Goal: Task Accomplishment & Management: Manage account settings

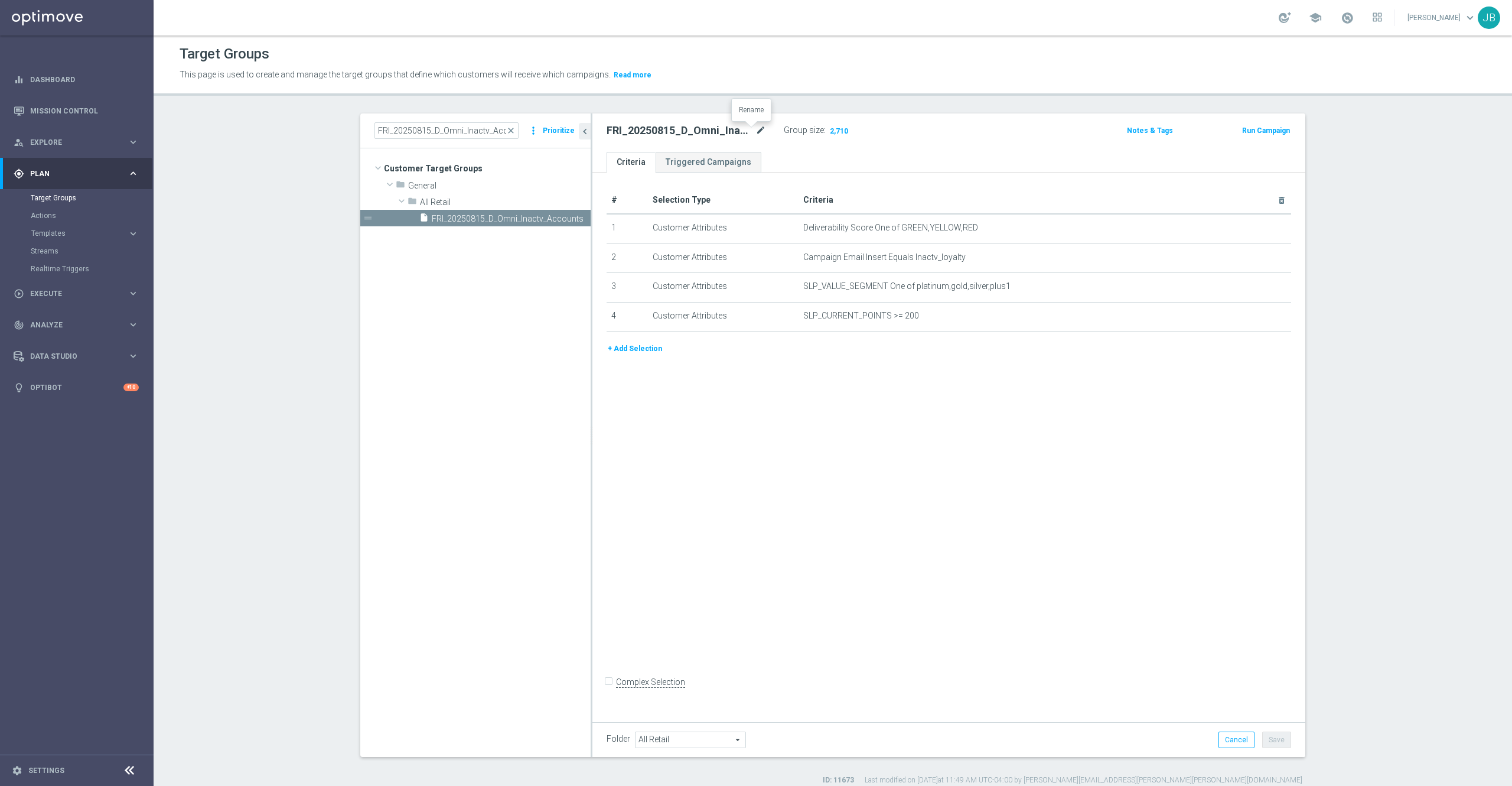
click at [756, 133] on icon "mode_edit" at bounding box center [761, 130] width 11 height 14
drag, startPoint x: 909, startPoint y: 310, endPoint x: 627, endPoint y: 227, distance: 294.0
click at [627, 227] on tbody "1 Customer Attributes Deliverability Score One of GREEN,YELLOW,RED mode_edit de…" at bounding box center [949, 272] width 684 height 118
drag, startPoint x: 922, startPoint y: 321, endPoint x: 633, endPoint y: 222, distance: 305.5
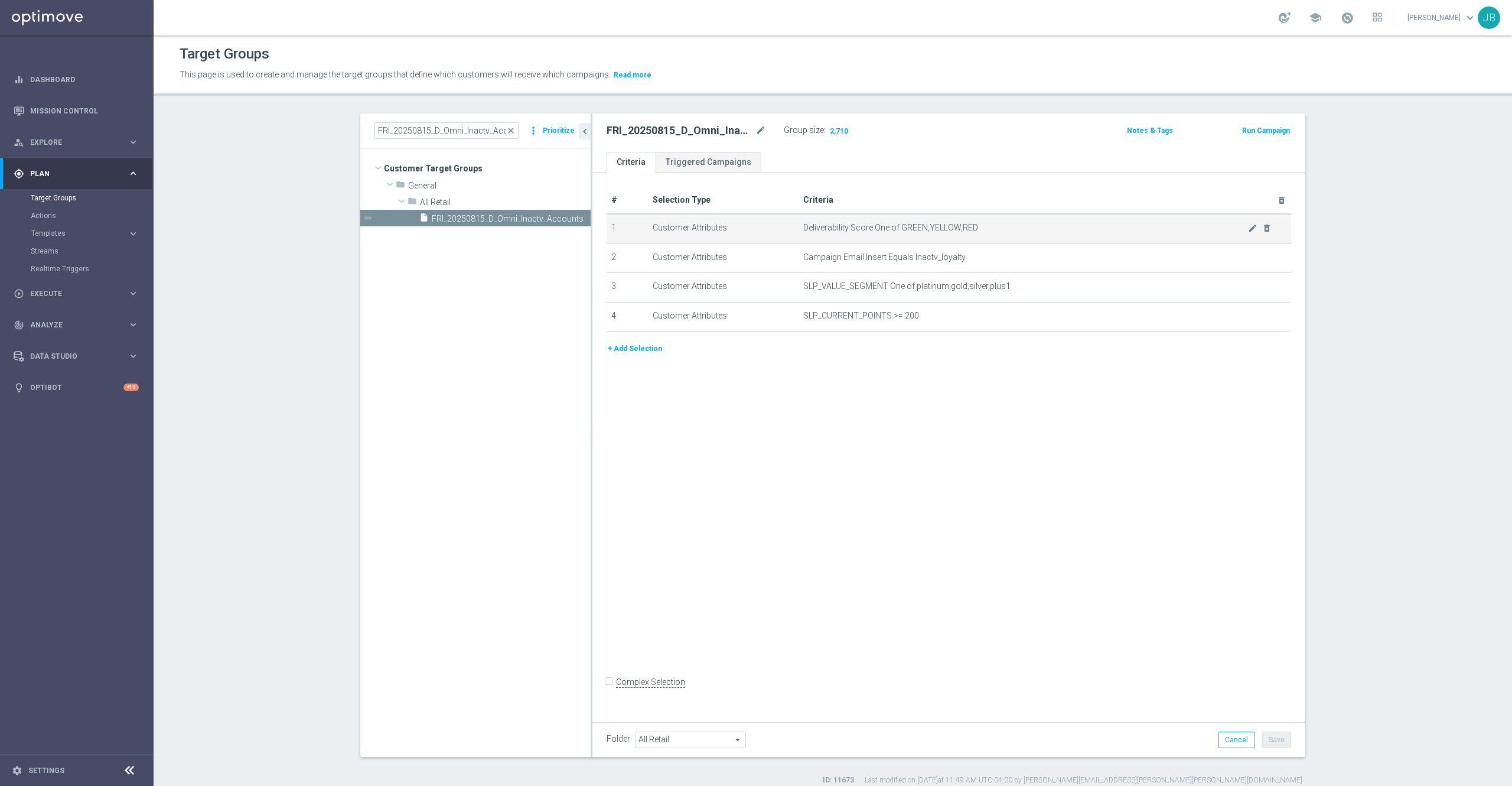
click at [633, 222] on tbody "1 Customer Attributes Deliverability Score One of GREEN,YELLOW,RED mode_edit de…" at bounding box center [949, 272] width 684 height 118
copy tbody "Customer Attributes Deliverability Score One of GREEN,YELLOW,RED mode_edit dele…"
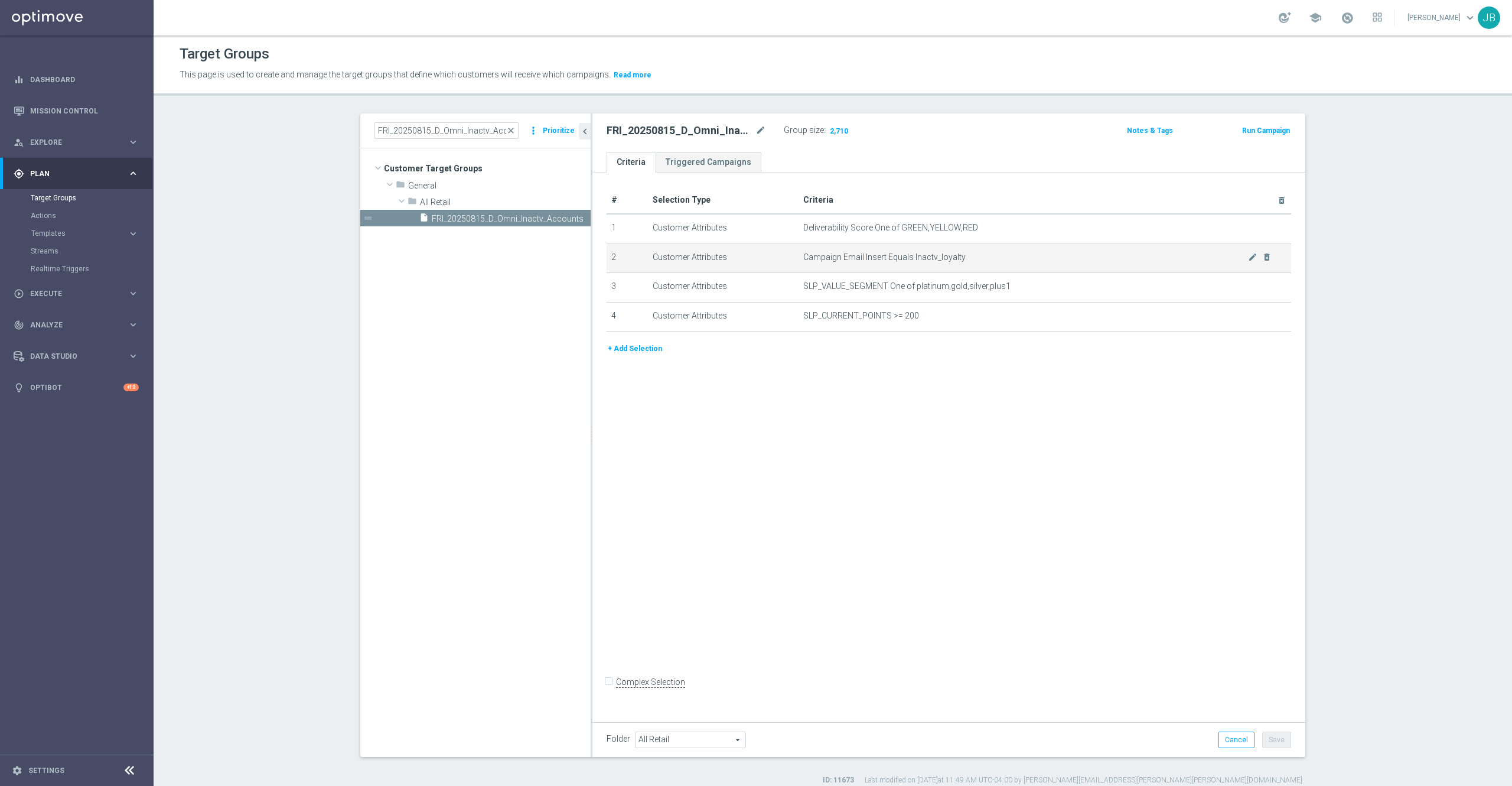
click at [967, 257] on span "Campaign Email Insert Equals Inactv_loyalty" at bounding box center [1026, 257] width 444 height 10
drag, startPoint x: 959, startPoint y: 253, endPoint x: 823, endPoint y: 245, distance: 136.2
click at [823, 245] on td "Campaign Email Insert Equals Inactv_loyalty mode_edit delete_forever" at bounding box center [1045, 258] width 493 height 29
drag, startPoint x: 791, startPoint y: 259, endPoint x: 967, endPoint y: 259, distance: 176.0
click at [967, 259] on td "Campaign Email Insert Equals Inactv_loyalty mode_edit delete_forever" at bounding box center [1045, 258] width 493 height 29
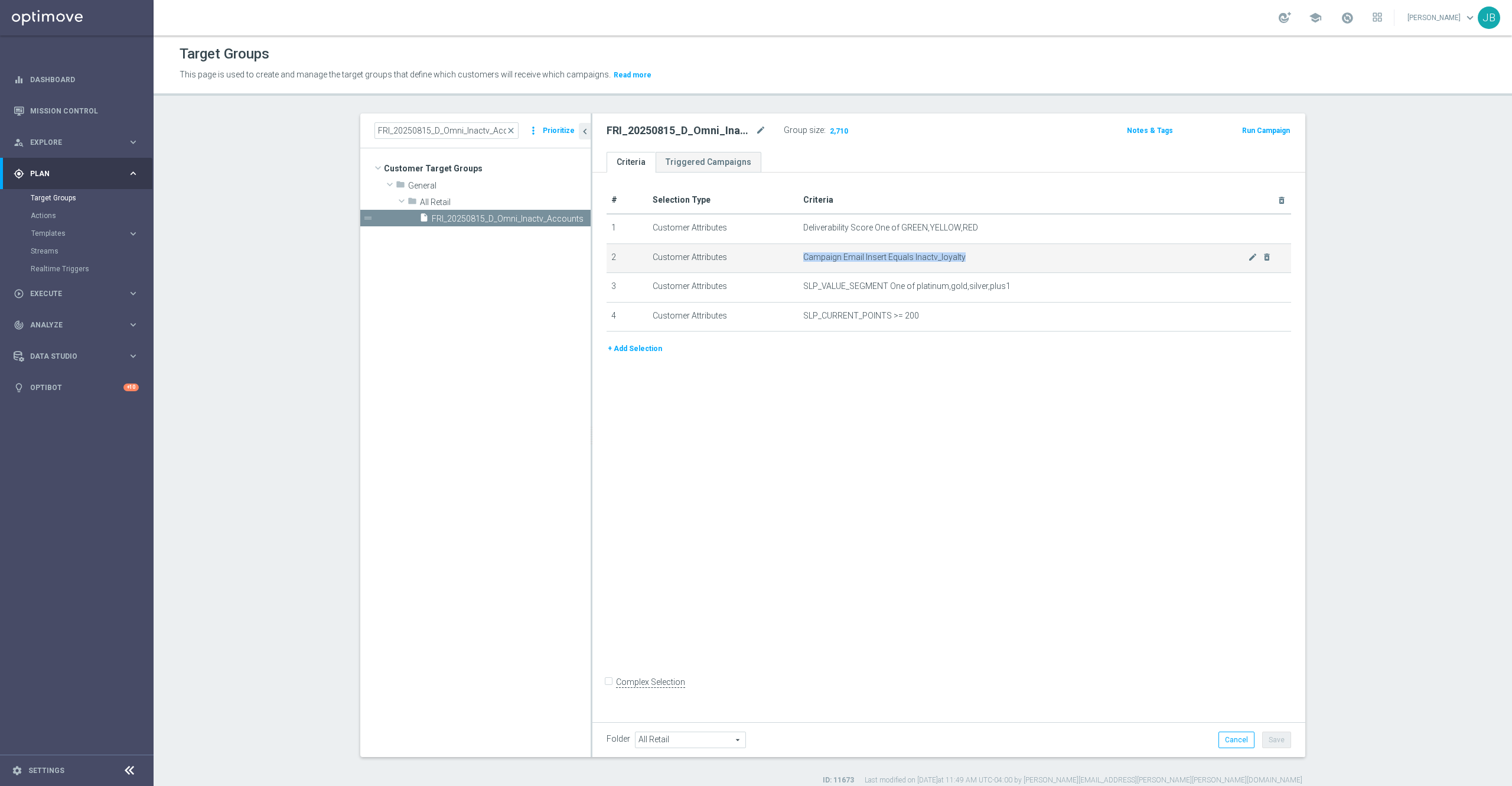
copy span "Campaign Email Insert Equals Inactv_loyalty"
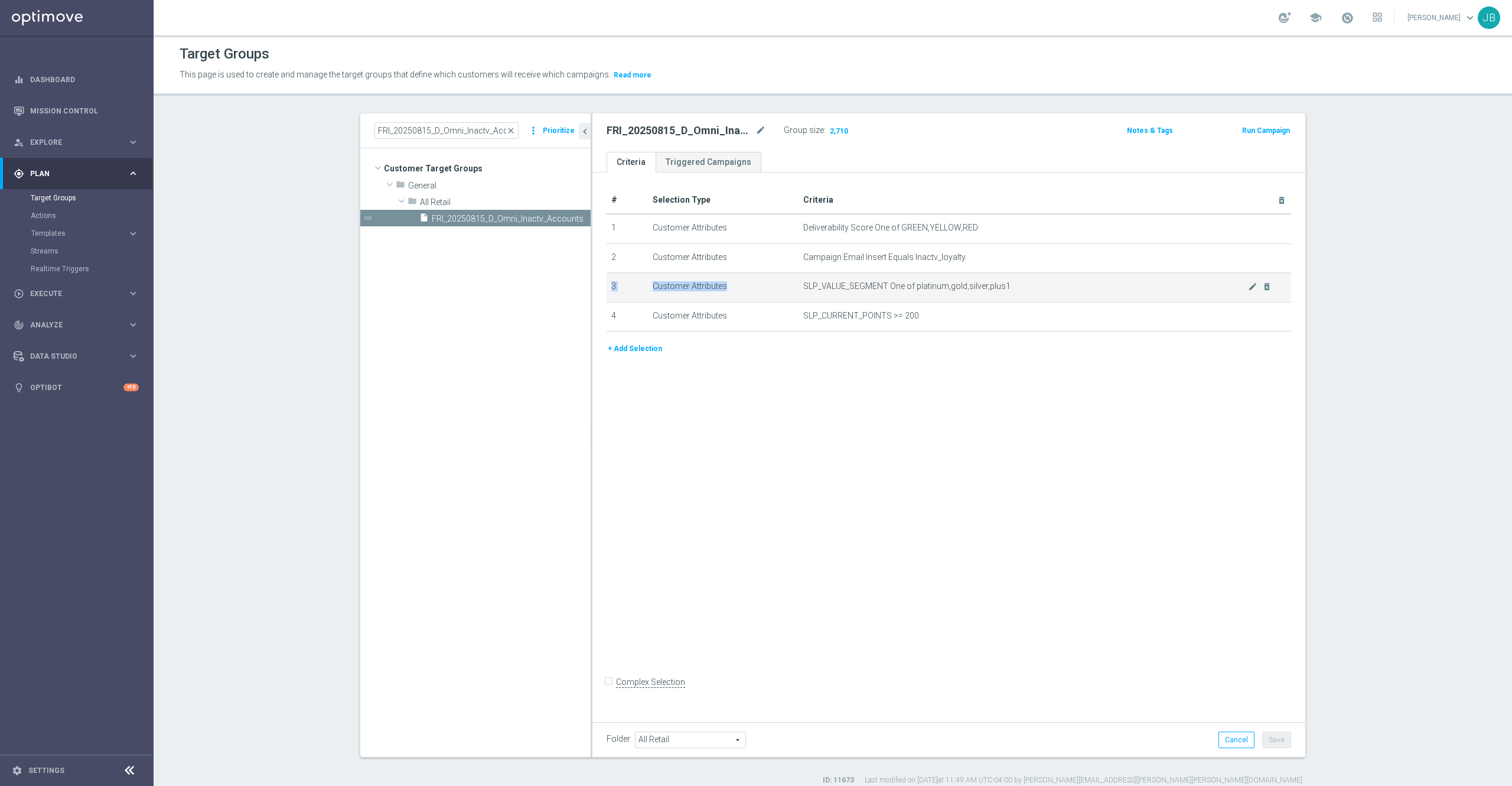
drag, startPoint x: 998, startPoint y: 276, endPoint x: 1048, endPoint y: 276, distance: 50.0
click at [1048, 276] on td "SLP_VALUE_SEGMENT One of platinum,gold,silver,plus1 mode_edit delete_forever" at bounding box center [1045, 287] width 493 height 29
click at [1025, 285] on span "SLP_VALUE_SEGMENT One of platinum,gold,silver,plus1" at bounding box center [1026, 286] width 444 height 10
drag, startPoint x: 1000, startPoint y: 287, endPoint x: 789, endPoint y: 292, distance: 211.1
click at [798, 292] on td "SLP_VALUE_SEGMENT One of platinum,gold,silver,plus1 mode_edit delete_forever" at bounding box center [1045, 287] width 493 height 29
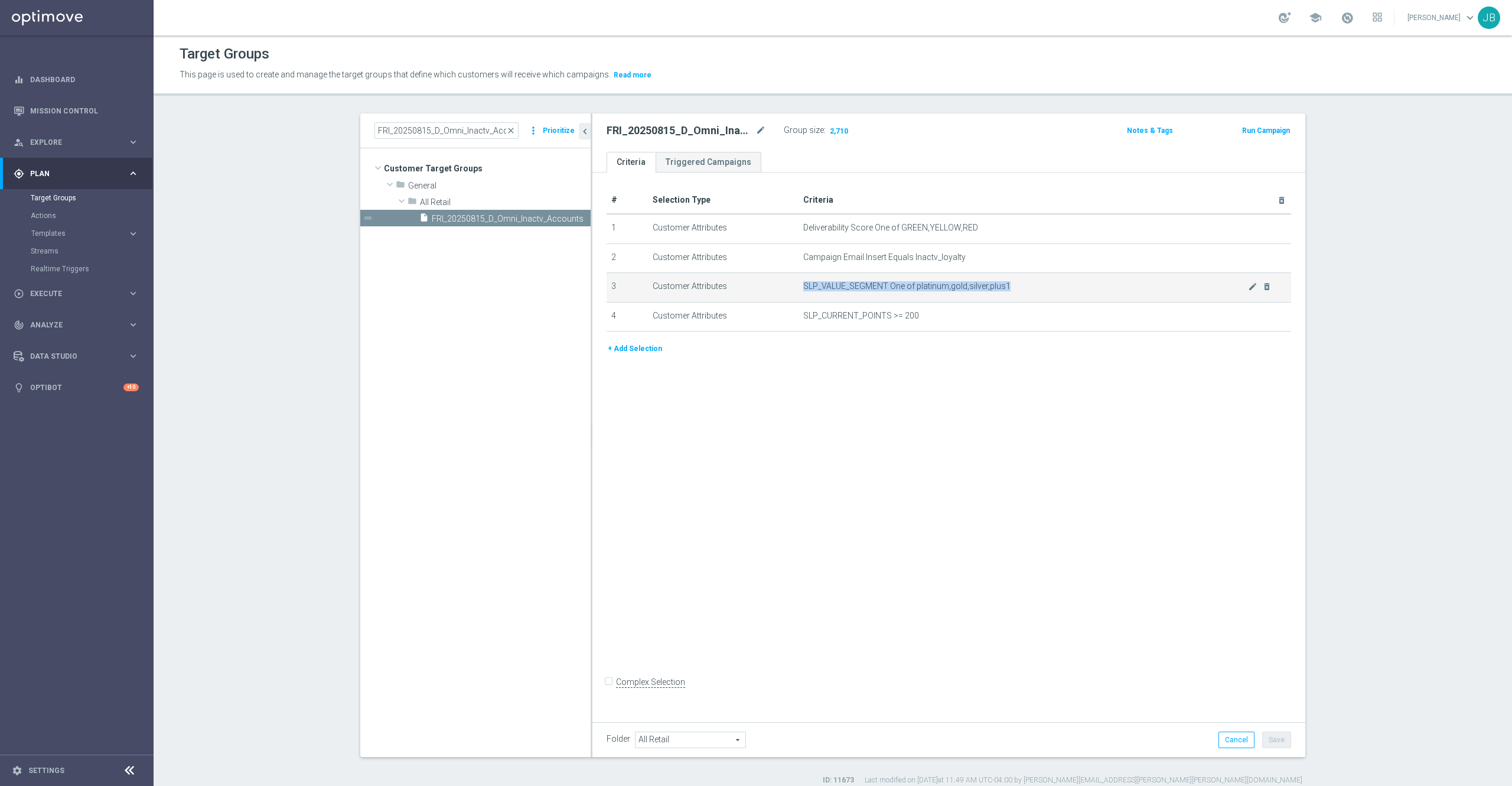
copy span "SLP_VALUE_SEGMENT One of platinum,gold,silver,plus1"
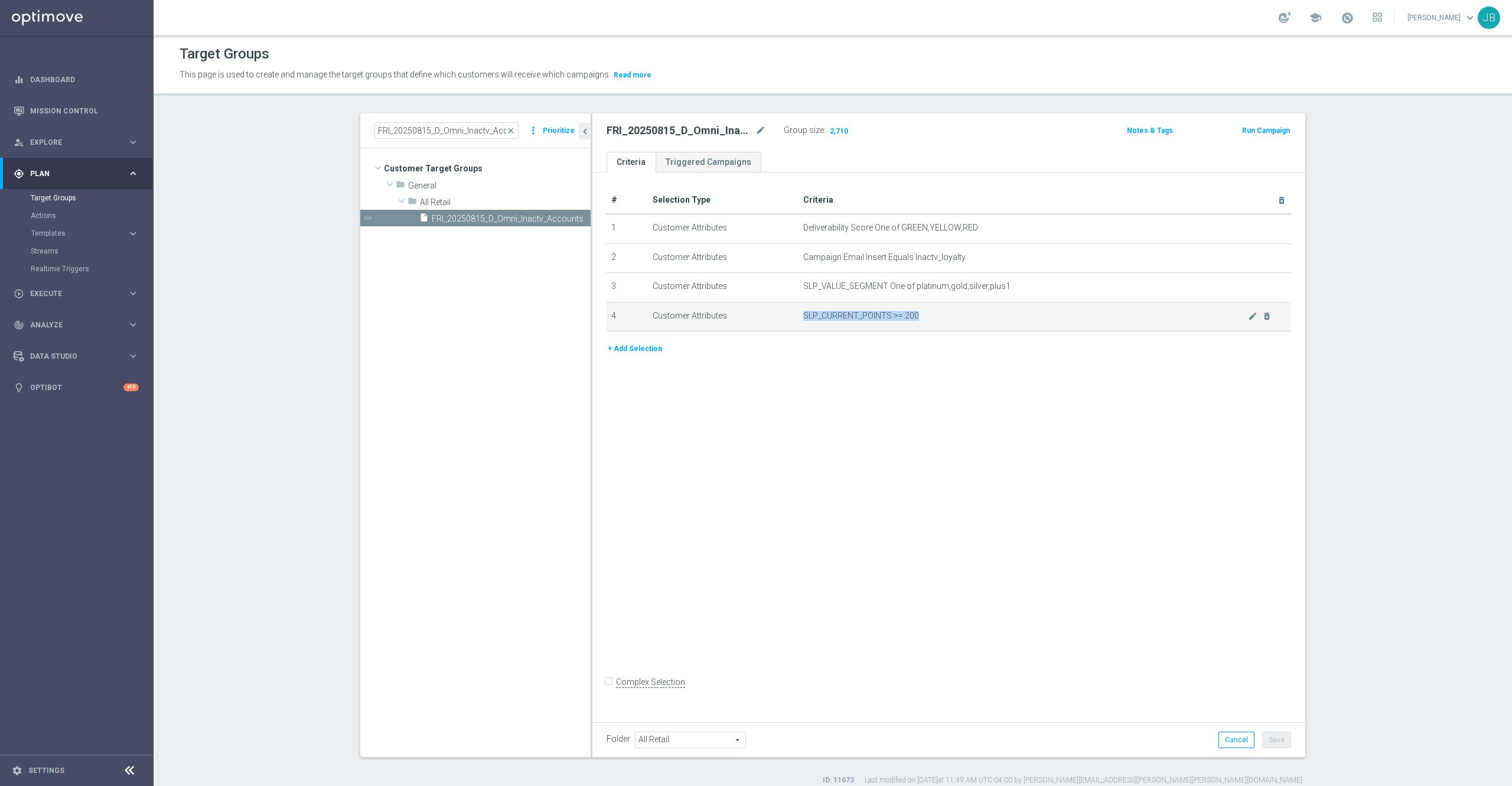
drag, startPoint x: 911, startPoint y: 316, endPoint x: 791, endPoint y: 320, distance: 120.1
click at [798, 320] on td "SLP_CURRENT_POINTS >= 200 mode_edit delete_forever" at bounding box center [1045, 316] width 493 height 29
copy span "SLP_CURRENT_POINTS >= 200"
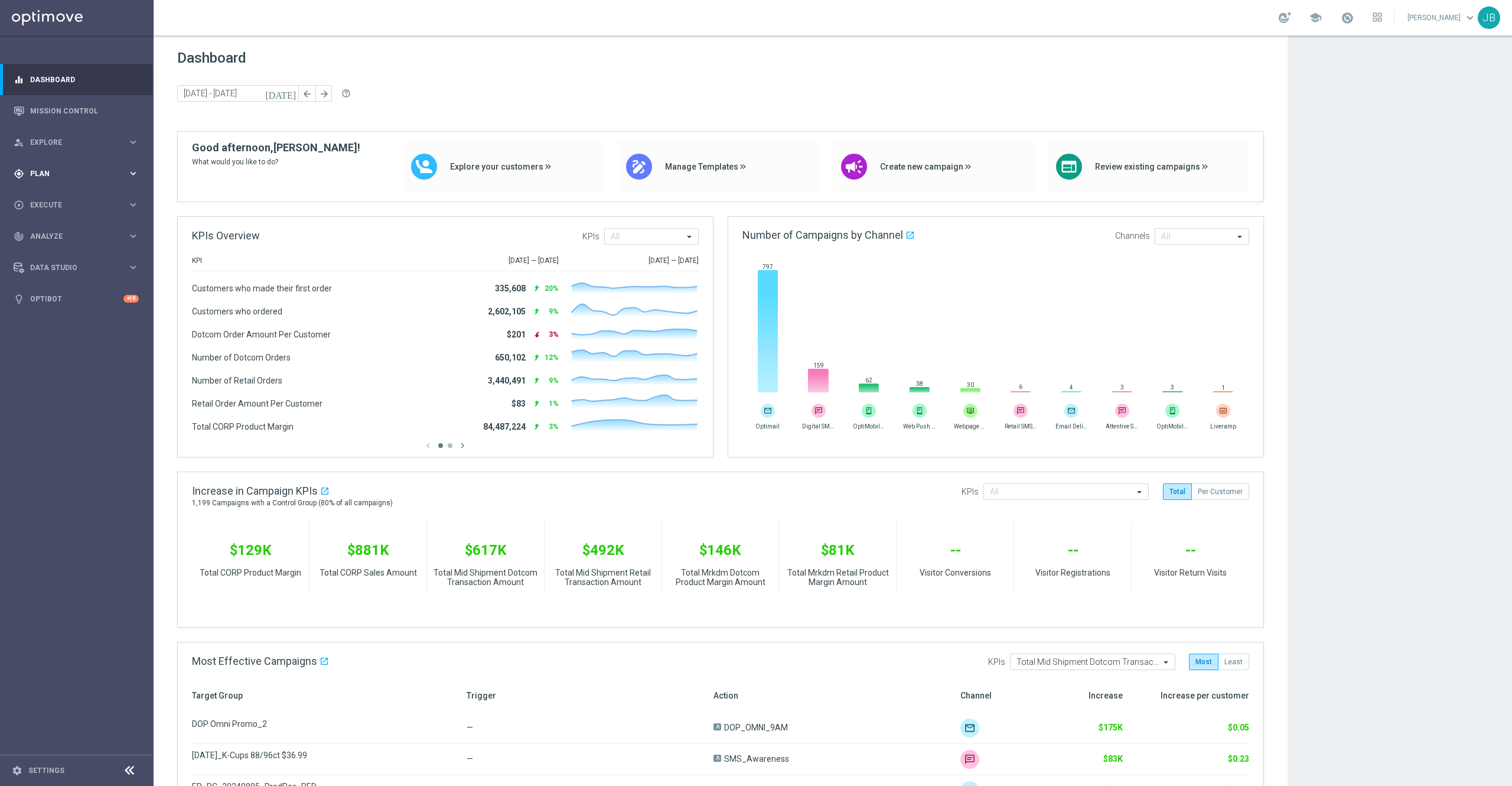
click at [60, 171] on span "Plan" at bounding box center [78, 174] width 98 height 7
click at [77, 105] on link "Mission Control" at bounding box center [84, 111] width 109 height 31
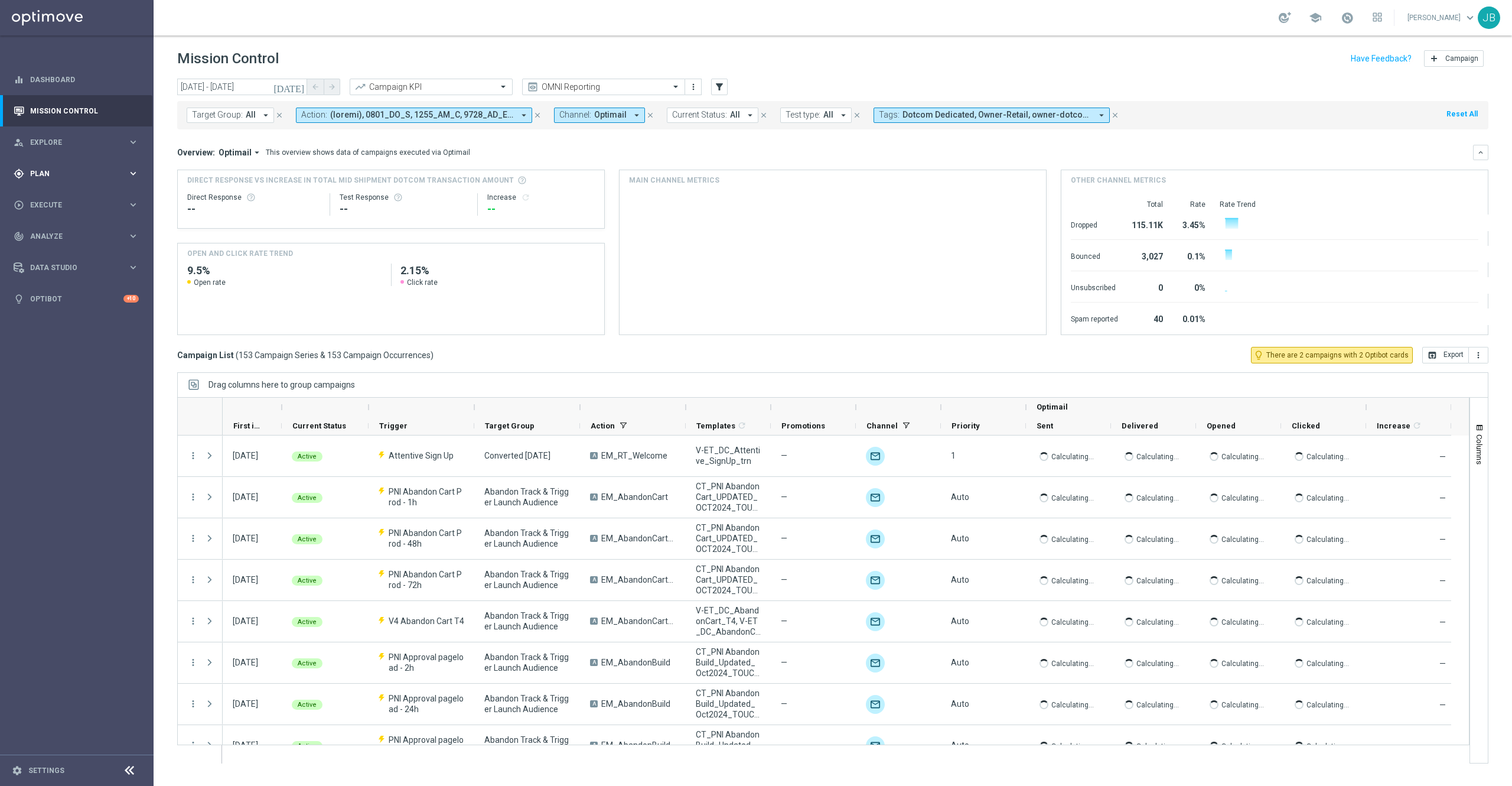
click at [68, 170] on span "Plan" at bounding box center [78, 174] width 98 height 7
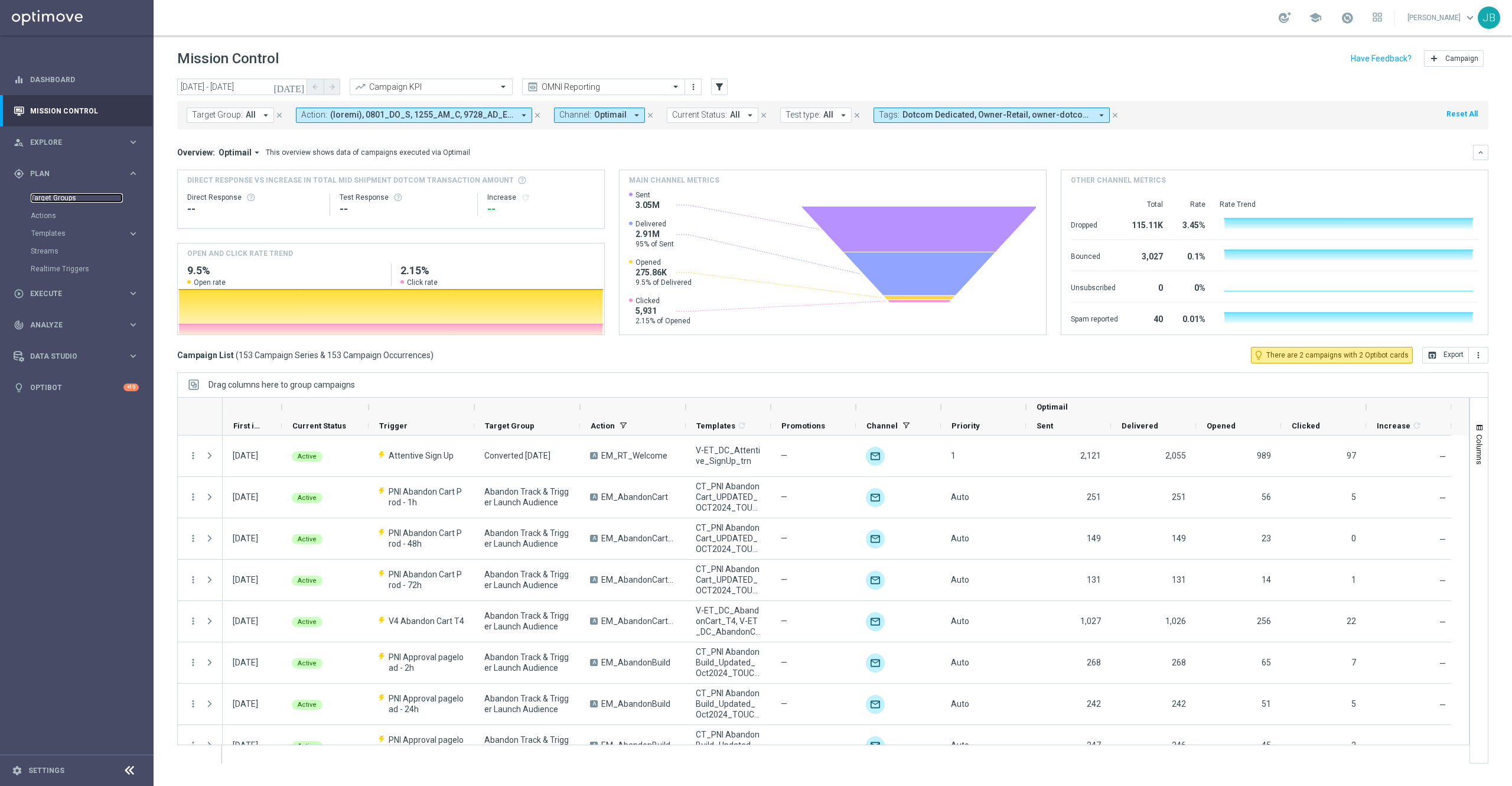
click at [57, 201] on link "Target Groups" at bounding box center [76, 197] width 92 height 9
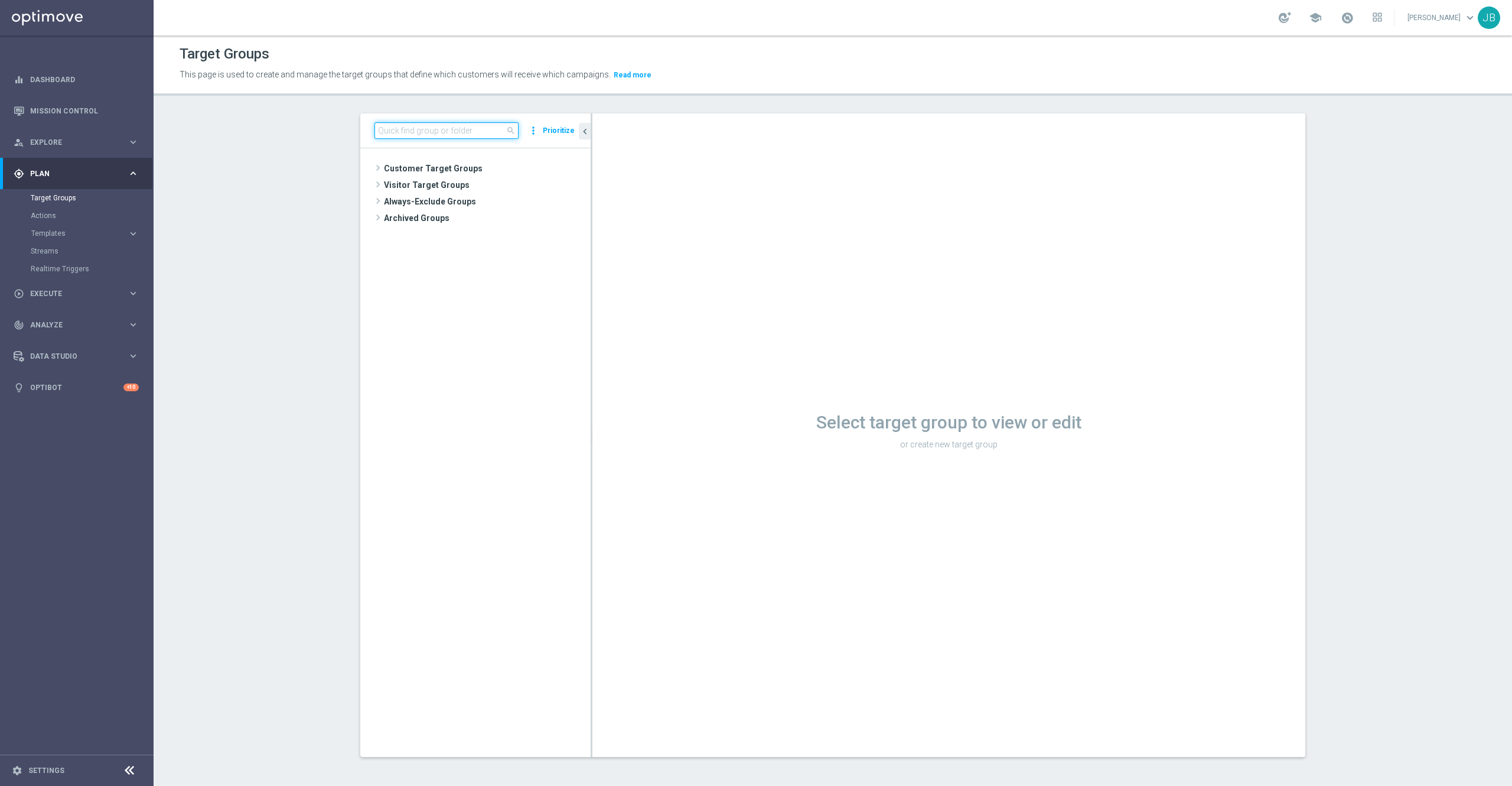
click at [421, 128] on input at bounding box center [447, 130] width 144 height 16
paste input "ER_OMNI_BTS_EMAIL_TEACHER2"
type input "ER_OMNI_BTS_EMAIL_TEACHER2"
click at [486, 234] on span "ER_OMNI_BTS_EMAIL_TEACHER2" at bounding box center [504, 235] width 120 height 10
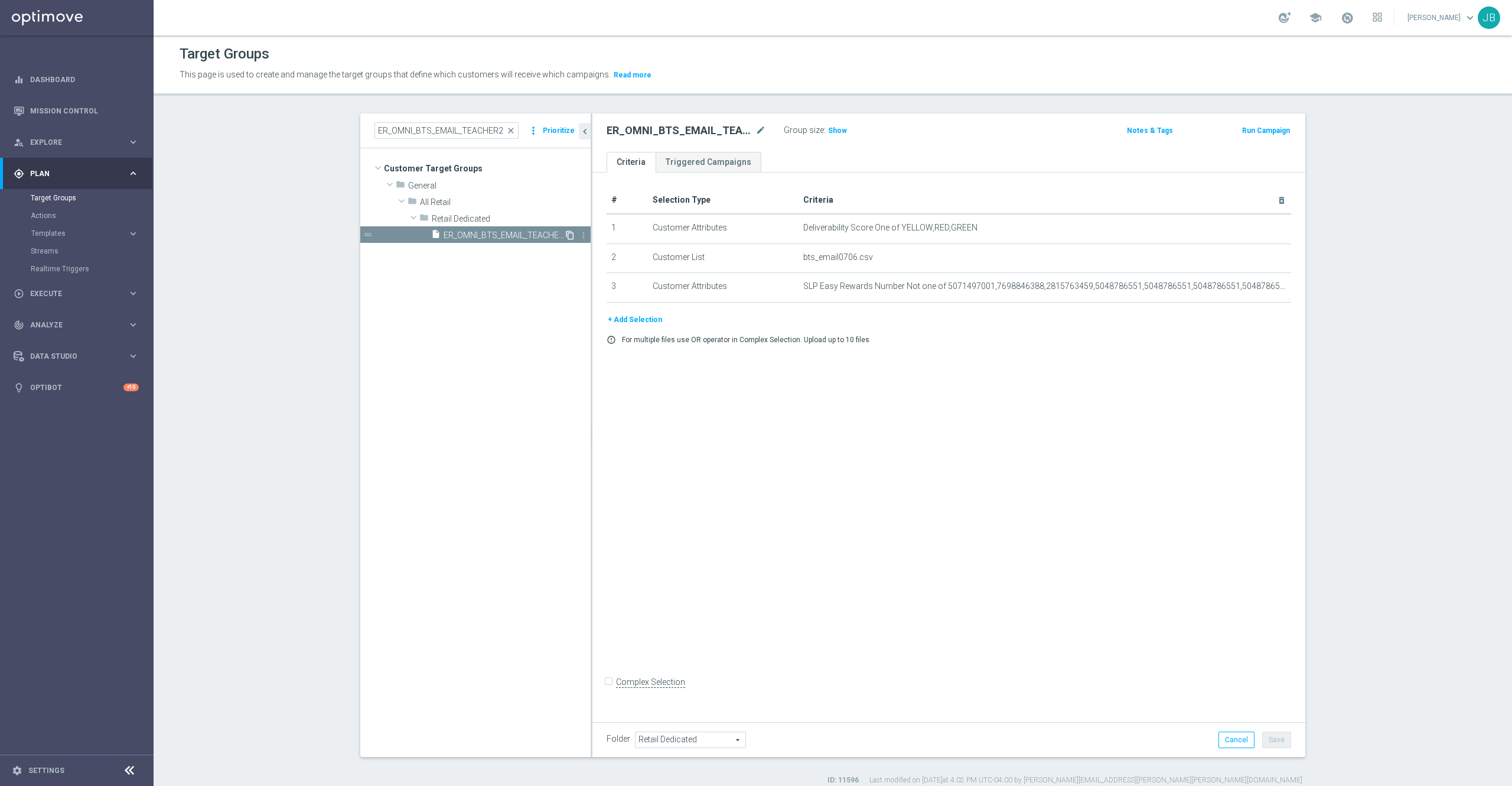
click at [565, 237] on icon "content_copy" at bounding box center [570, 234] width 9 height 9
click at [756, 130] on icon "mode_edit" at bounding box center [761, 130] width 11 height 14
click at [627, 133] on input "Copy of ER_OMNI_BTS_EMAIL_TEACHER2" at bounding box center [687, 131] width 160 height 16
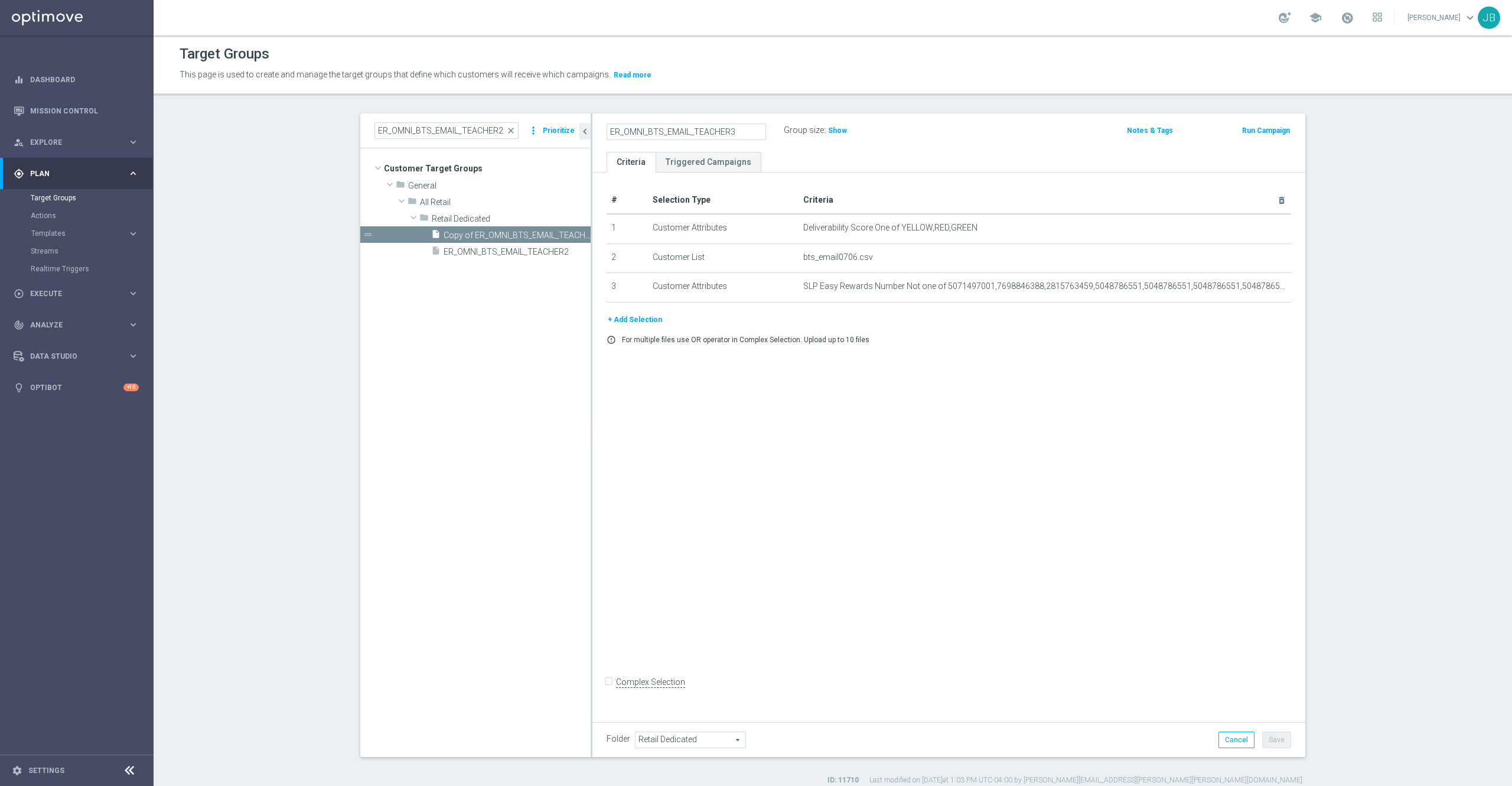
type input "ER_OMNI_BTS_EMAIL_TEACHER3"
click at [880, 460] on div "# Selection Type Criteria delete_forever 1 Customer Attributes Deliverability S…" at bounding box center [949, 444] width 713 height 544
click at [1264, 745] on button "Save" at bounding box center [1276, 740] width 29 height 16
click at [828, 130] on span "Show" at bounding box center [838, 130] width 19 height 9
click at [756, 131] on icon "mode_edit" at bounding box center [761, 130] width 11 height 14
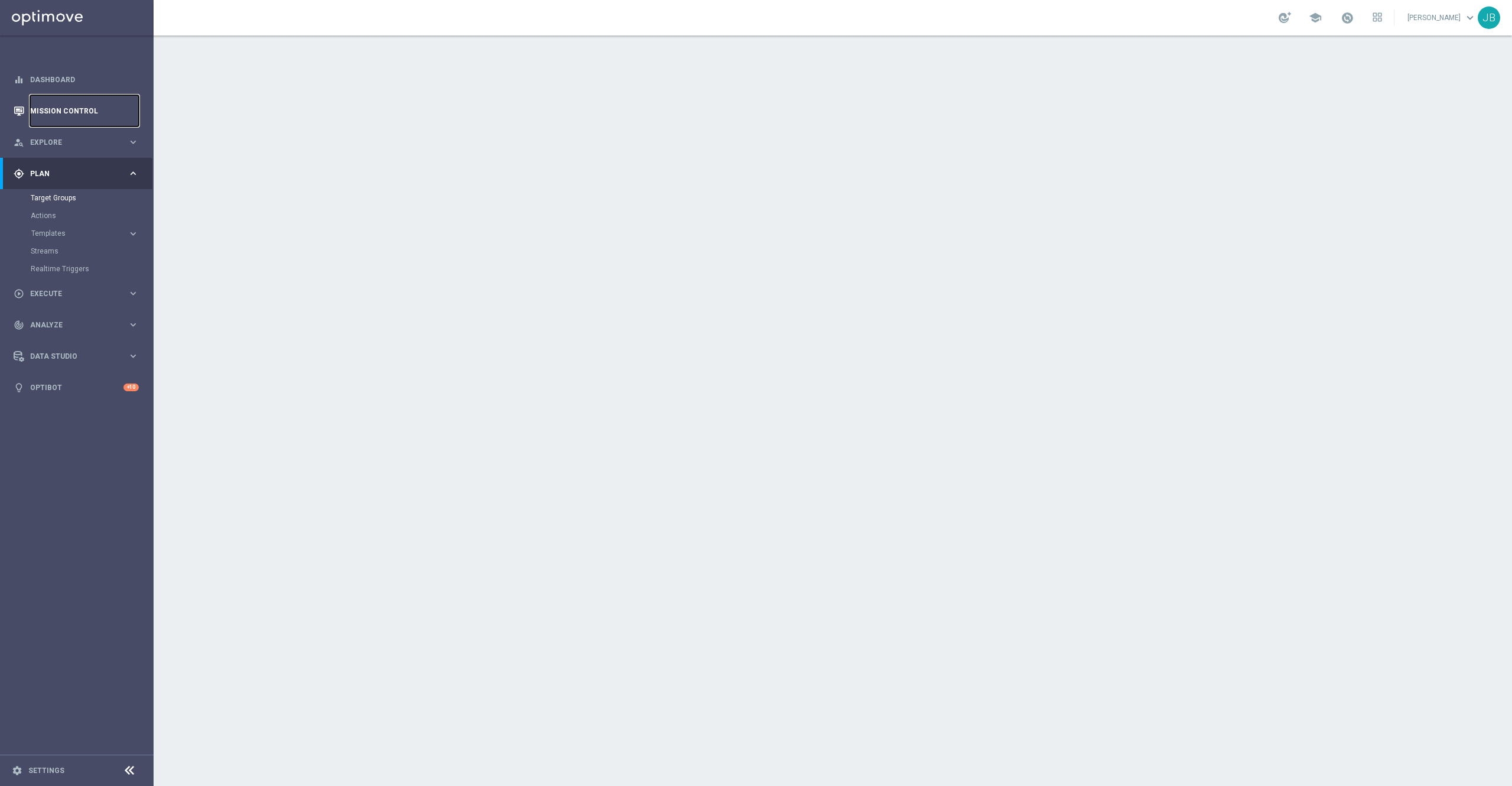
click at [98, 116] on link "Mission Control" at bounding box center [84, 111] width 109 height 31
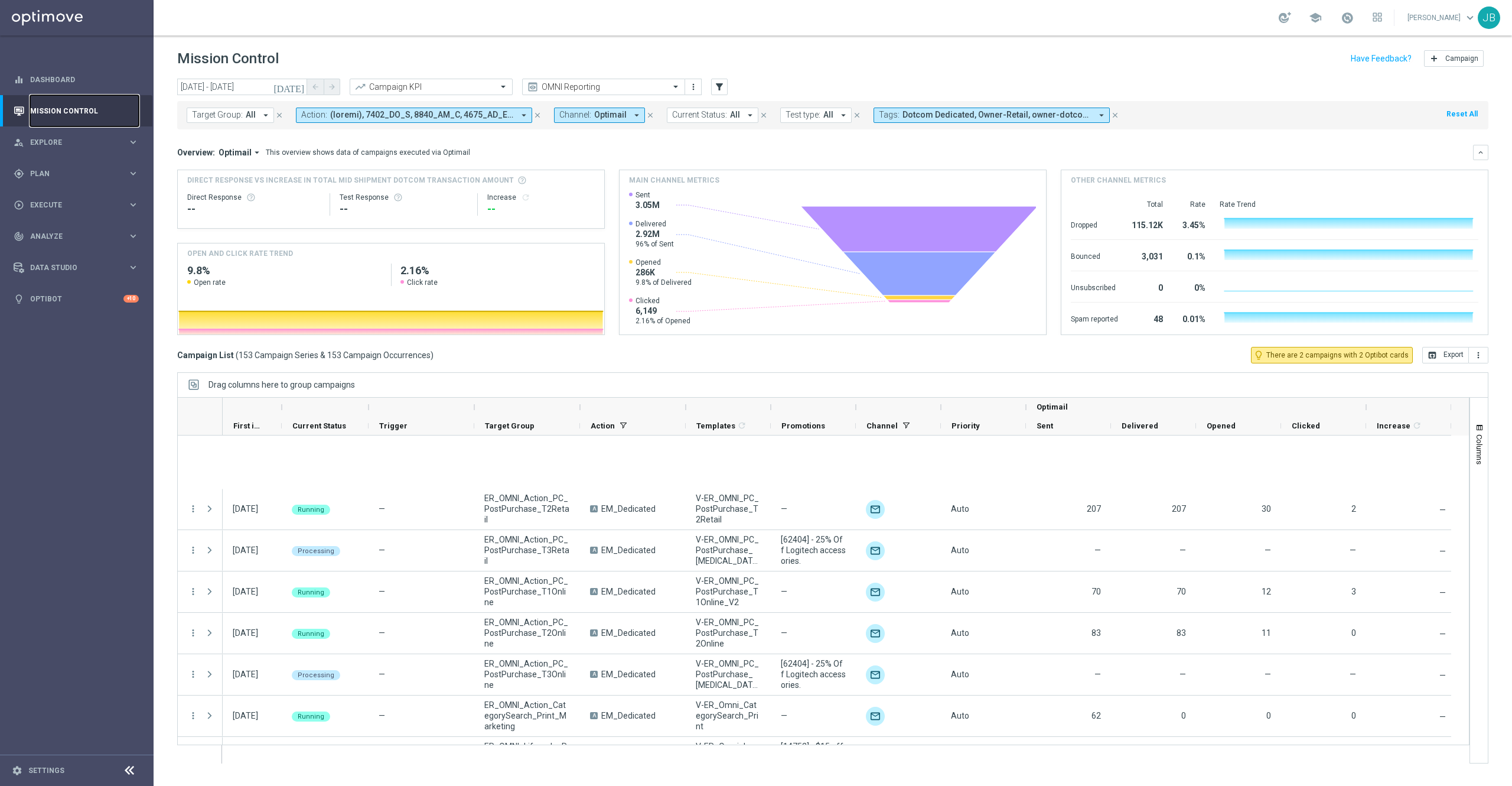
scroll to position [6020, 0]
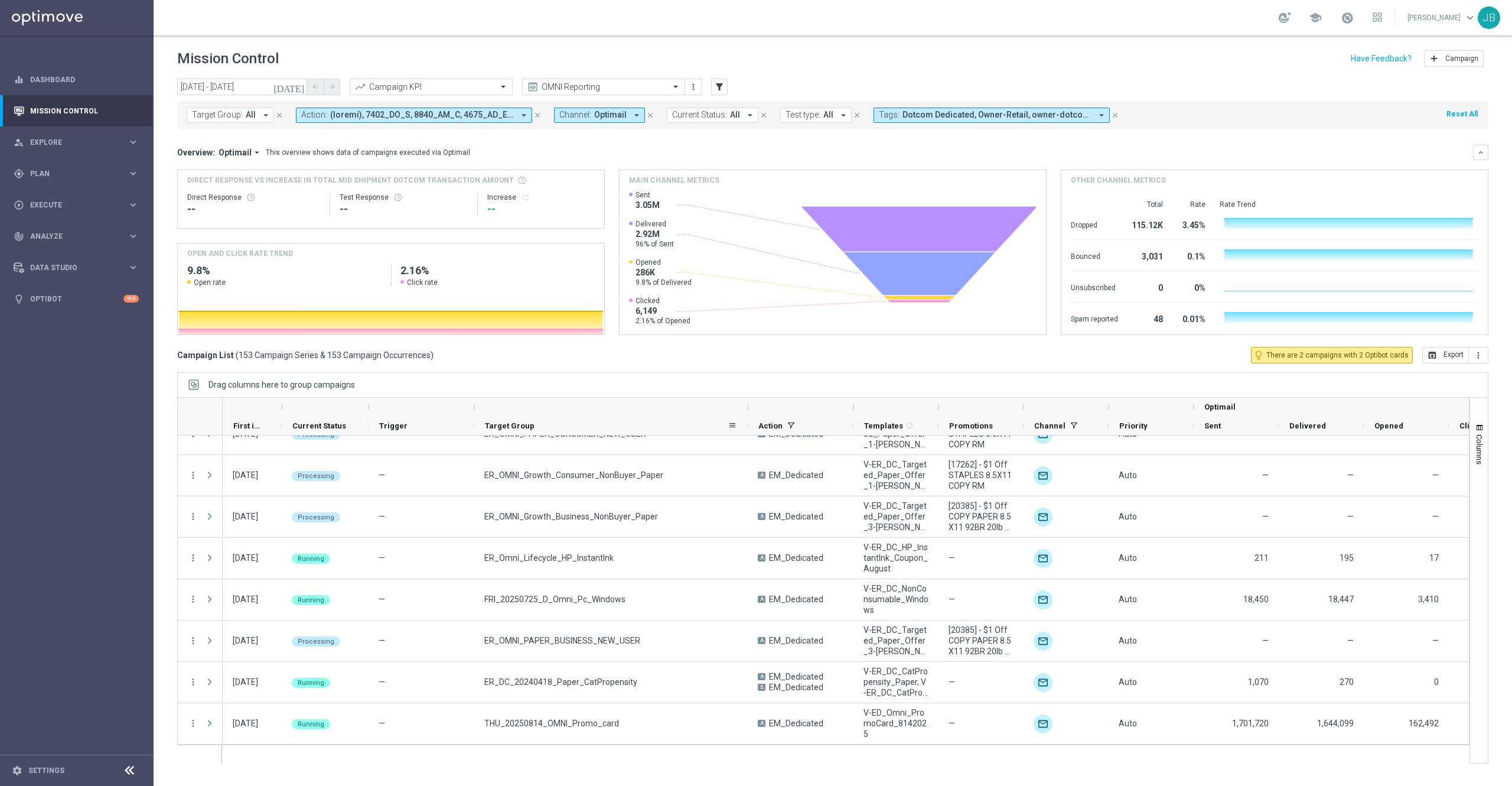
drag, startPoint x: 579, startPoint y: 408, endPoint x: 747, endPoint y: 432, distance: 169.7
click at [747, 432] on div "Optimail First in Range" at bounding box center [921, 416] width 1396 height 38
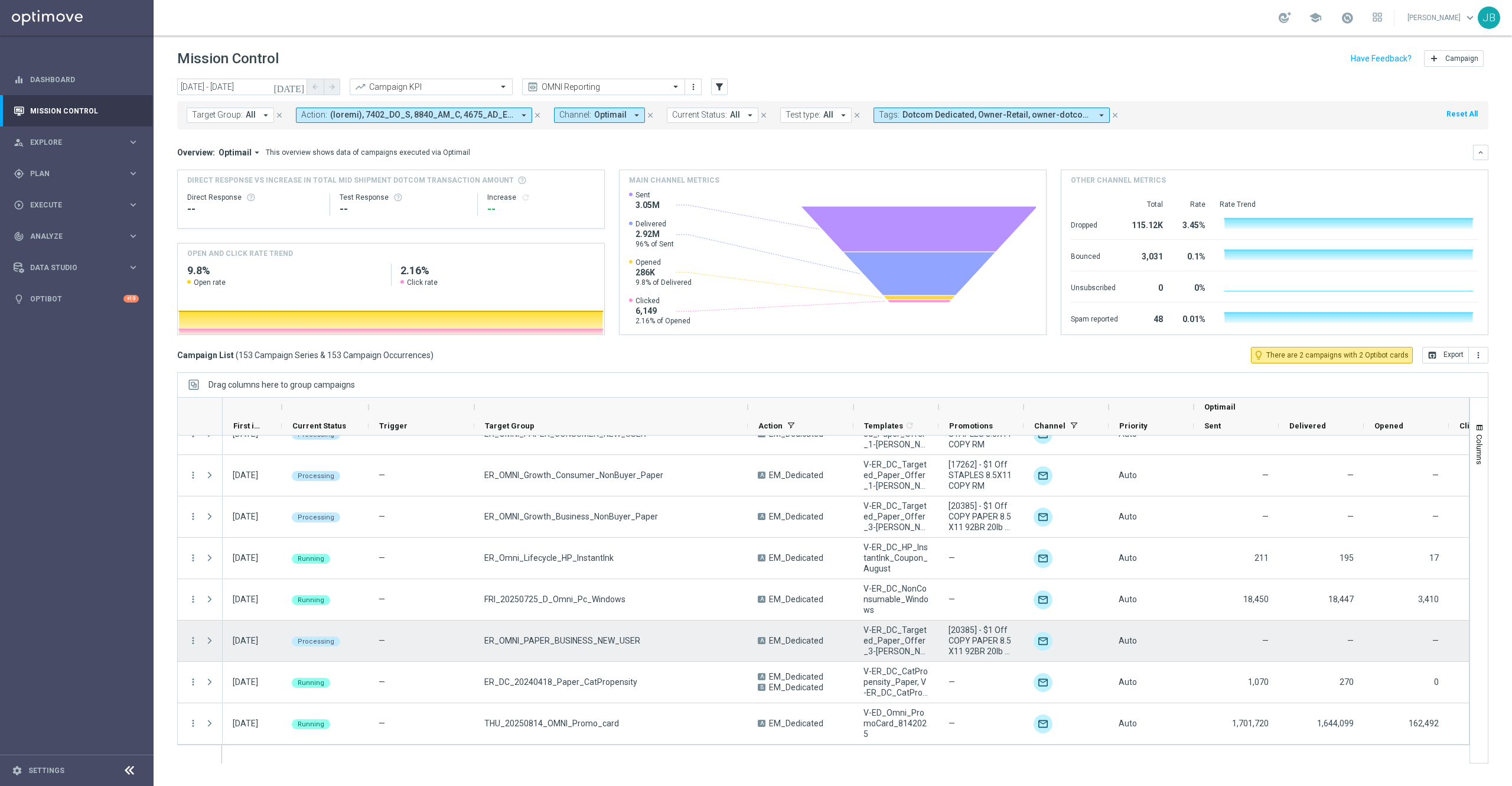
scroll to position [6013, 0]
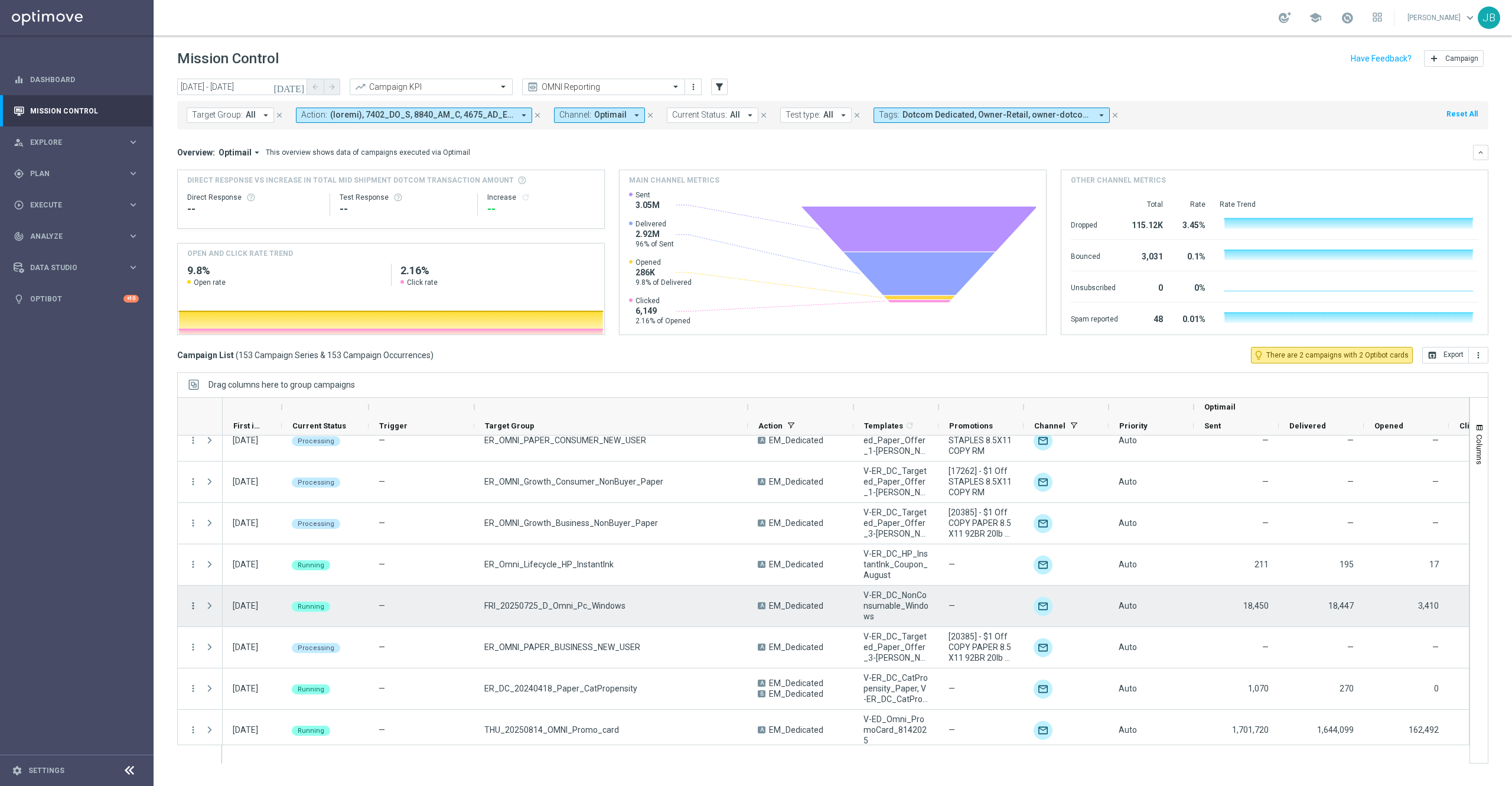
click at [192, 607] on icon "more_vert" at bounding box center [193, 605] width 11 height 11
click at [246, 705] on span "Duplicate and Edit" at bounding box center [246, 702] width 61 height 9
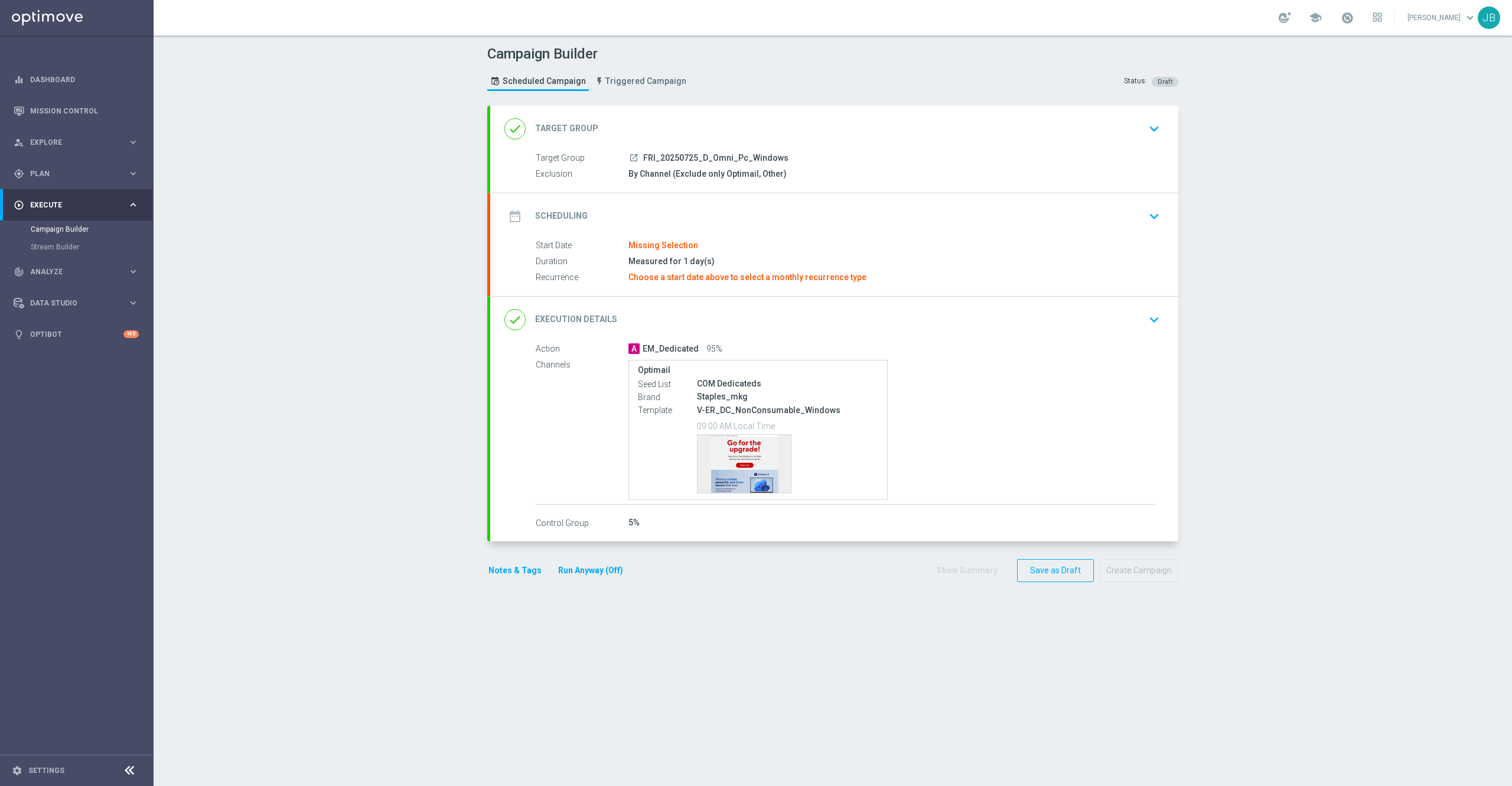
click at [565, 132] on h2 "Target Group" at bounding box center [566, 128] width 63 height 11
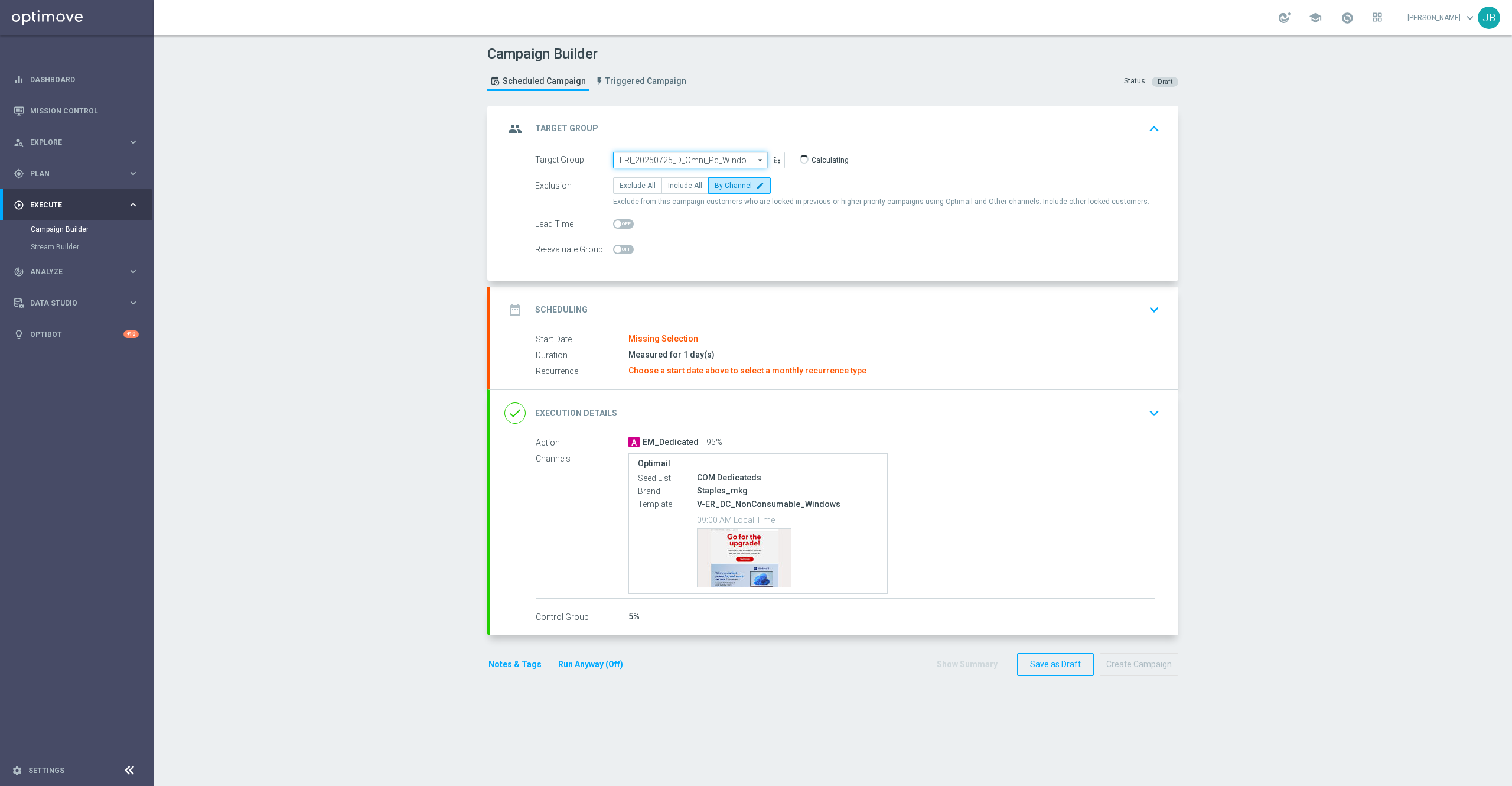
click at [690, 160] on input "FRI_20250725_D_Omni_Pc_Windows" at bounding box center [690, 160] width 154 height 16
paste input "FRI_20250815_D_Omni_Inactv_Accounts"
click at [674, 177] on div "FRI_20250815_D_Omni_Inactv_Accounts" at bounding box center [695, 177] width 132 height 11
type input "FRI_20250815_D_Omni_Inactv_Accounts"
click at [565, 304] on div "date_range Scheduling" at bounding box center [546, 310] width 83 height 21
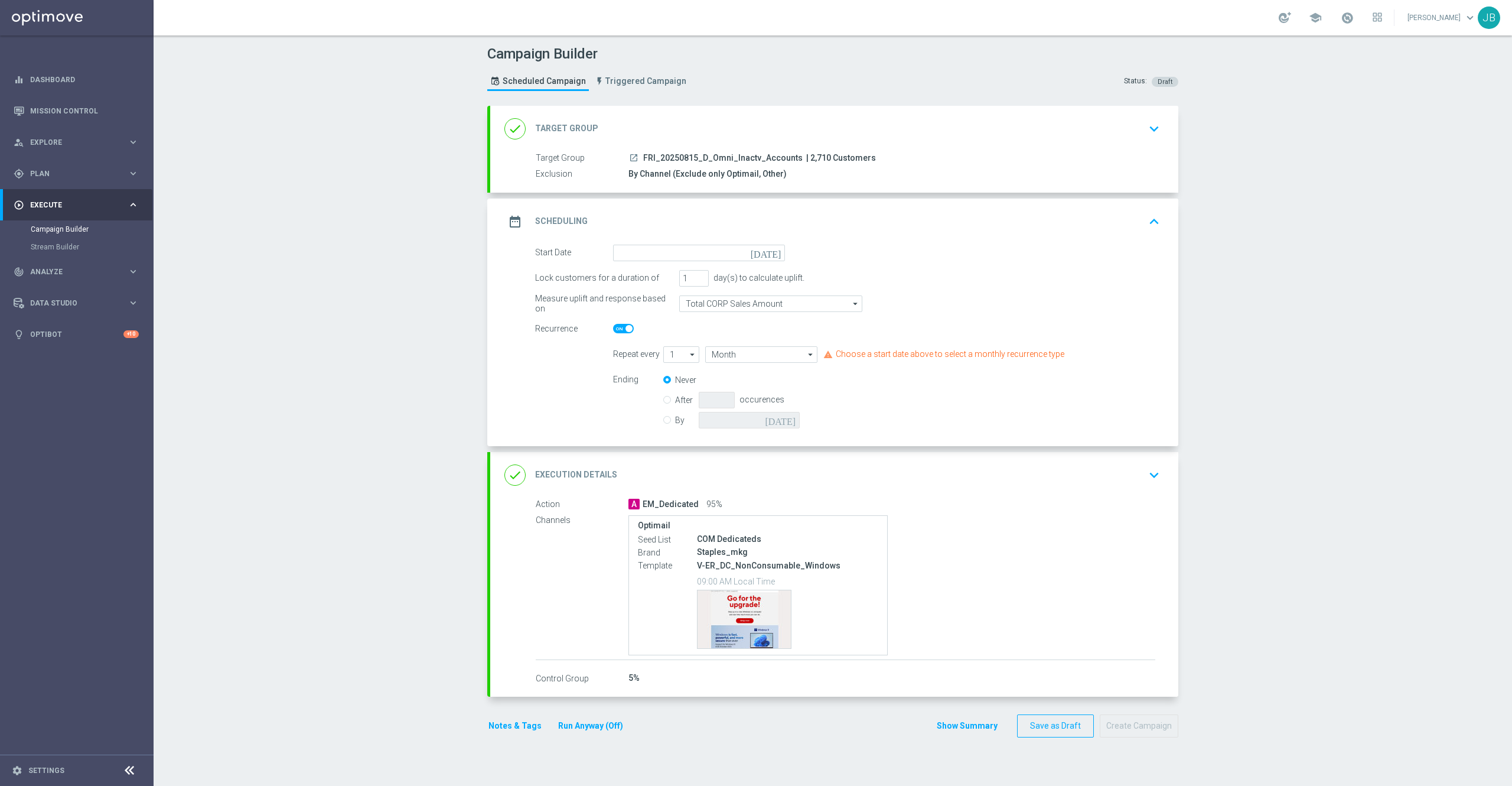
click at [766, 250] on icon "today" at bounding box center [768, 251] width 35 height 13
click at [719, 364] on span "15" at bounding box center [726, 357] width 19 height 19
type input "15 Aug 2025"
click at [620, 334] on div at bounding box center [699, 329] width 172 height 16
click at [625, 327] on span at bounding box center [629, 329] width 7 height 7
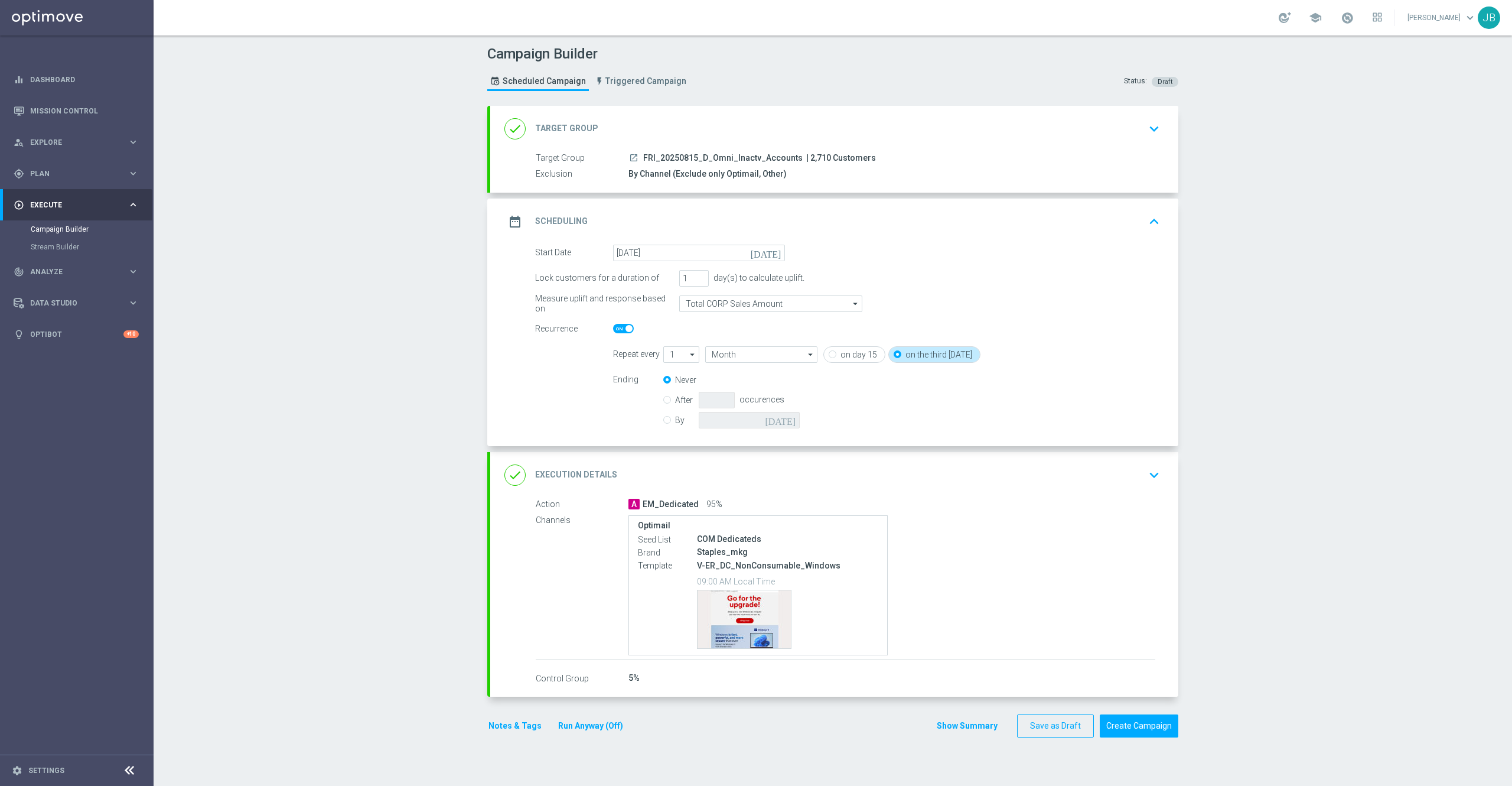
click at [617, 327] on input "checkbox" at bounding box center [623, 328] width 21 height 9
checkbox input "false"
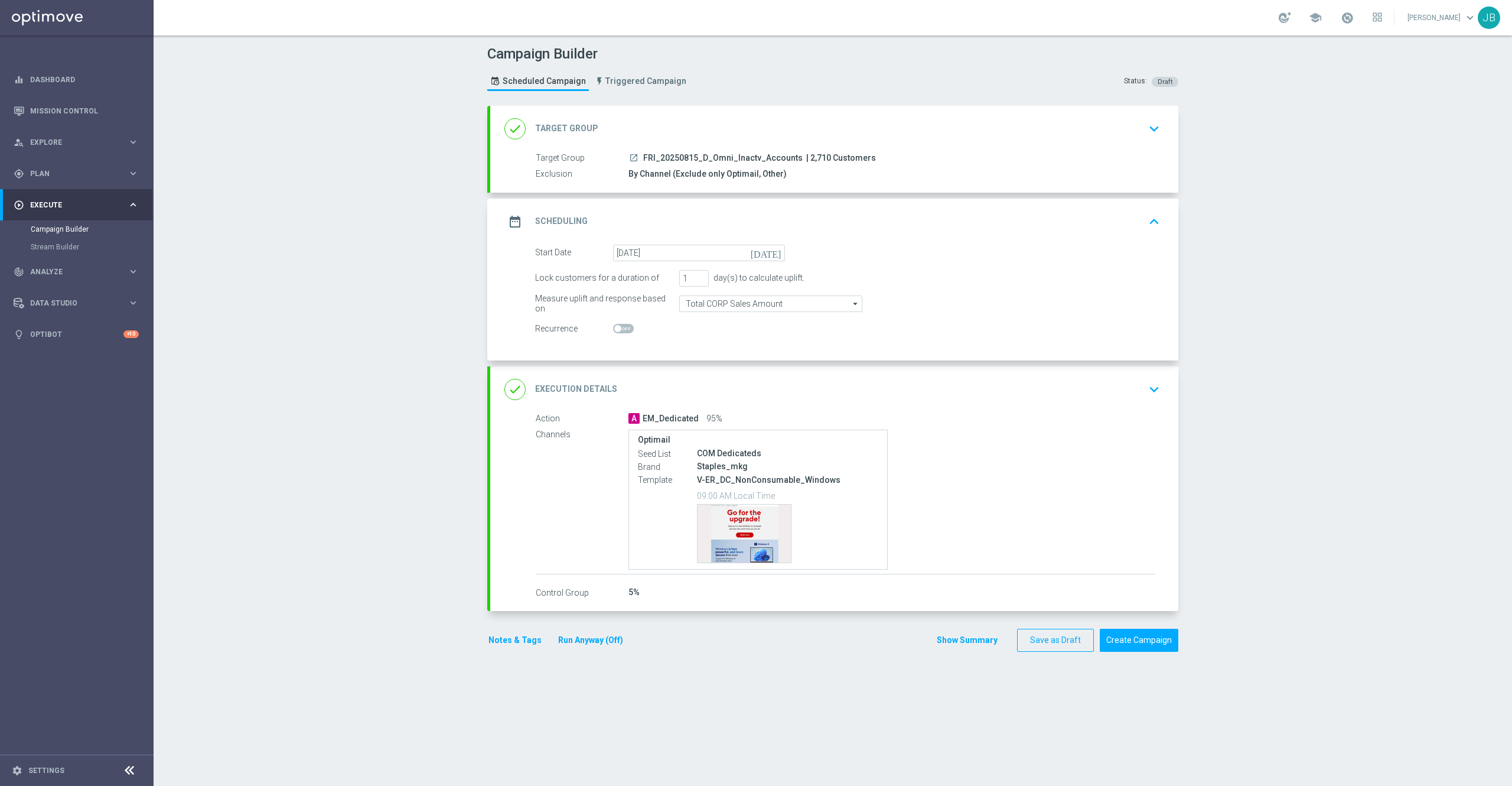
click at [587, 386] on h2 "Execution Details" at bounding box center [575, 389] width 82 height 11
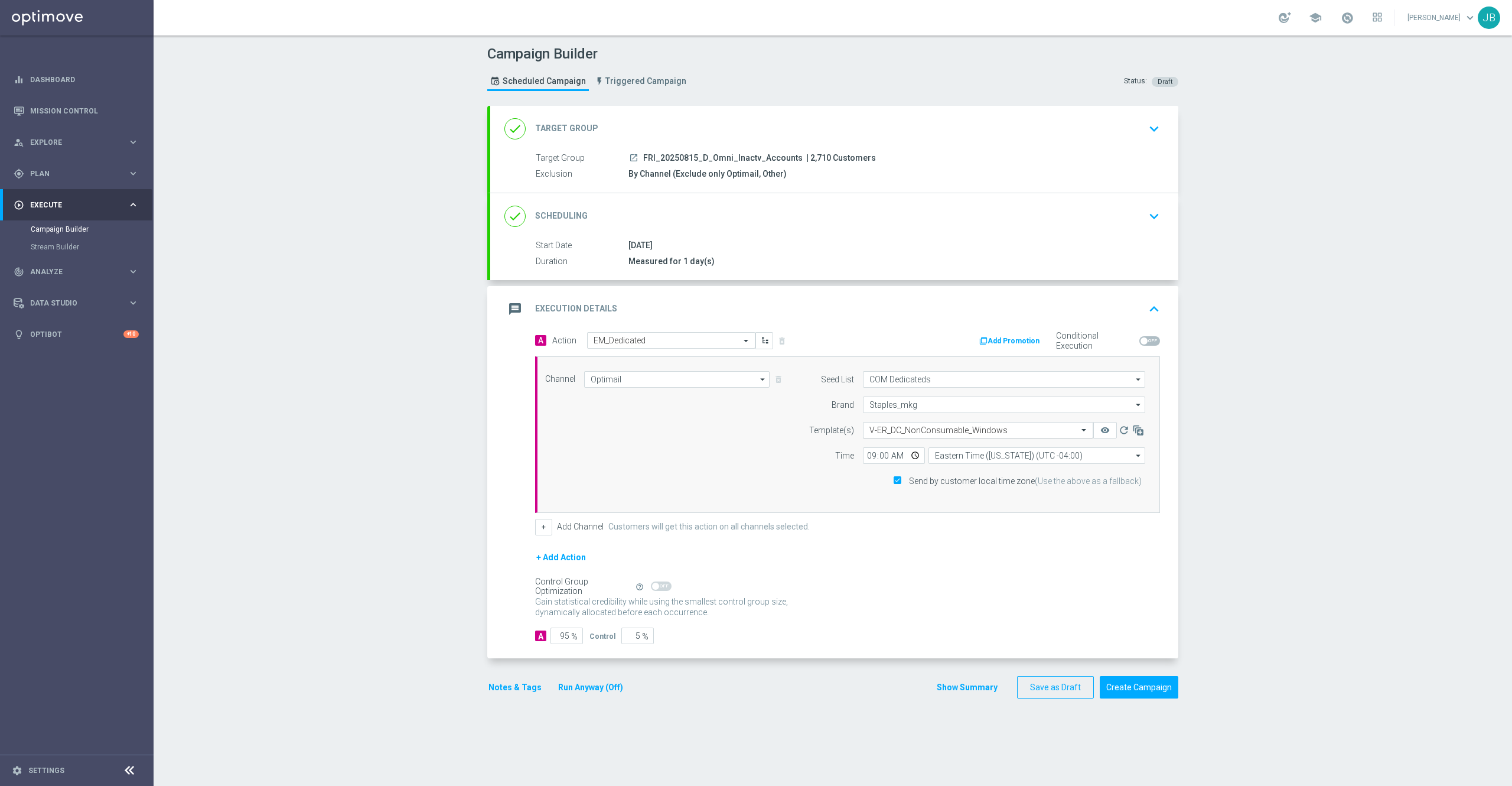
click at [946, 430] on input "text" at bounding box center [966, 430] width 194 height 10
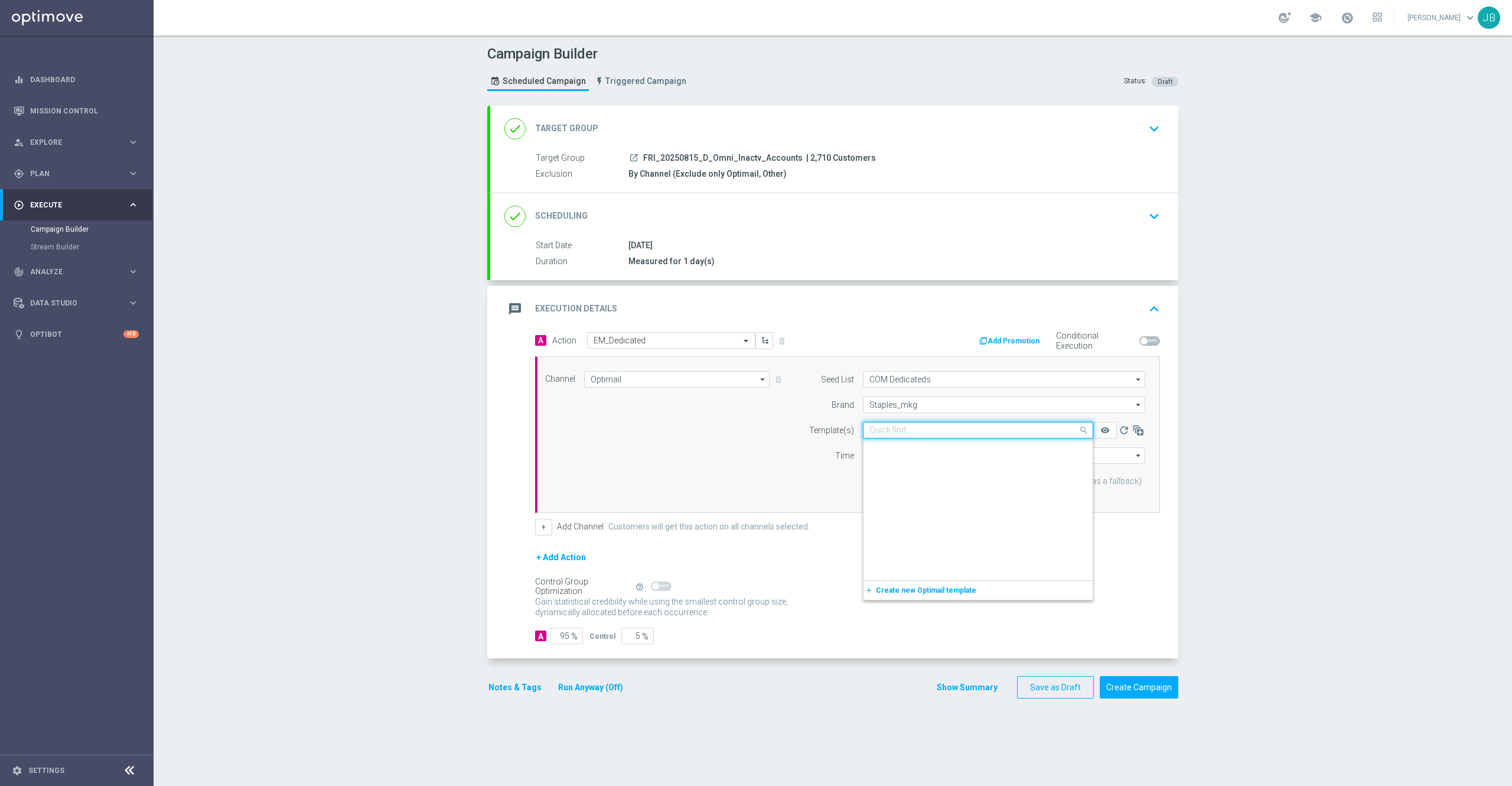
scroll to position [264841, 0]
click at [887, 430] on input "text" at bounding box center [966, 430] width 194 height 10
paste input "V-Omni_ER_Lapsing_Members-45days"
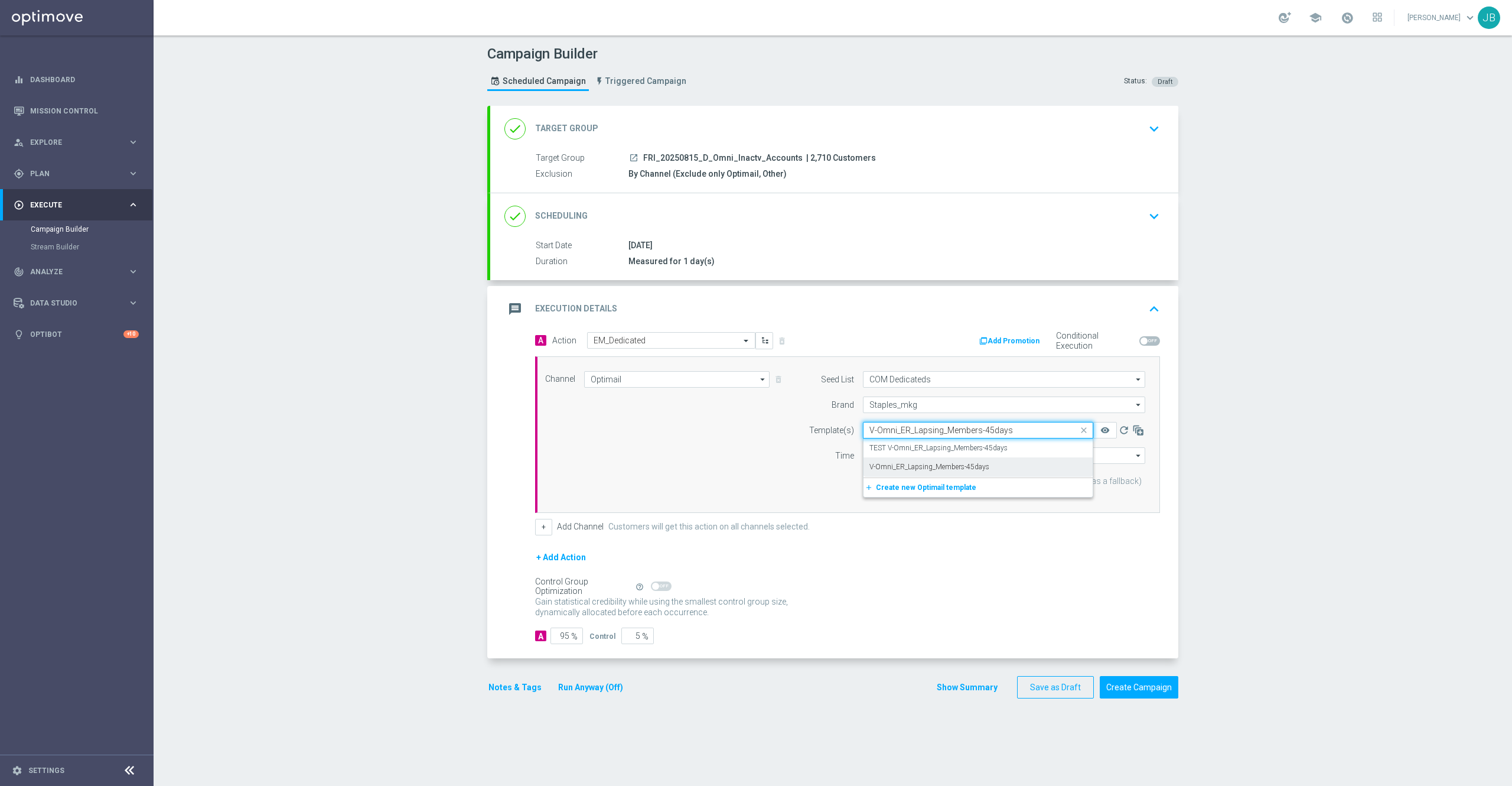
click at [905, 462] on label "V-Omni_ER_Lapsing_Members-45days" at bounding box center [929, 467] width 120 height 10
type input "V-Omni_ER_Lapsing_Members-45days"
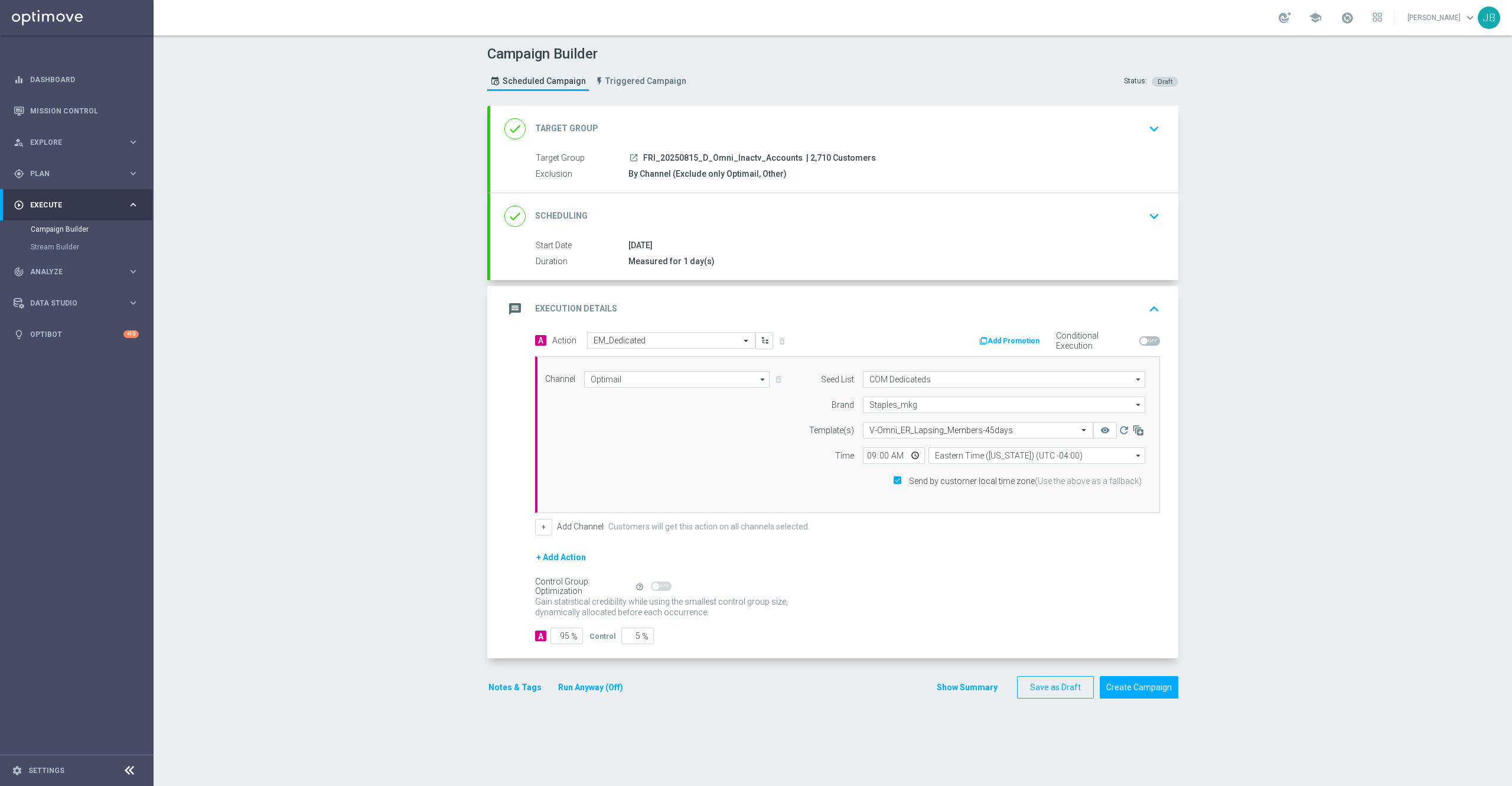
click at [546, 127] on h2 "Target Group" at bounding box center [566, 128] width 63 height 11
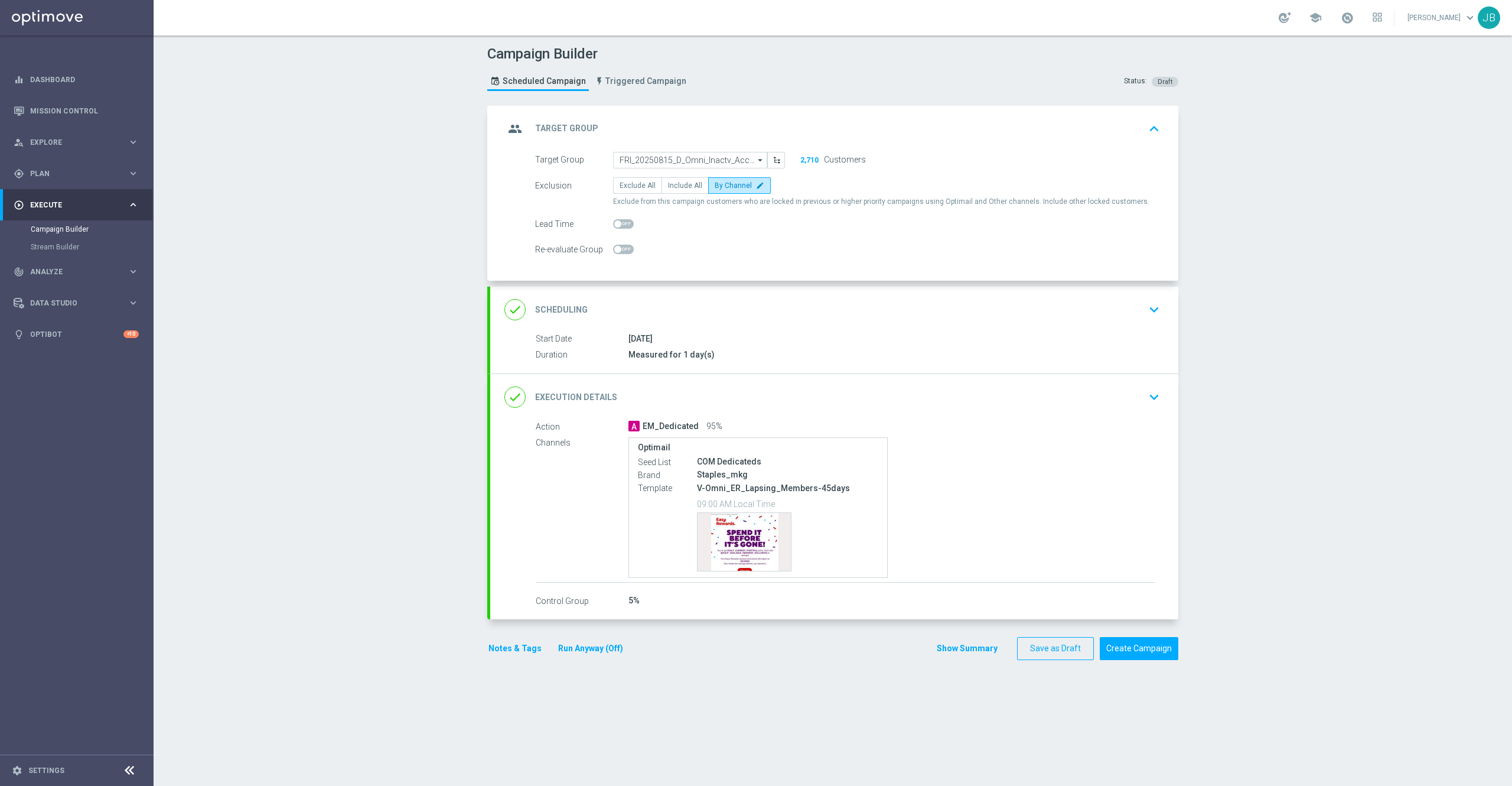
click at [579, 309] on div "done Scheduling keyboard_arrow_down" at bounding box center [834, 310] width 659 height 23
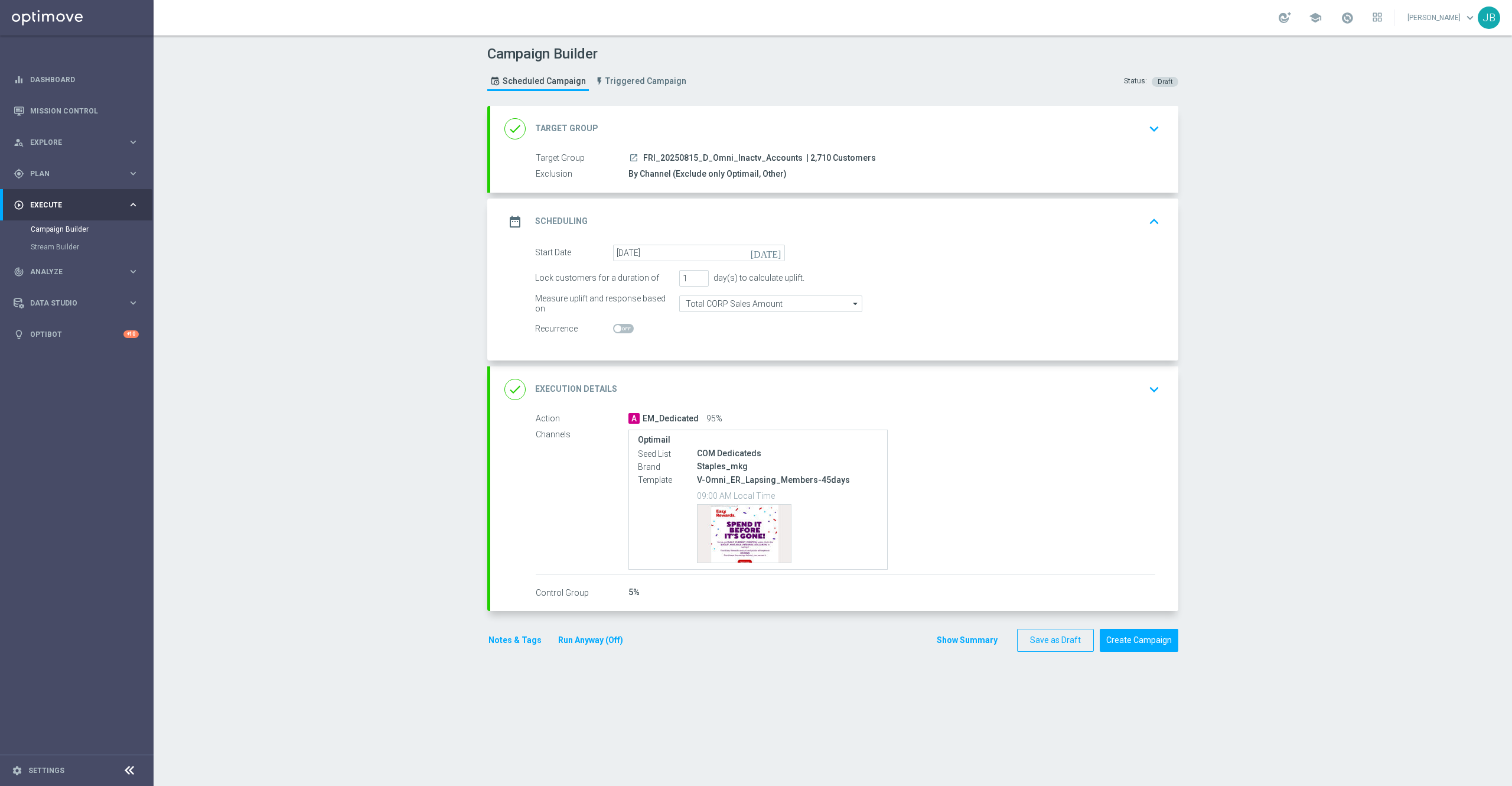
click at [565, 125] on h2 "Target Group" at bounding box center [566, 128] width 63 height 11
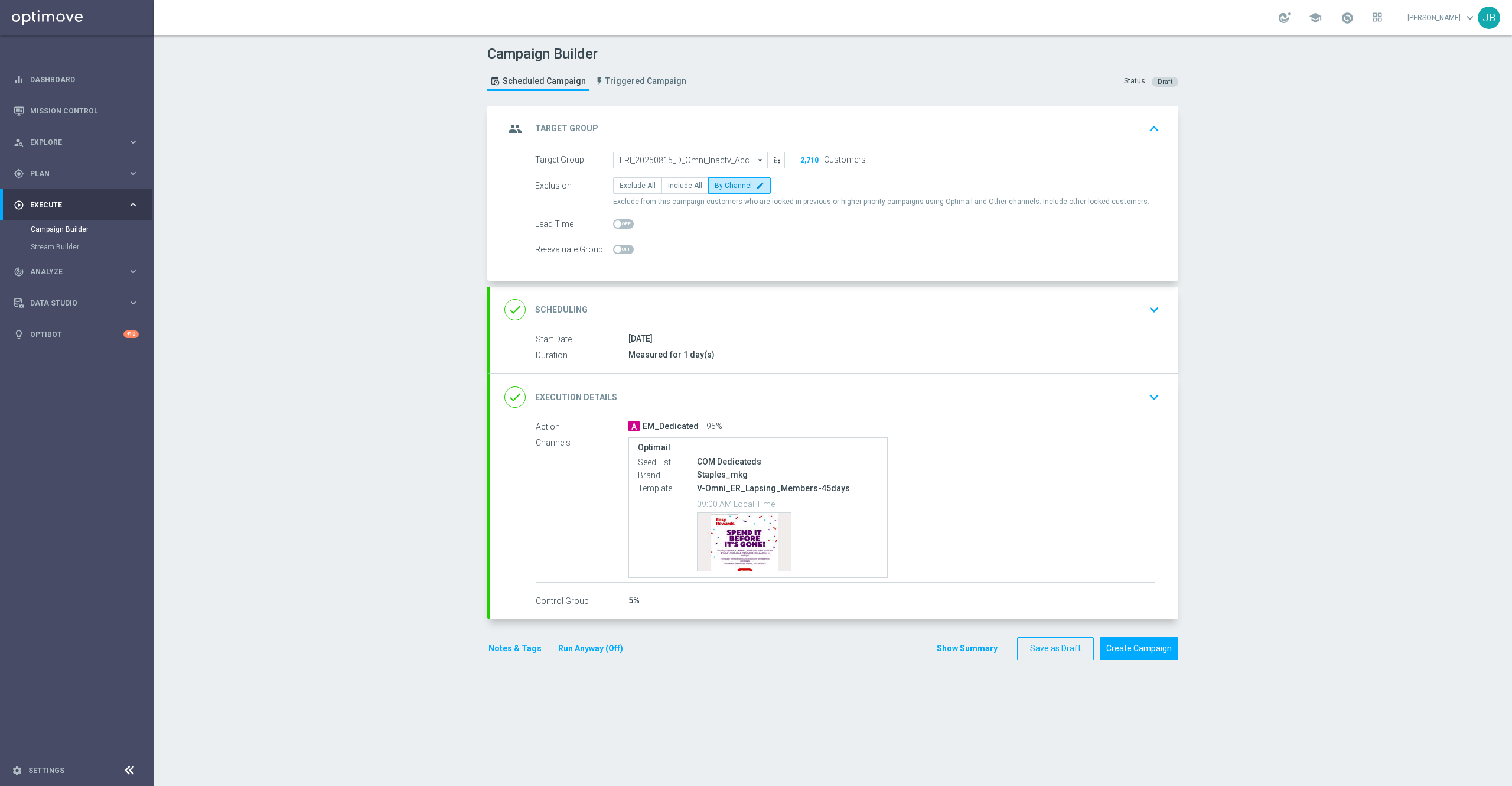
click at [565, 310] on h2 "Scheduling" at bounding box center [561, 310] width 53 height 11
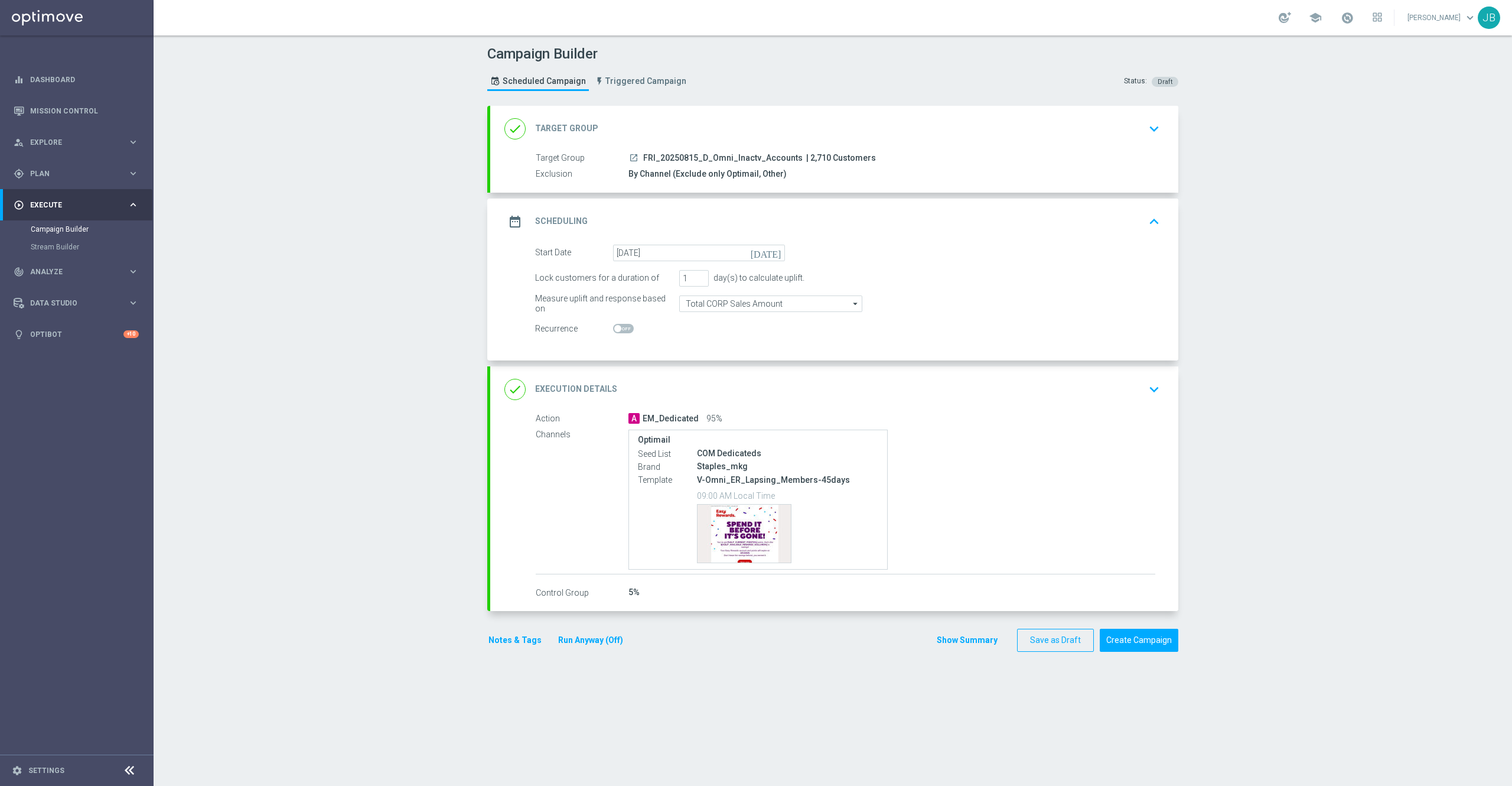
click at [553, 385] on h2 "Execution Details" at bounding box center [575, 389] width 82 height 11
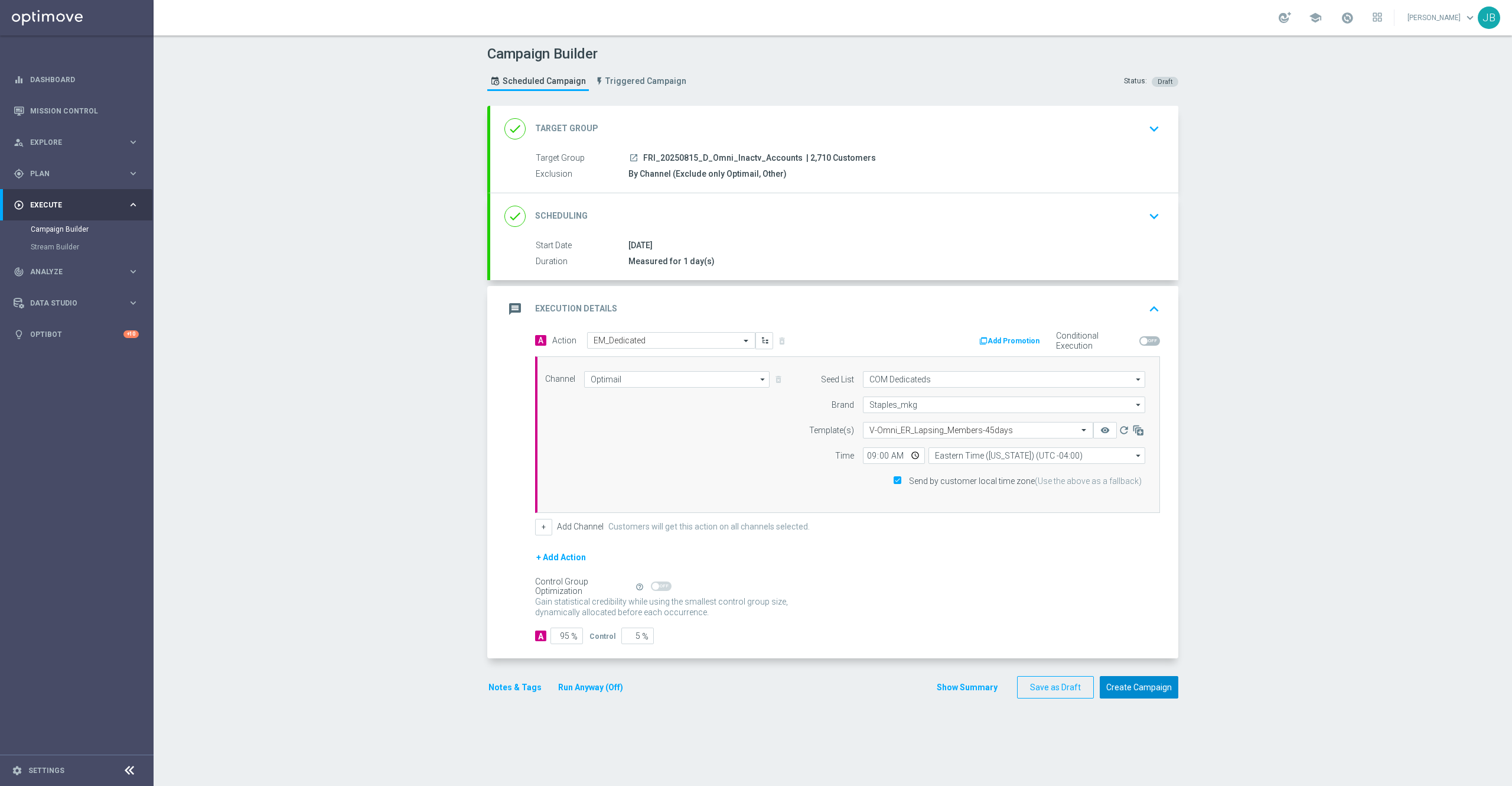
click at [1146, 691] on button "Create Campaign" at bounding box center [1139, 688] width 78 height 23
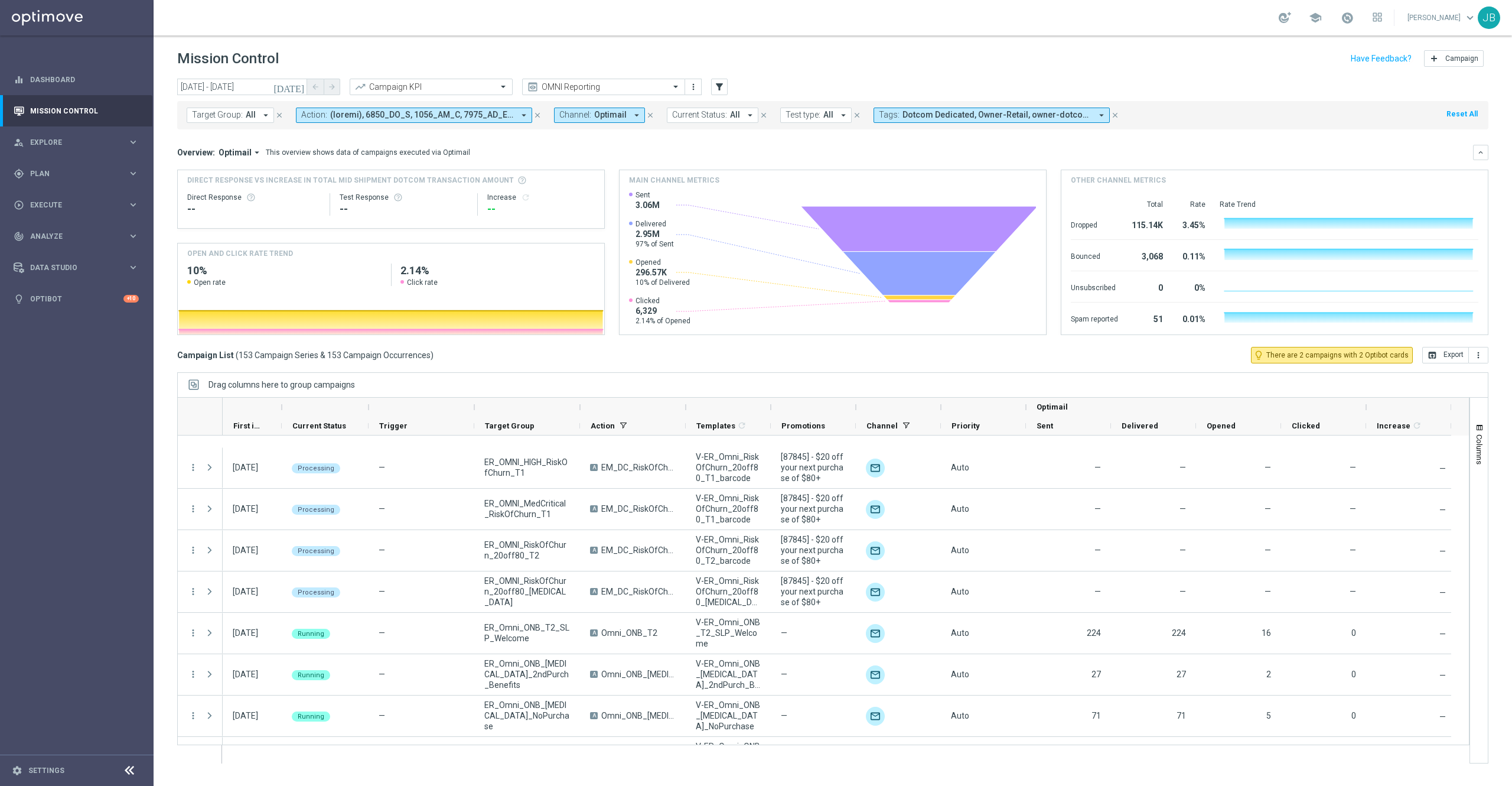
scroll to position [6020, 0]
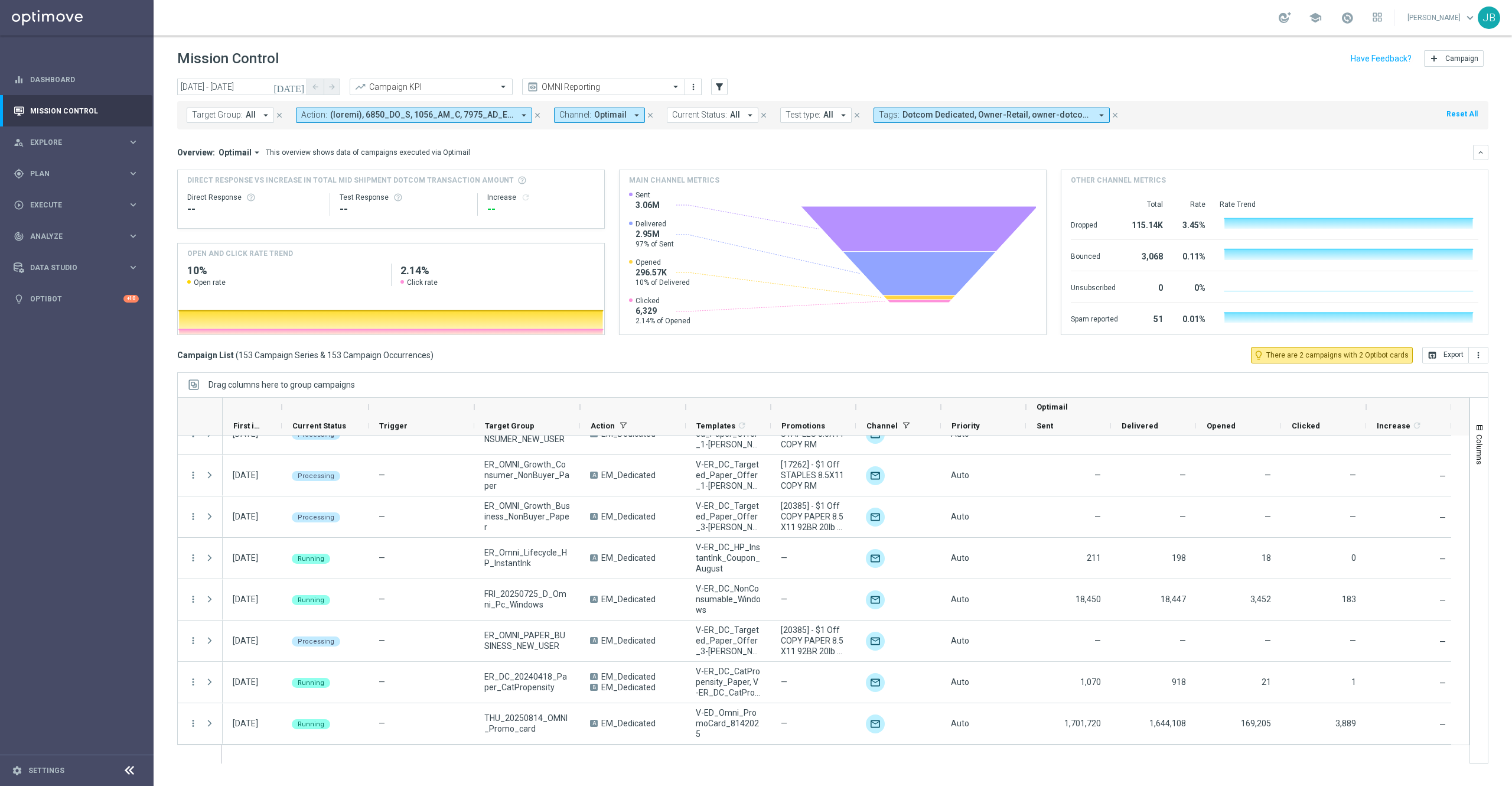
click at [303, 87] on icon "[DATE]" at bounding box center [289, 86] width 32 height 11
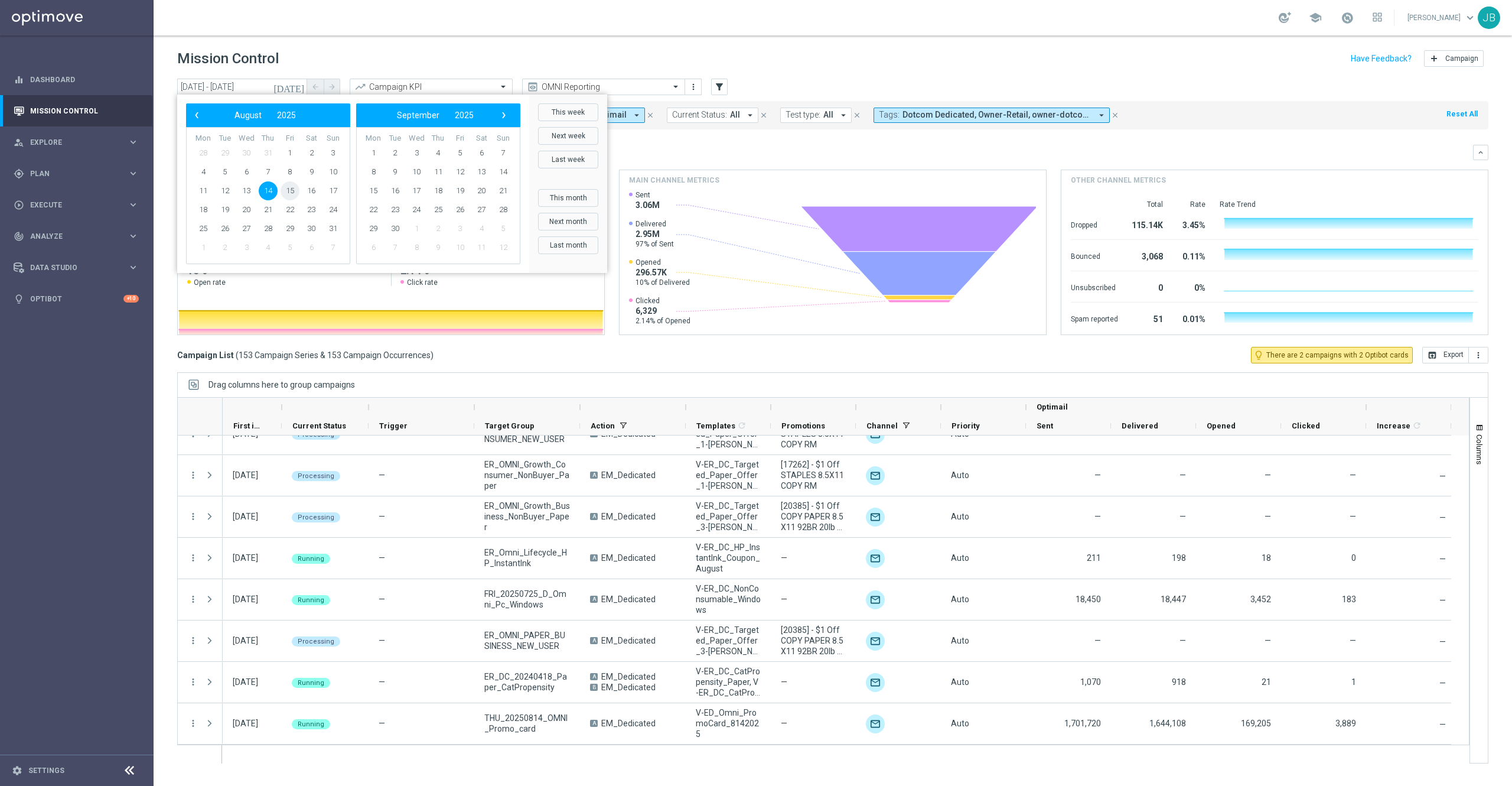
click at [288, 192] on span "15" at bounding box center [290, 191] width 19 height 19
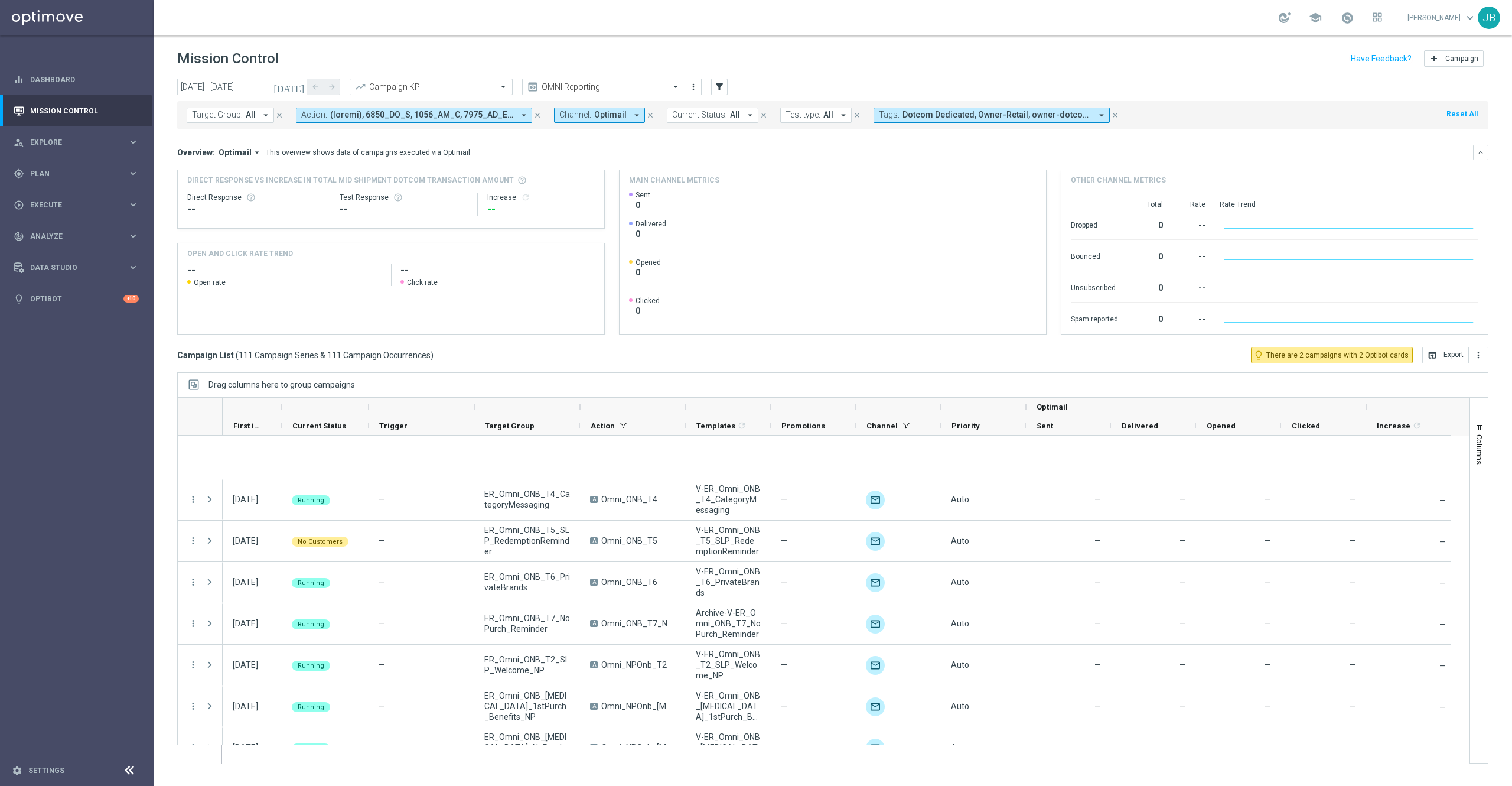
scroll to position [4283, 0]
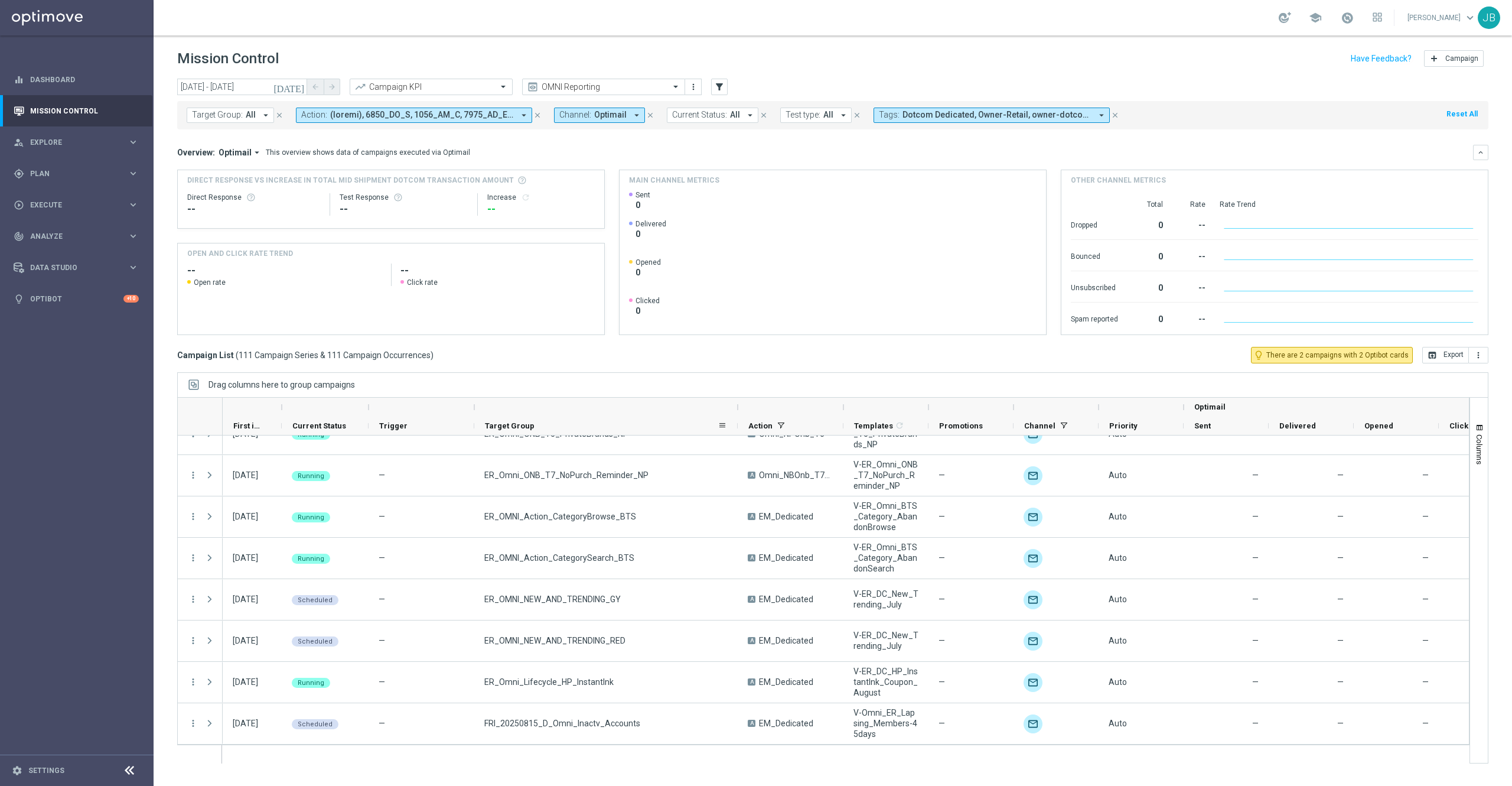
drag, startPoint x: 578, startPoint y: 406, endPoint x: 735, endPoint y: 417, distance: 157.4
click at [735, 417] on div "Optimail First in Range" at bounding box center [916, 416] width 1386 height 38
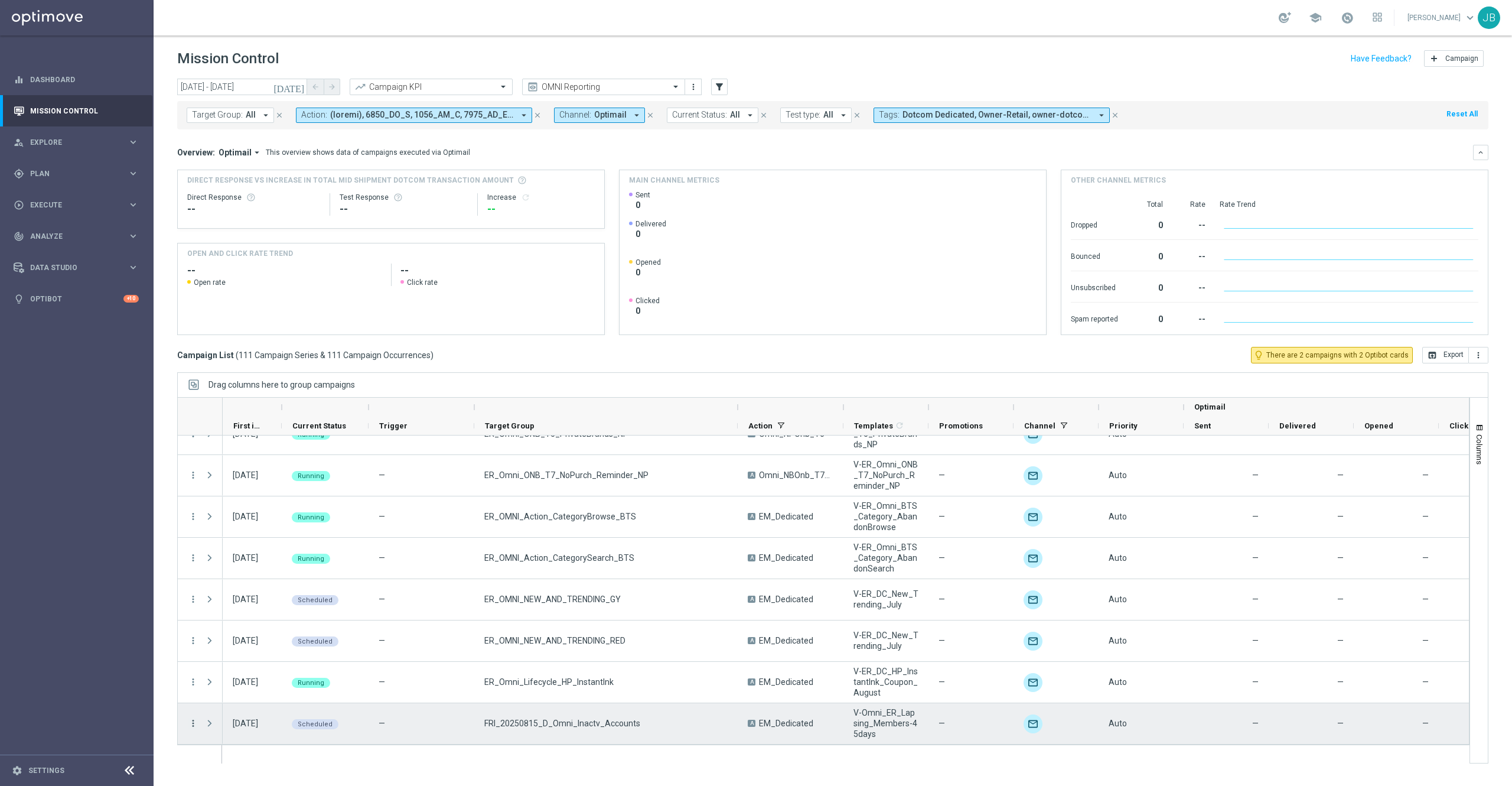
click at [192, 721] on icon "more_vert" at bounding box center [193, 723] width 11 height 11
click at [251, 598] on span "Campaign Details" at bounding box center [246, 601] width 60 height 9
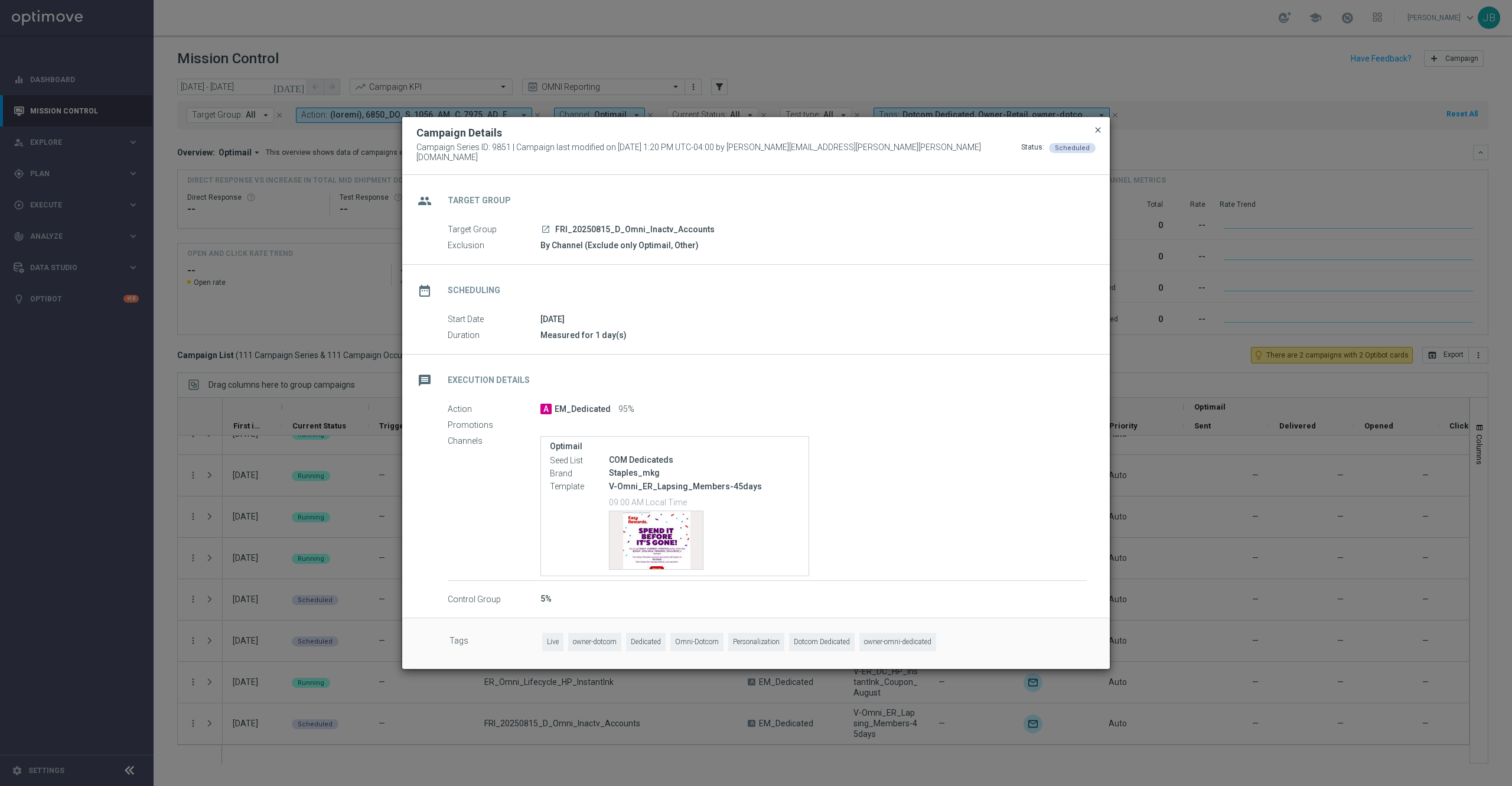
click at [1099, 135] on span "close" at bounding box center [1097, 130] width 9 height 9
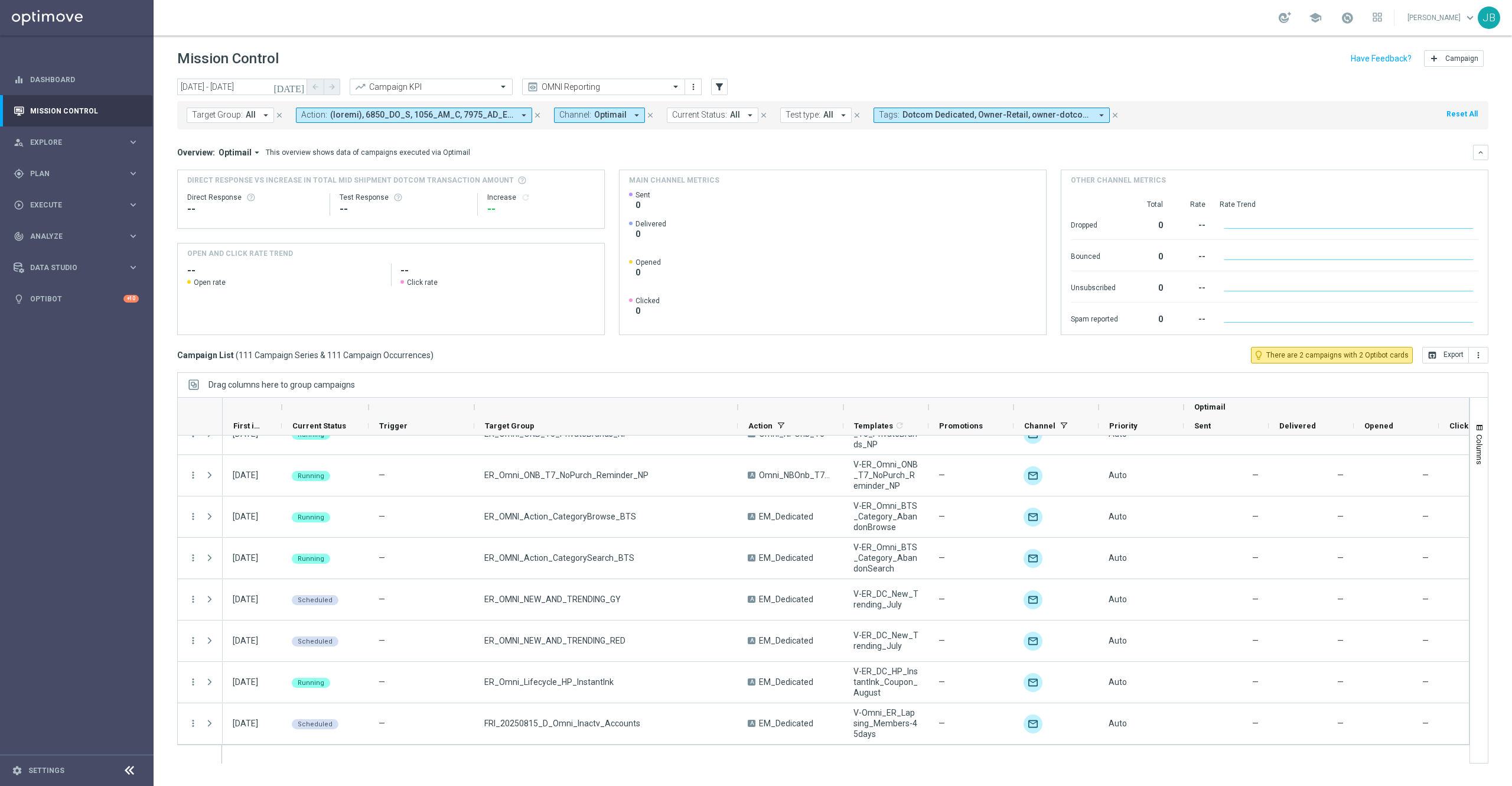
click at [298, 86] on icon "[DATE]" at bounding box center [289, 86] width 32 height 11
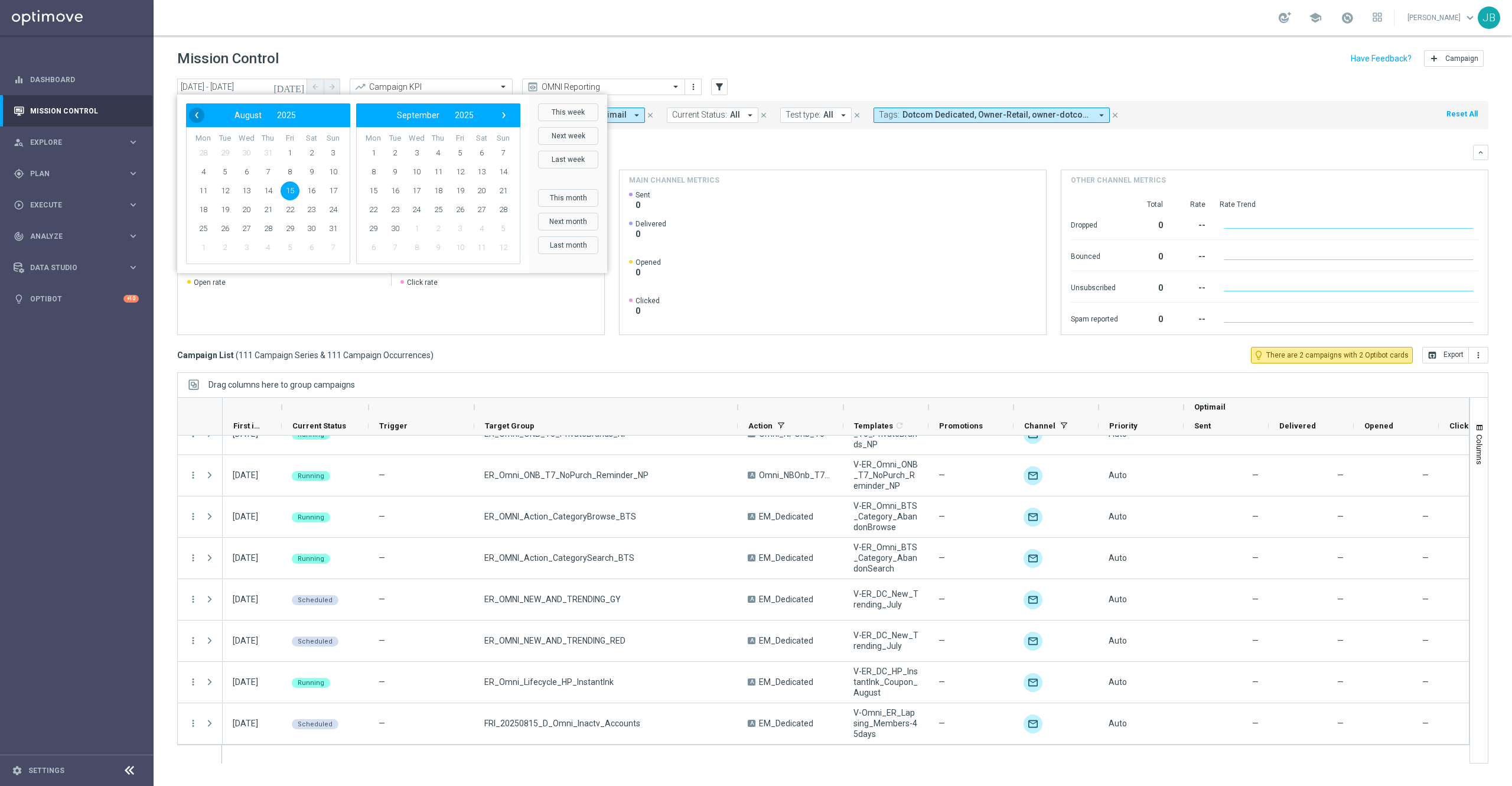
click at [195, 116] on span "‹" at bounding box center [197, 115] width 16 height 16
click at [196, 118] on span "‹" at bounding box center [197, 115] width 16 height 16
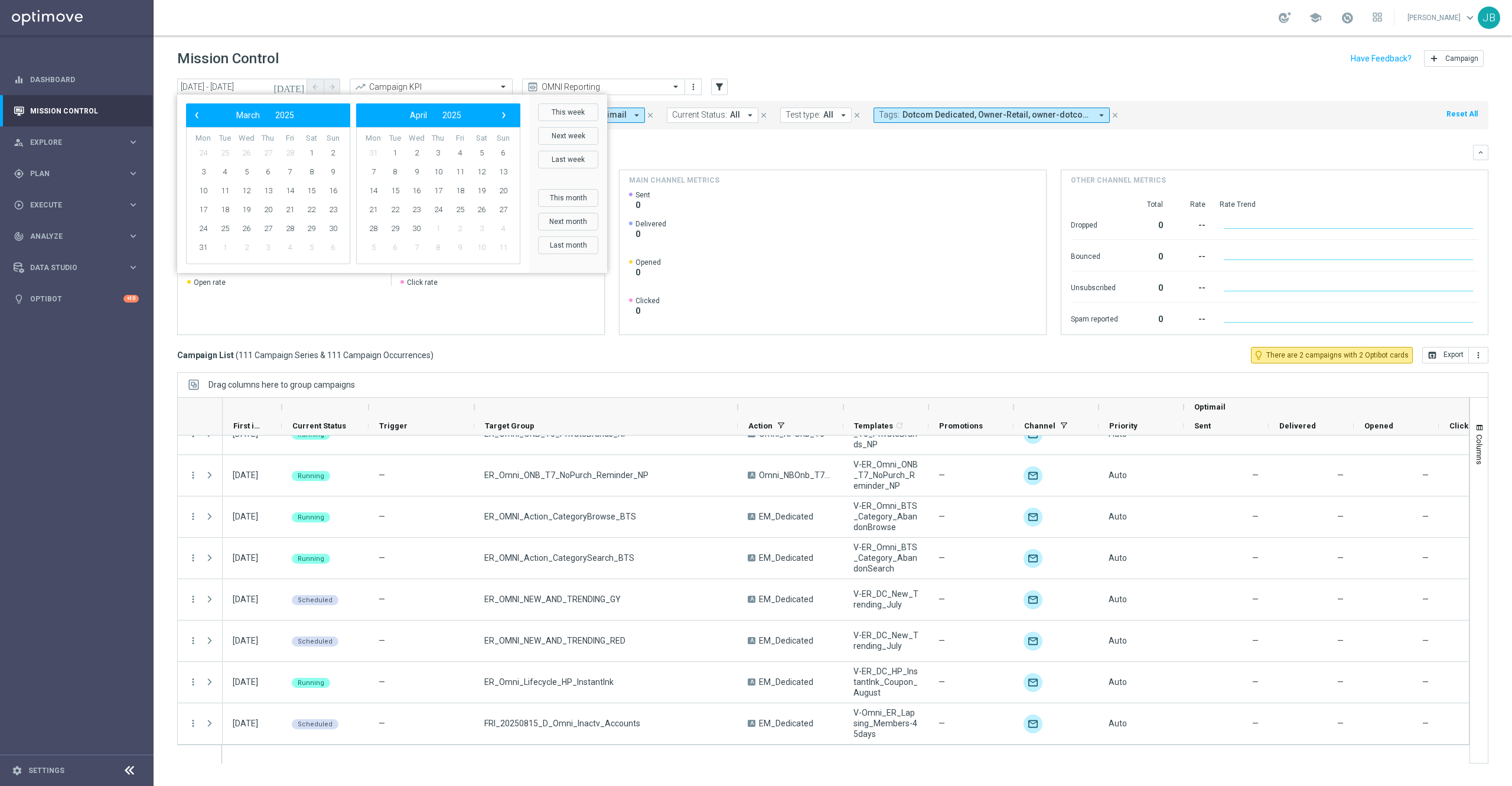
click at [196, 118] on span "‹" at bounding box center [197, 115] width 16 height 16
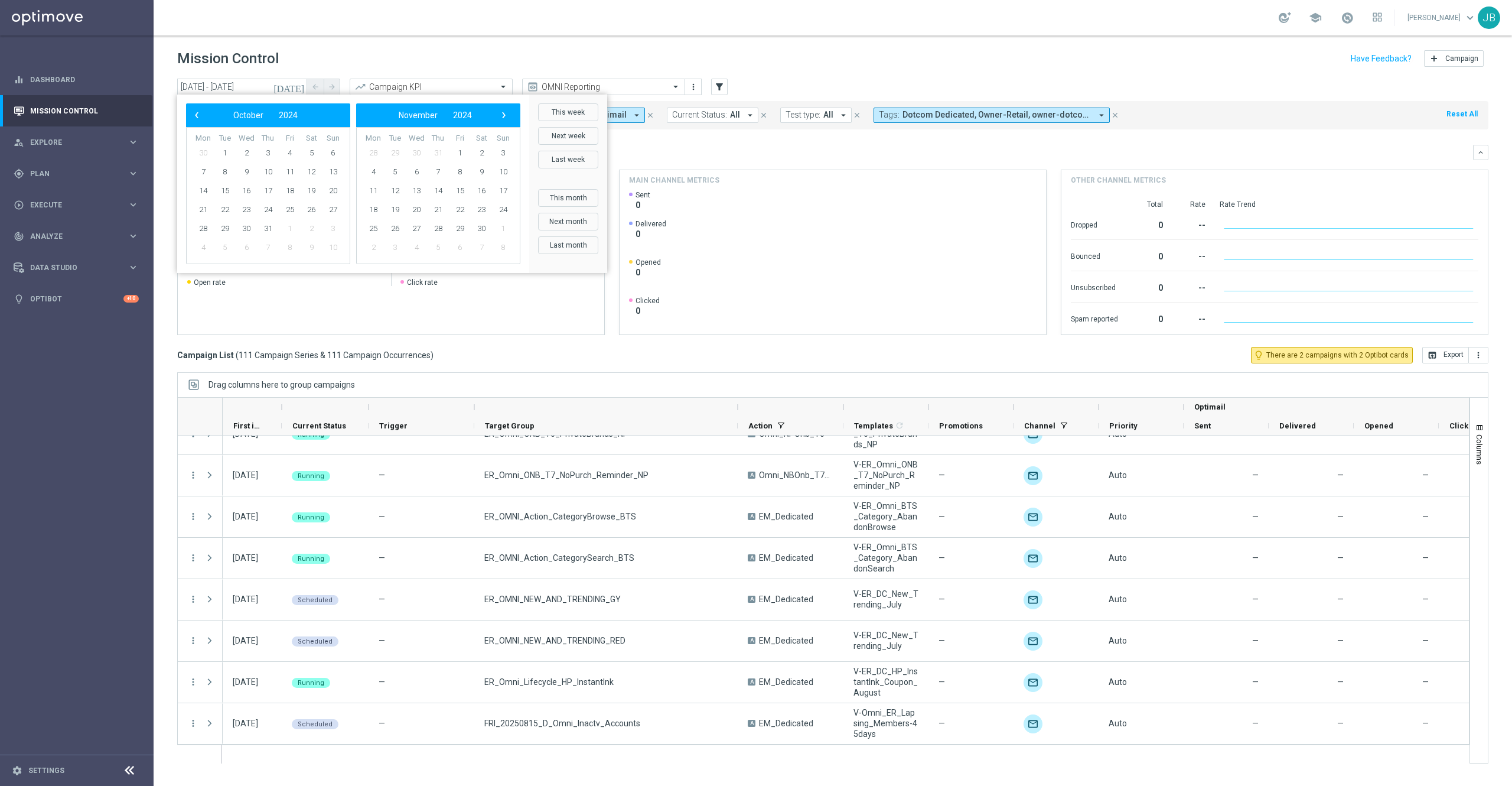
click at [196, 118] on span "‹" at bounding box center [197, 115] width 16 height 16
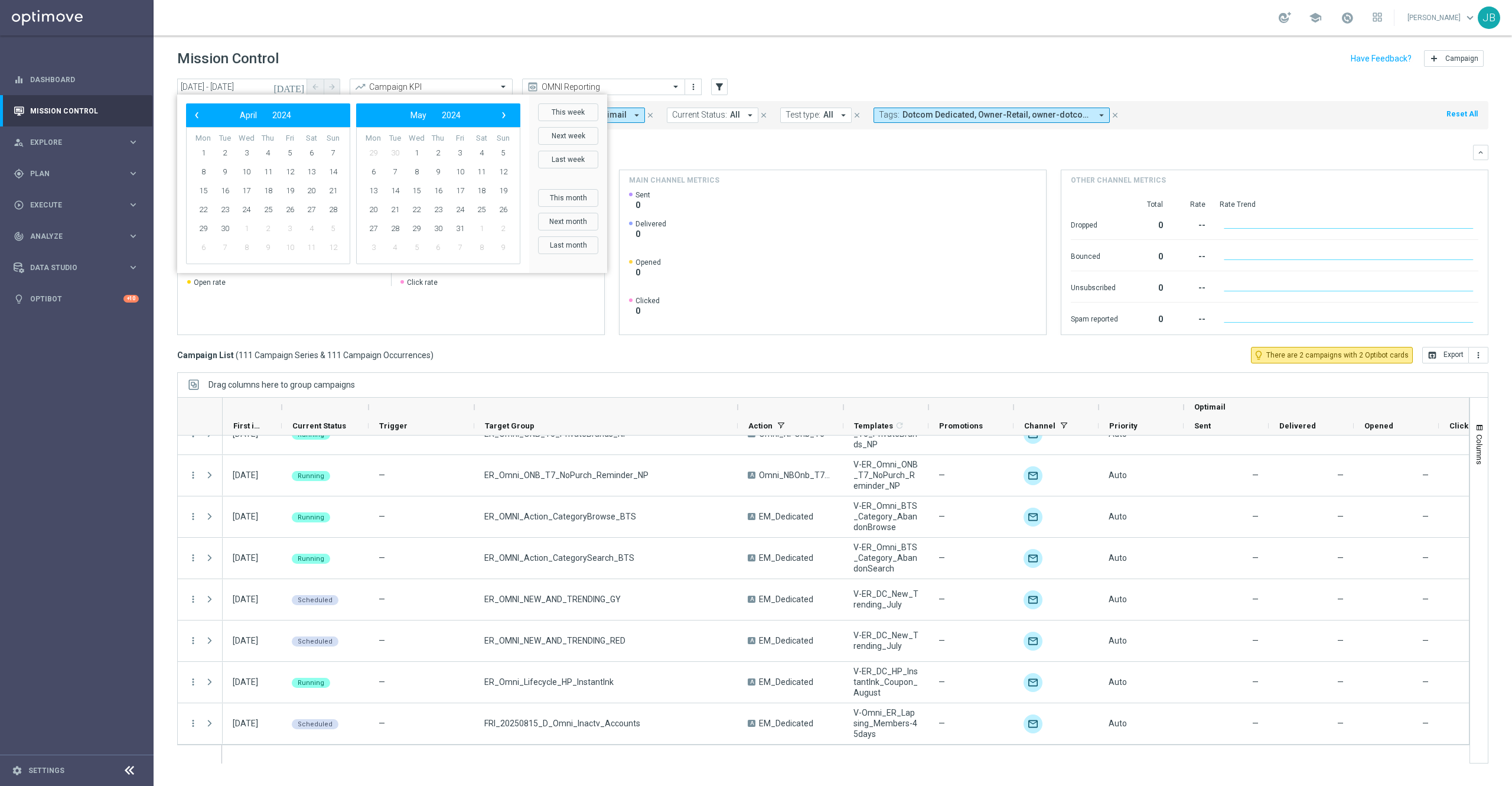
click at [196, 118] on span "‹" at bounding box center [197, 115] width 16 height 16
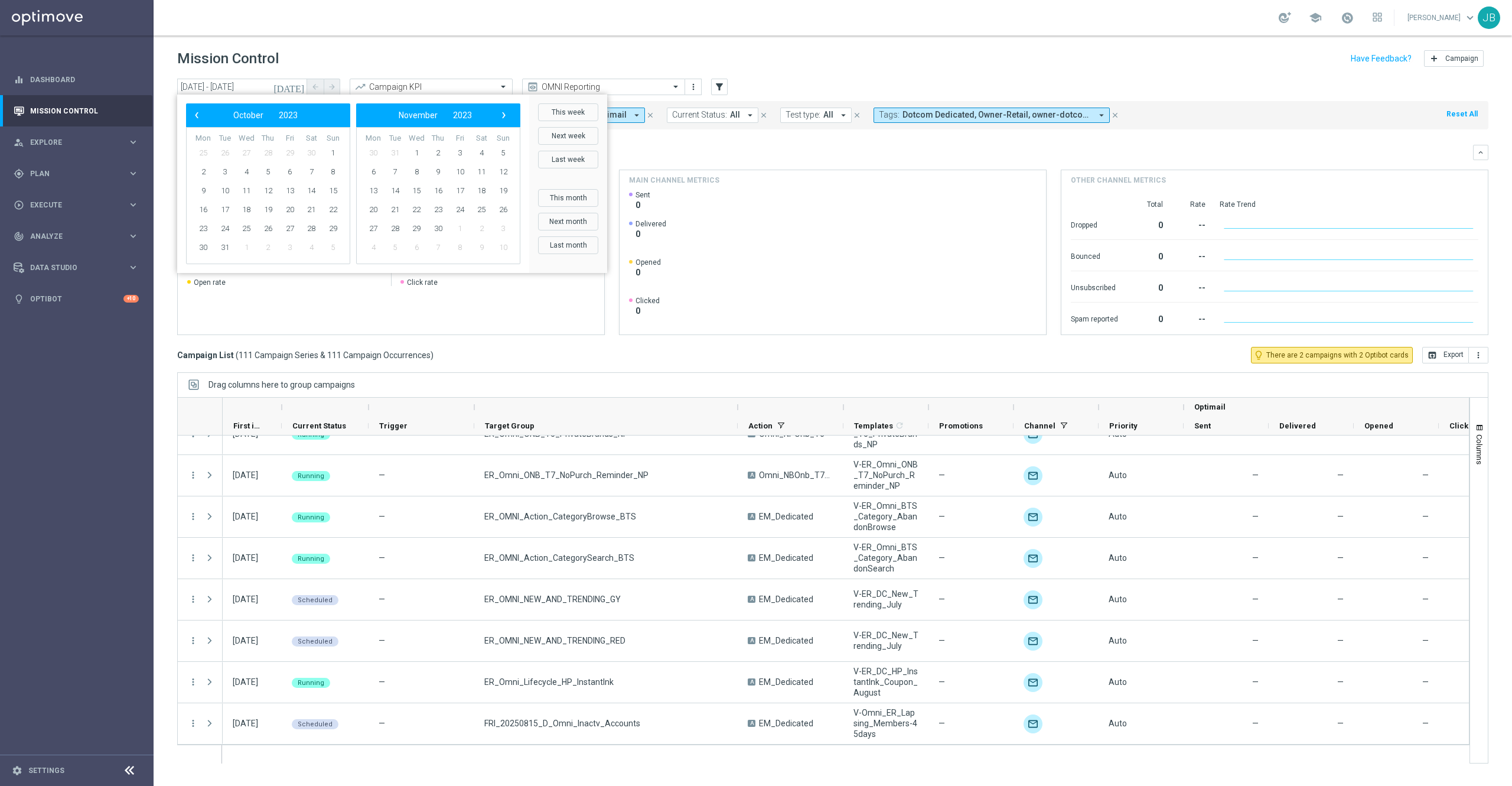
click at [196, 118] on span "‹" at bounding box center [197, 115] width 16 height 16
click at [502, 113] on span "›" at bounding box center [504, 115] width 16 height 16
click at [419, 154] on span "1" at bounding box center [416, 152] width 19 height 19
click at [497, 118] on span "›" at bounding box center [504, 115] width 16 height 16
click at [497, 118] on span "›" at bounding box center [504, 115] width 16 height 16
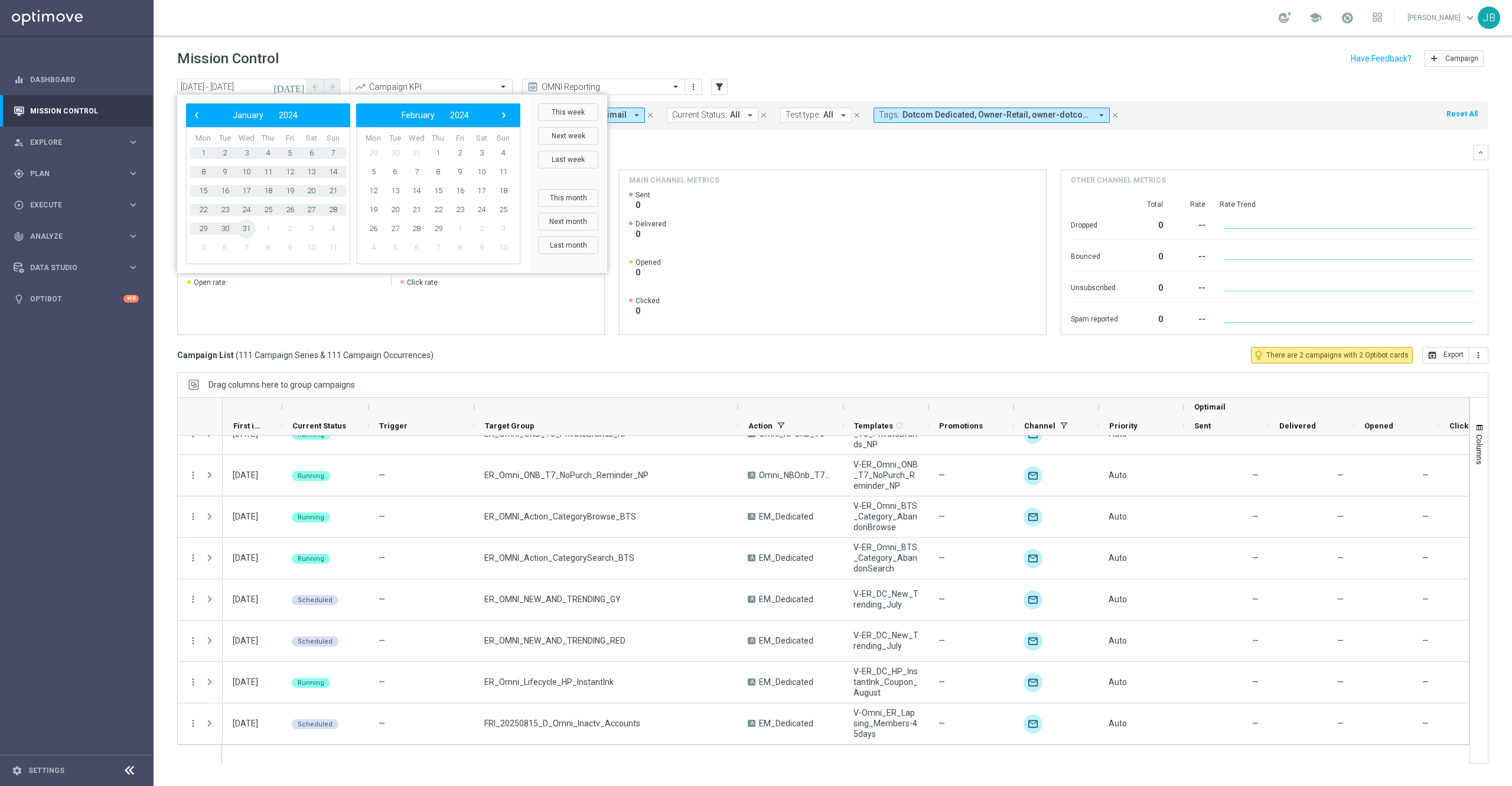
click at [249, 227] on span "31" at bounding box center [246, 229] width 19 height 19
type input "01 Nov 2023 - 31 Jan 2024"
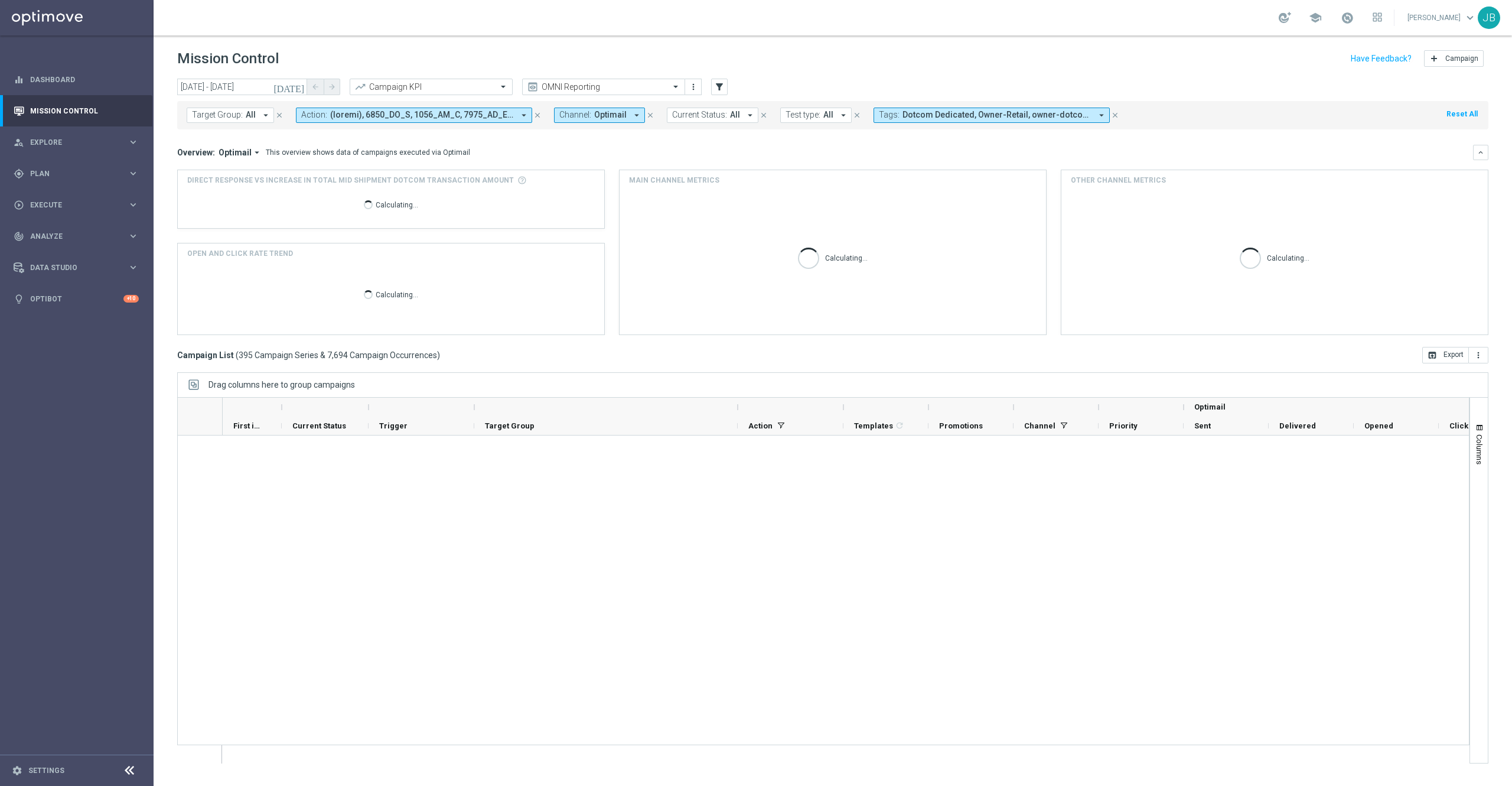
scroll to position [0, 0]
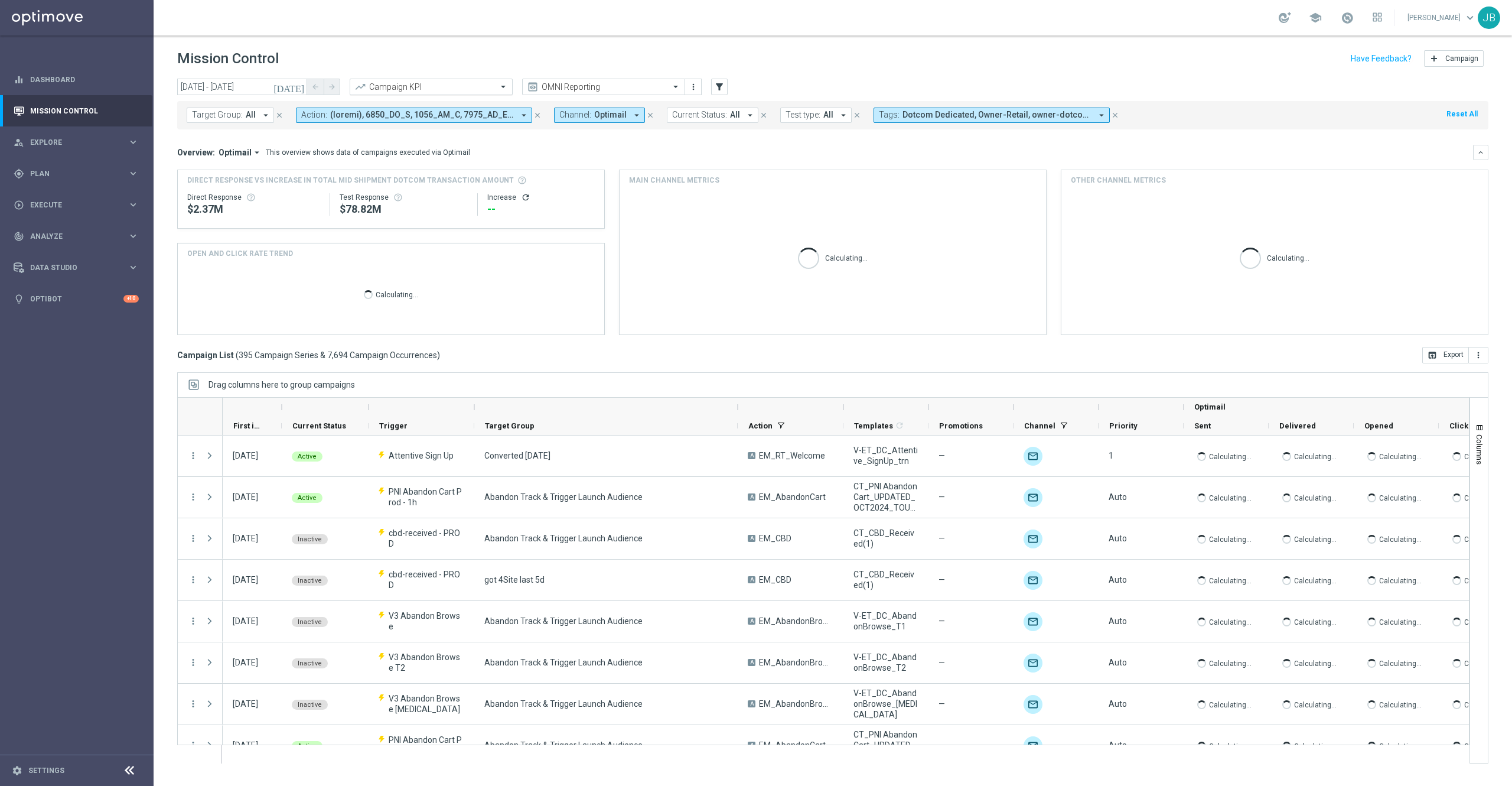
click at [450, 82] on input "text" at bounding box center [419, 87] width 126 height 10
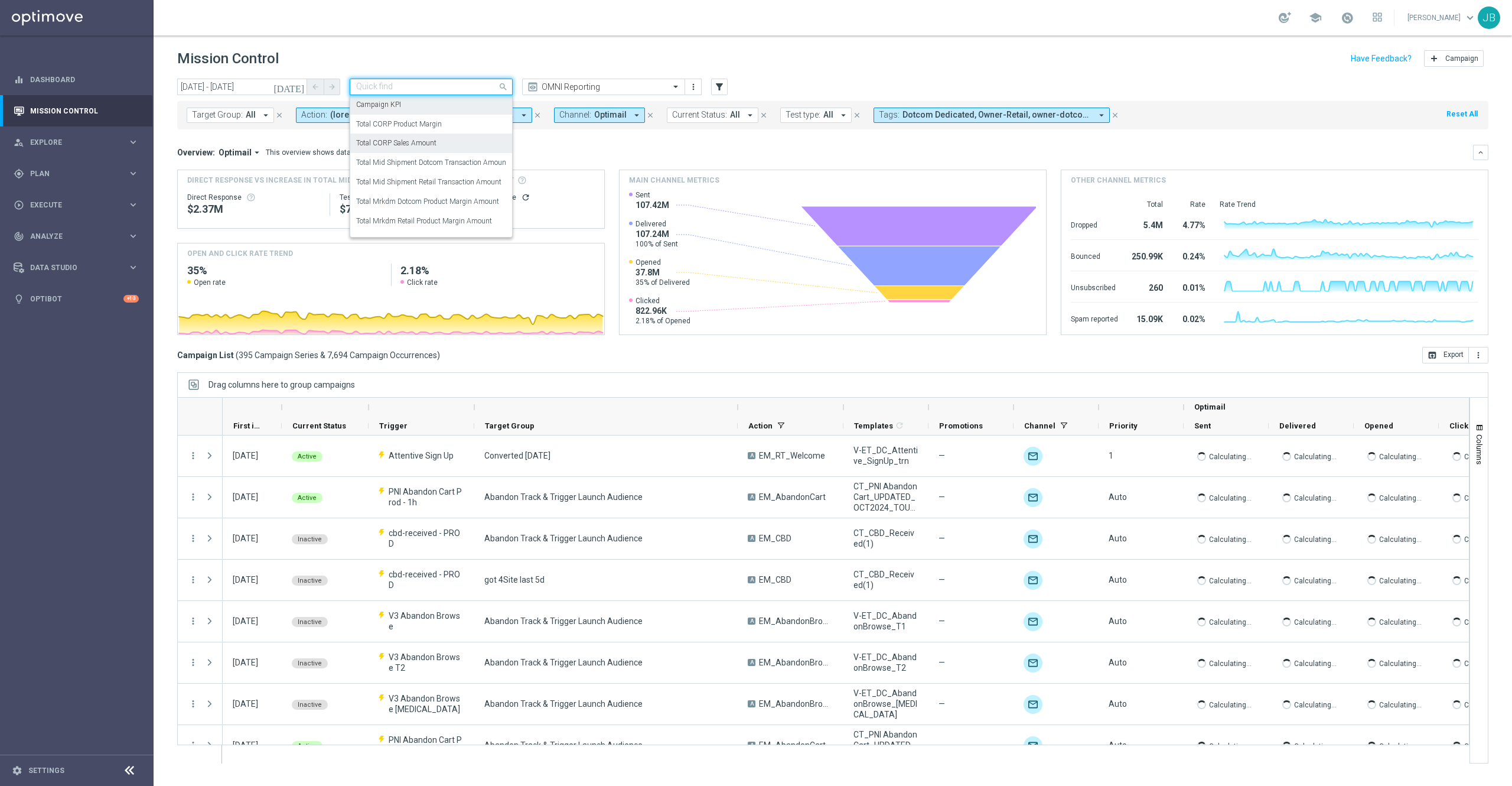
click at [433, 143] on label "Total CORP Sales Amount" at bounding box center [396, 143] width 80 height 10
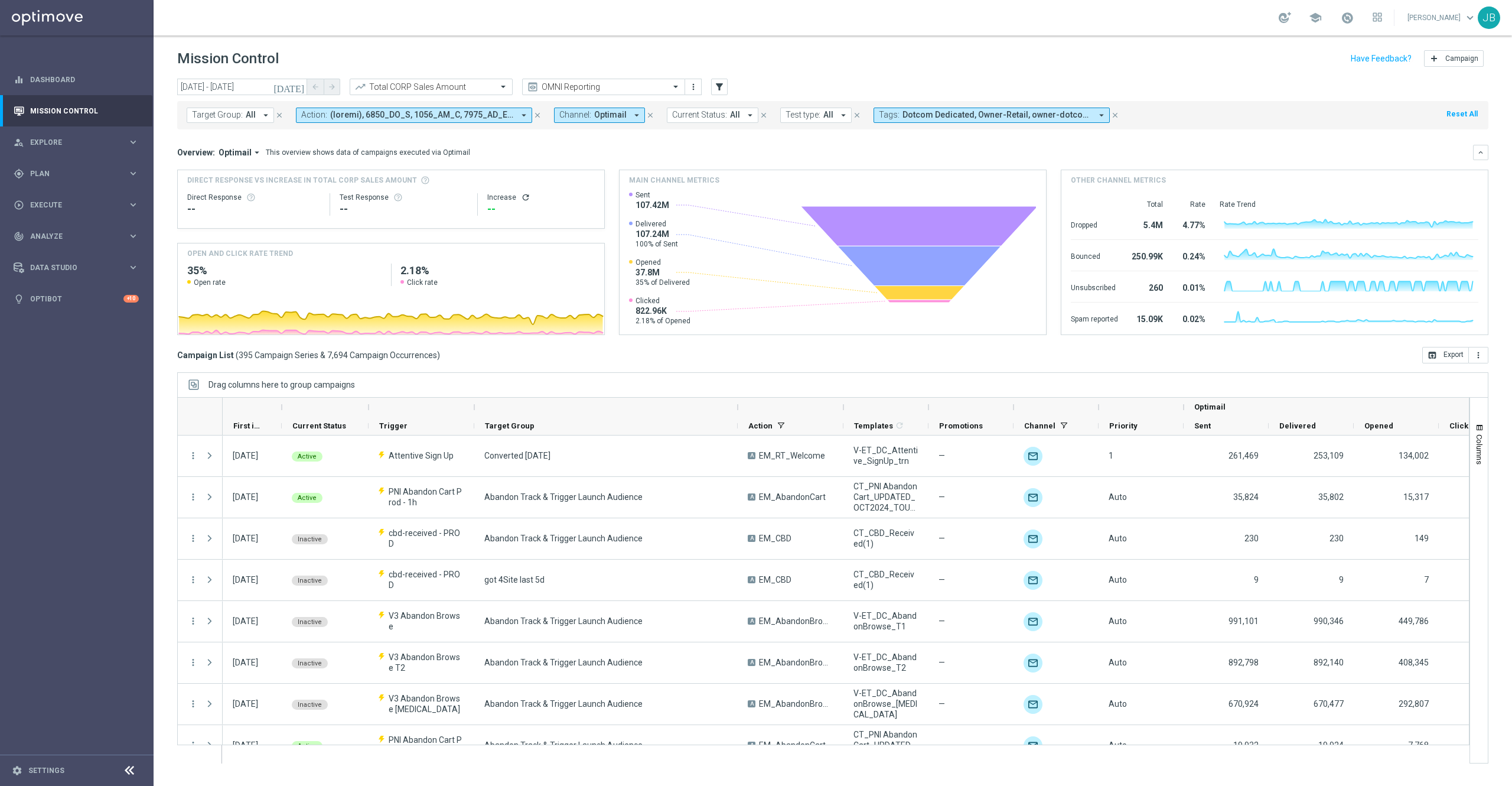
click at [523, 199] on icon "refresh" at bounding box center [525, 197] width 9 height 9
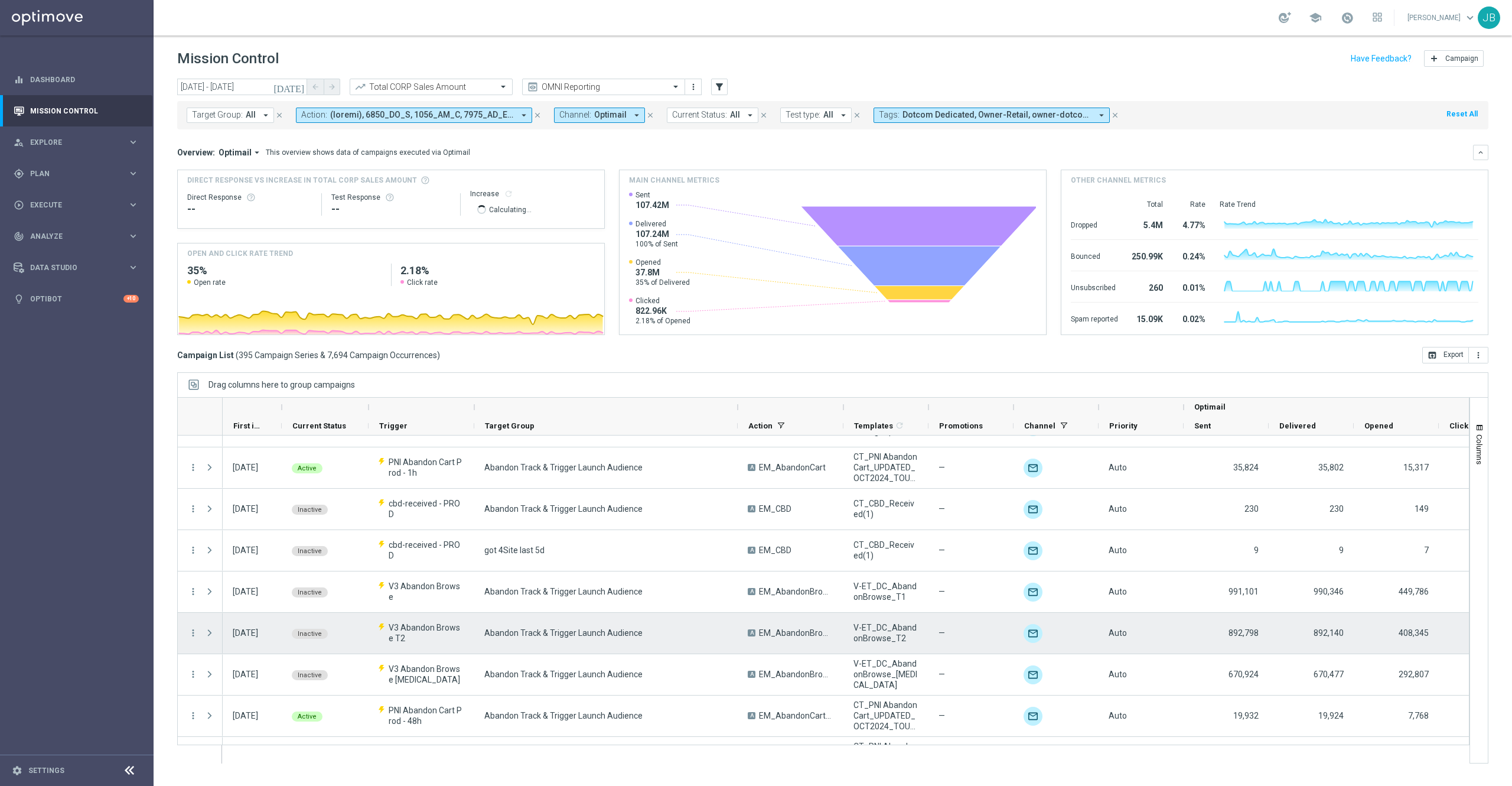
scroll to position [51, 0]
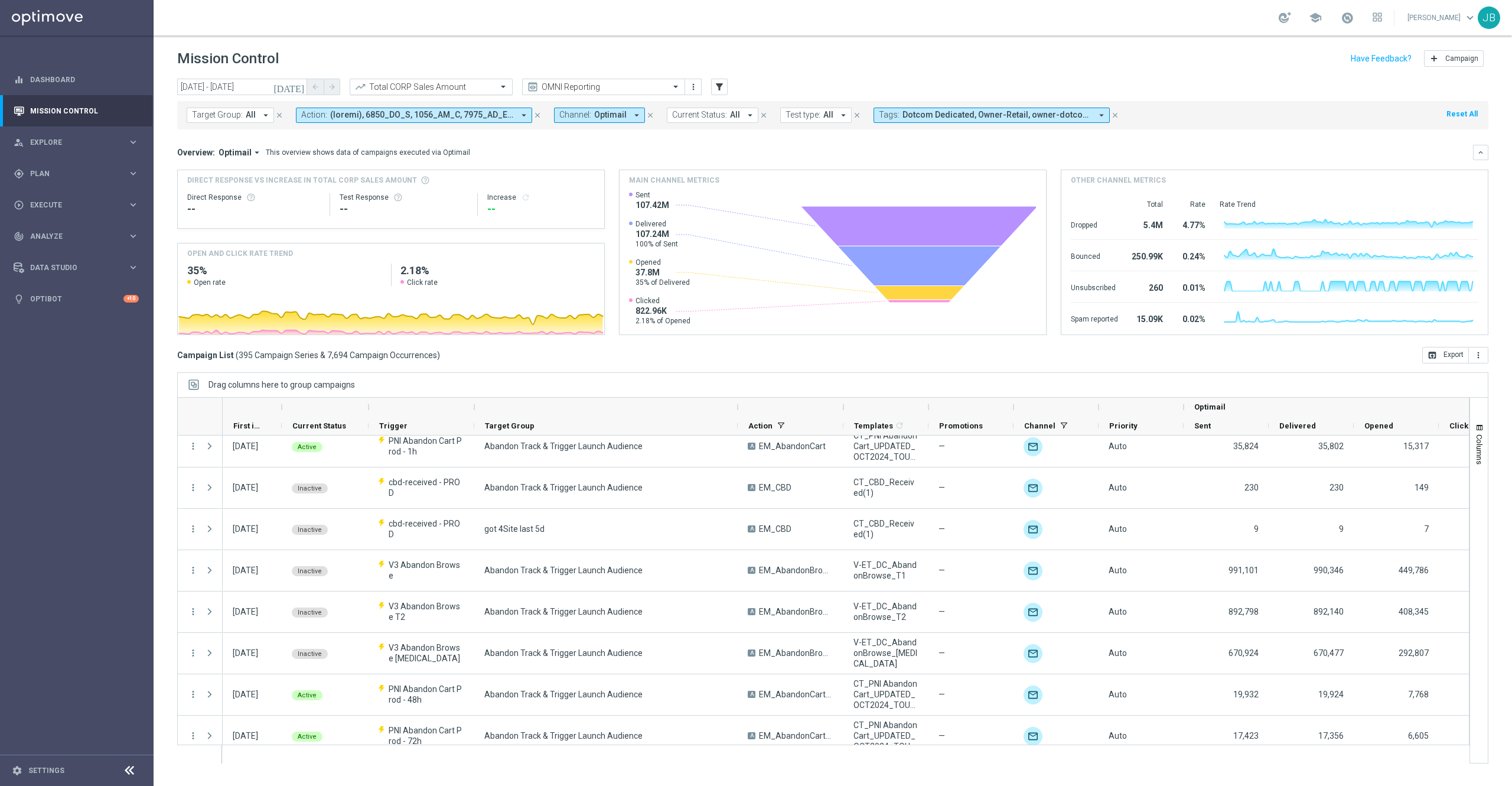
click at [475, 87] on input "text" at bounding box center [419, 87] width 126 height 10
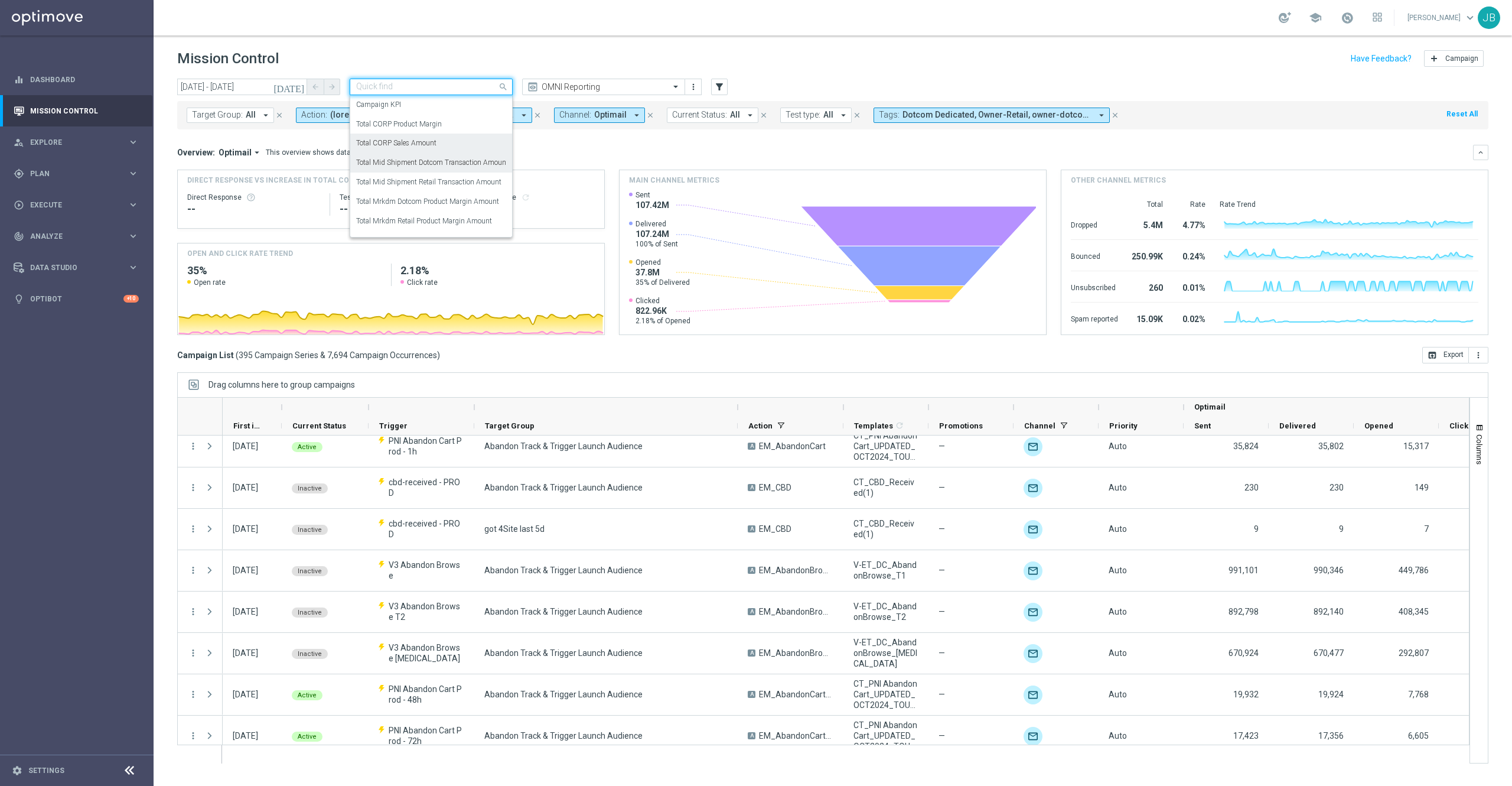
click at [441, 160] on label "Total Mid Shipment Dotcom Transaction Amount" at bounding box center [432, 162] width 152 height 10
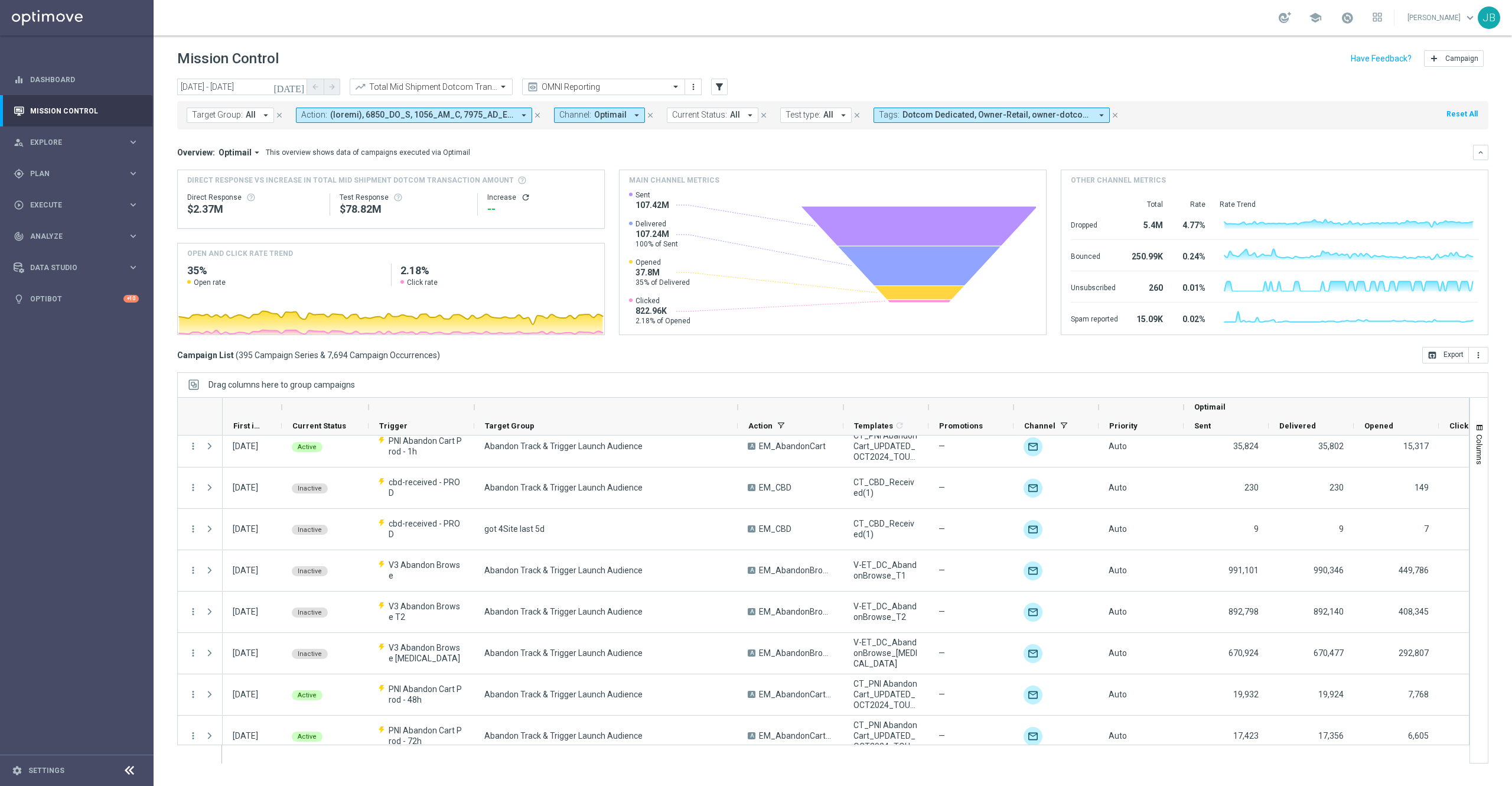
click at [513, 198] on div "Increase refresh" at bounding box center [541, 197] width 108 height 9
click at [527, 197] on icon "refresh" at bounding box center [525, 197] width 9 height 9
click at [637, 91] on input "text" at bounding box center [591, 87] width 126 height 10
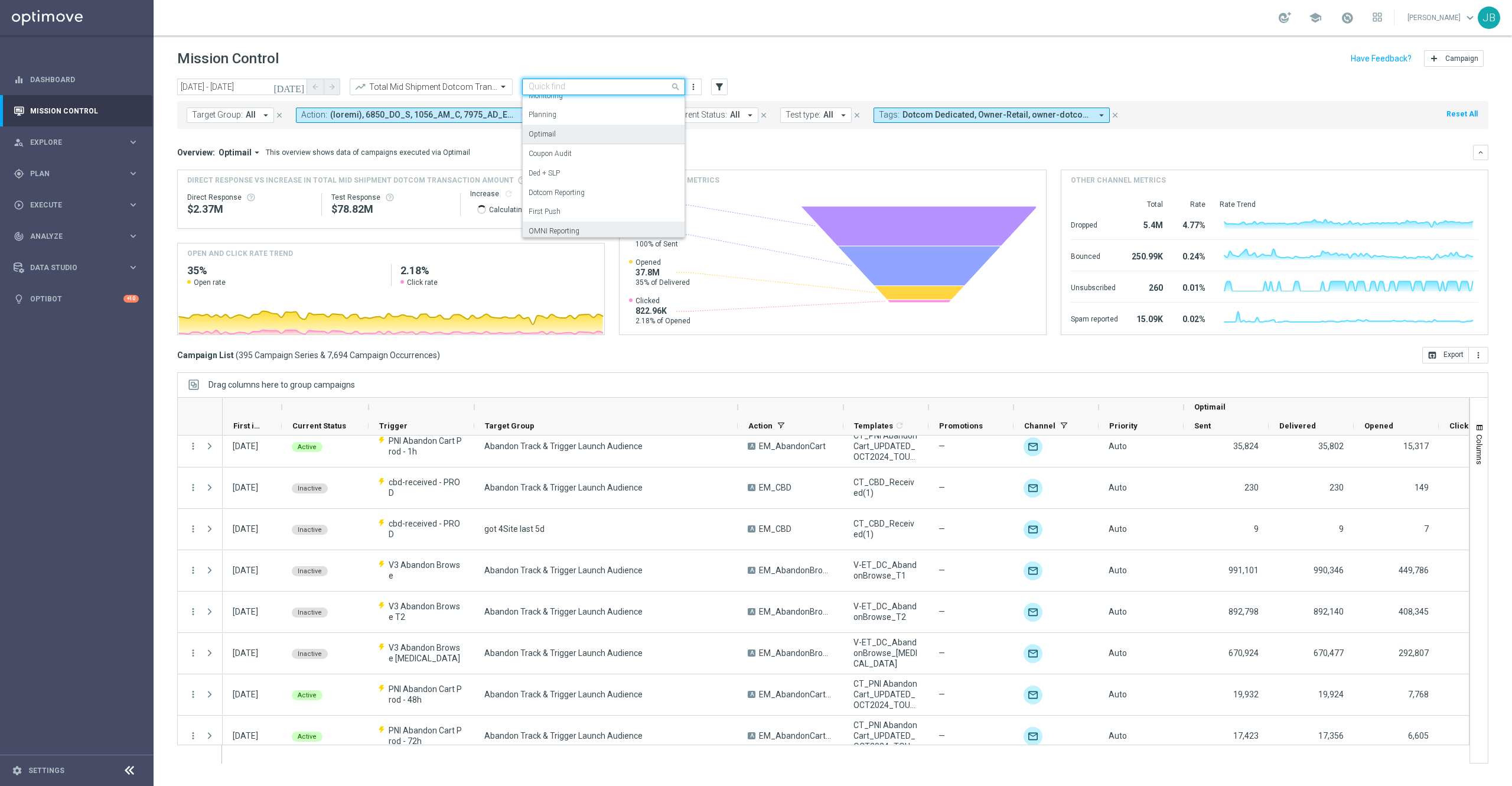
scroll to position [0, 0]
click at [551, 103] on label "Analysis" at bounding box center [541, 105] width 26 height 10
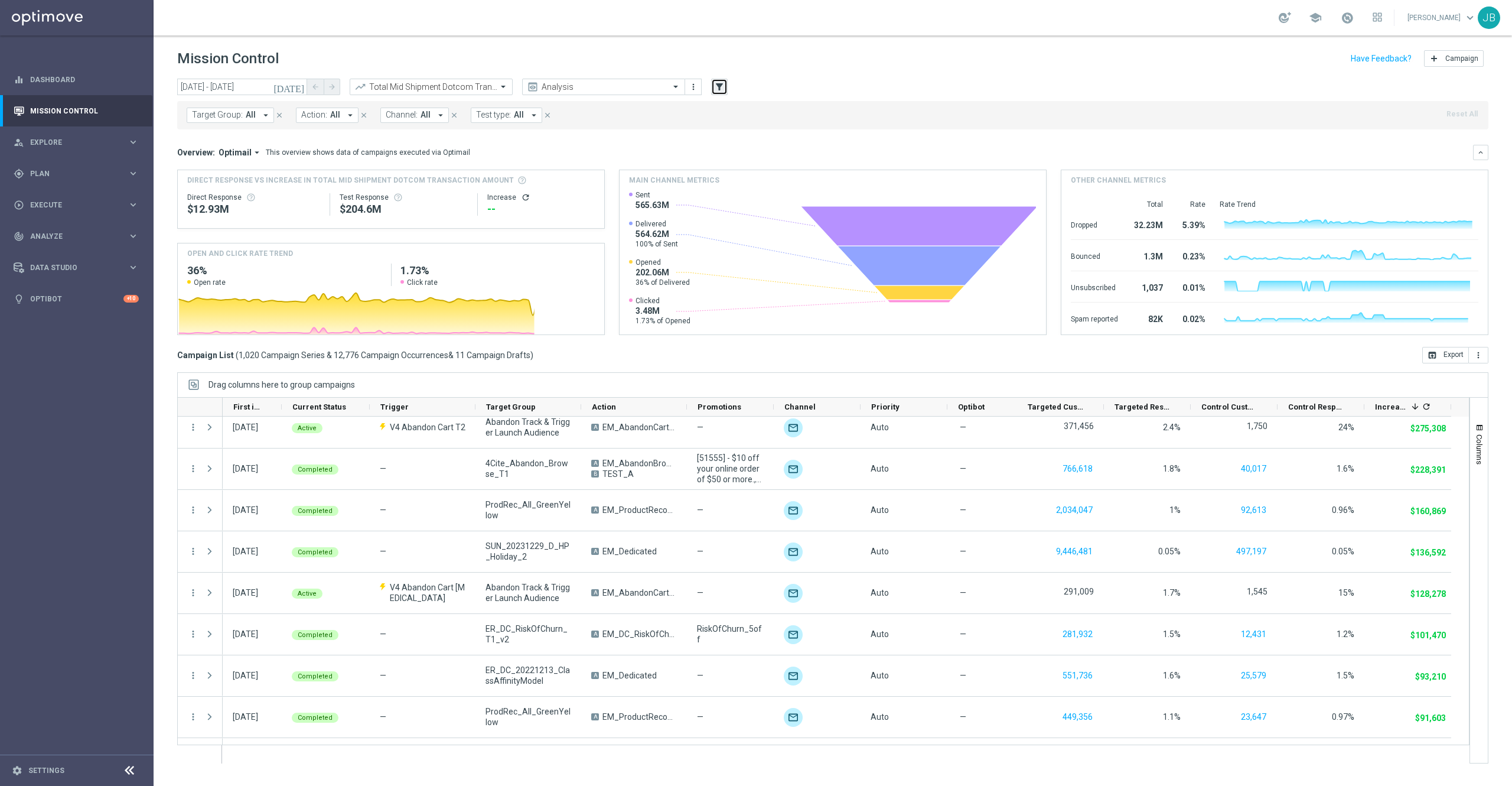
click at [717, 88] on icon "filter_alt" at bounding box center [719, 86] width 11 height 11
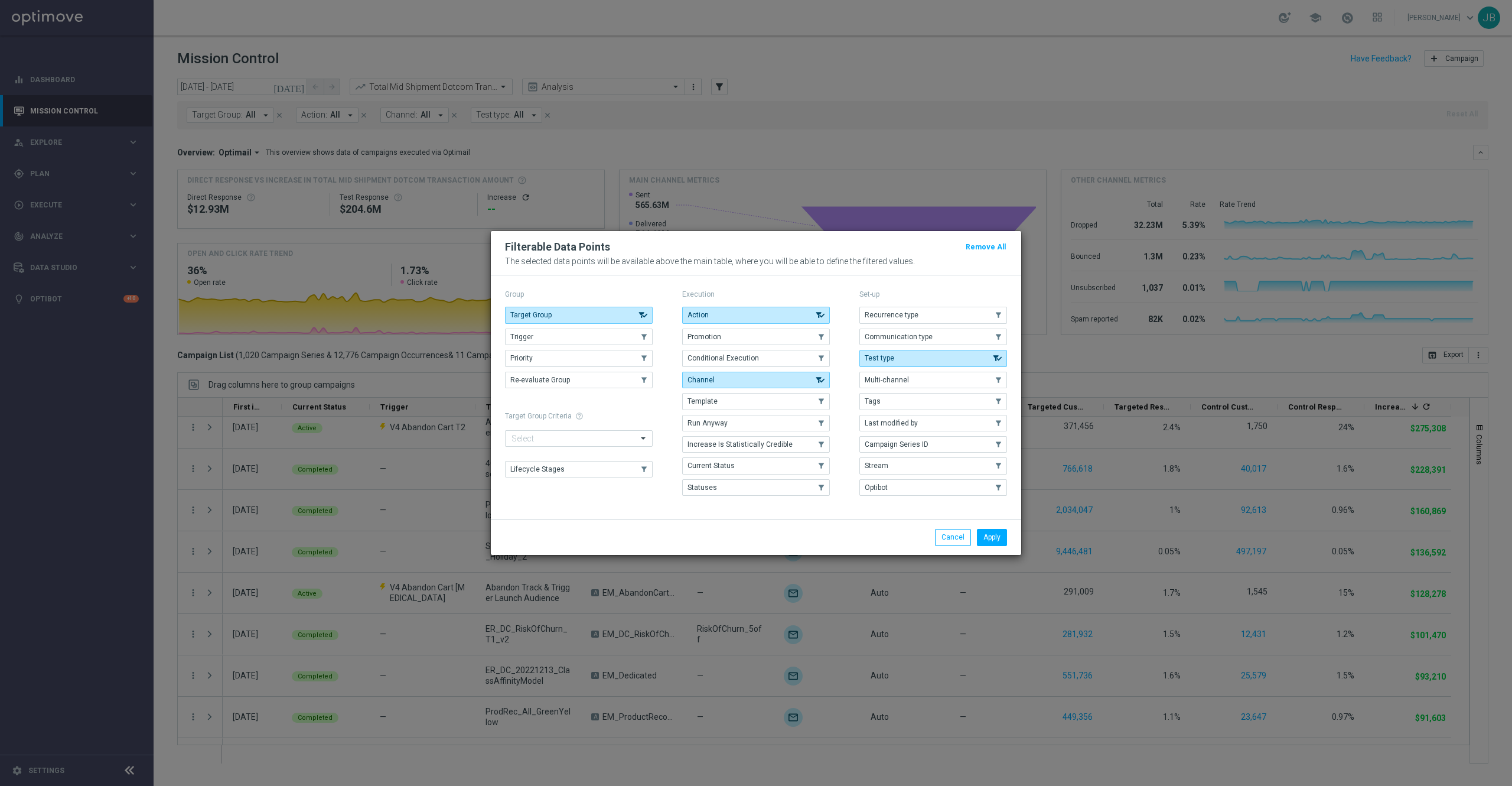
click at [69, 389] on modal-container "Filterable Data Points Remove All The selected data points will be available ab…" at bounding box center [756, 393] width 1512 height 786
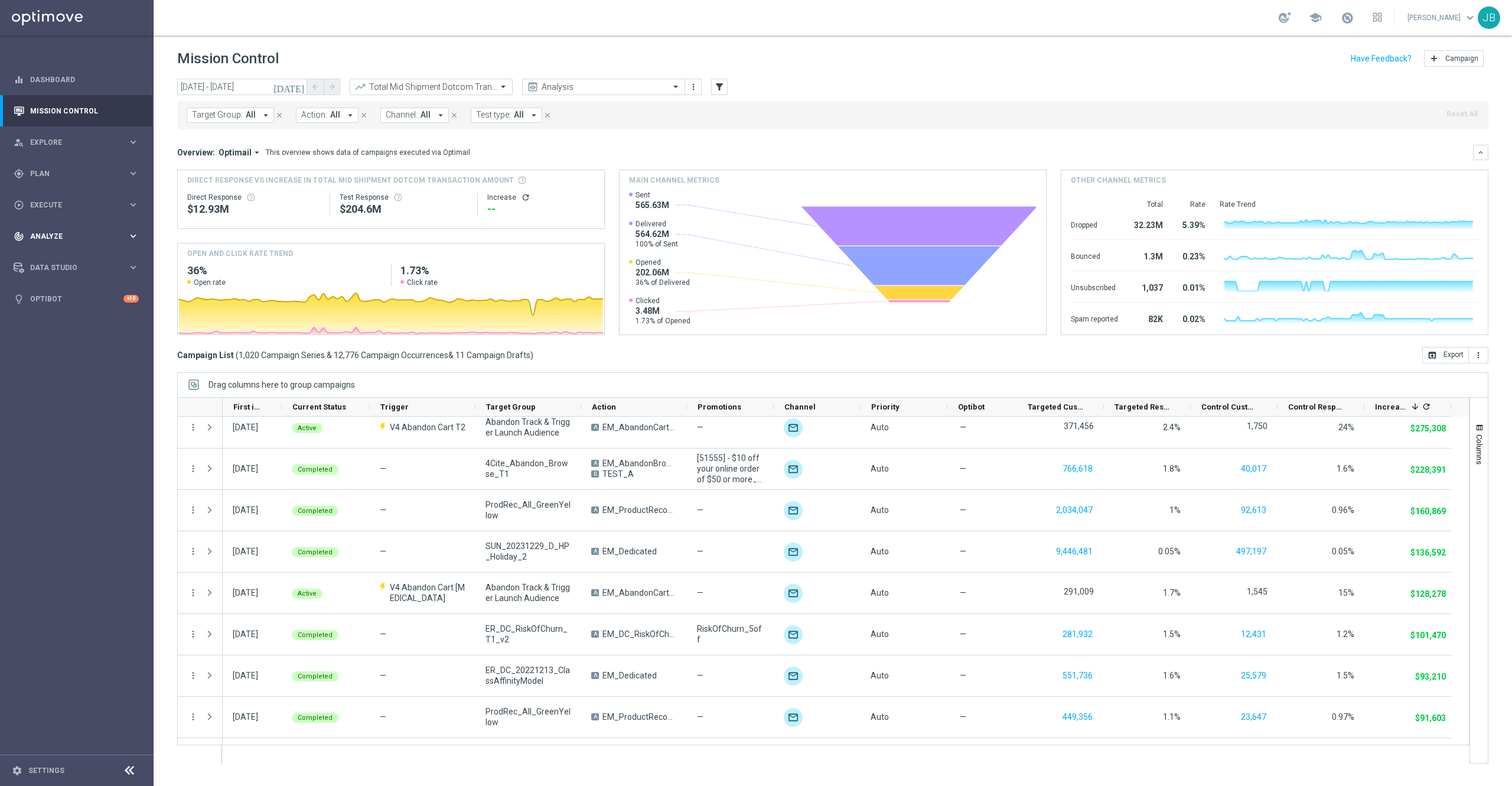
click at [65, 240] on div "track_changes Analyze" at bounding box center [71, 236] width 114 height 11
click at [69, 351] on span "BI Studio" at bounding box center [73, 349] width 85 height 7
click at [83, 389] on div "Emails Baseline Matchback" at bounding box center [94, 384] width 116 height 18
click at [88, 368] on link "Campaigns Deliverability" at bounding box center [79, 366] width 86 height 9
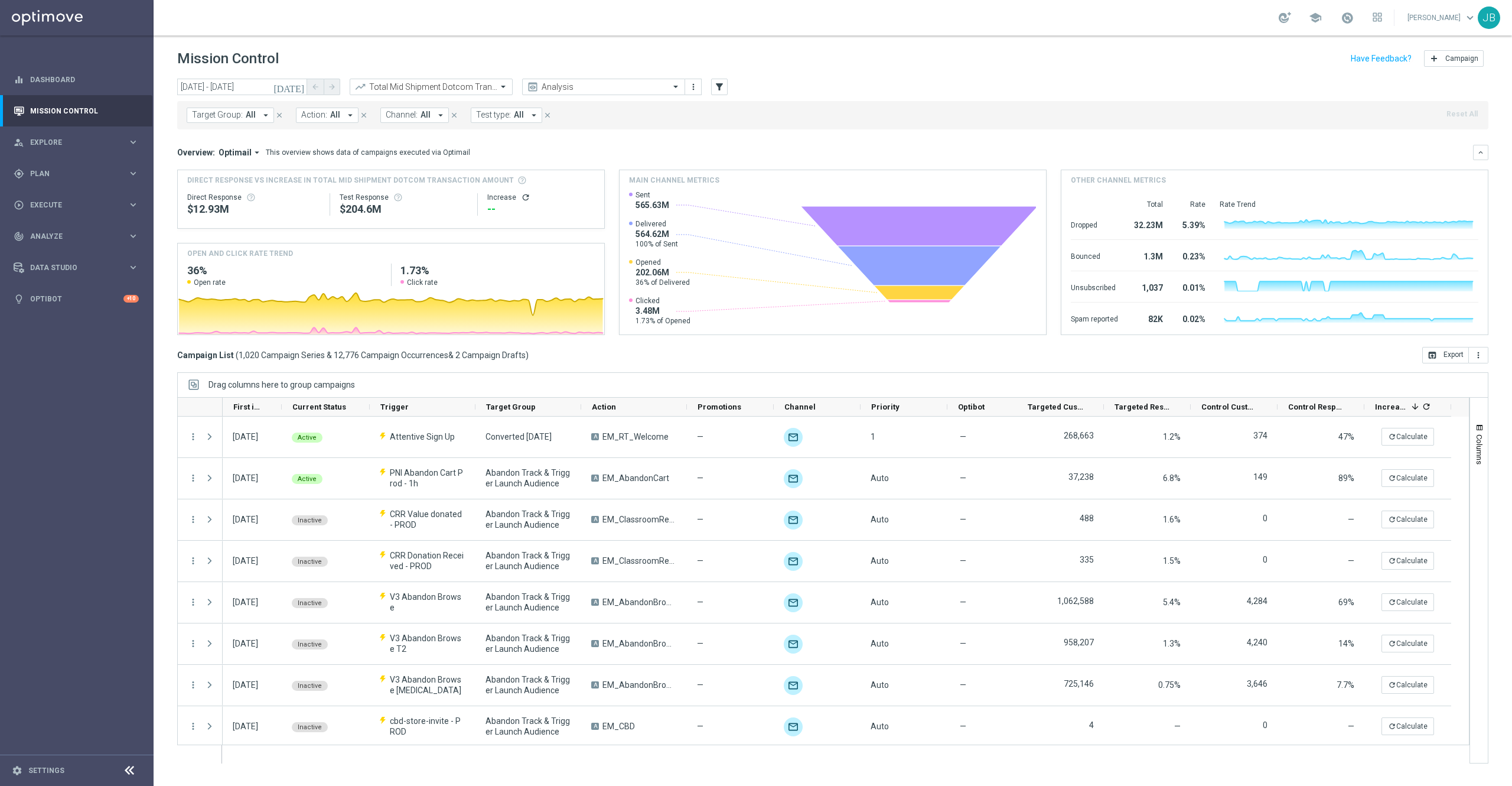
click at [303, 85] on icon "[DATE]" at bounding box center [289, 86] width 32 height 11
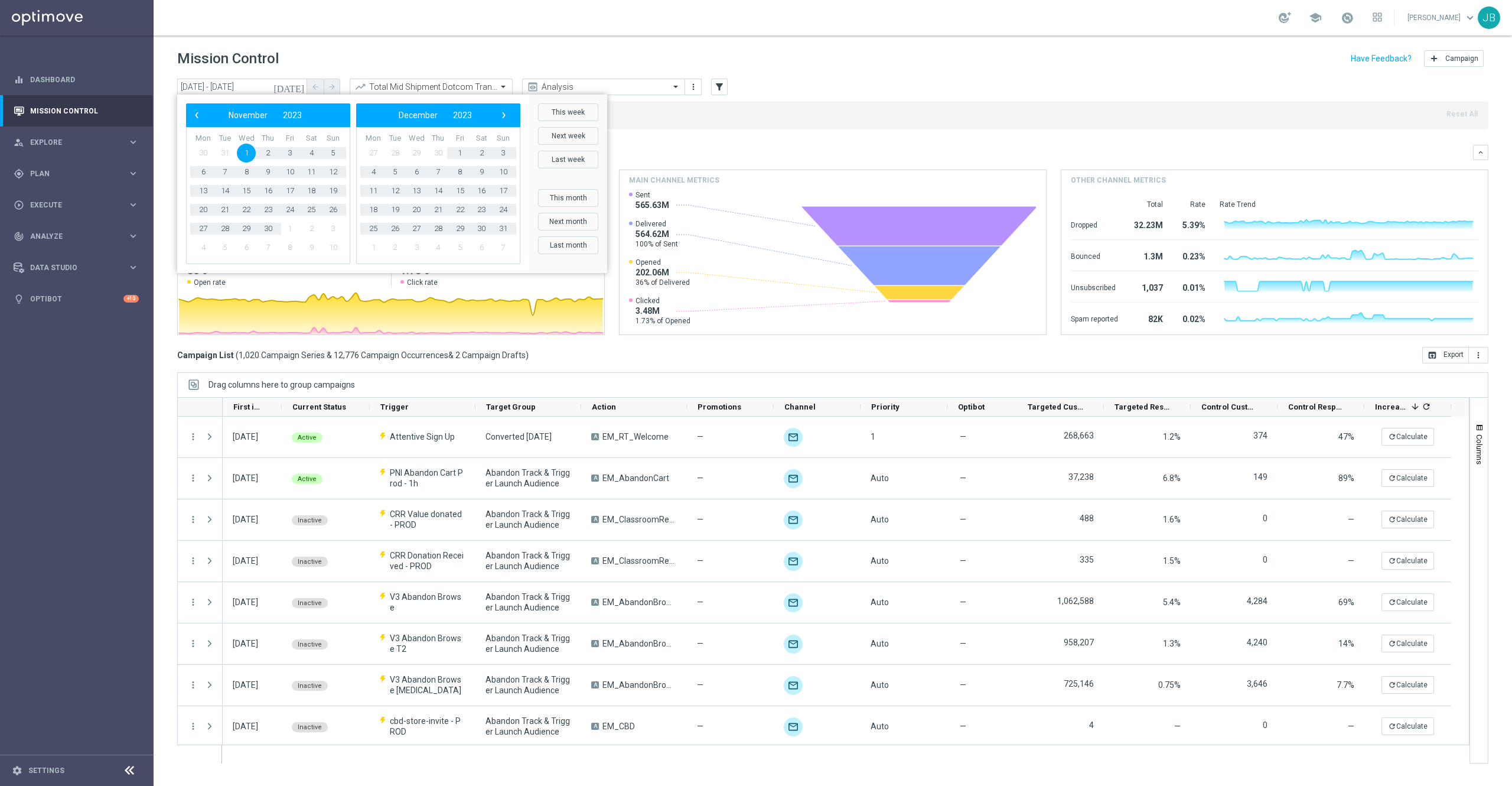
click at [853, 78] on div "[DATE] [DATE] - [DATE] arrow_back arrow_forward Total Mid Shipment Dotcom Trans…" at bounding box center [833, 87] width 1311 height 18
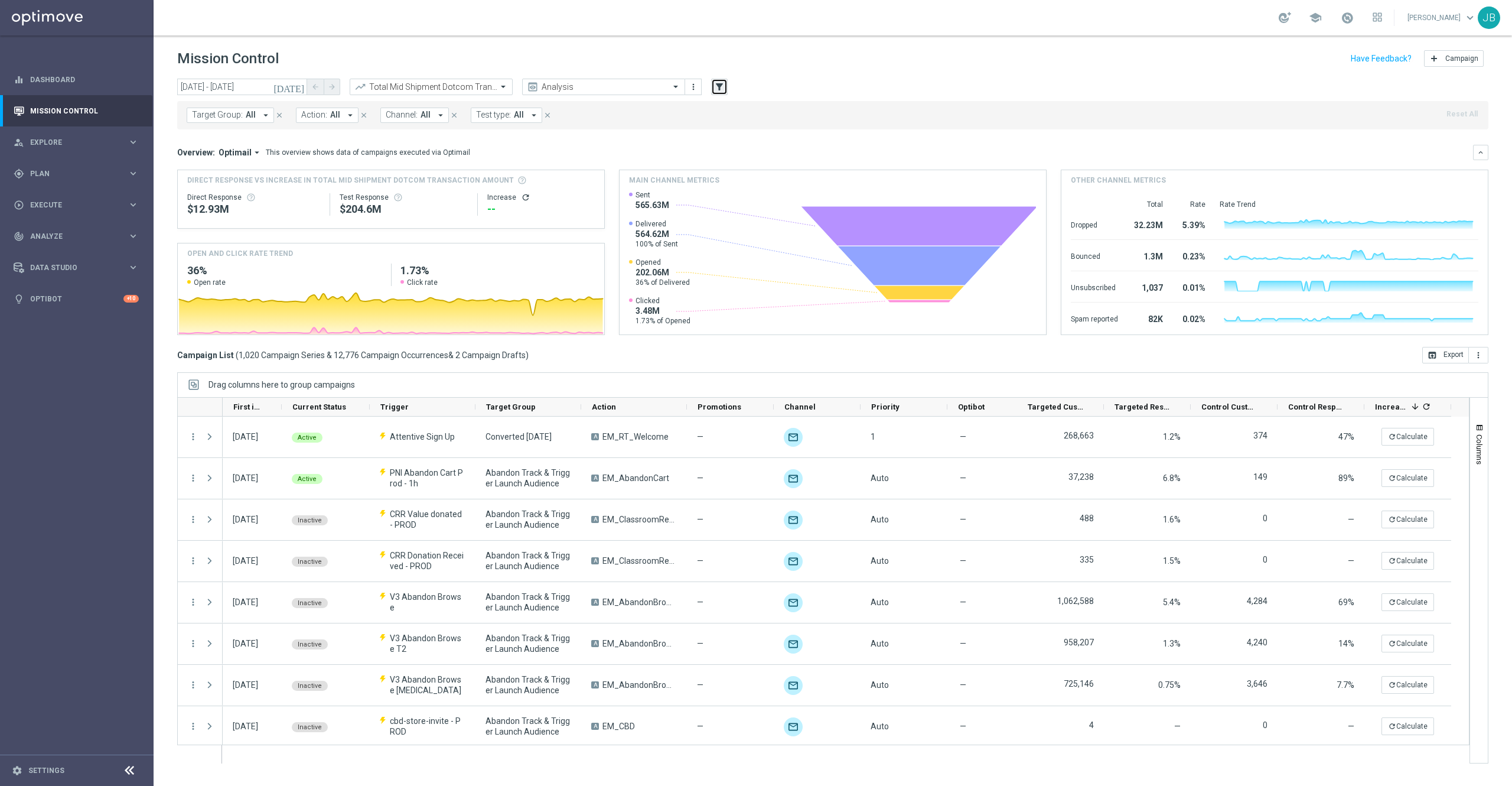
click at [719, 85] on icon "filter_alt" at bounding box center [719, 86] width 11 height 11
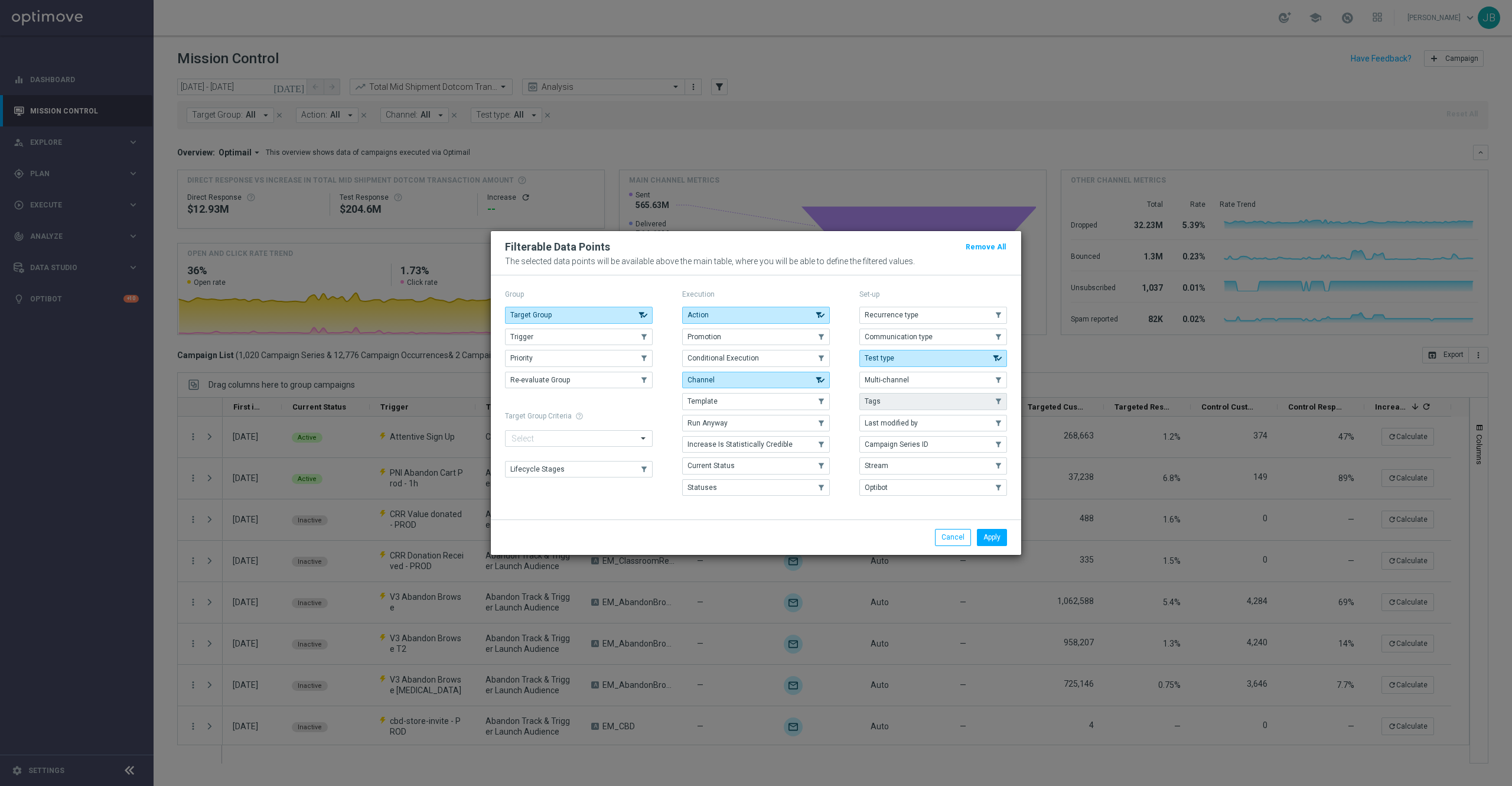
click at [922, 403] on button "Tags" at bounding box center [932, 400] width 147 height 16
click at [991, 533] on button "Apply" at bounding box center [992, 537] width 30 height 16
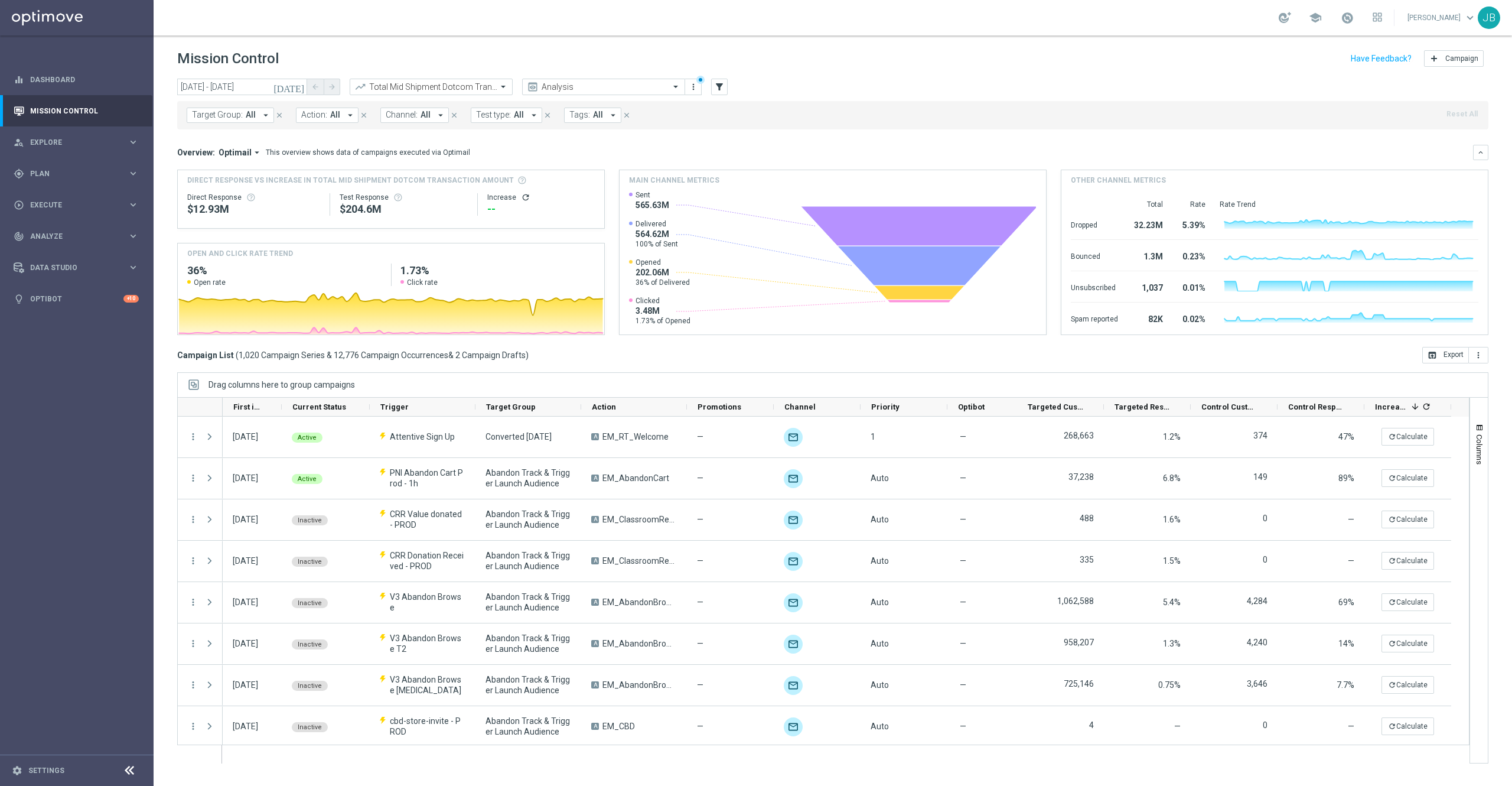
click at [578, 120] on span "Tags:" at bounding box center [579, 115] width 21 height 10
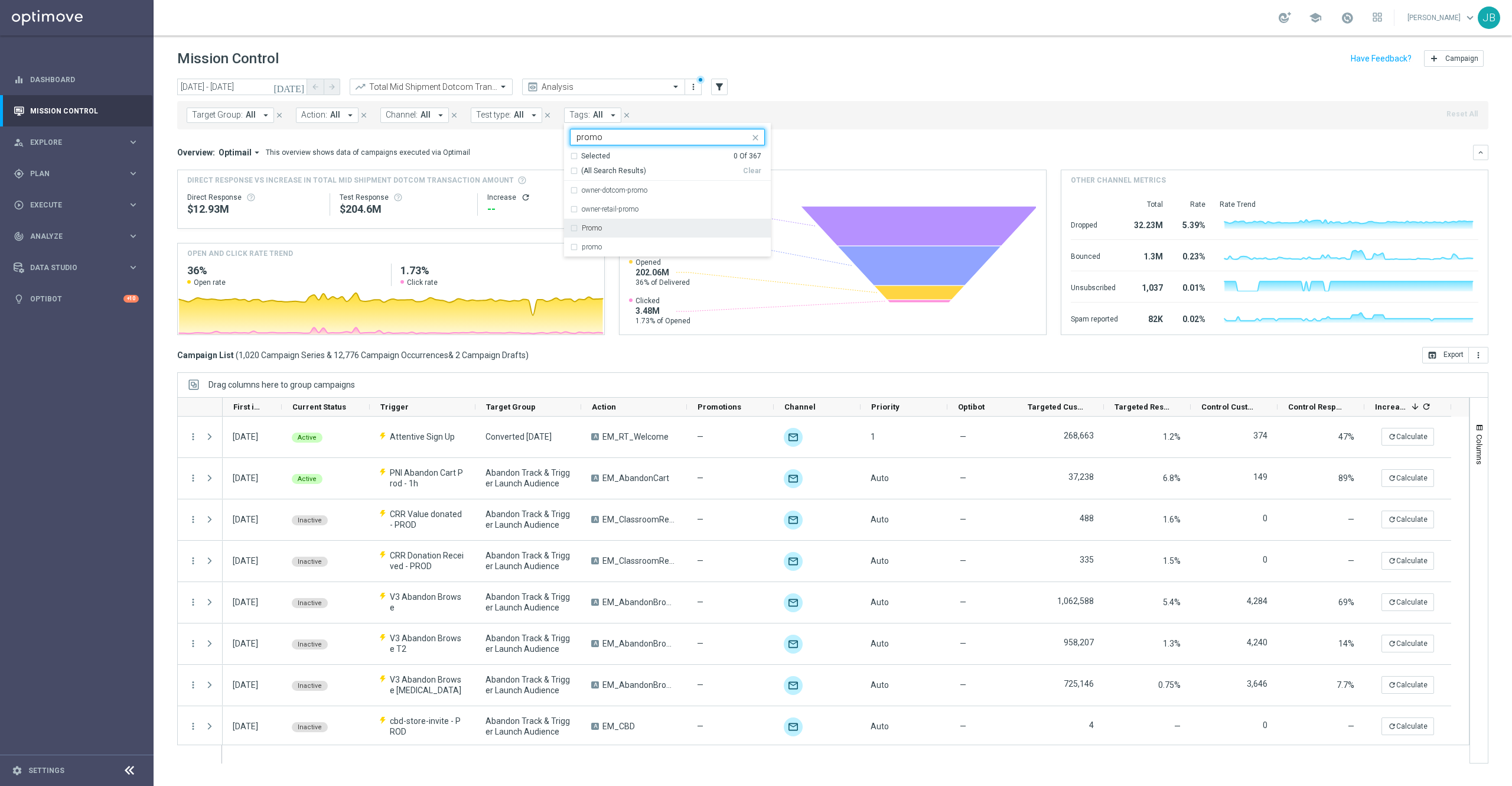
click at [590, 229] on label "Promo" at bounding box center [592, 228] width 20 height 7
type input "promo"
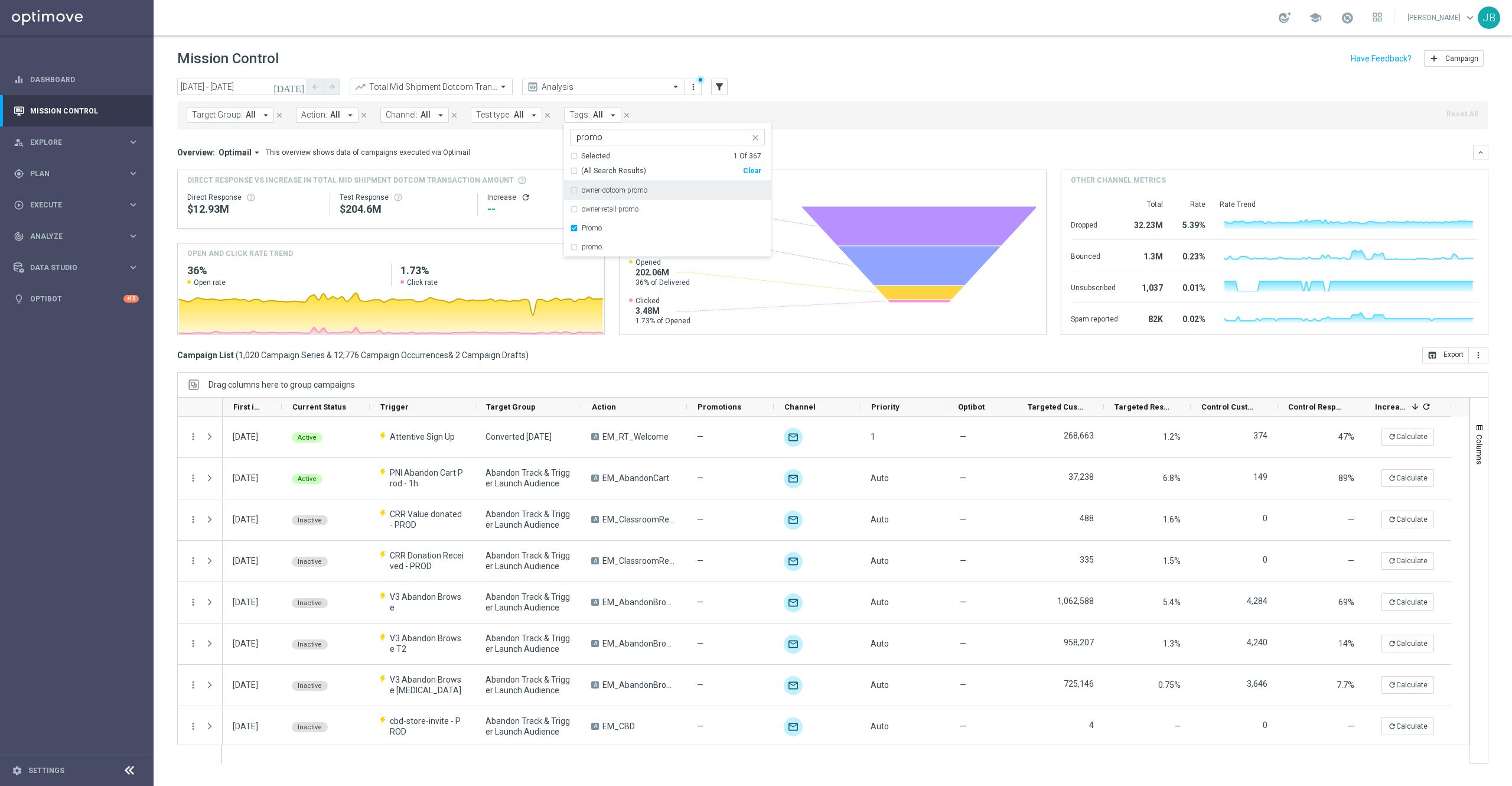
click at [943, 111] on div "Target Group: All arrow_drop_down close Action: All arrow_drop_down close Chann…" at bounding box center [833, 115] width 1311 height 29
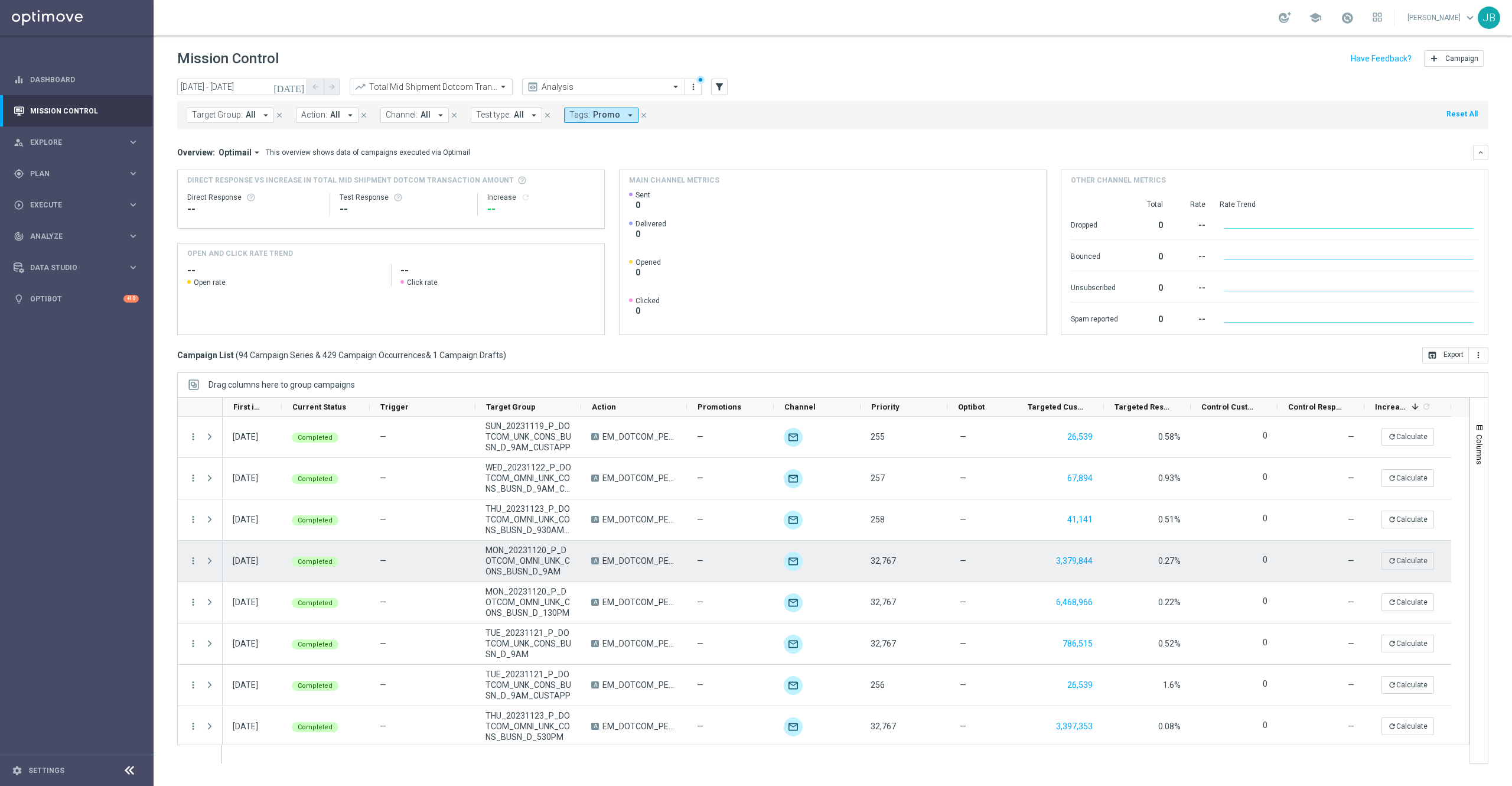
scroll to position [2667, 0]
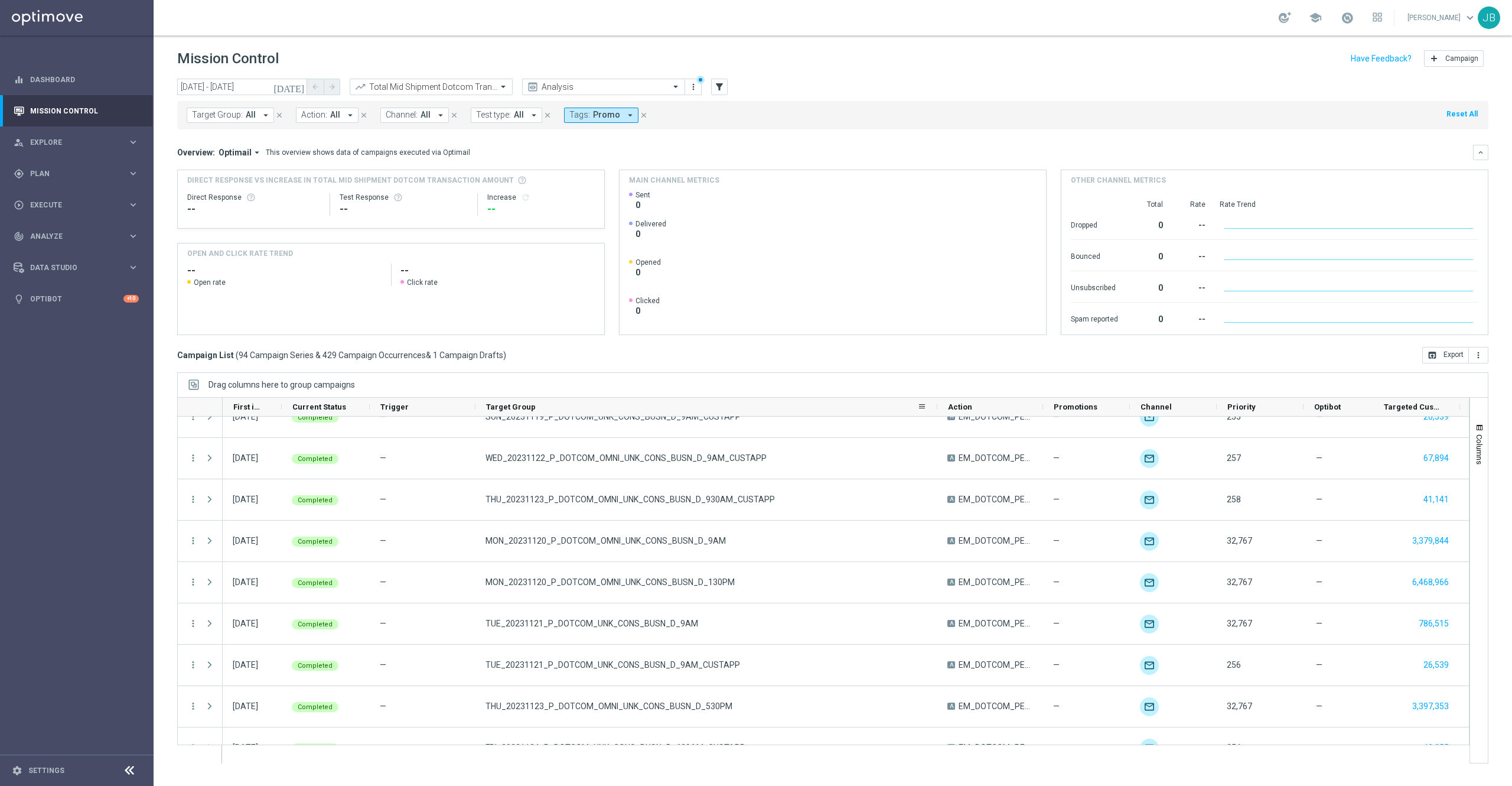
drag, startPoint x: 580, startPoint y: 406, endPoint x: 936, endPoint y: 398, distance: 356.1
click at [936, 398] on div at bounding box center [937, 407] width 5 height 19
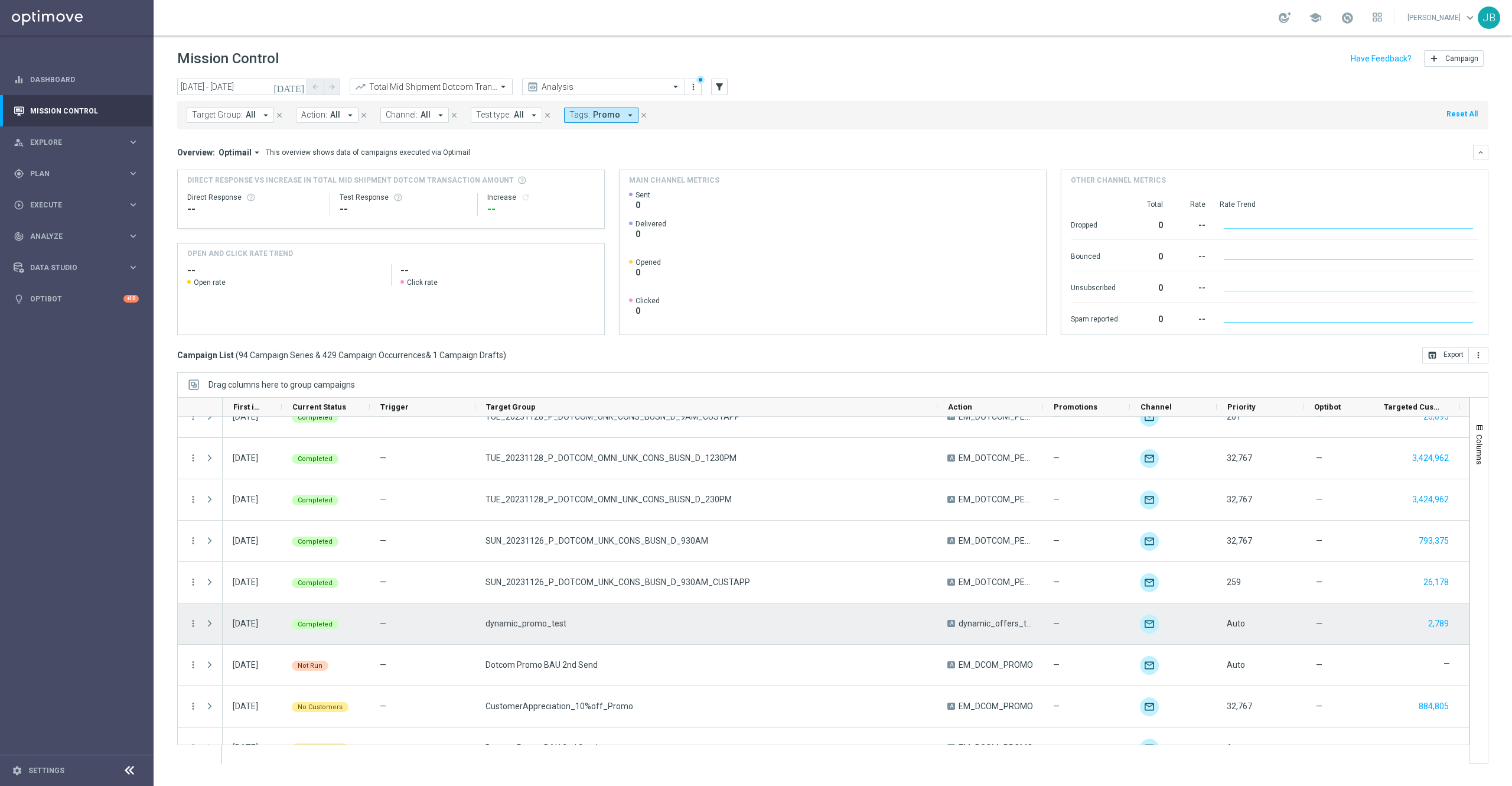
scroll to position [3602, 0]
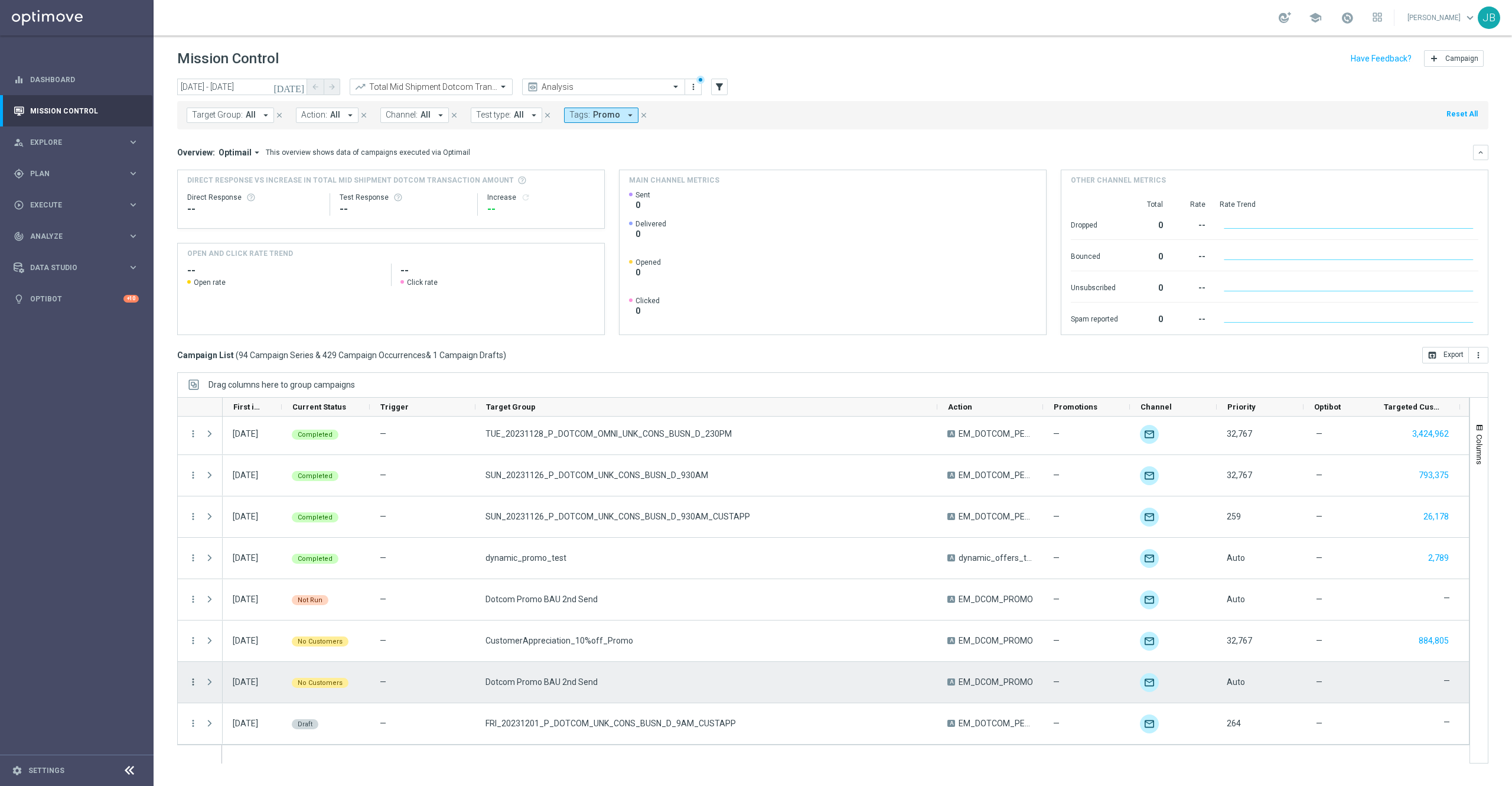
click at [192, 685] on icon "more_vert" at bounding box center [193, 681] width 11 height 11
click at [286, 542] on div "Campaign Details" at bounding box center [271, 542] width 110 height 9
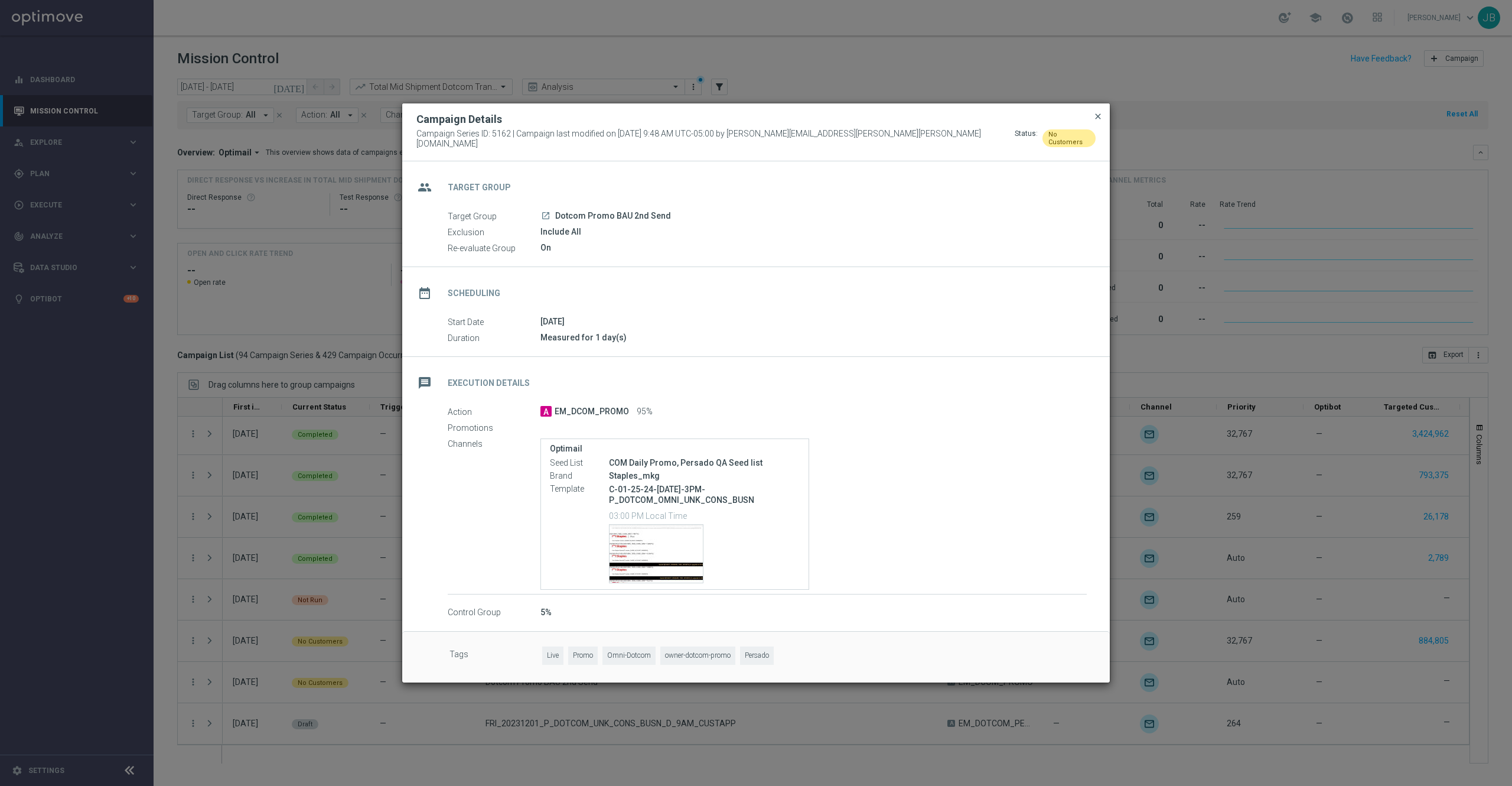
click at [1097, 121] on span "close" at bounding box center [1097, 116] width 9 height 9
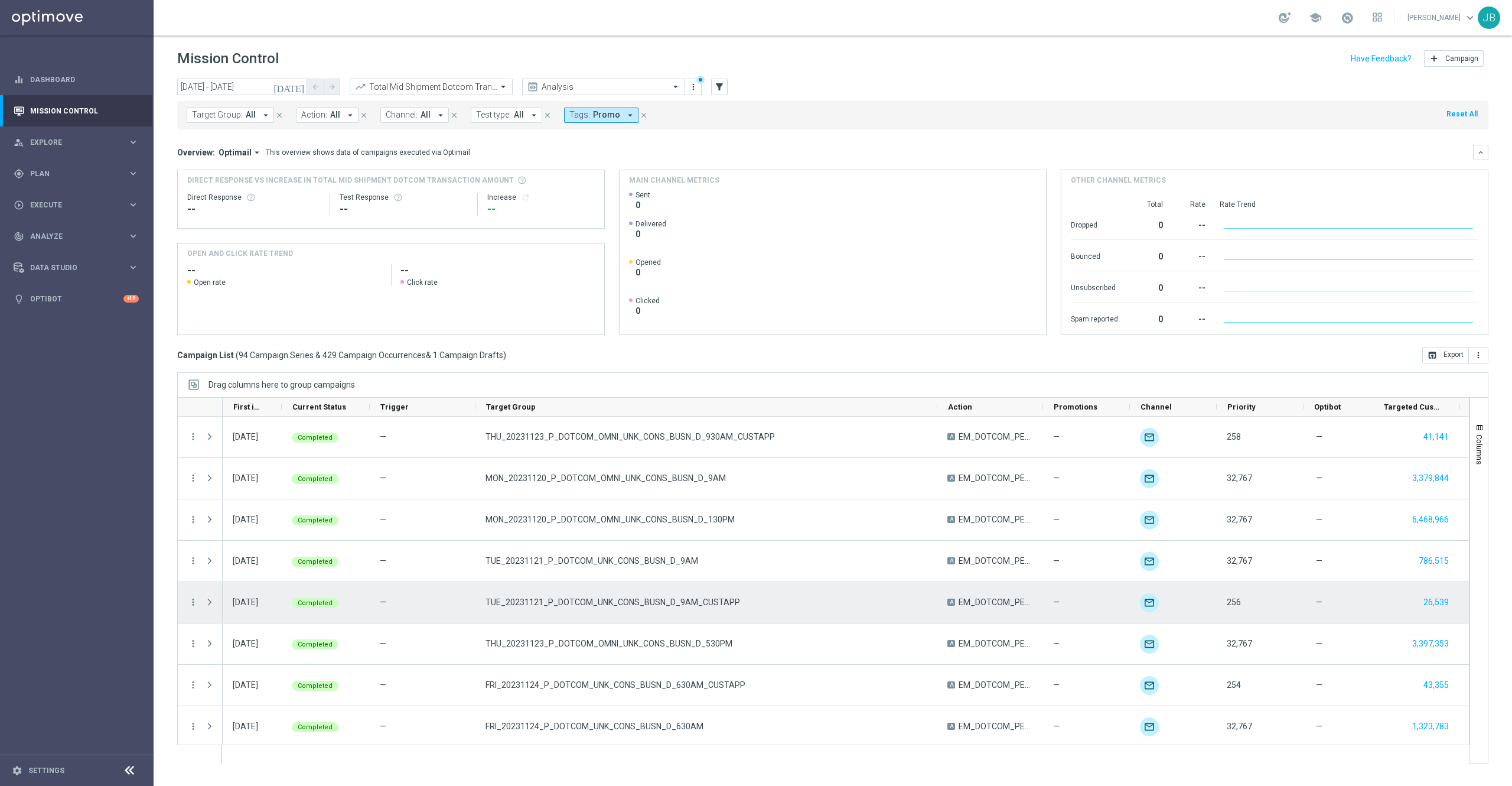
scroll to position [2729, 0]
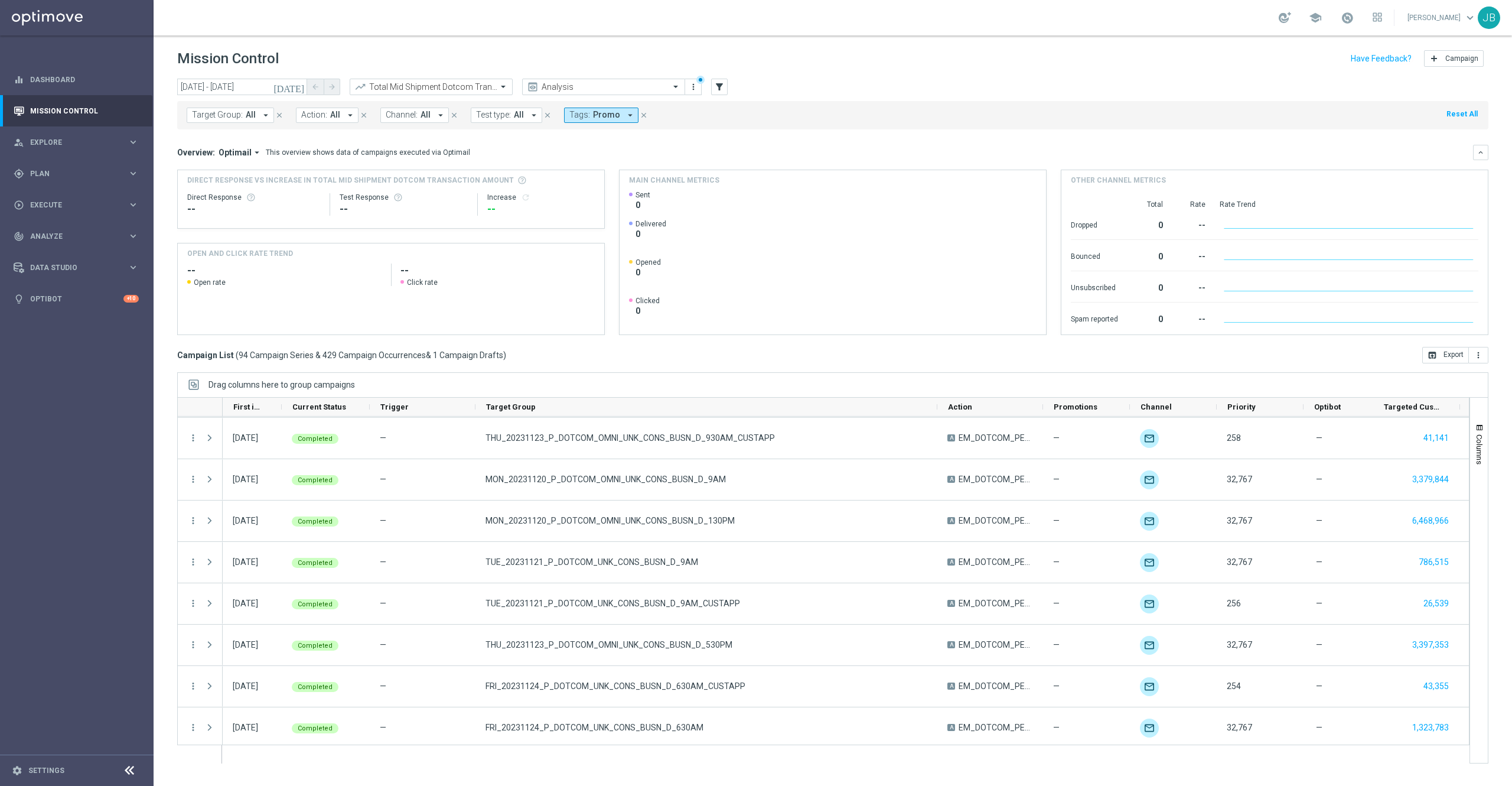
click at [598, 118] on span "Promo" at bounding box center [607, 115] width 27 height 10
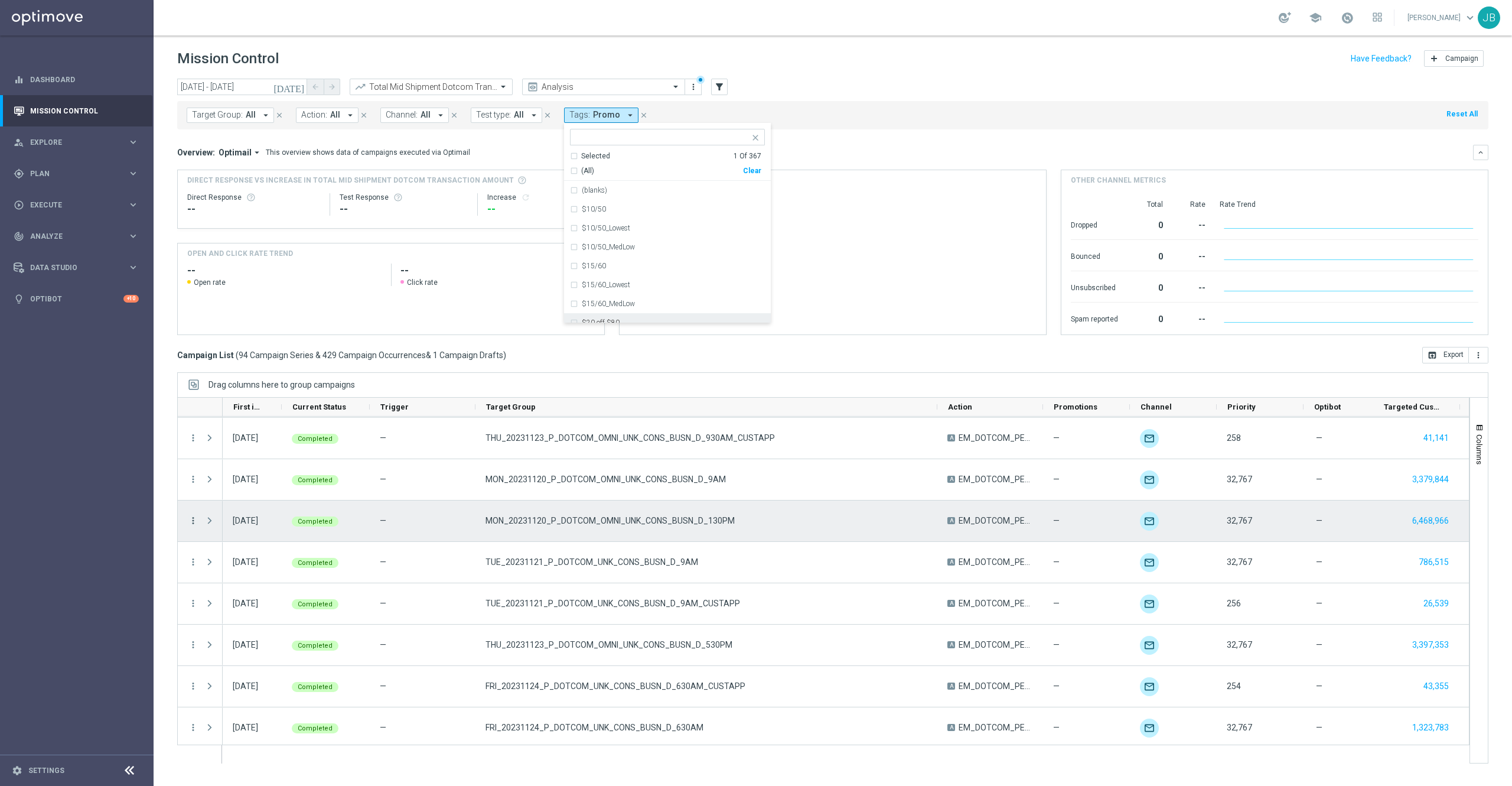
click at [196, 524] on icon "more_vert" at bounding box center [193, 520] width 11 height 11
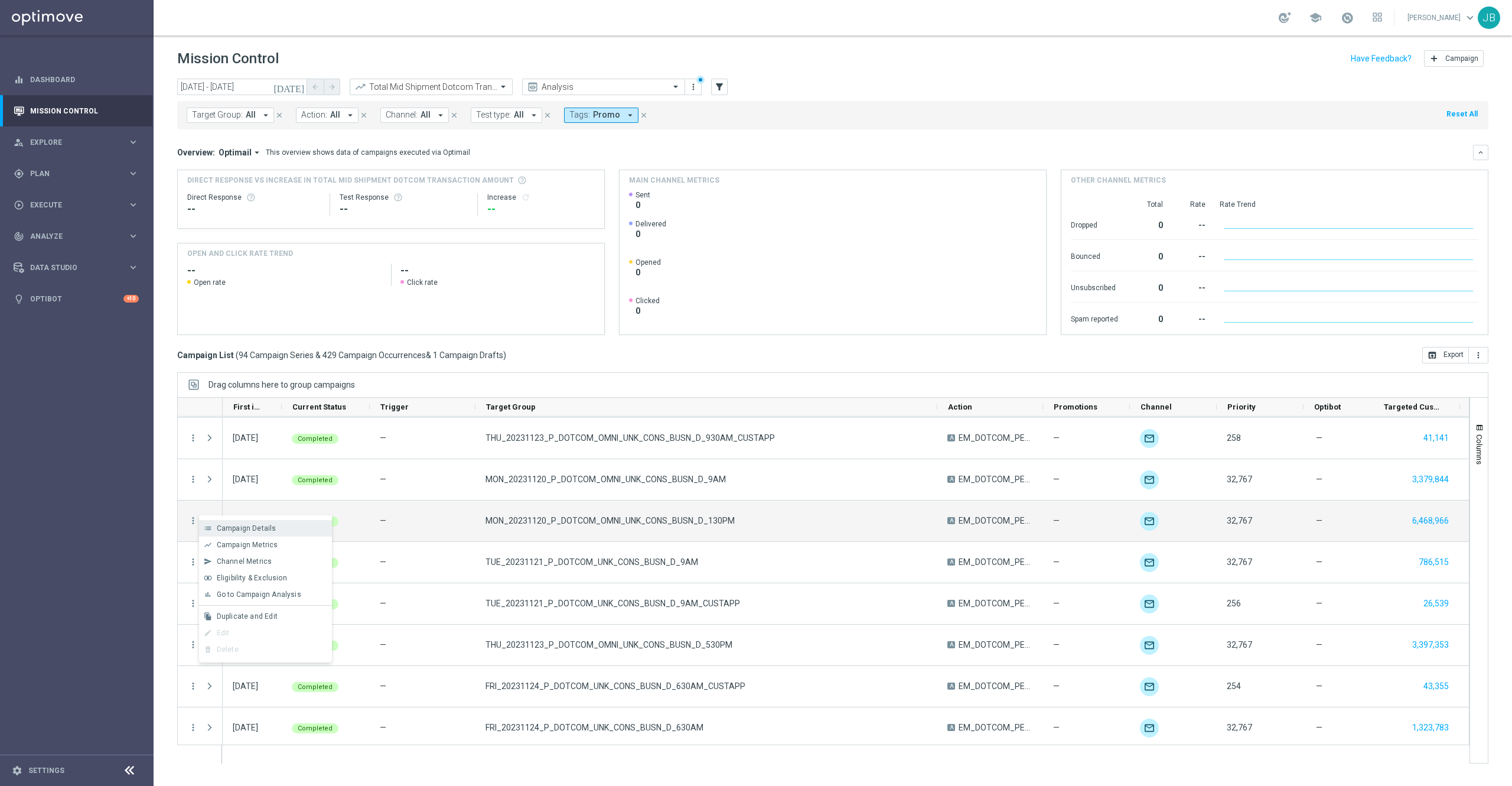
click at [237, 529] on span "Campaign Details" at bounding box center [246, 529] width 60 height 9
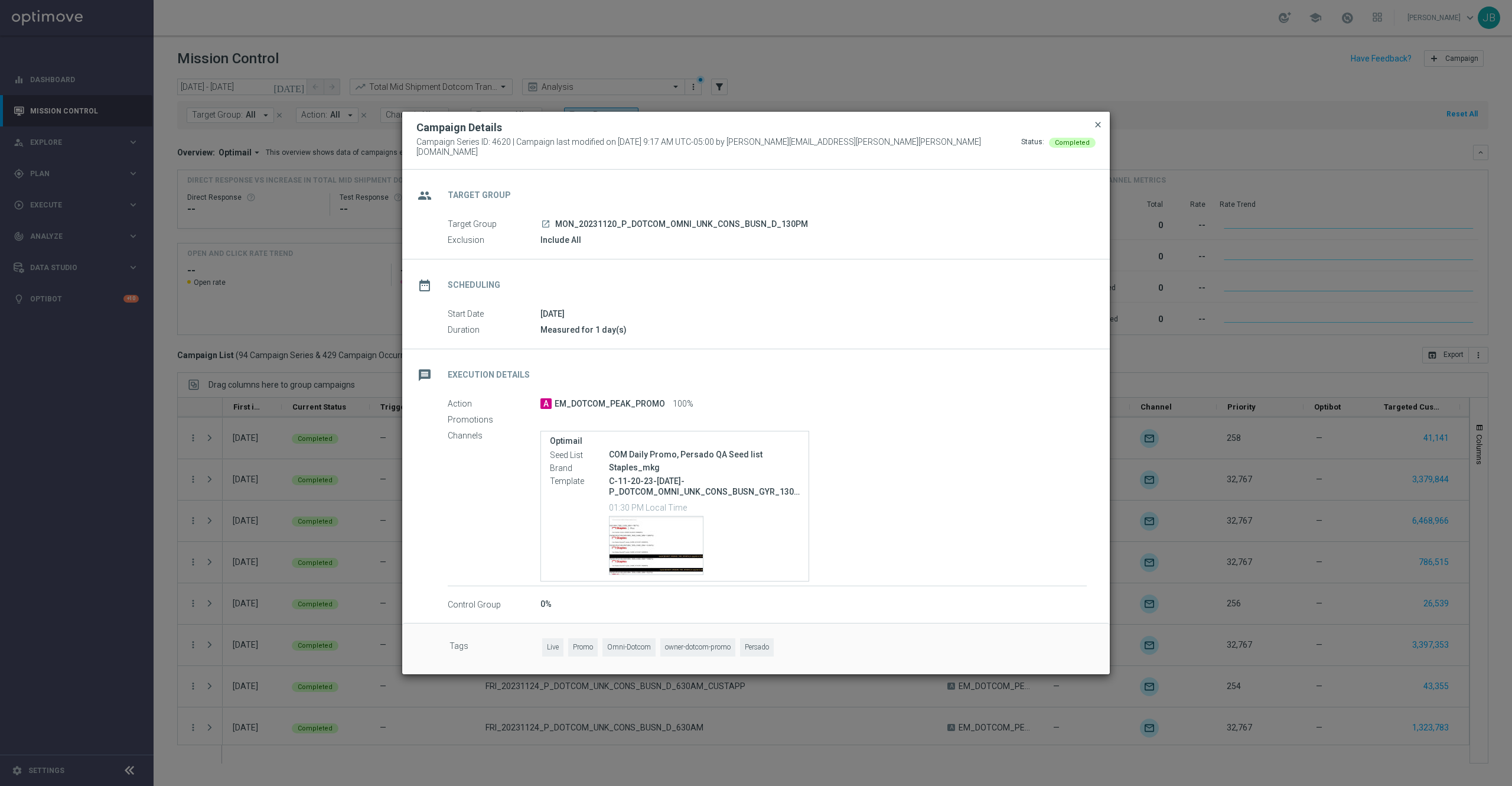
click at [1101, 130] on span "close" at bounding box center [1097, 124] width 9 height 9
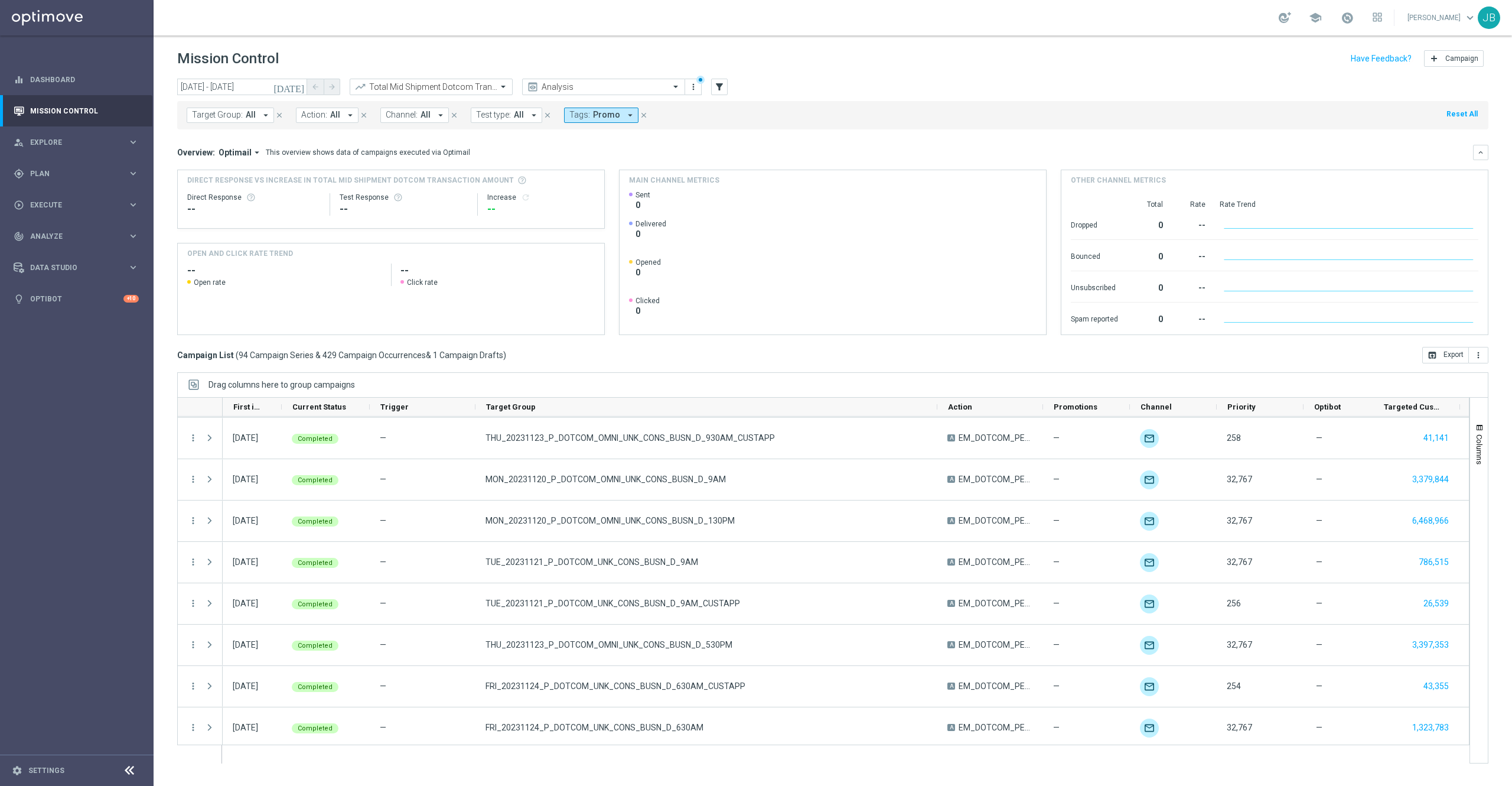
click at [614, 115] on span "Promo" at bounding box center [607, 115] width 27 height 10
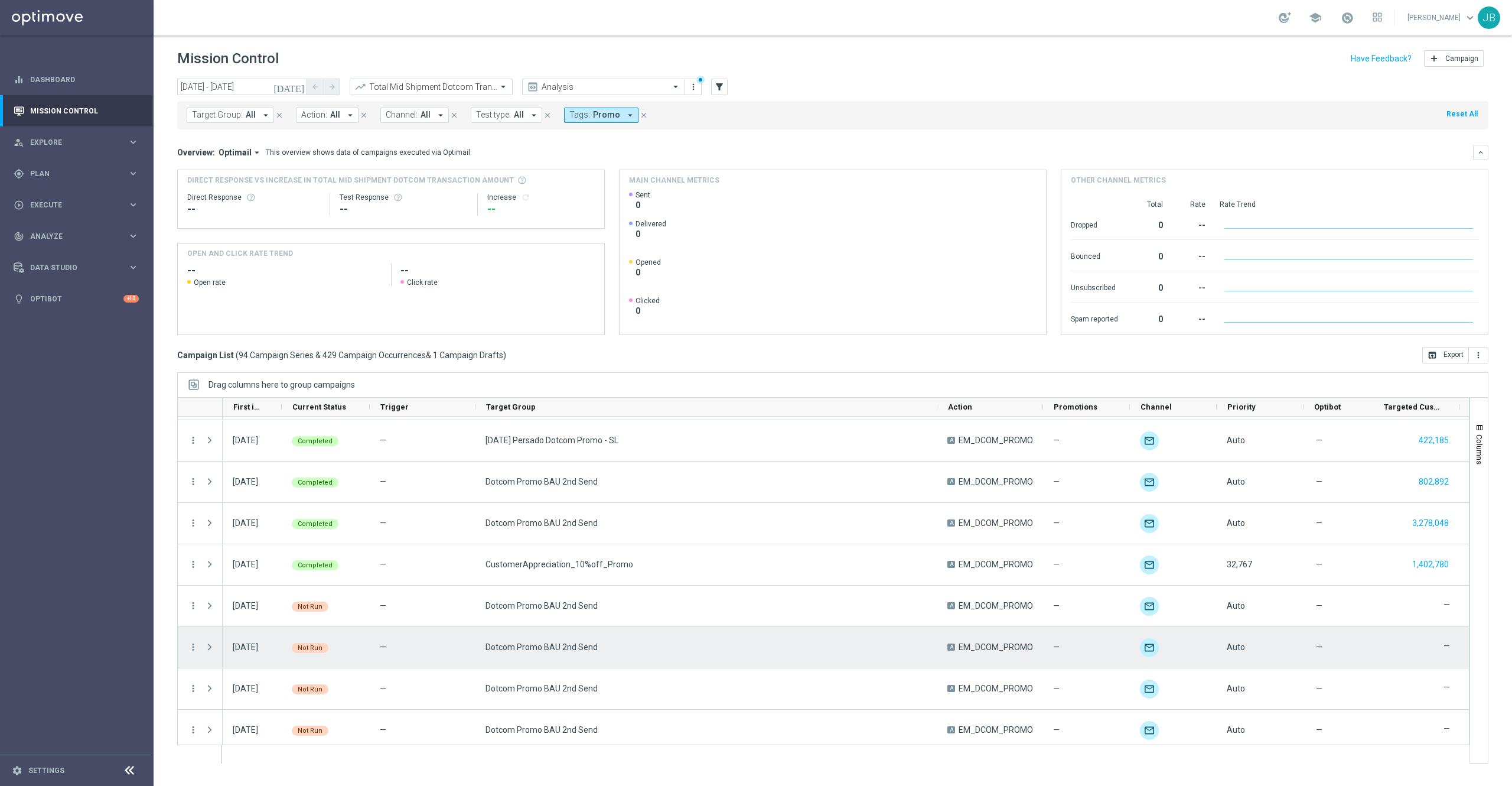
scroll to position [1732, 0]
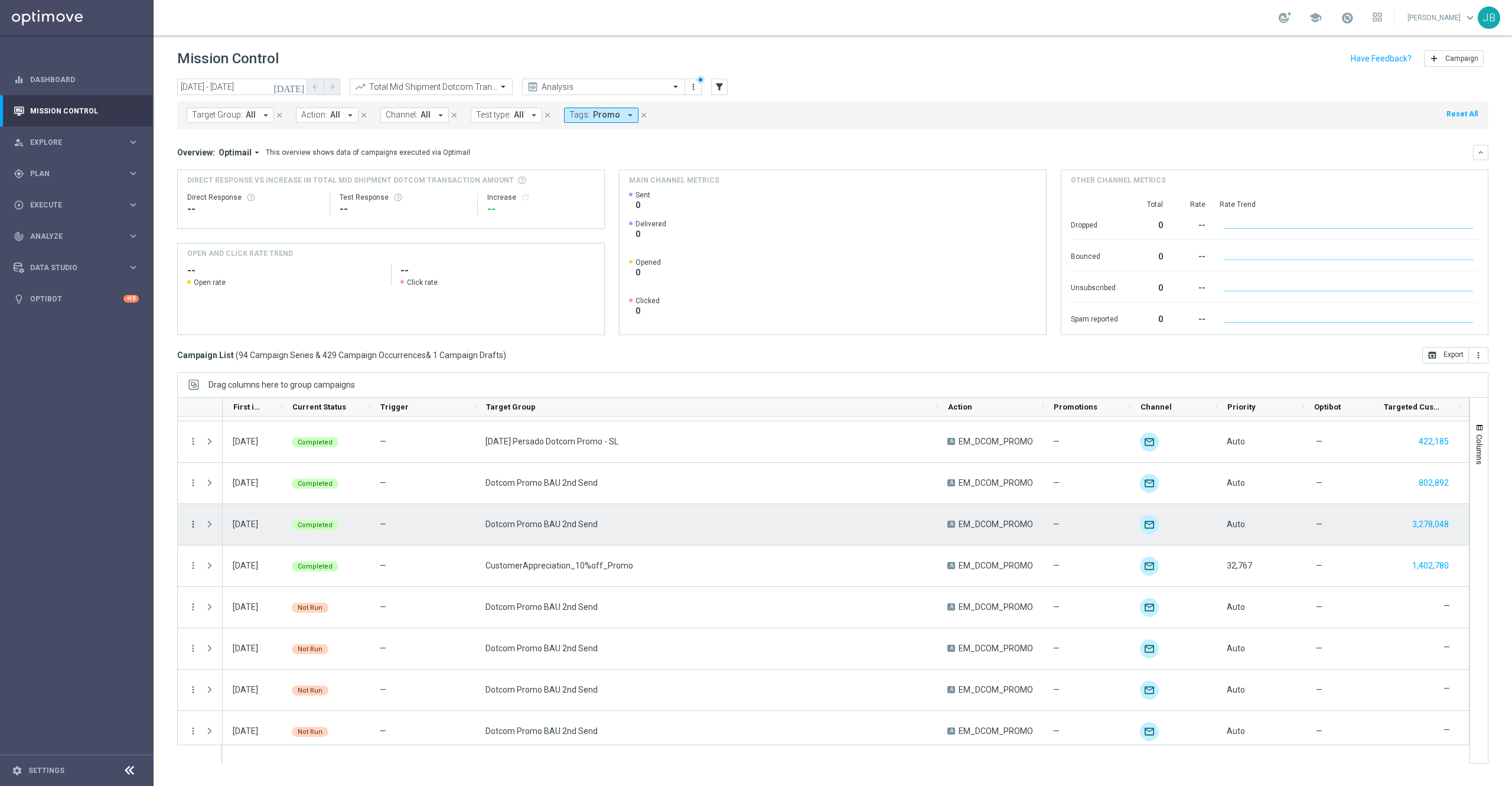
click at [194, 527] on icon "more_vert" at bounding box center [193, 524] width 11 height 11
click at [270, 528] on span "Campaign Details" at bounding box center [246, 532] width 60 height 9
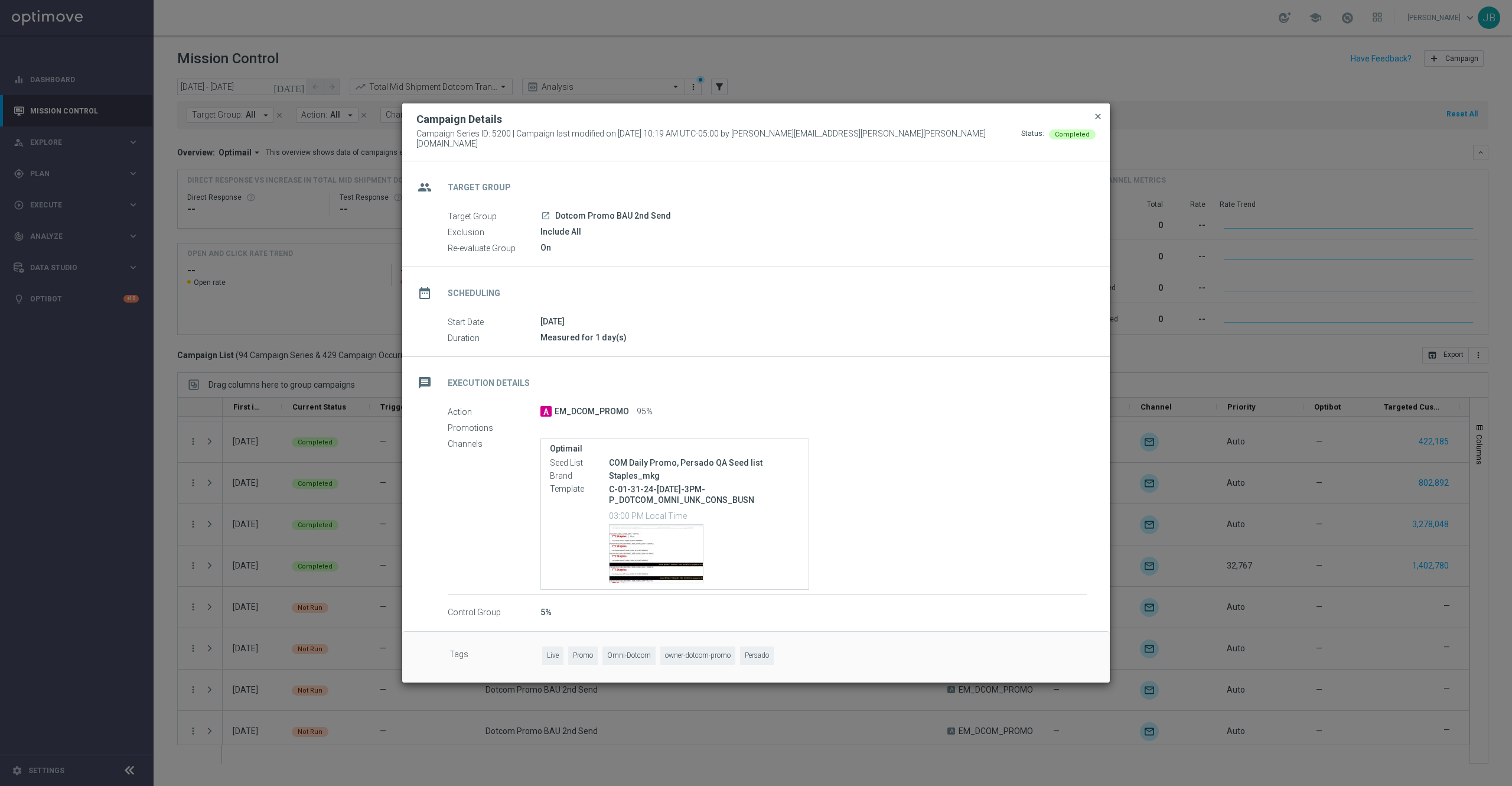
click at [1095, 121] on span "close" at bounding box center [1097, 116] width 9 height 9
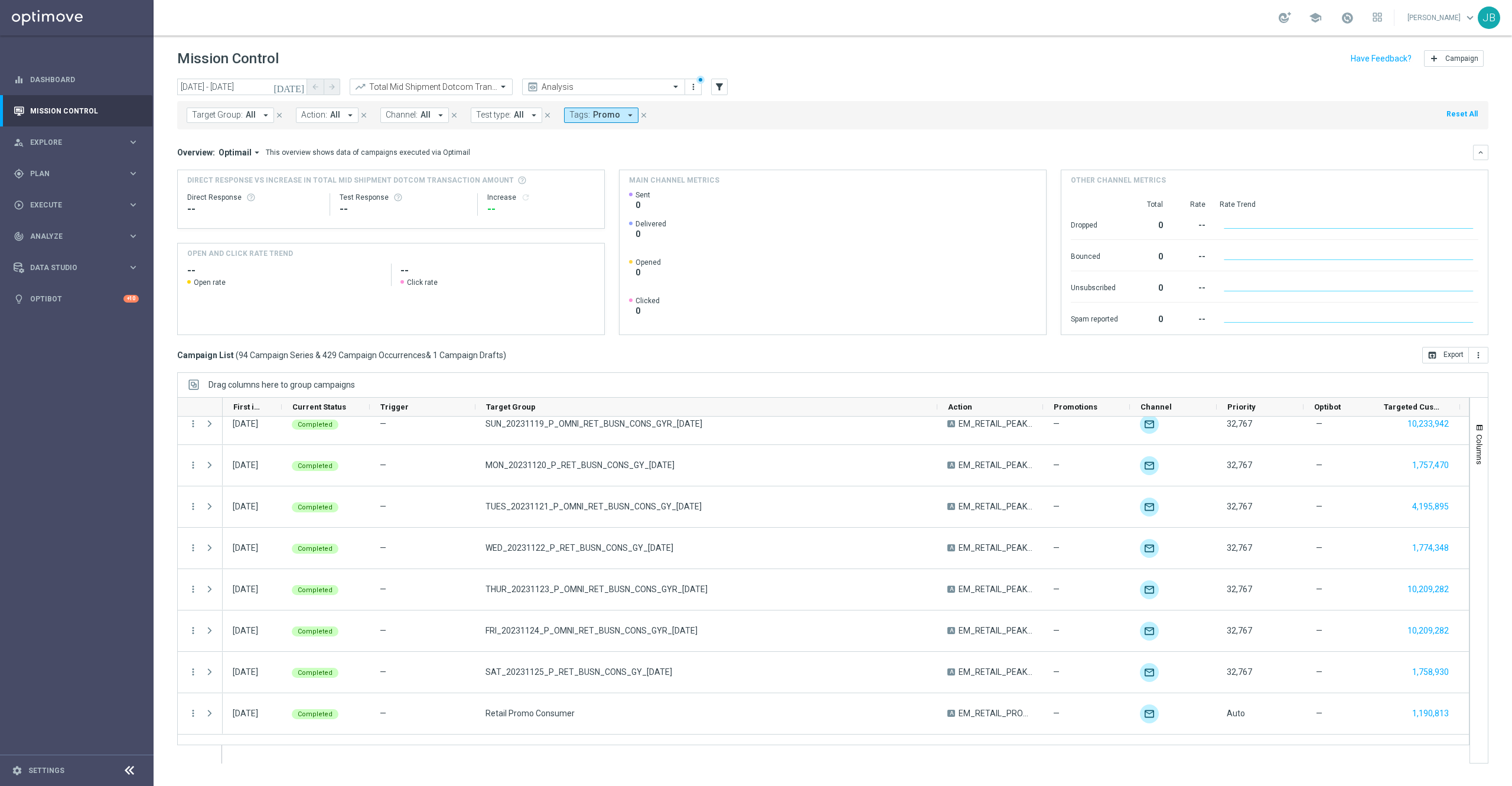
scroll to position [0, 0]
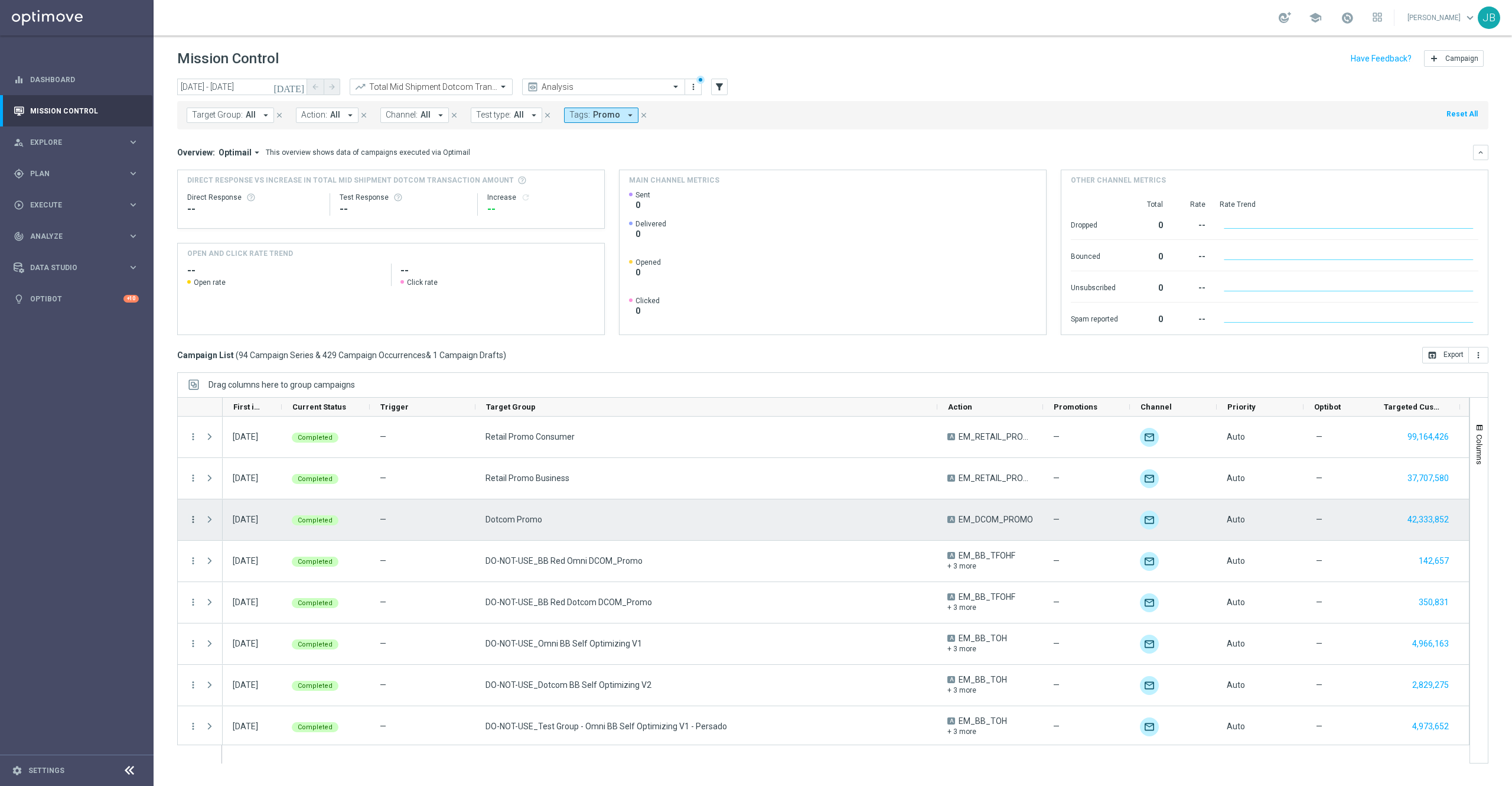
click at [195, 517] on icon "more_vert" at bounding box center [193, 519] width 11 height 11
click at [237, 534] on div "list Campaign Details" at bounding box center [265, 527] width 133 height 16
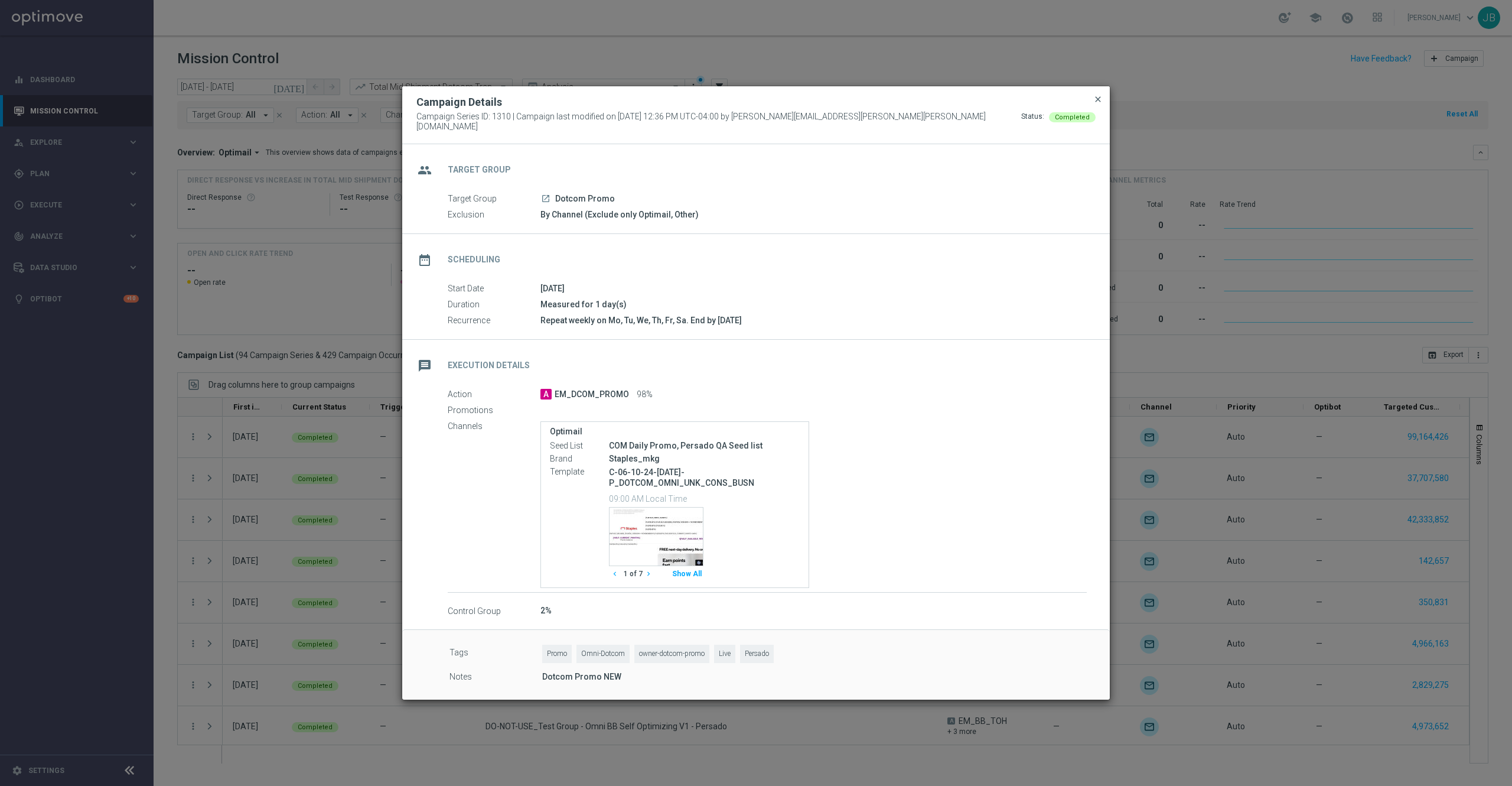
click at [1099, 104] on span "close" at bounding box center [1097, 99] width 9 height 9
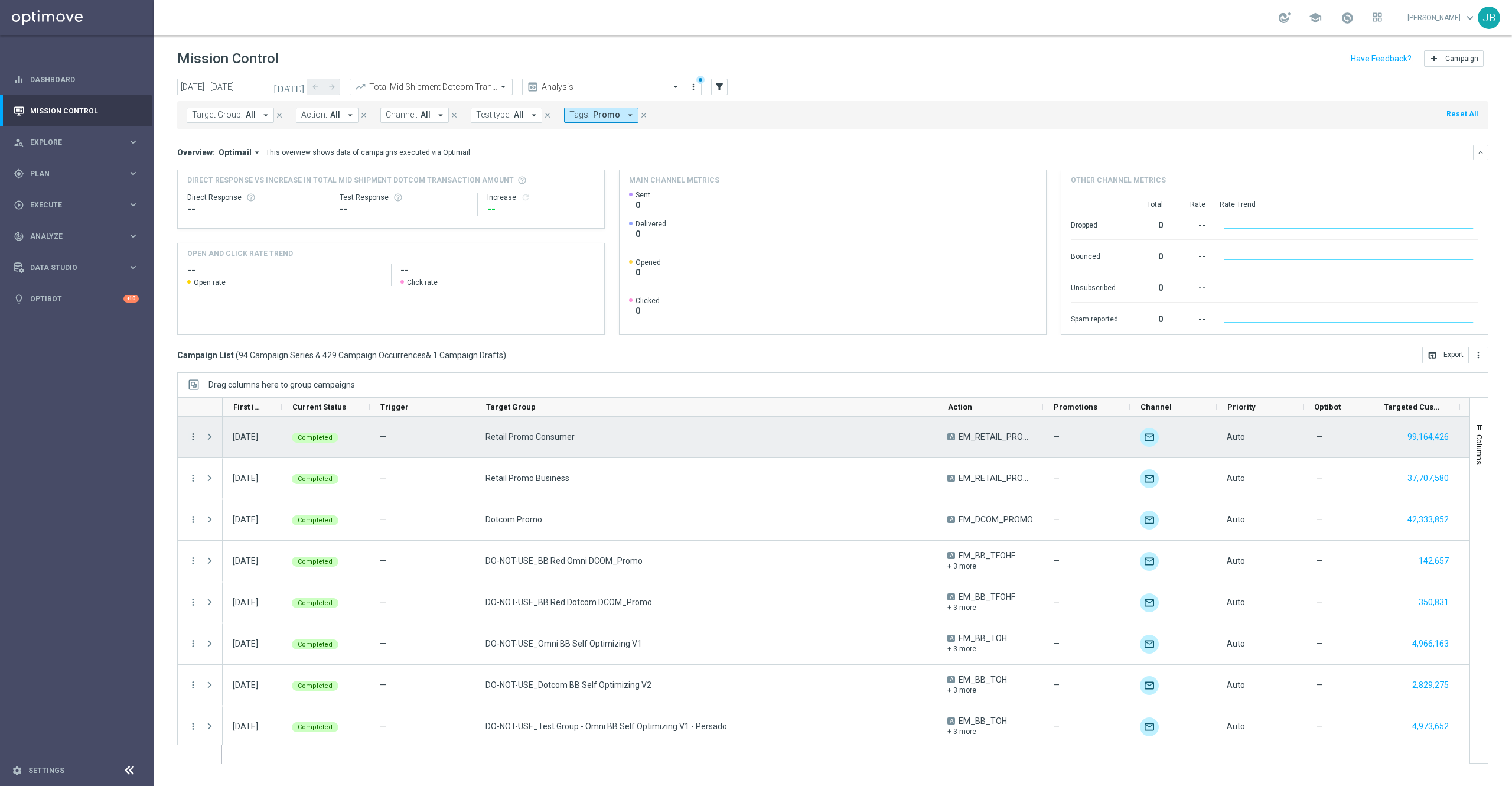
click at [197, 437] on icon "more_vert" at bounding box center [193, 436] width 11 height 11
click at [244, 448] on div "Campaign Details" at bounding box center [271, 445] width 110 height 9
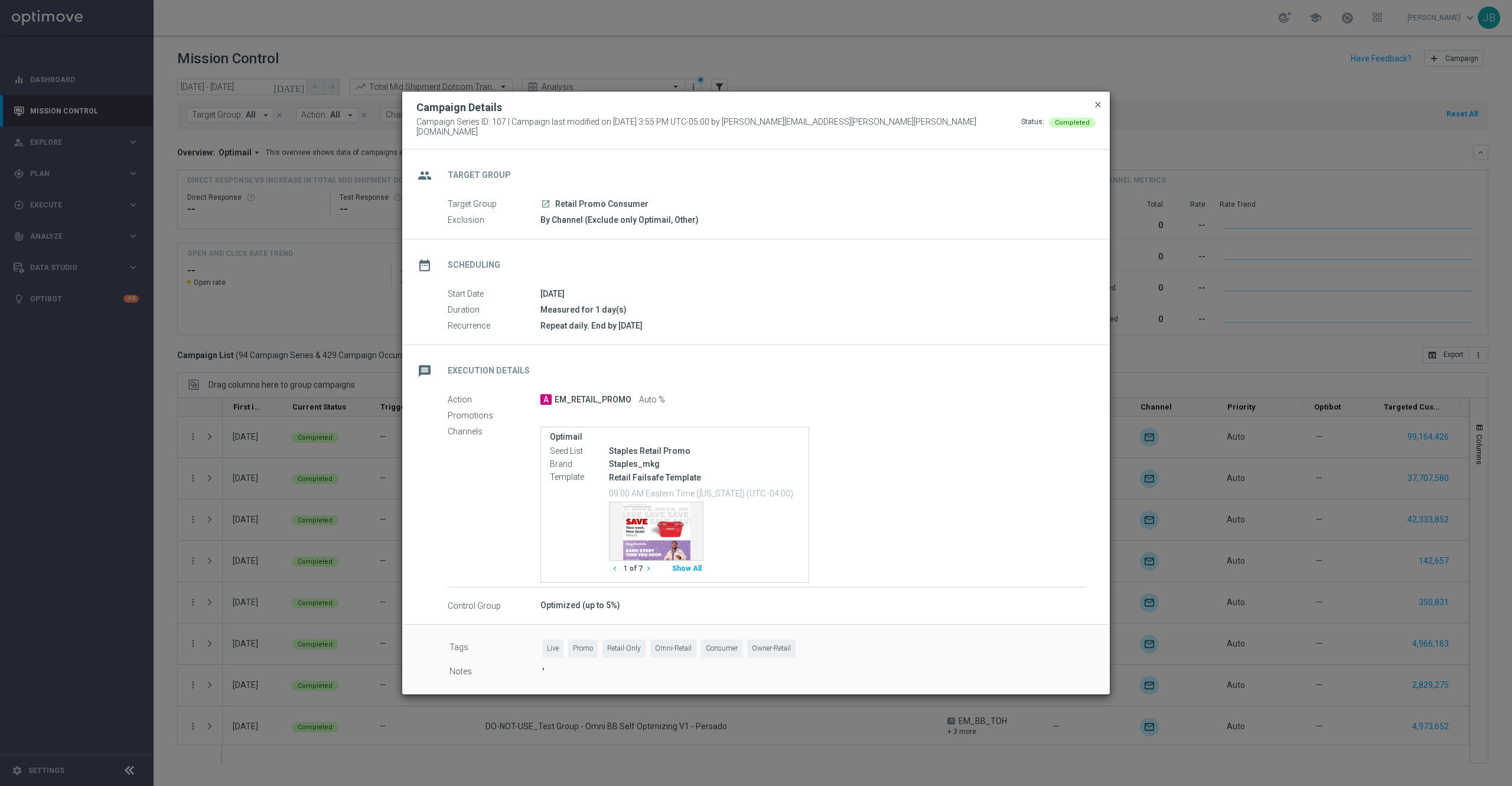
click at [1095, 105] on span "close" at bounding box center [1097, 104] width 9 height 9
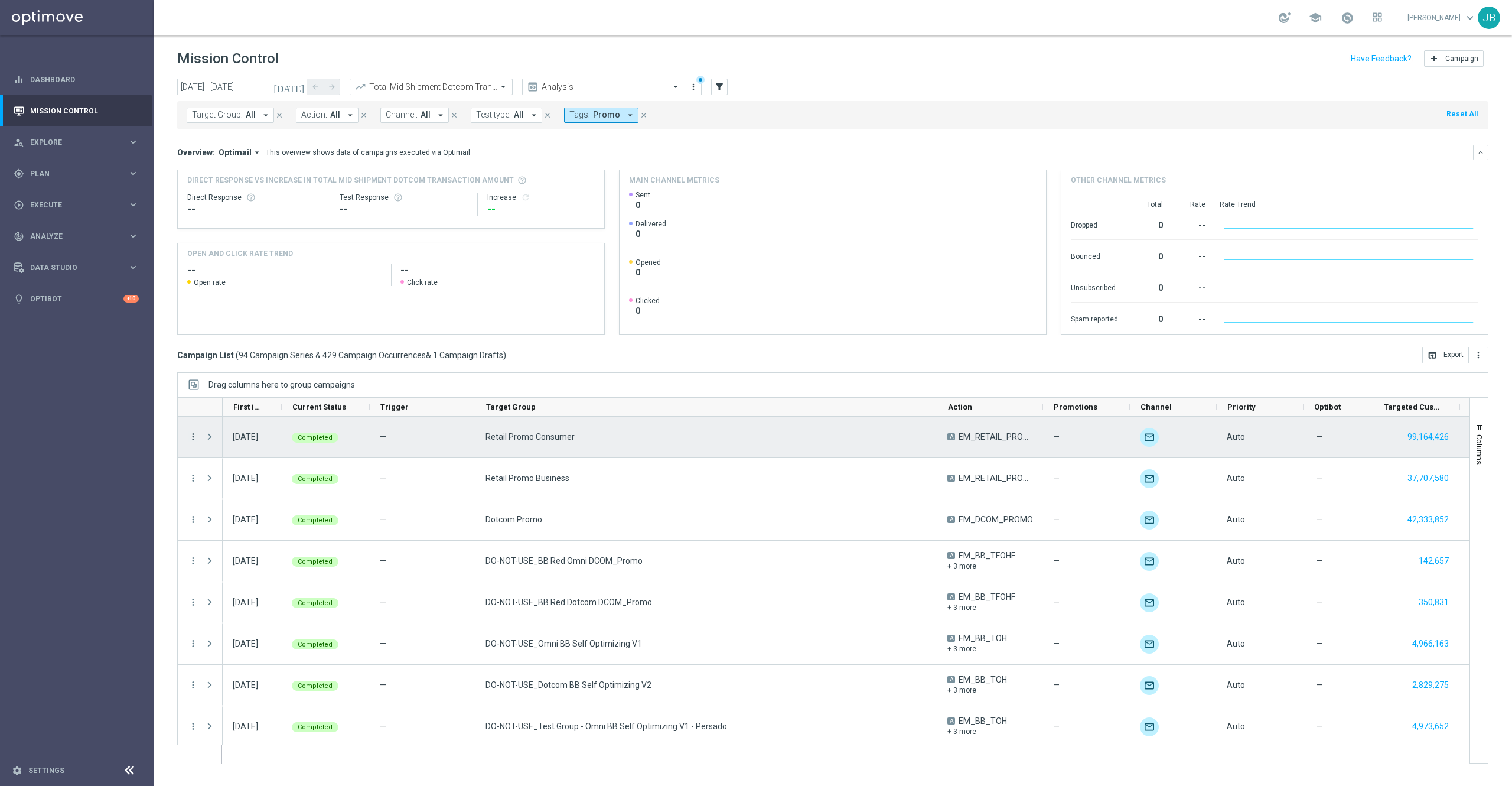
click at [192, 438] on icon "more_vert" at bounding box center [193, 436] width 11 height 11
click at [247, 445] on span "Campaign Details" at bounding box center [246, 445] width 60 height 9
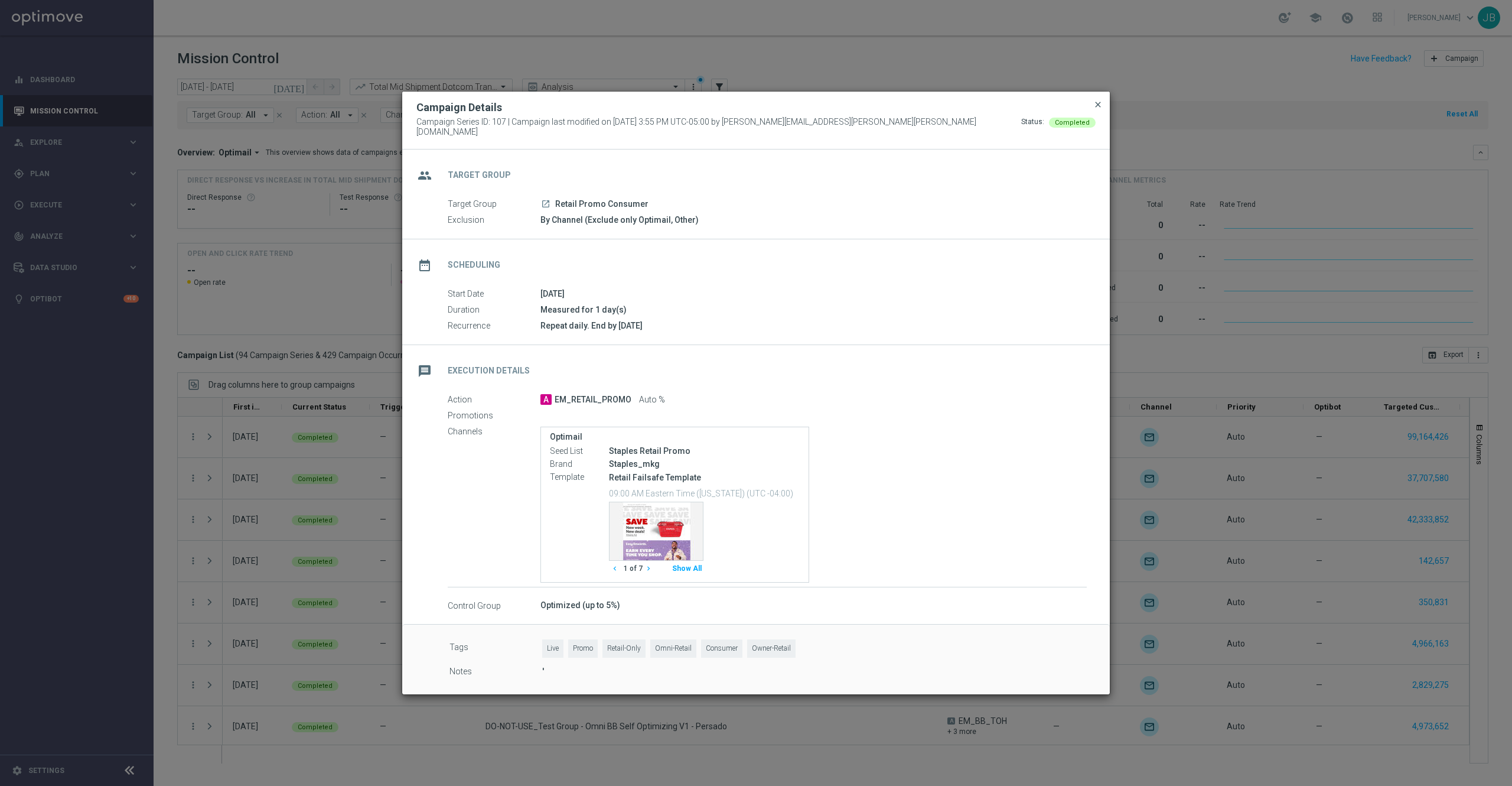
click at [1100, 108] on span "close" at bounding box center [1097, 104] width 9 height 9
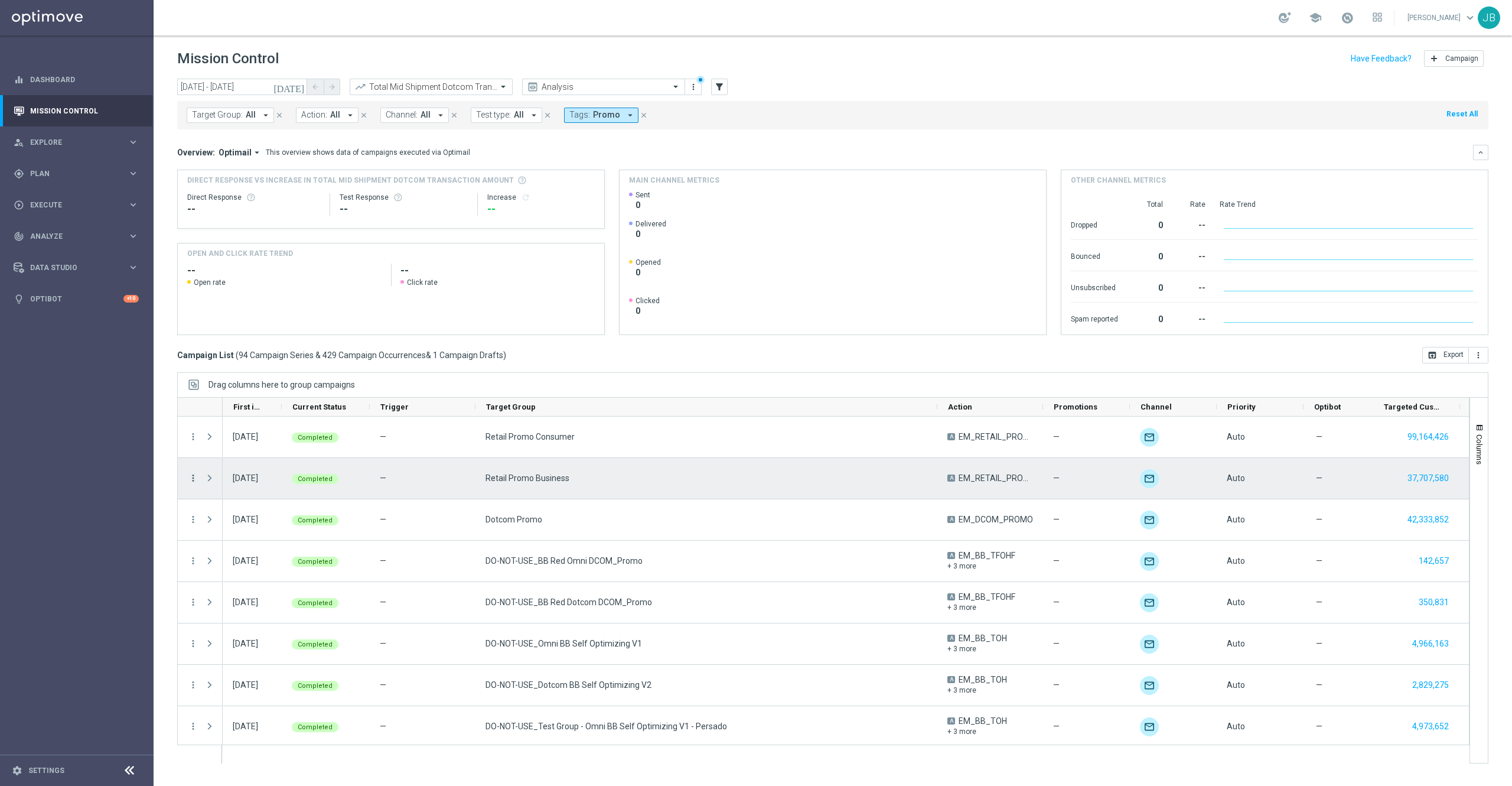
click at [194, 479] on icon "more_vert" at bounding box center [193, 477] width 11 height 11
click at [246, 487] on span "Campaign Details" at bounding box center [246, 487] width 60 height 9
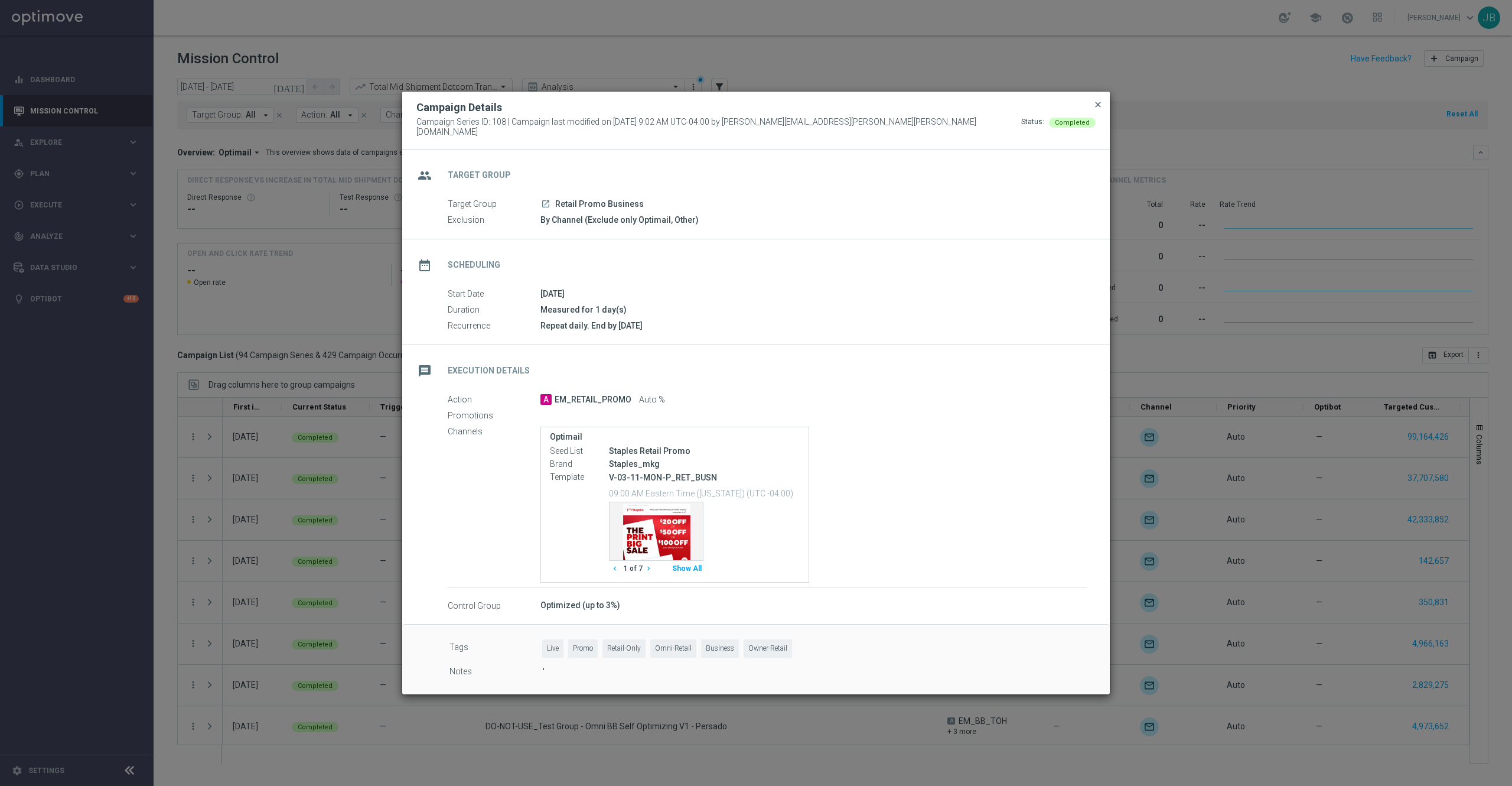
click at [1097, 108] on span "close" at bounding box center [1097, 104] width 9 height 9
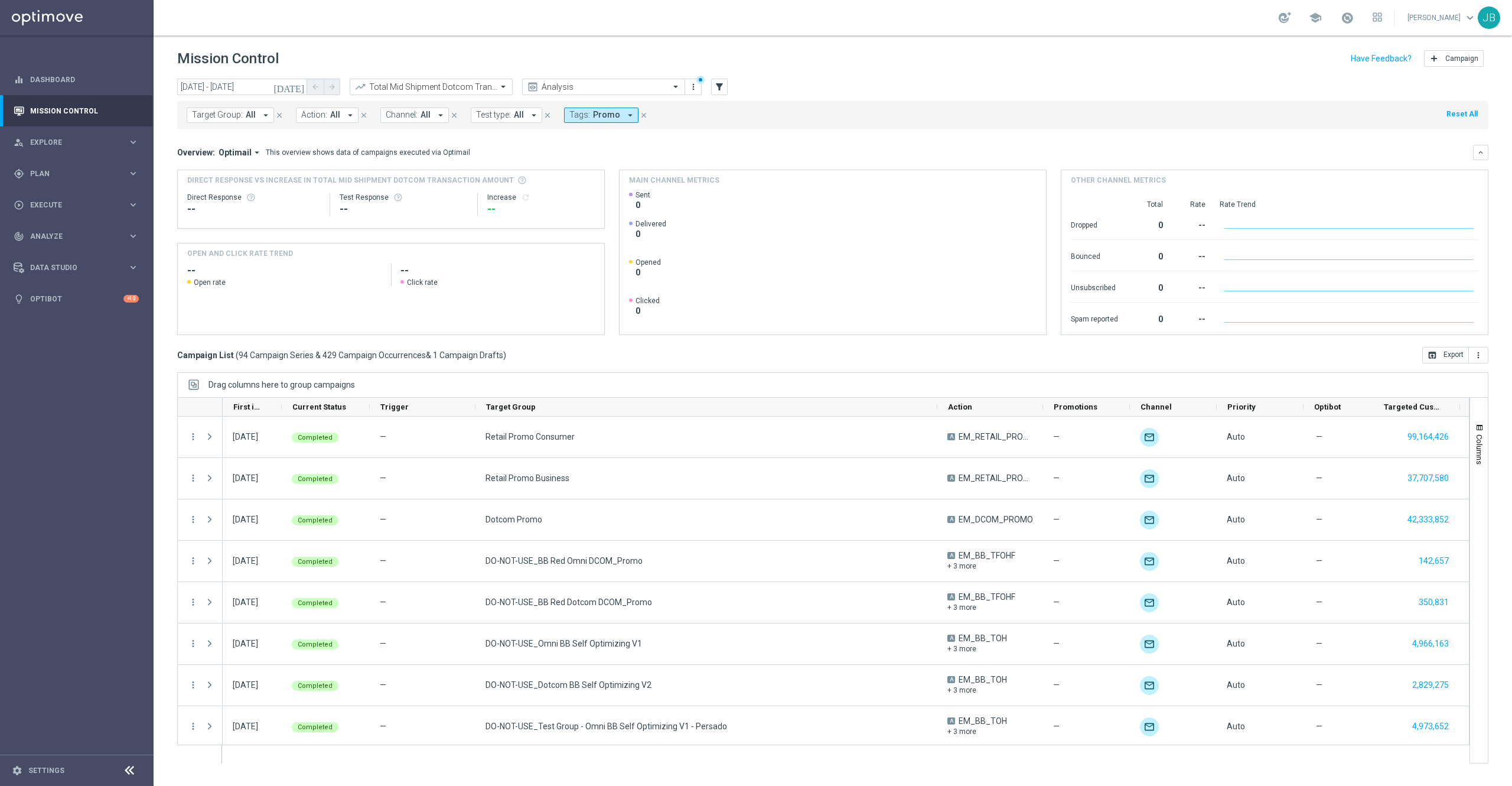
click at [603, 118] on span "Promo" at bounding box center [607, 115] width 27 height 10
click at [603, 140] on input "text" at bounding box center [662, 138] width 173 height 10
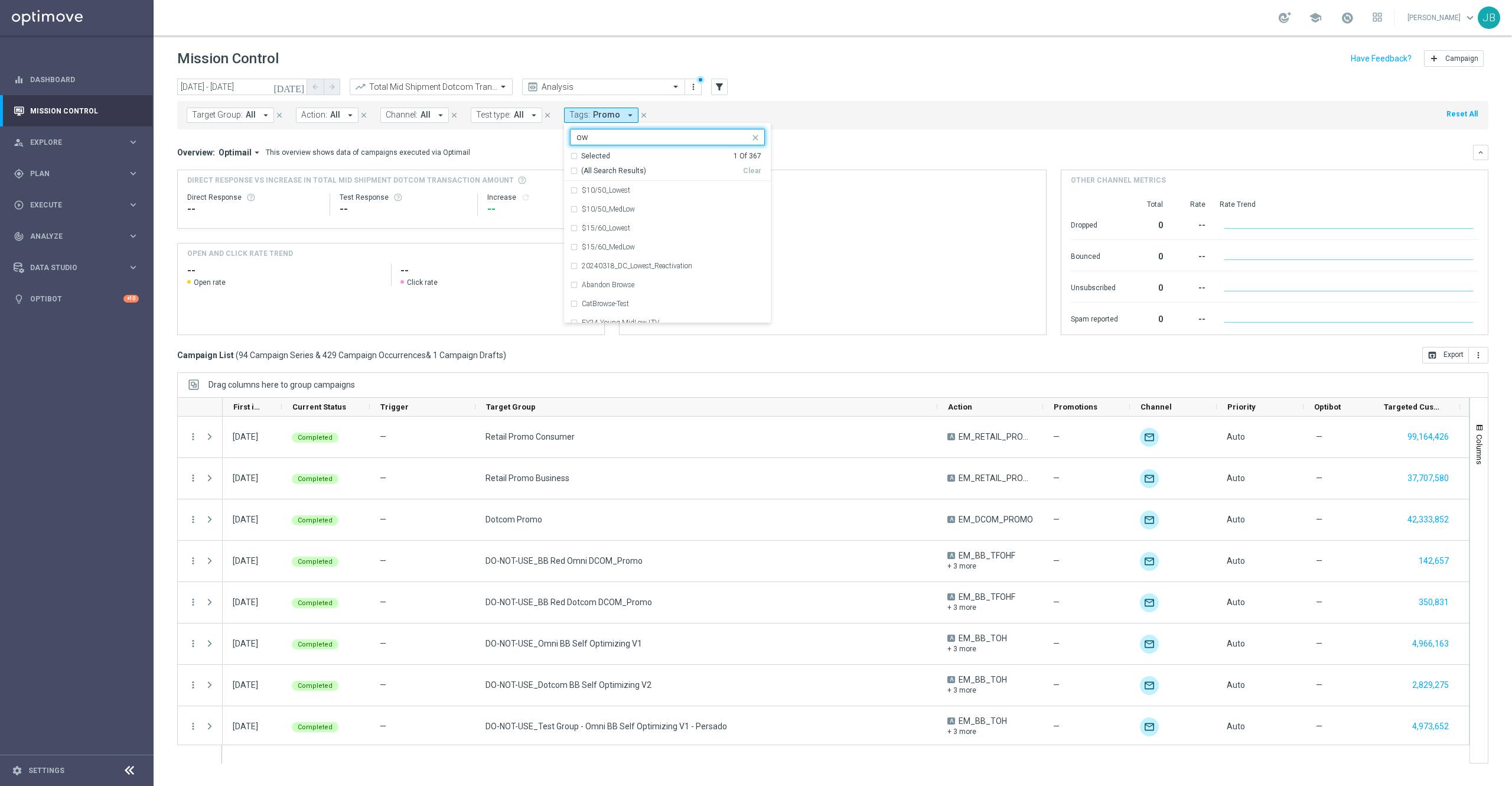
type input "o"
click at [625, 210] on div "Omni-Retail" at bounding box center [673, 210] width 183 height 7
type input "retail"
click at [624, 228] on div "owner-retail" at bounding box center [673, 228] width 183 height 7
click at [625, 246] on div "Owner-Retail" at bounding box center [673, 247] width 183 height 7
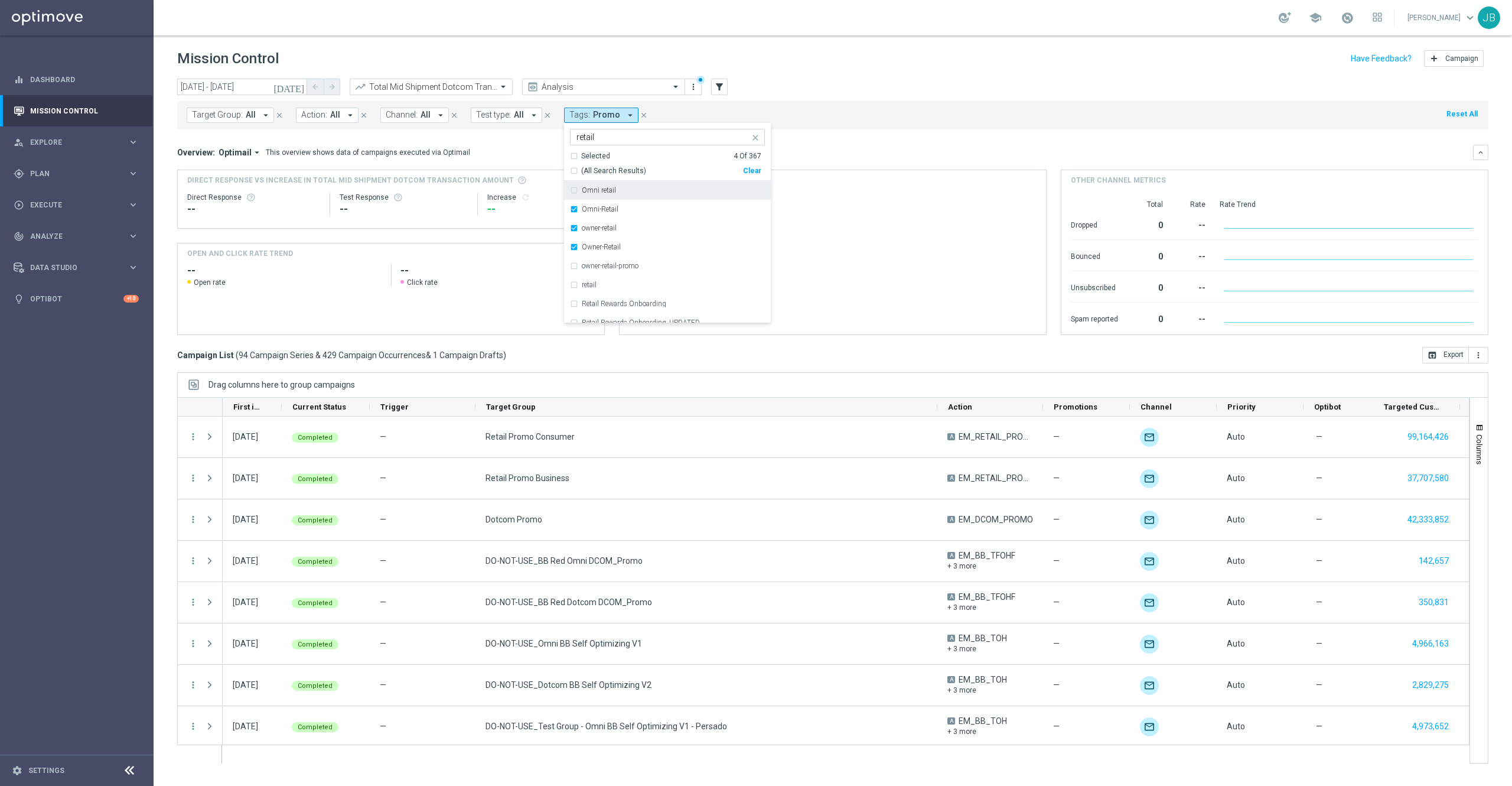
click at [879, 138] on mini-dashboard "Overview: Optimail arrow_drop_down This overview shows data of campaigns execut…" at bounding box center [833, 238] width 1311 height 217
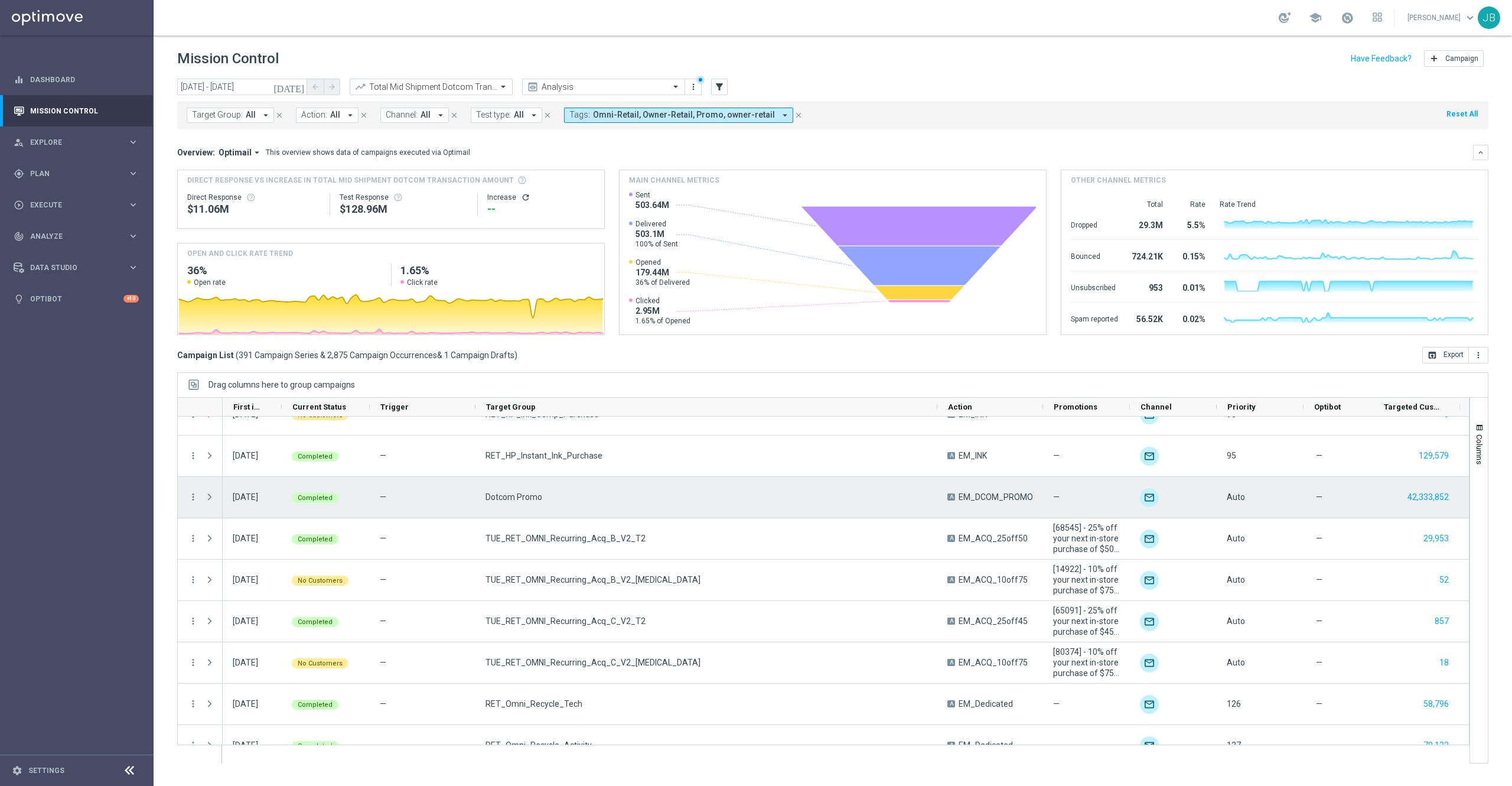
scroll to position [479, 0]
click at [192, 498] on icon "more_vert" at bounding box center [193, 495] width 11 height 11
click at [234, 503] on span "Campaign Details" at bounding box center [246, 504] width 60 height 9
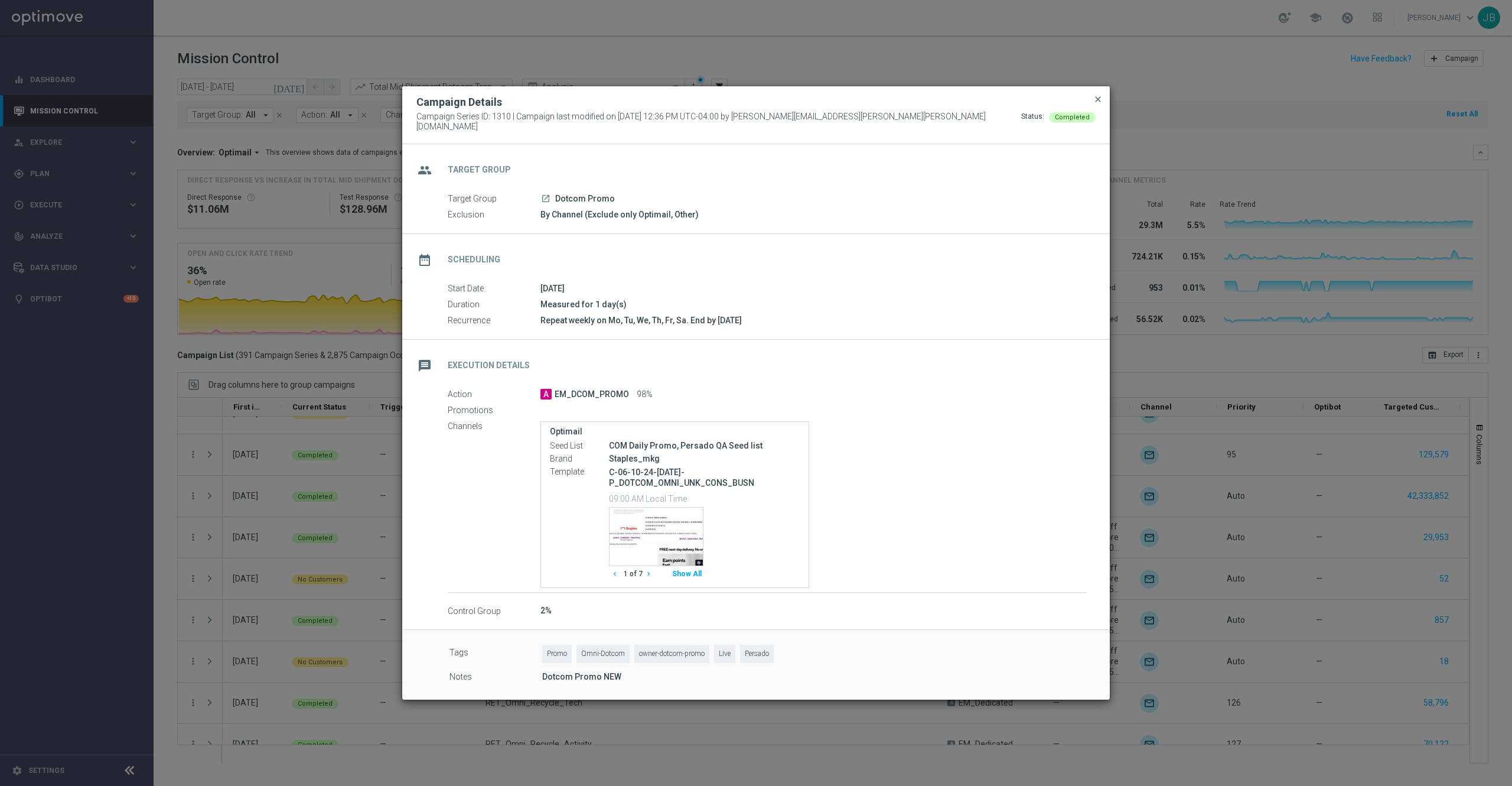
click at [1096, 104] on span "close" at bounding box center [1097, 99] width 9 height 9
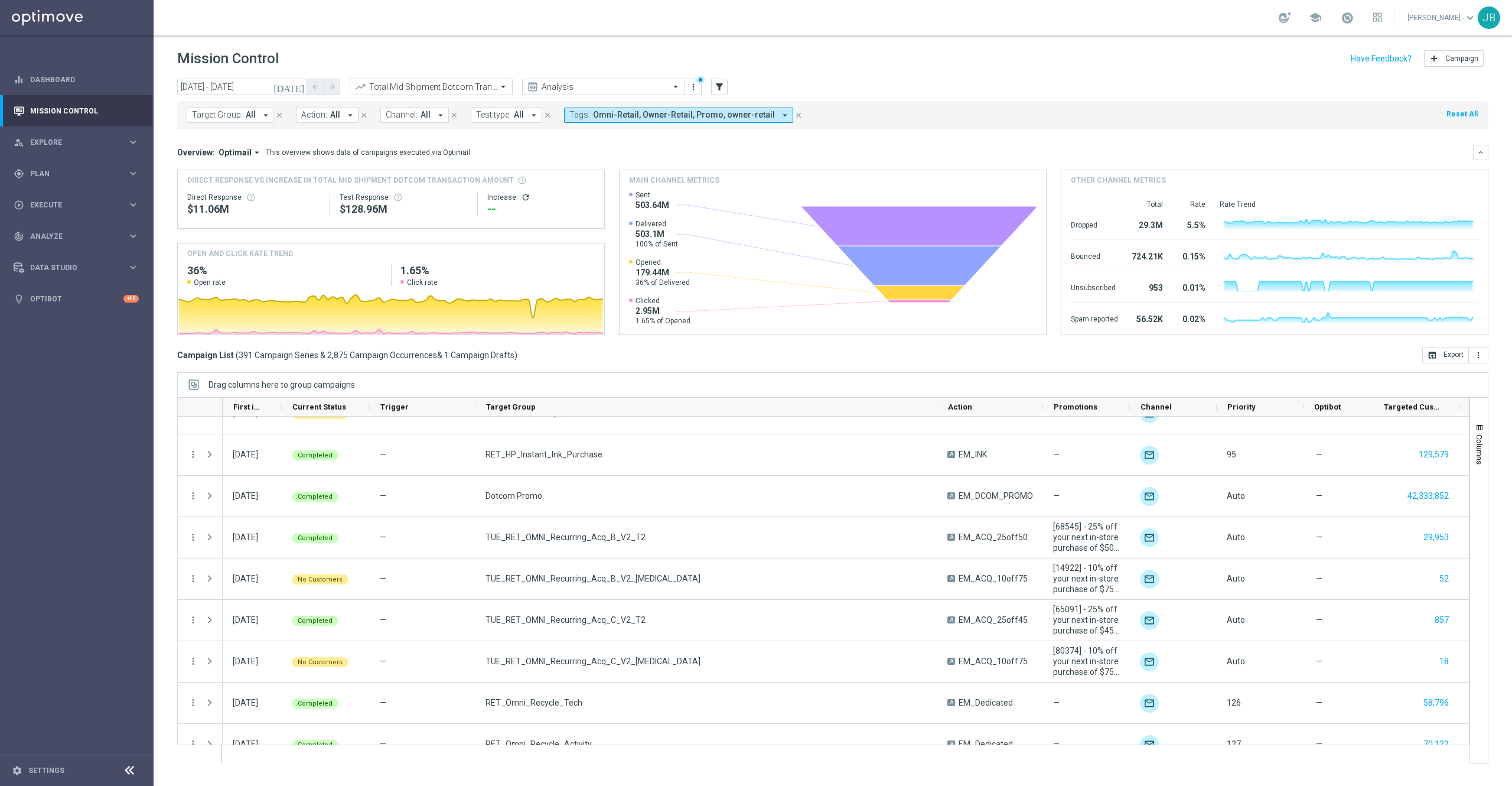
click at [739, 113] on span "Omni-Retail, Owner-Retail, Promo, owner-retail" at bounding box center [684, 115] width 182 height 10
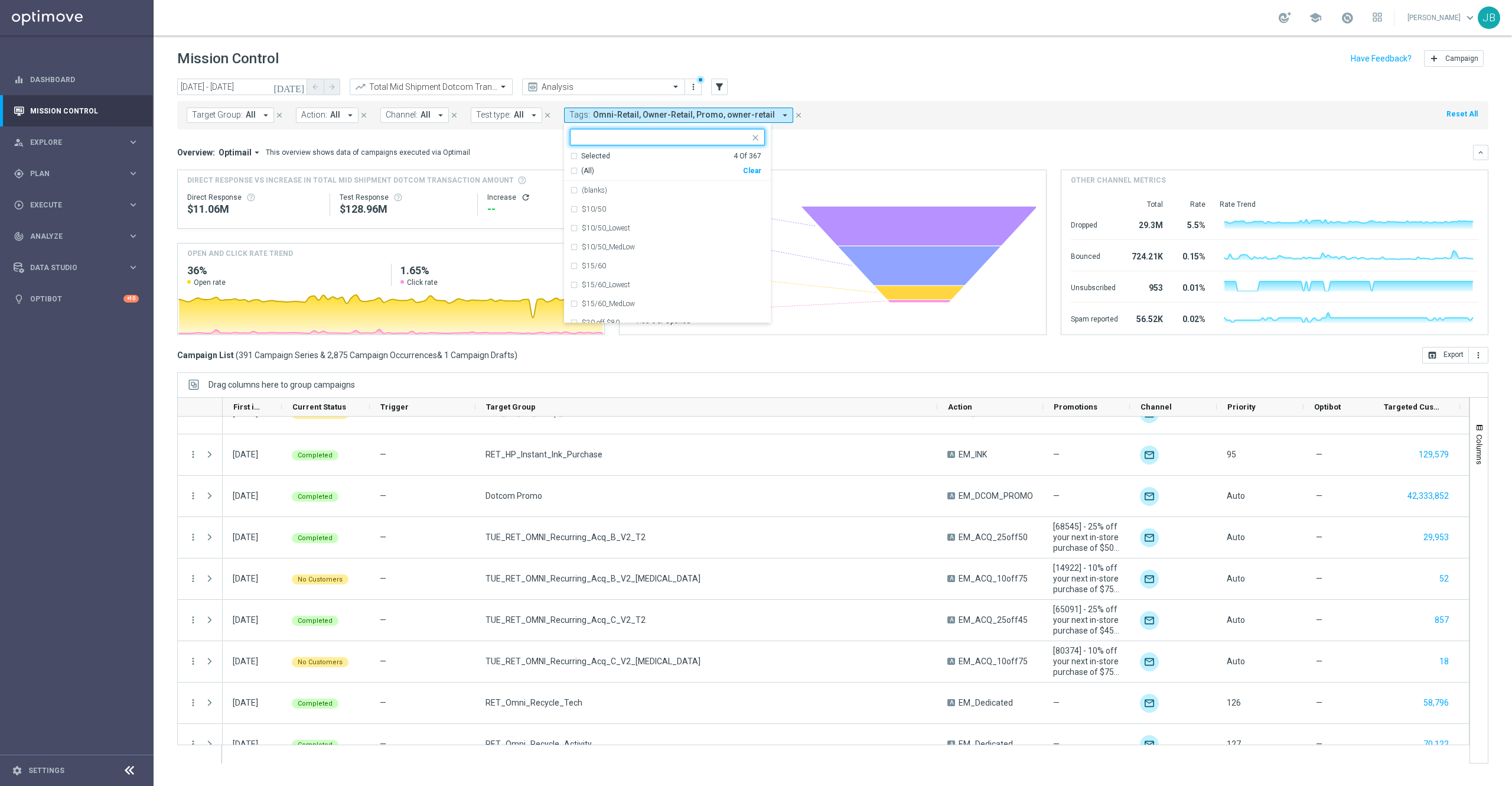
click at [572, 155] on div "Selected 4 Of 367" at bounding box center [665, 156] width 192 height 10
click at [576, 253] on div "Promo" at bounding box center [667, 247] width 195 height 19
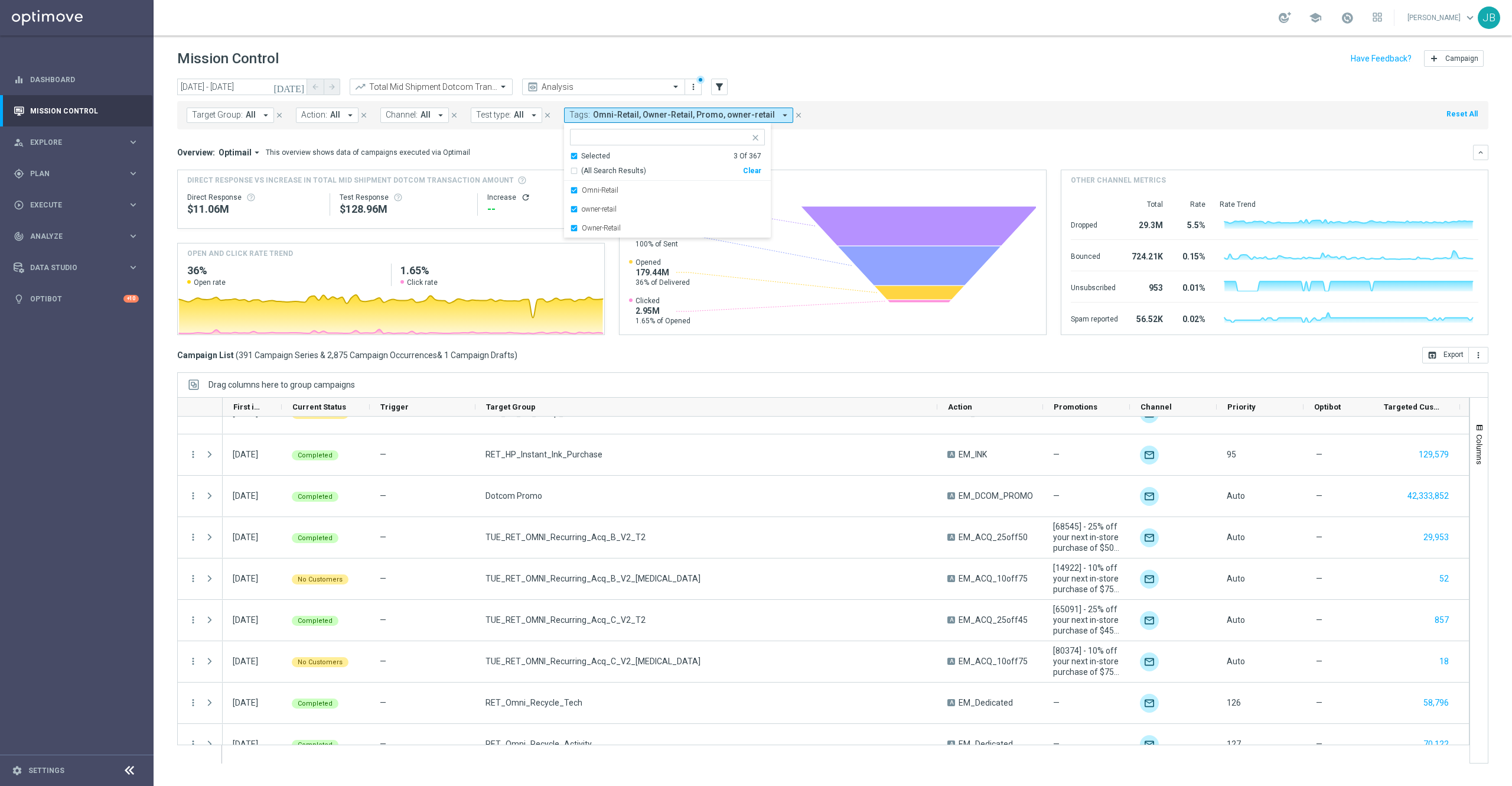
click at [907, 119] on div "Target Group: All arrow_drop_down close Action: All arrow_drop_down close Chann…" at bounding box center [833, 115] width 1311 height 29
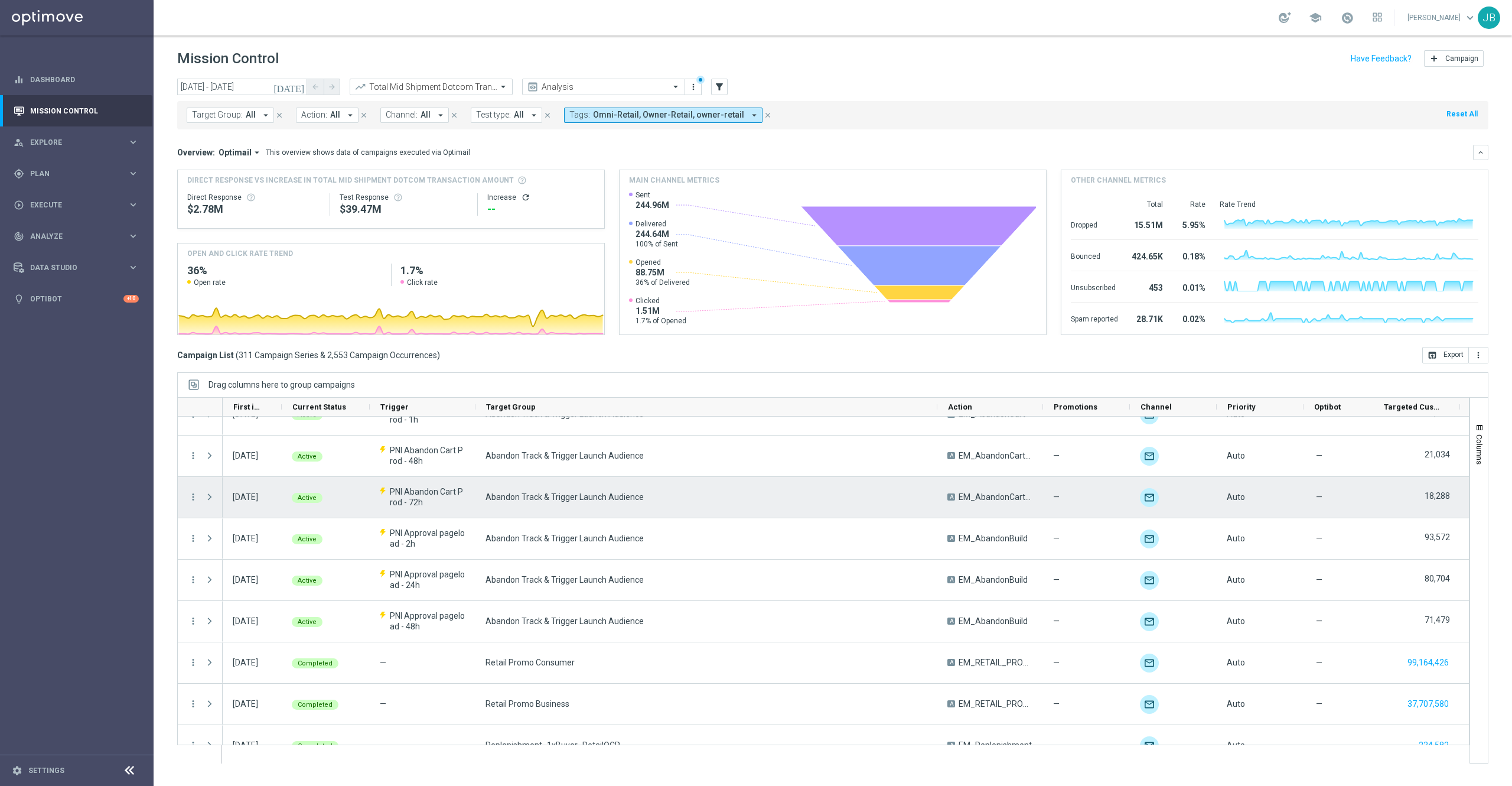
scroll to position [53, 0]
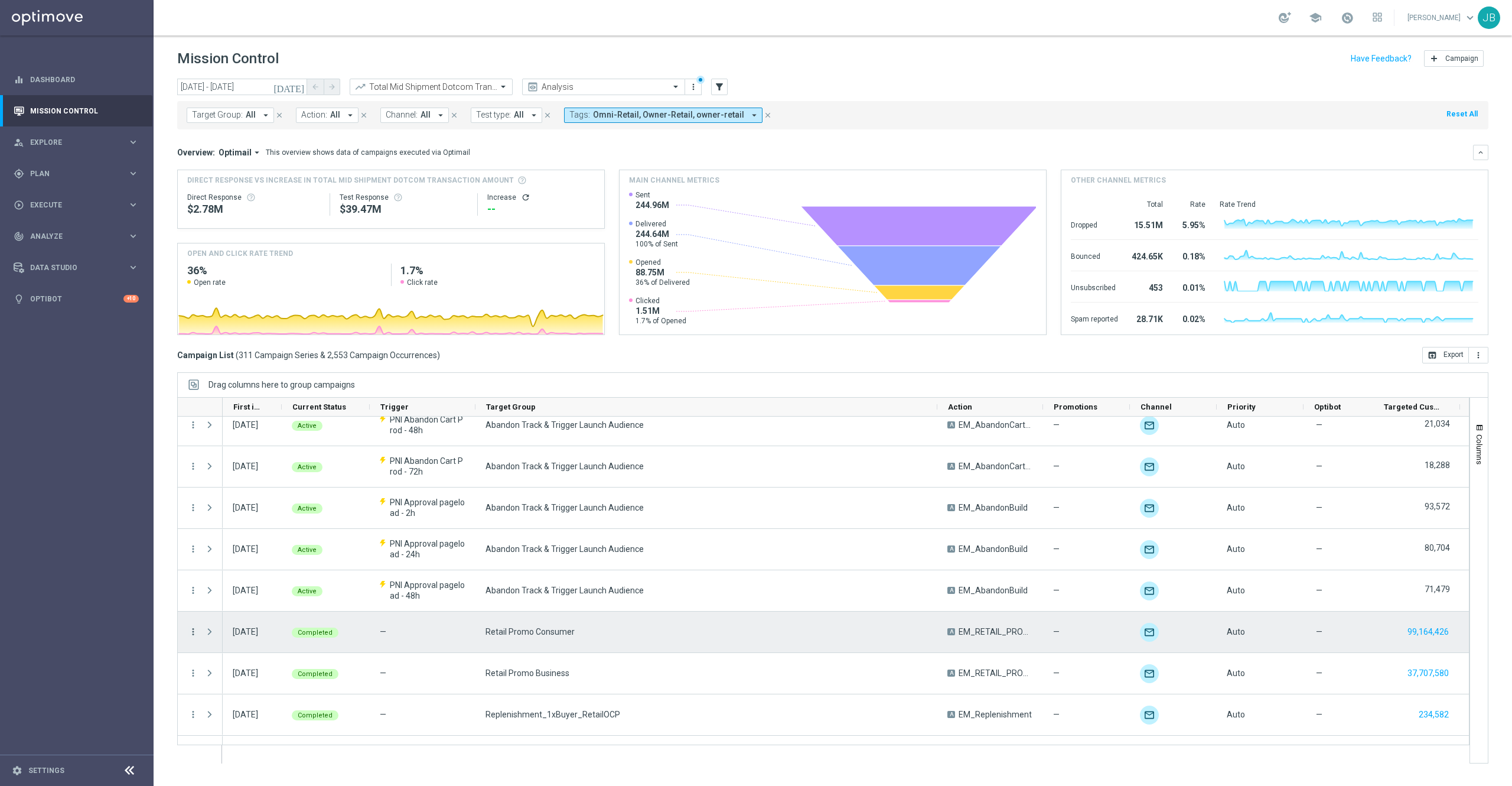
click at [195, 634] on icon "more_vert" at bounding box center [193, 631] width 11 height 11
click at [239, 643] on div "Campaign Details" at bounding box center [271, 639] width 110 height 9
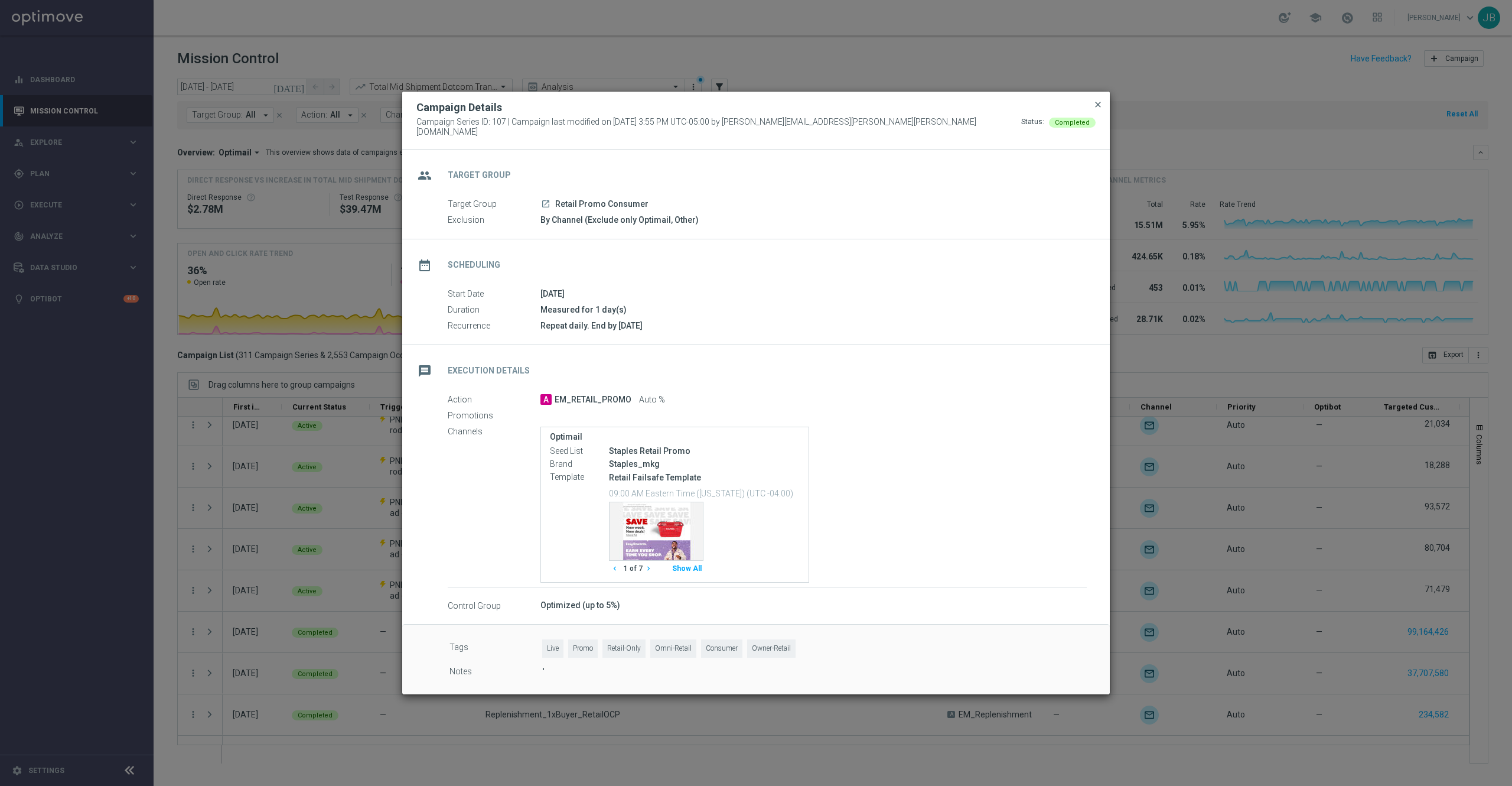
click at [1099, 109] on span "close" at bounding box center [1097, 104] width 9 height 9
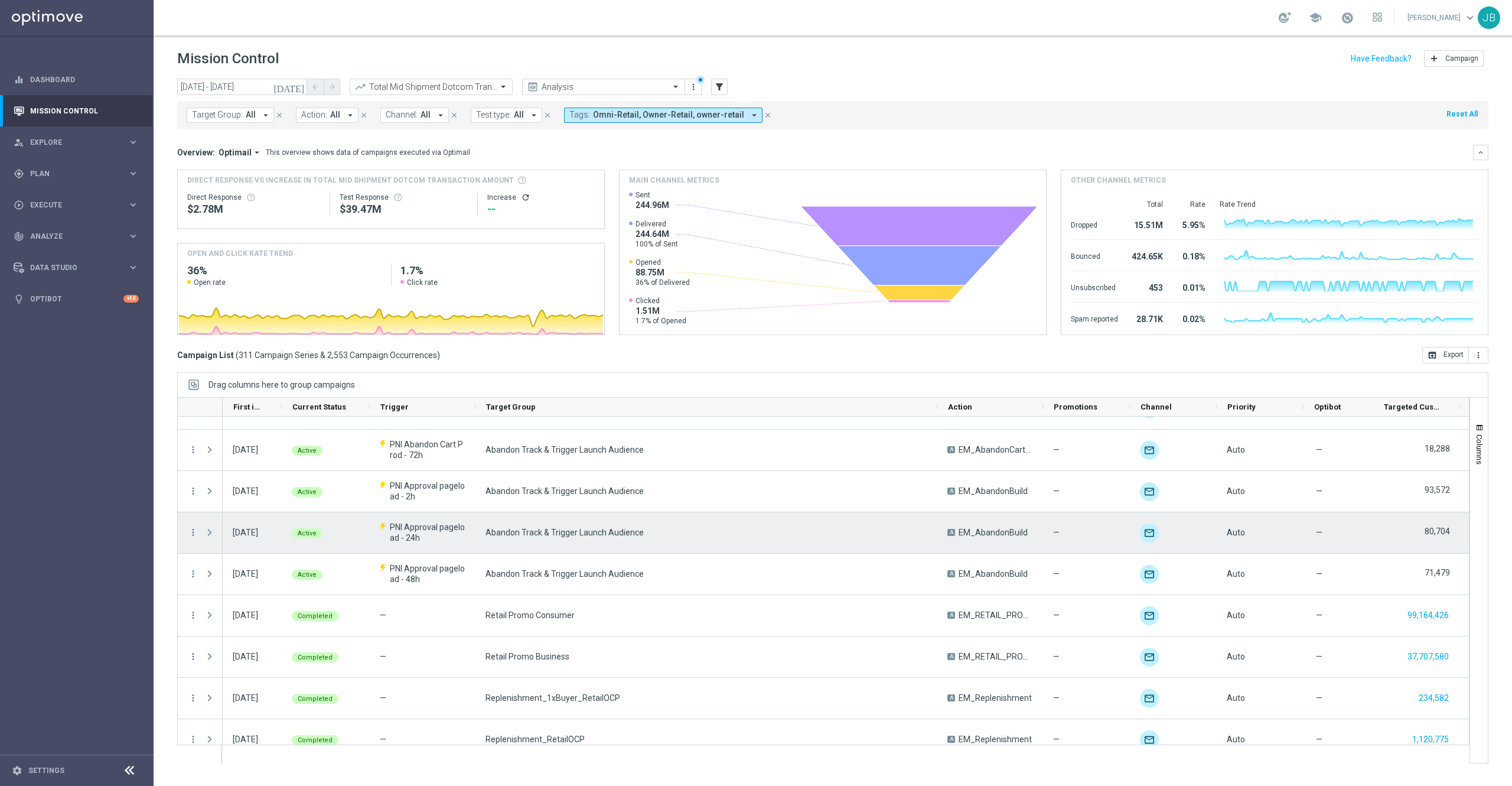
scroll to position [72, 0]
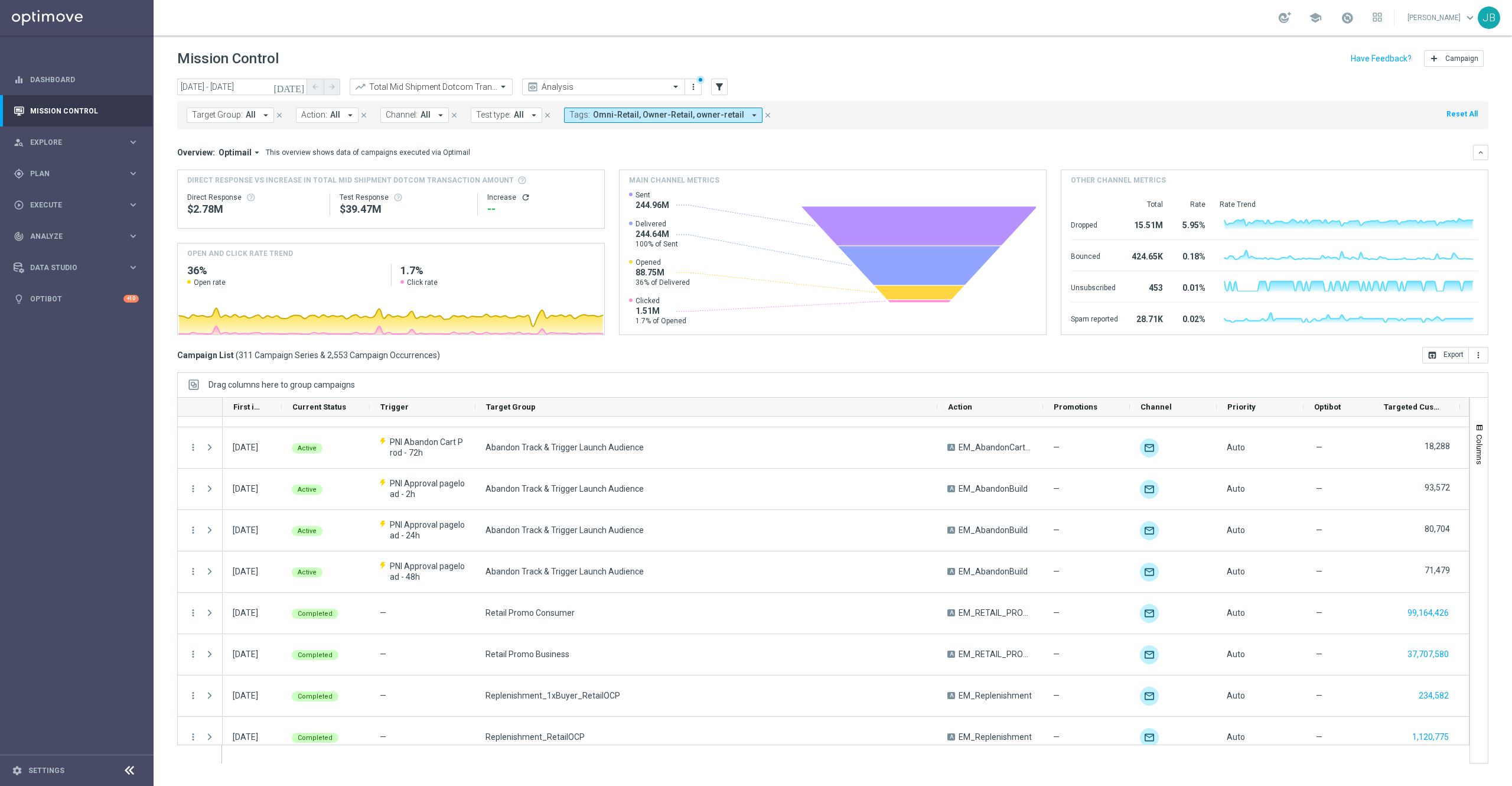
click at [694, 113] on span "Omni-Retail, Owner-Retail, owner-retail" at bounding box center [669, 115] width 151 height 10
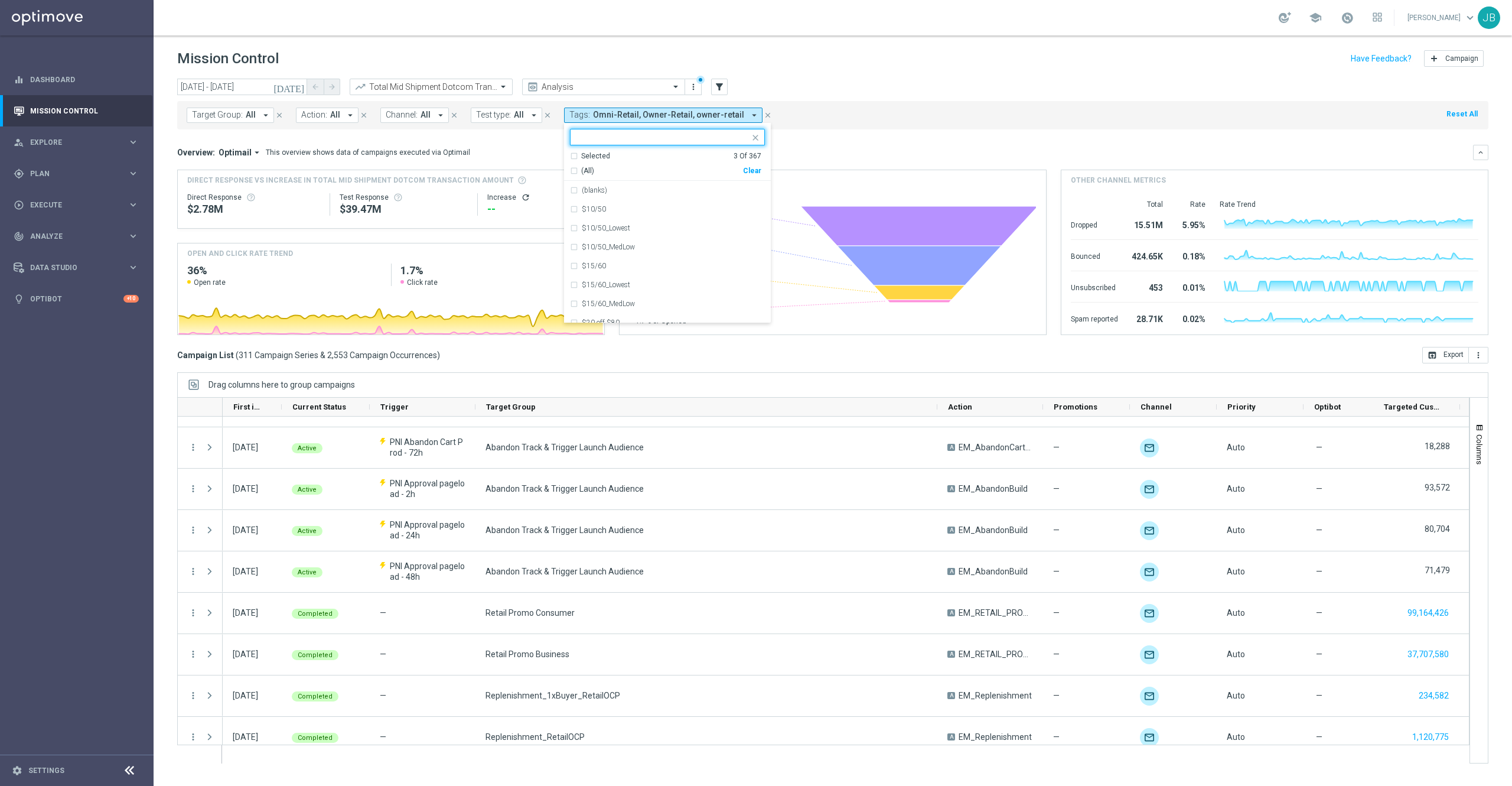
click at [0, 0] on div "Clear" at bounding box center [0, 0] width 0 height 0
click at [664, 136] on input "text" at bounding box center [662, 138] width 173 height 10
click at [638, 188] on label "owner-dotcom-promo" at bounding box center [615, 190] width 66 height 7
type input "promo"
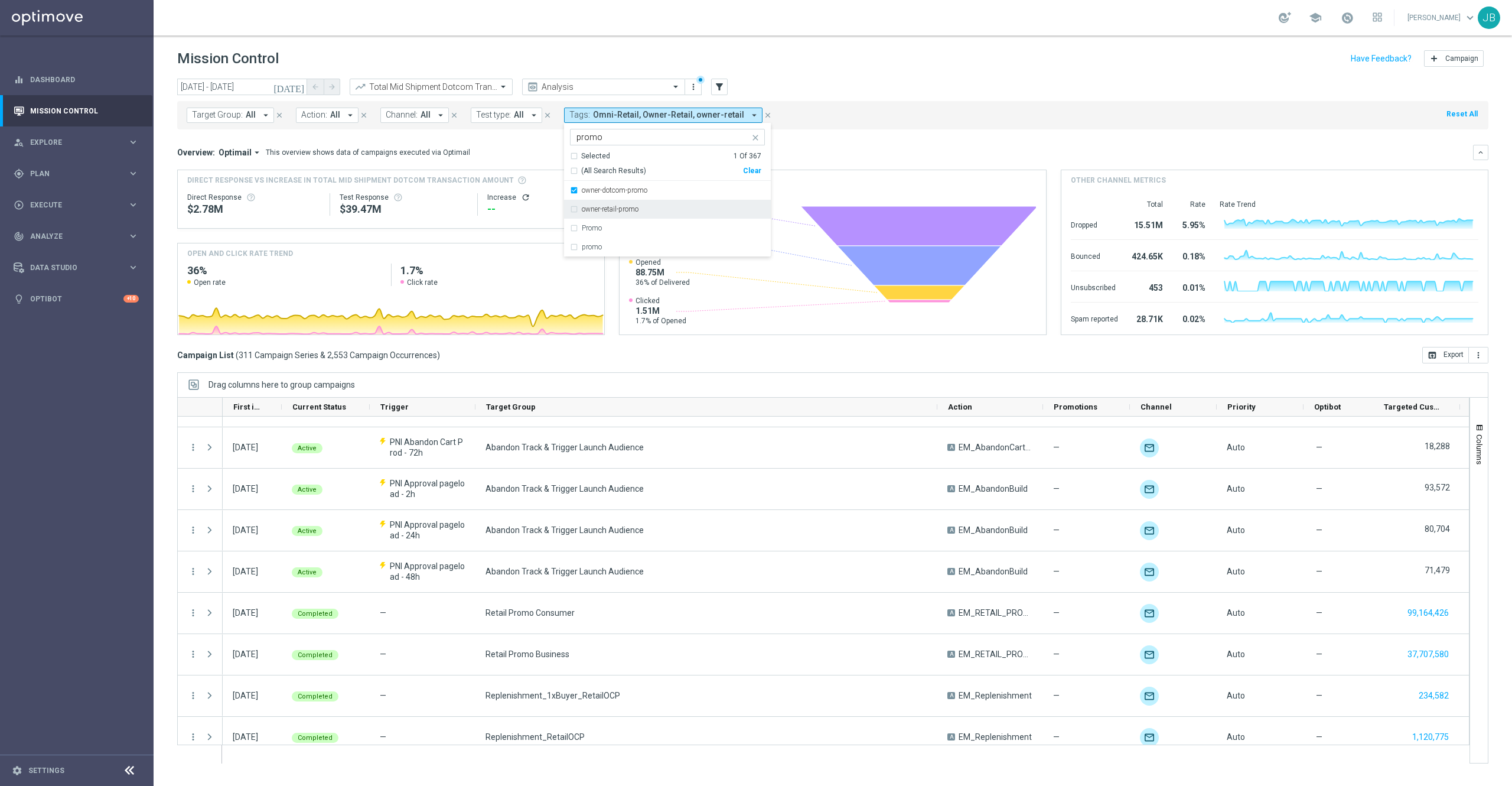
click at [625, 210] on label "owner-retail-promo" at bounding box center [610, 210] width 57 height 7
click at [605, 237] on div "Promo" at bounding box center [667, 228] width 195 height 19
click at [839, 152] on div "Overview: Optimail arrow_drop_down This overview shows data of campaigns execut…" at bounding box center [825, 152] width 1295 height 11
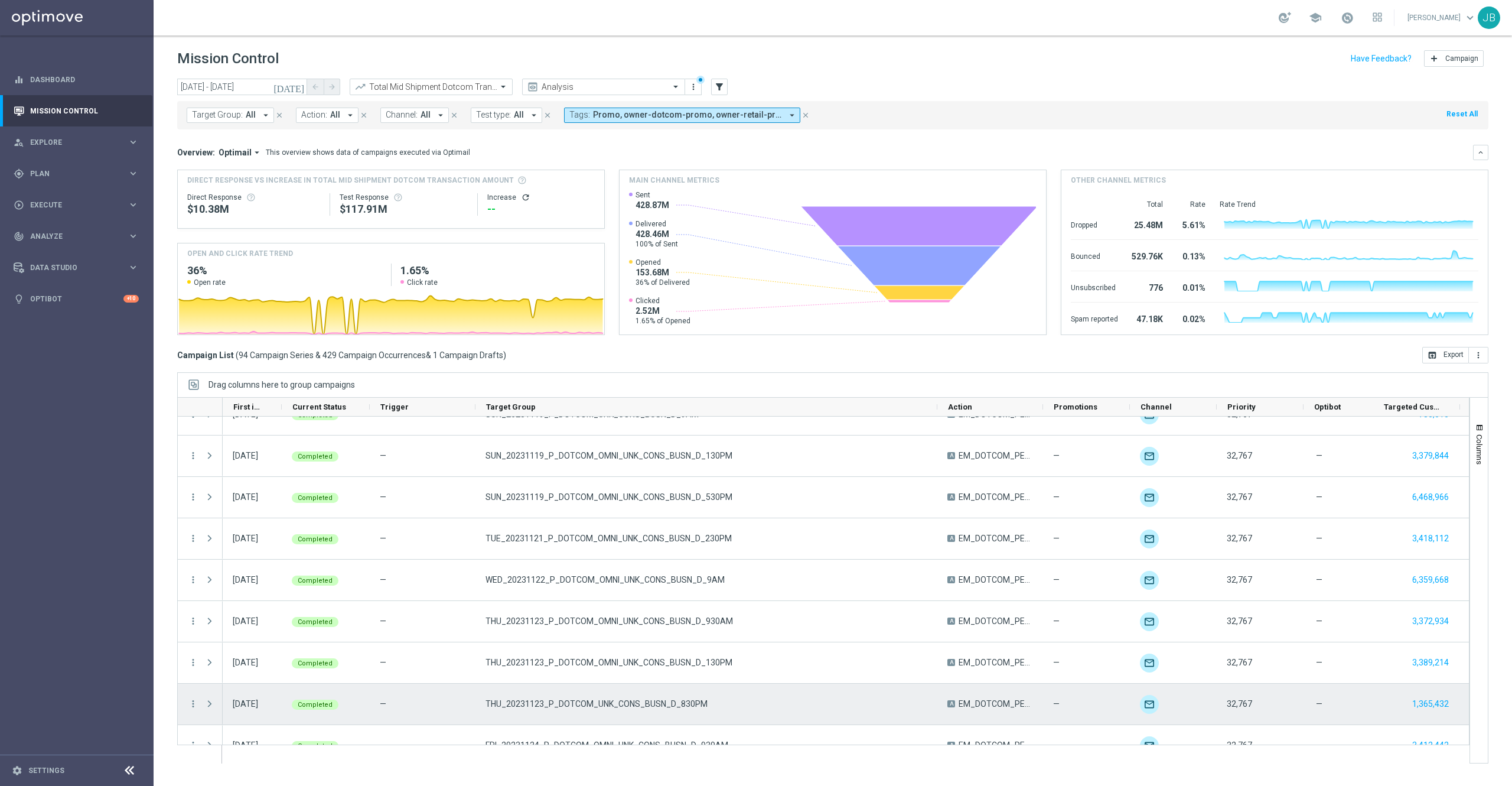
scroll to position [2305, 0]
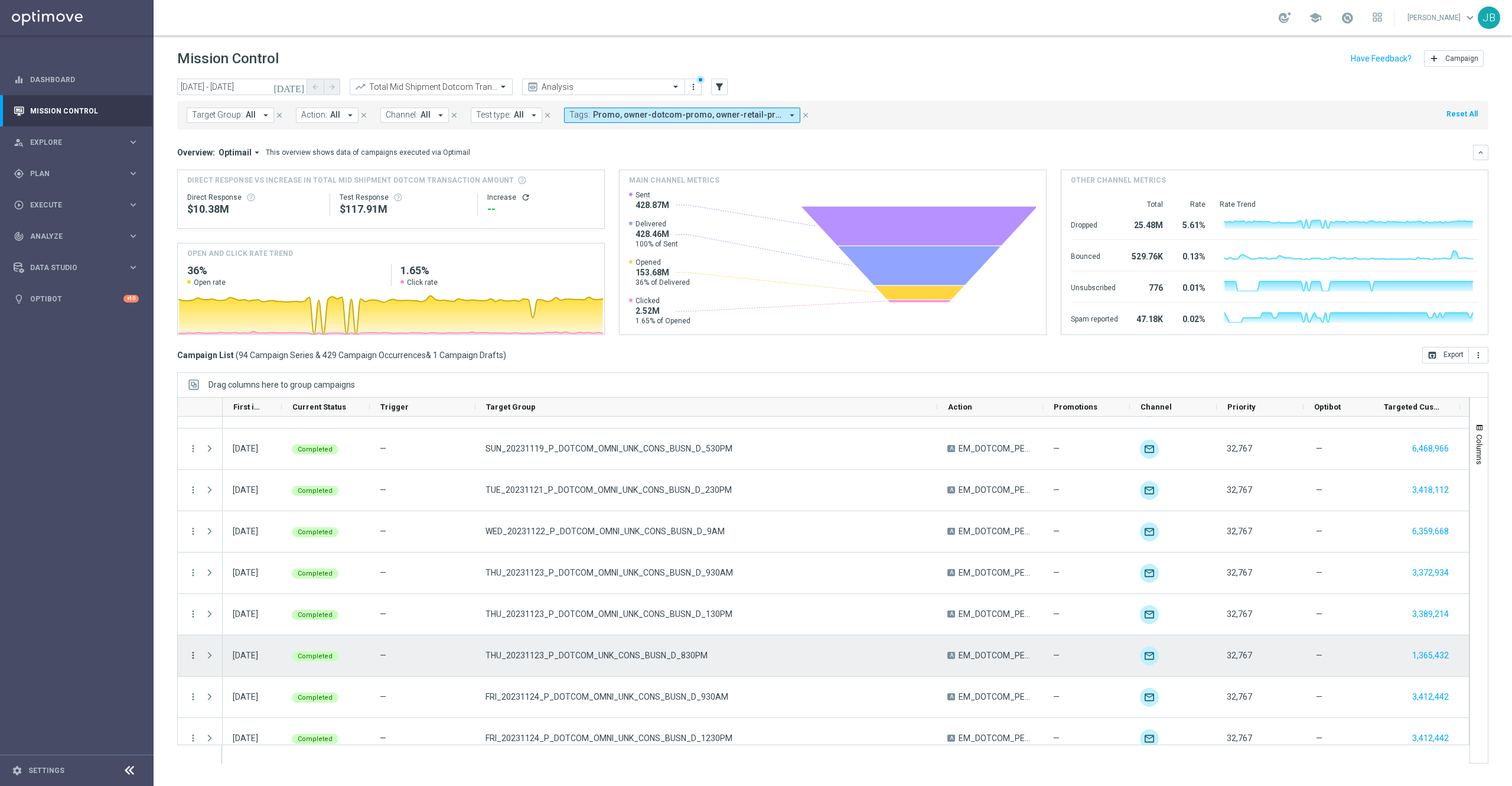
click at [195, 655] on icon "more_vert" at bounding box center [193, 655] width 11 height 11
click at [277, 514] on div "Campaign Details" at bounding box center [271, 517] width 110 height 9
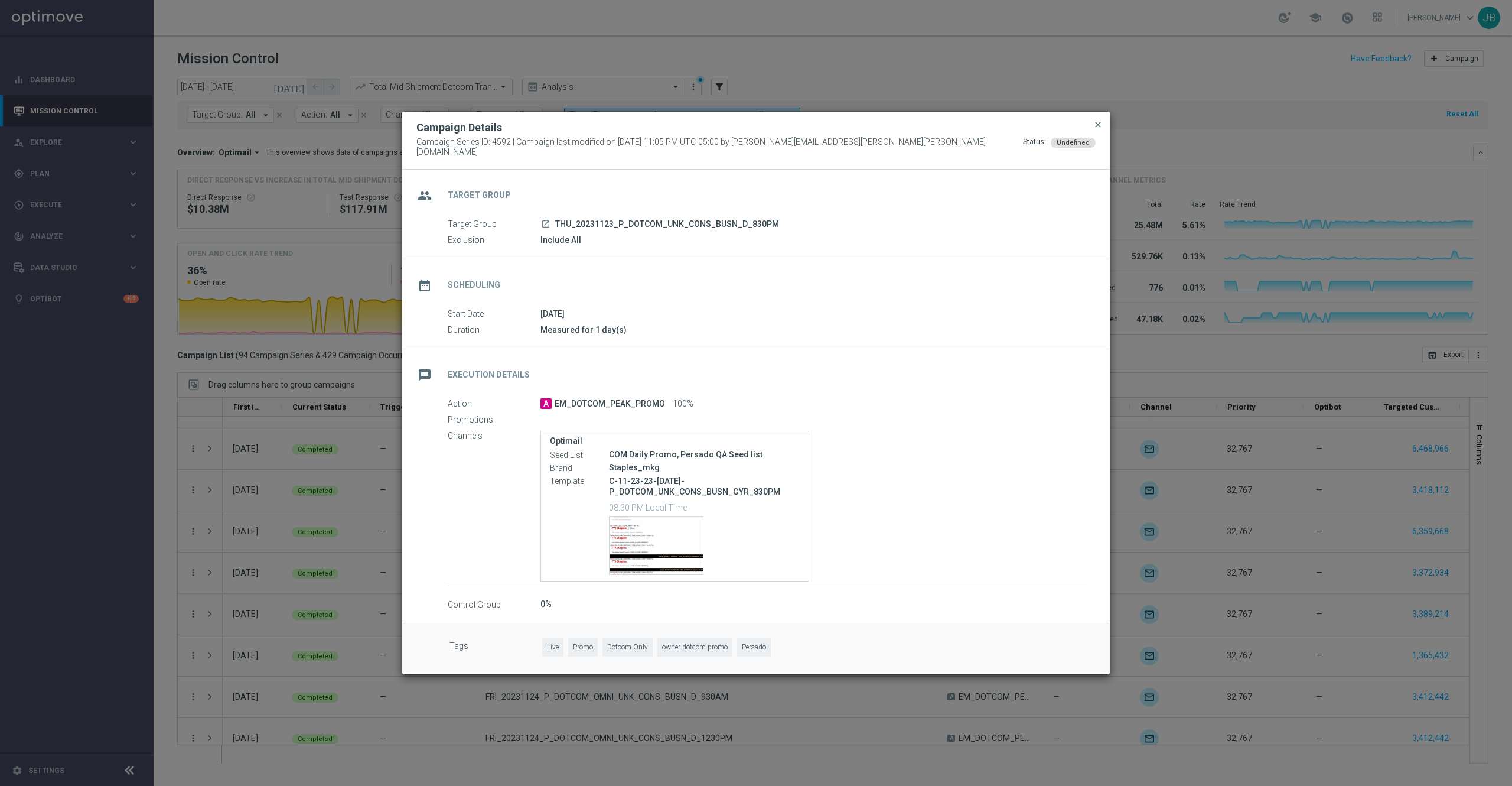
click at [1096, 130] on span "close" at bounding box center [1097, 124] width 9 height 9
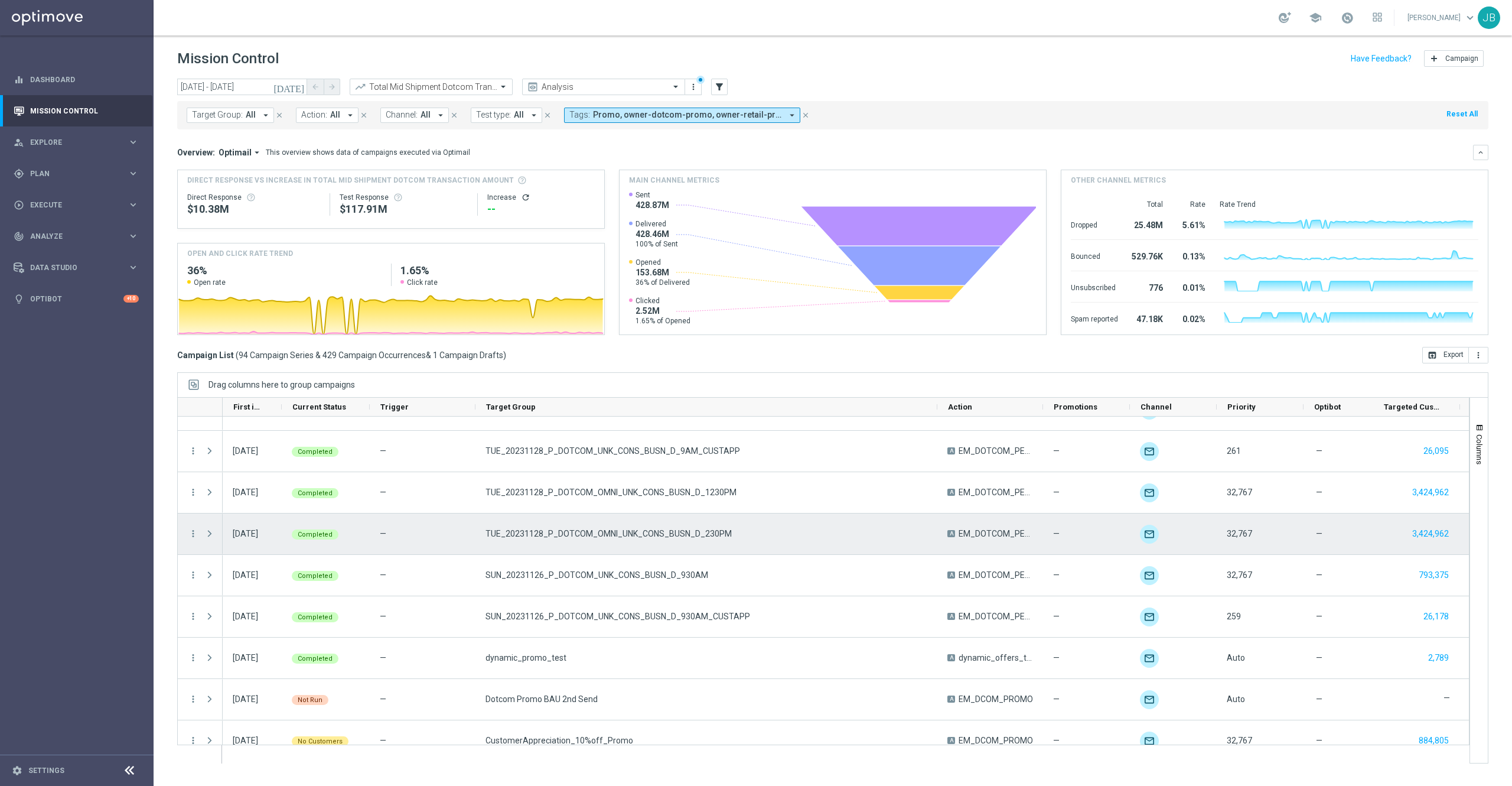
scroll to position [3520, 0]
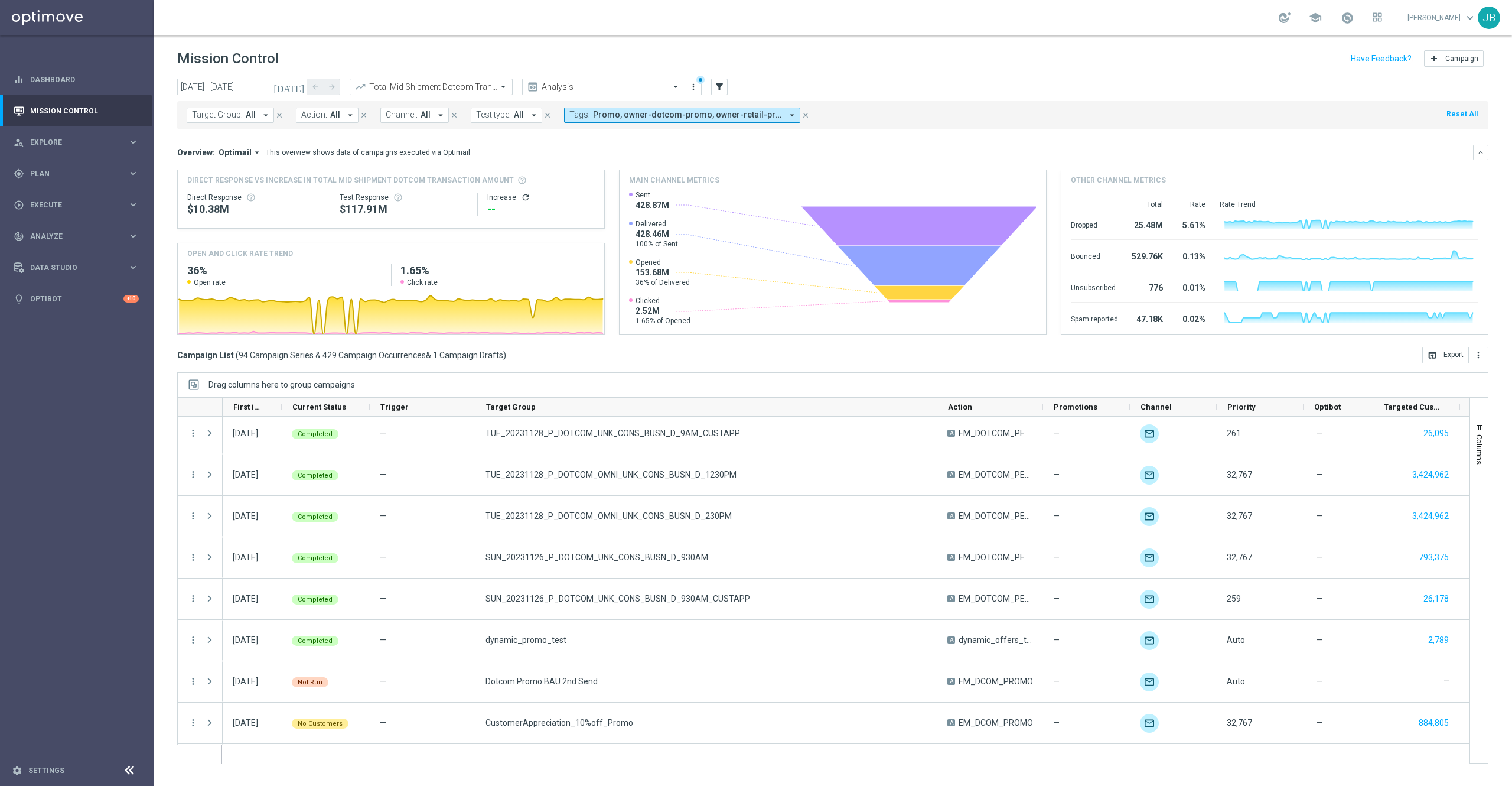
click at [298, 88] on icon "[DATE]" at bounding box center [289, 86] width 32 height 11
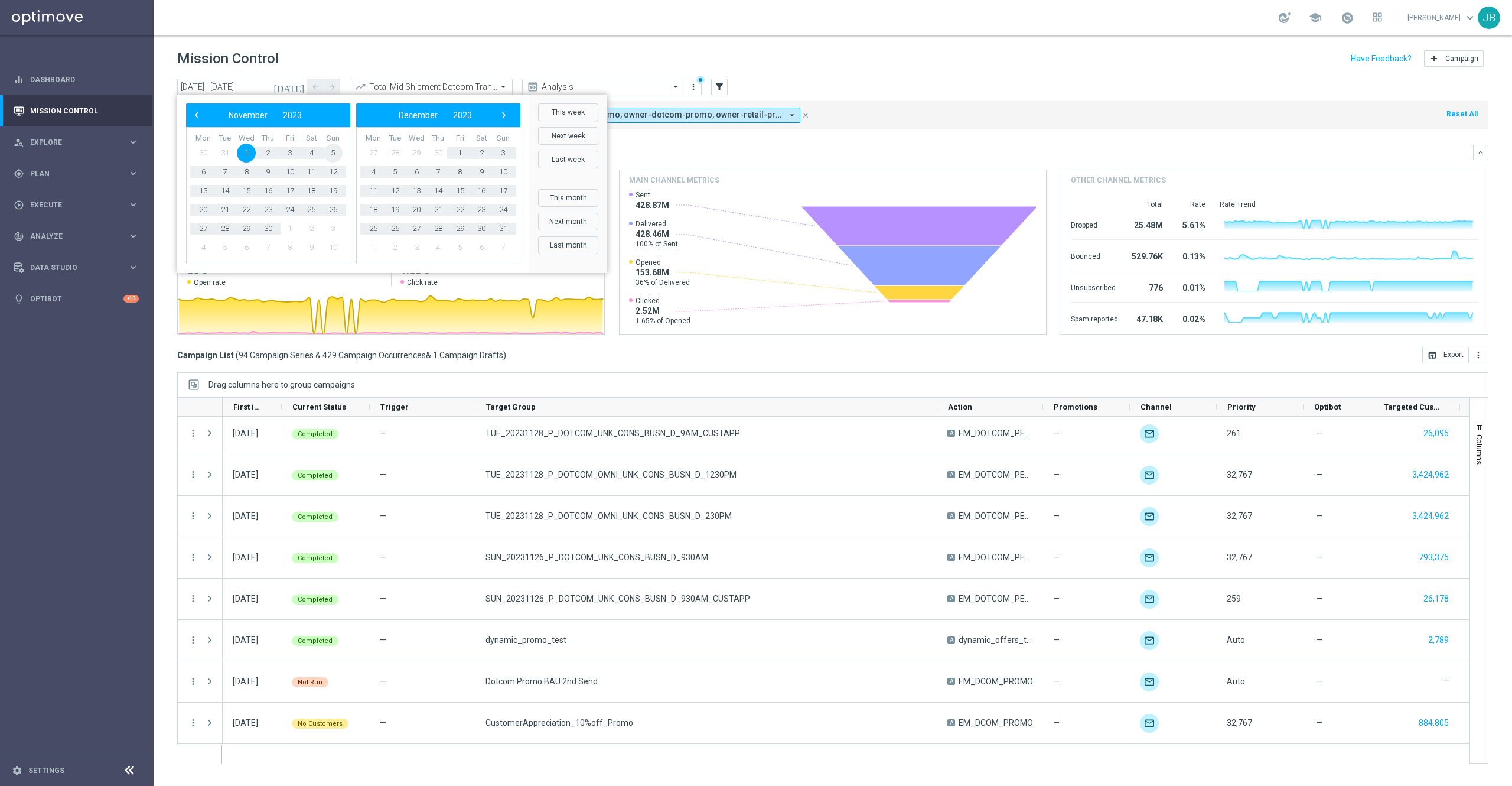
click at [326, 152] on span "5" at bounding box center [333, 152] width 19 height 19
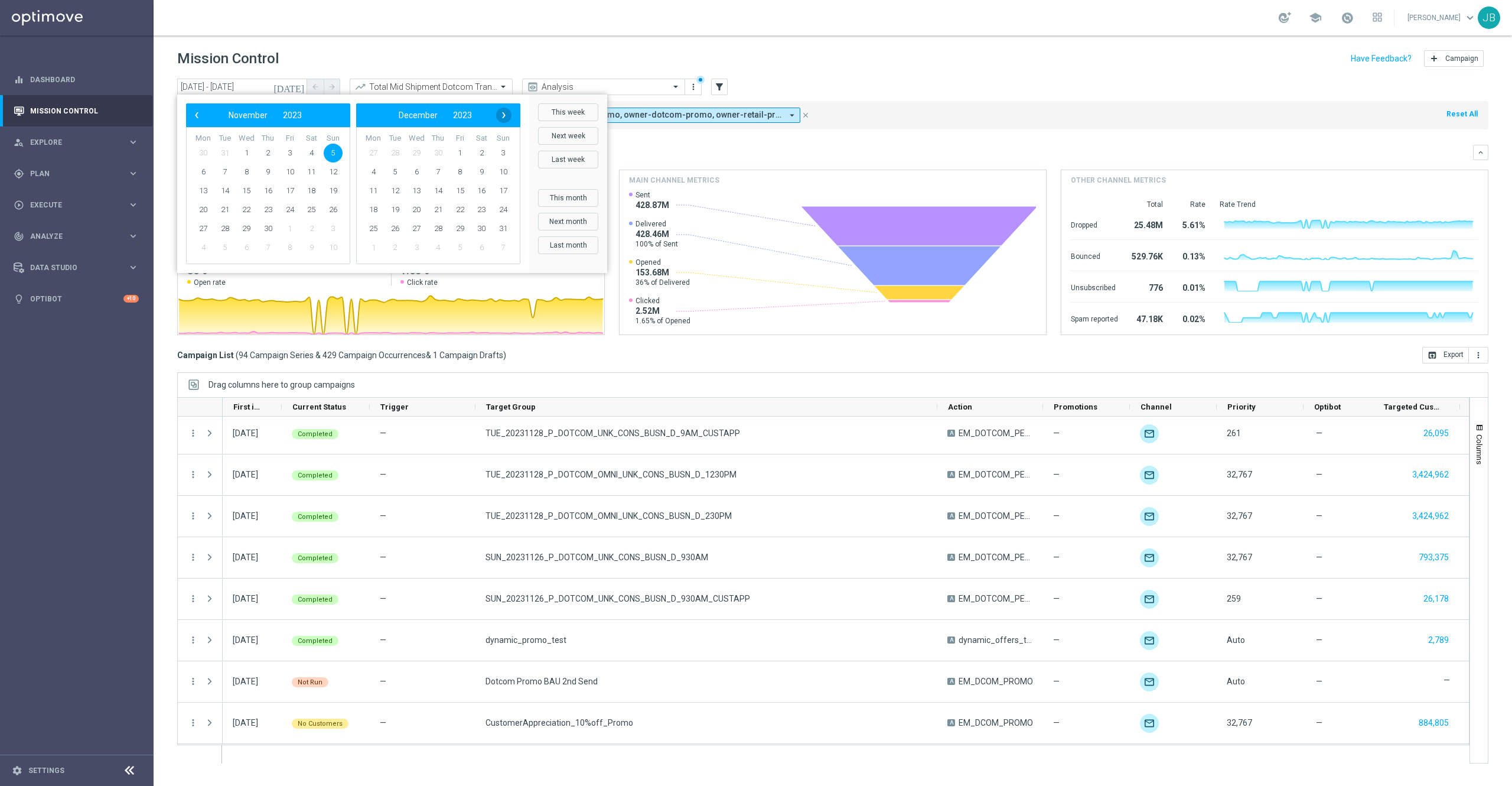
click at [500, 115] on span "›" at bounding box center [504, 115] width 16 height 16
drag, startPoint x: 482, startPoint y: 156, endPoint x: 438, endPoint y: 165, distance: 44.9
click at [438, 165] on tbody "1 2 3 4 5 6 7 8 9" at bounding box center [438, 200] width 151 height 113
click at [503, 108] on span "›" at bounding box center [504, 115] width 16 height 16
click at [477, 153] on span "3" at bounding box center [481, 152] width 19 height 19
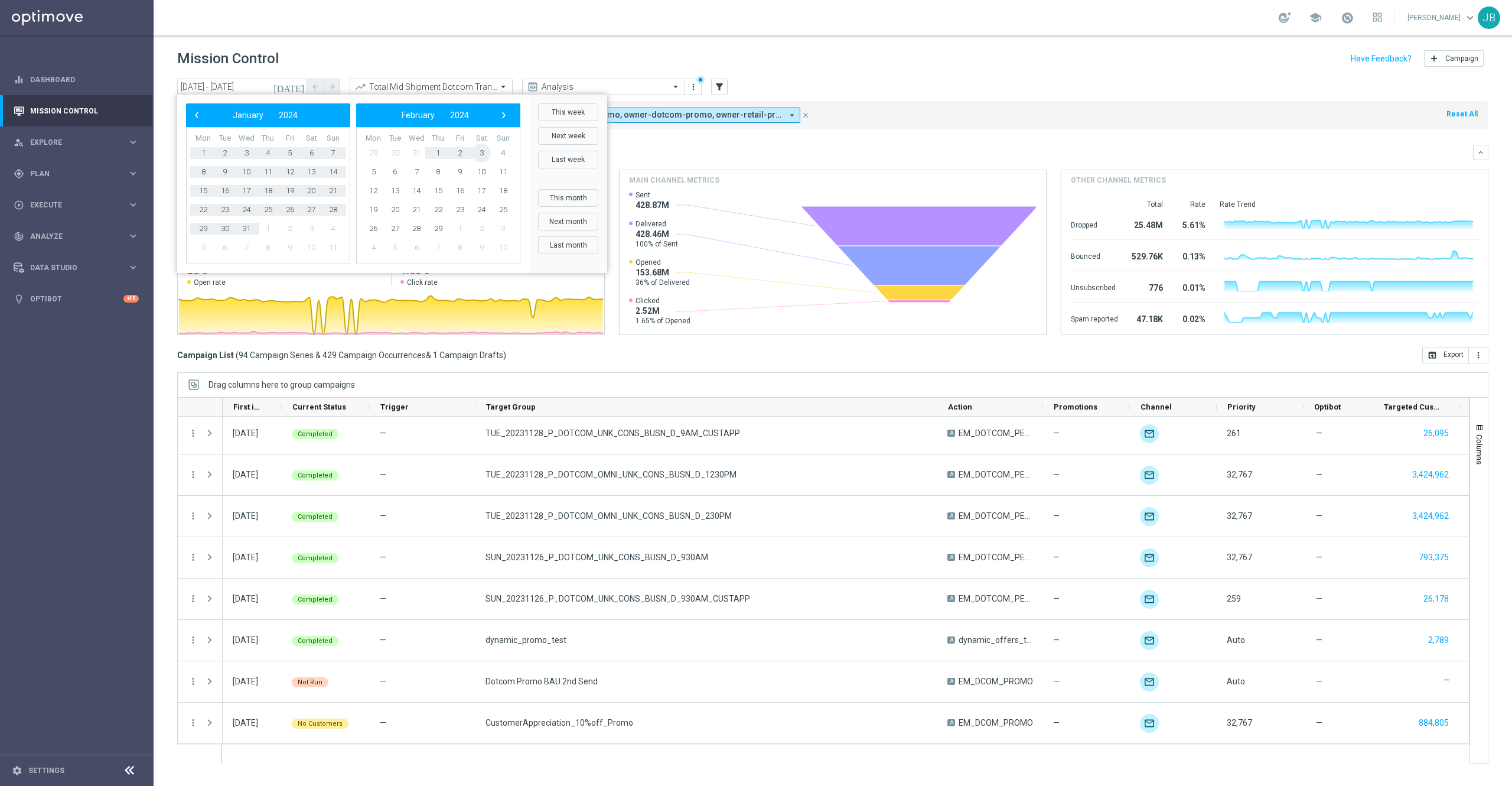
type input "[DATE] - [DATE]"
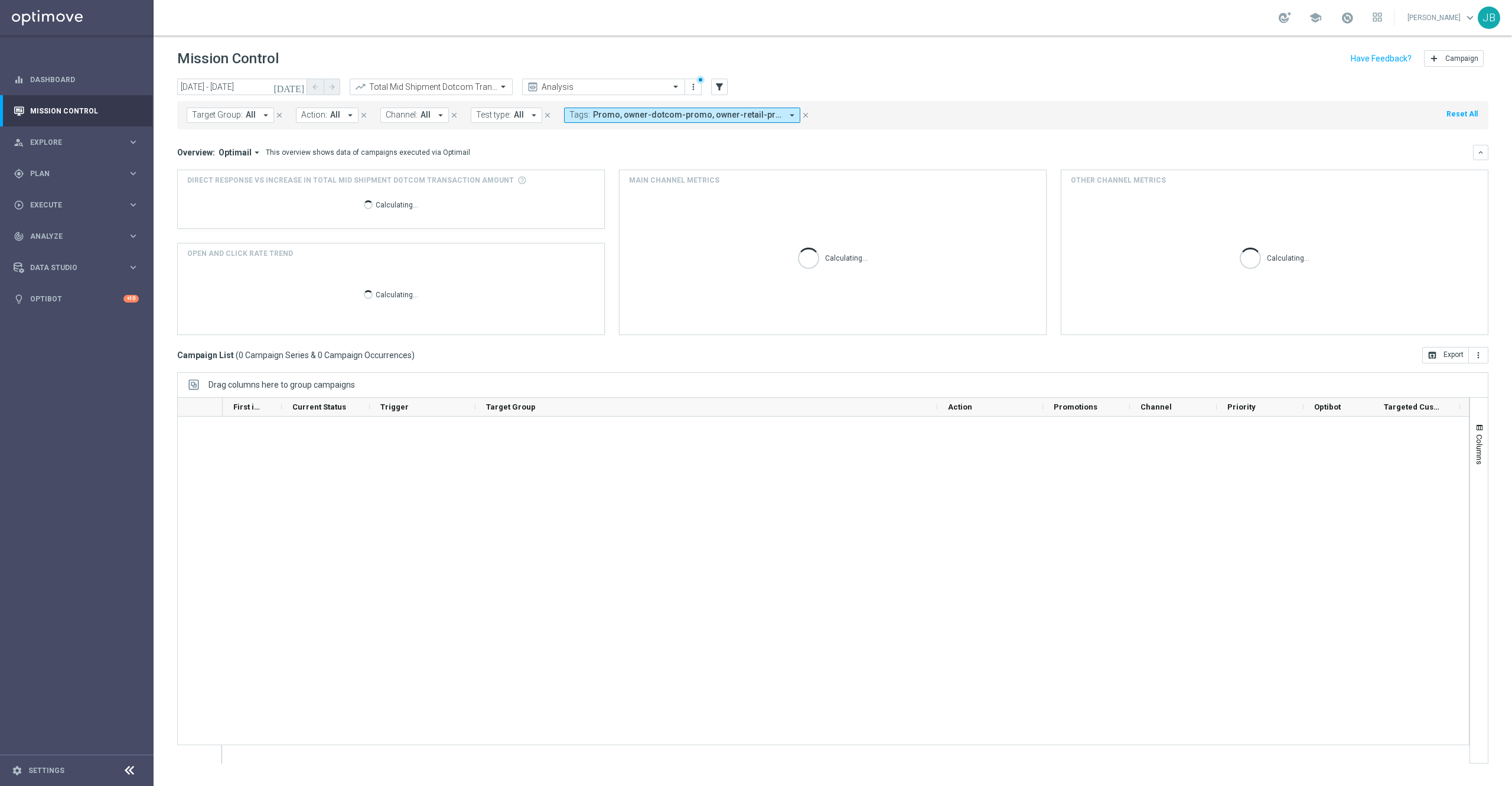
scroll to position [1, 0]
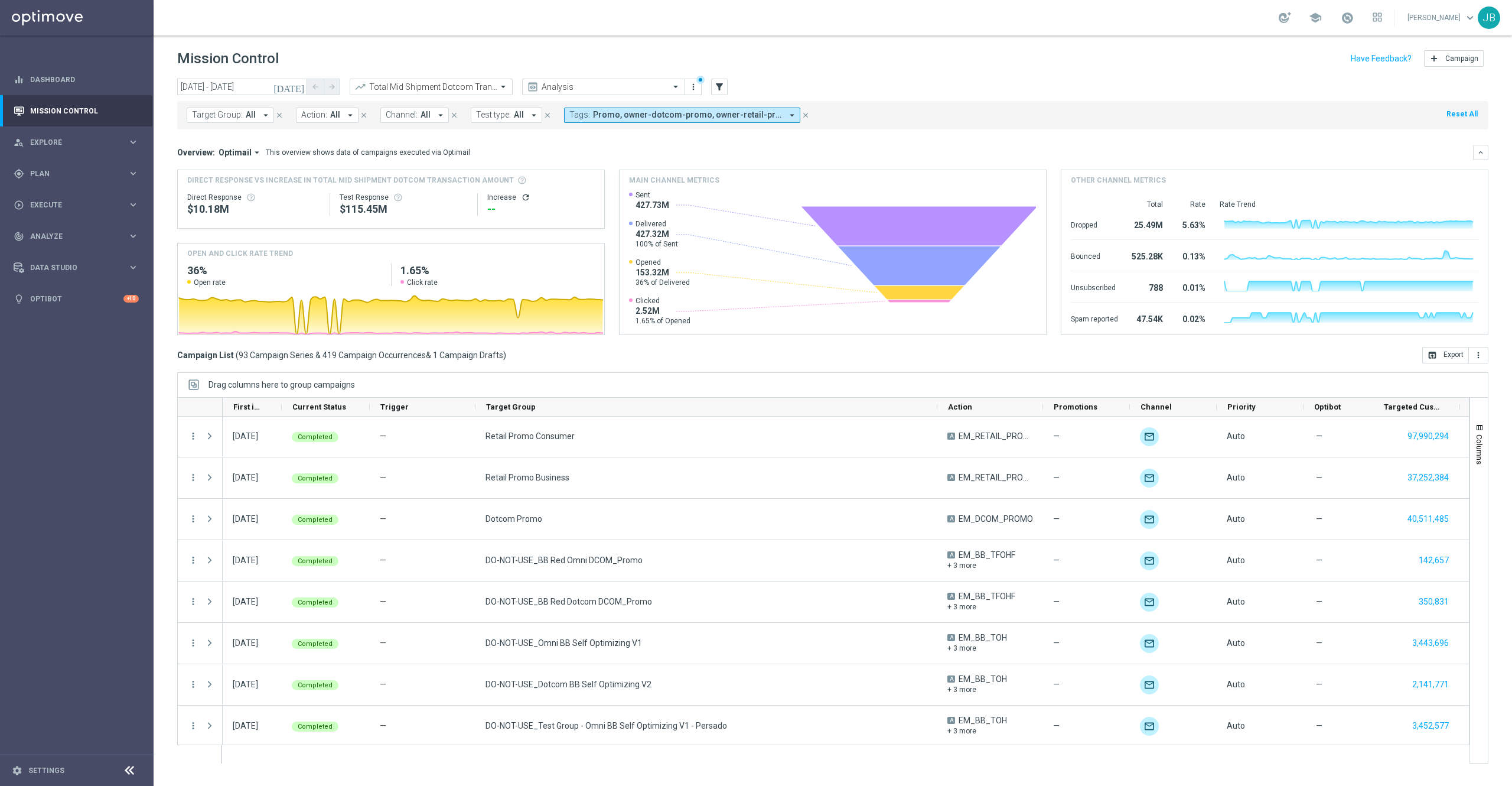
click at [517, 195] on div "Increase refresh" at bounding box center [541, 197] width 108 height 9
click at [523, 200] on icon "refresh" at bounding box center [525, 197] width 9 height 9
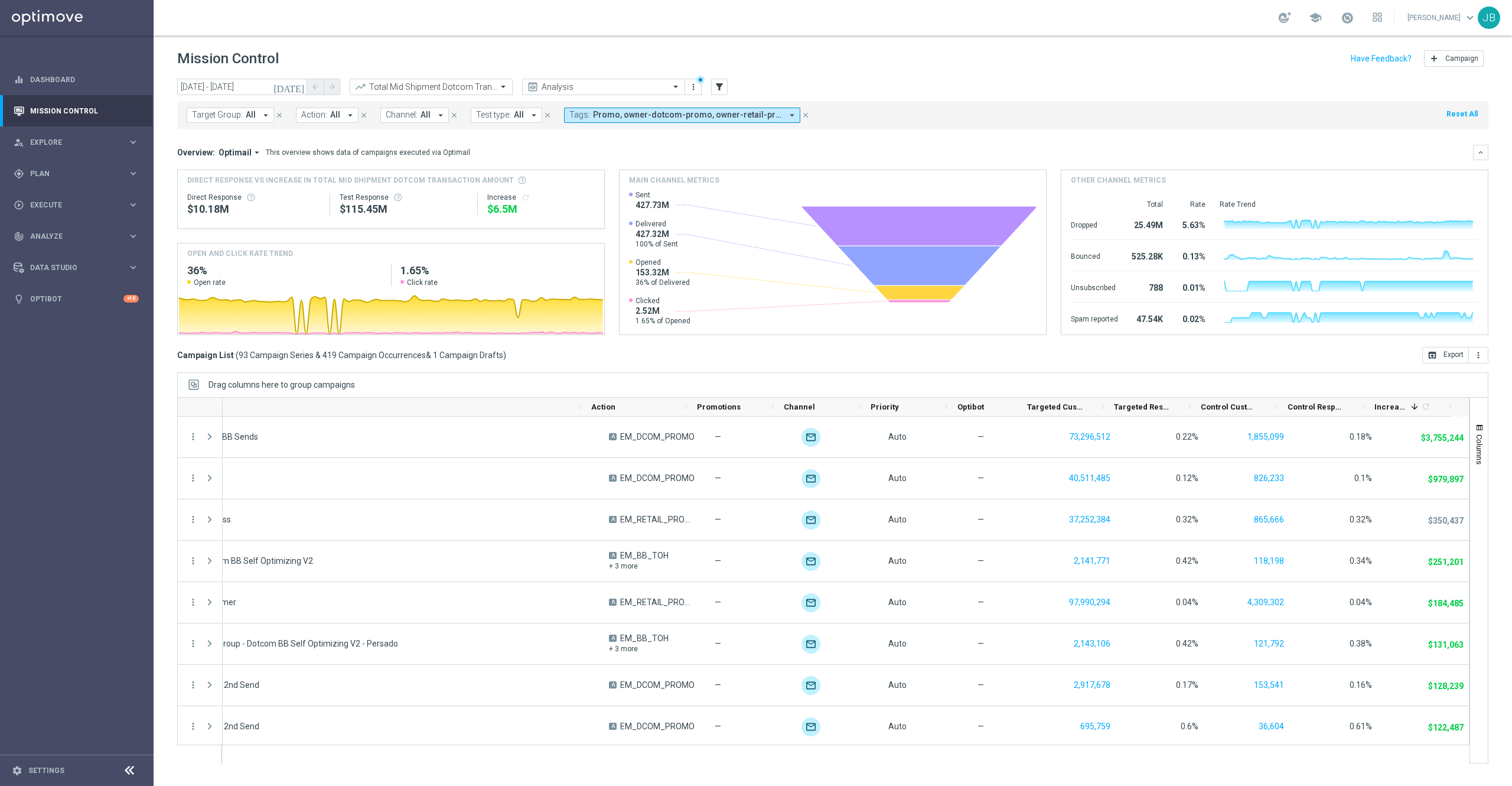
scroll to position [0, 0]
click at [1437, 357] on button "open_in_browser Export" at bounding box center [1446, 355] width 47 height 16
click at [712, 116] on span "Promo, owner-dotcom-promo, owner-retail-promo" at bounding box center [687, 115] width 189 height 10
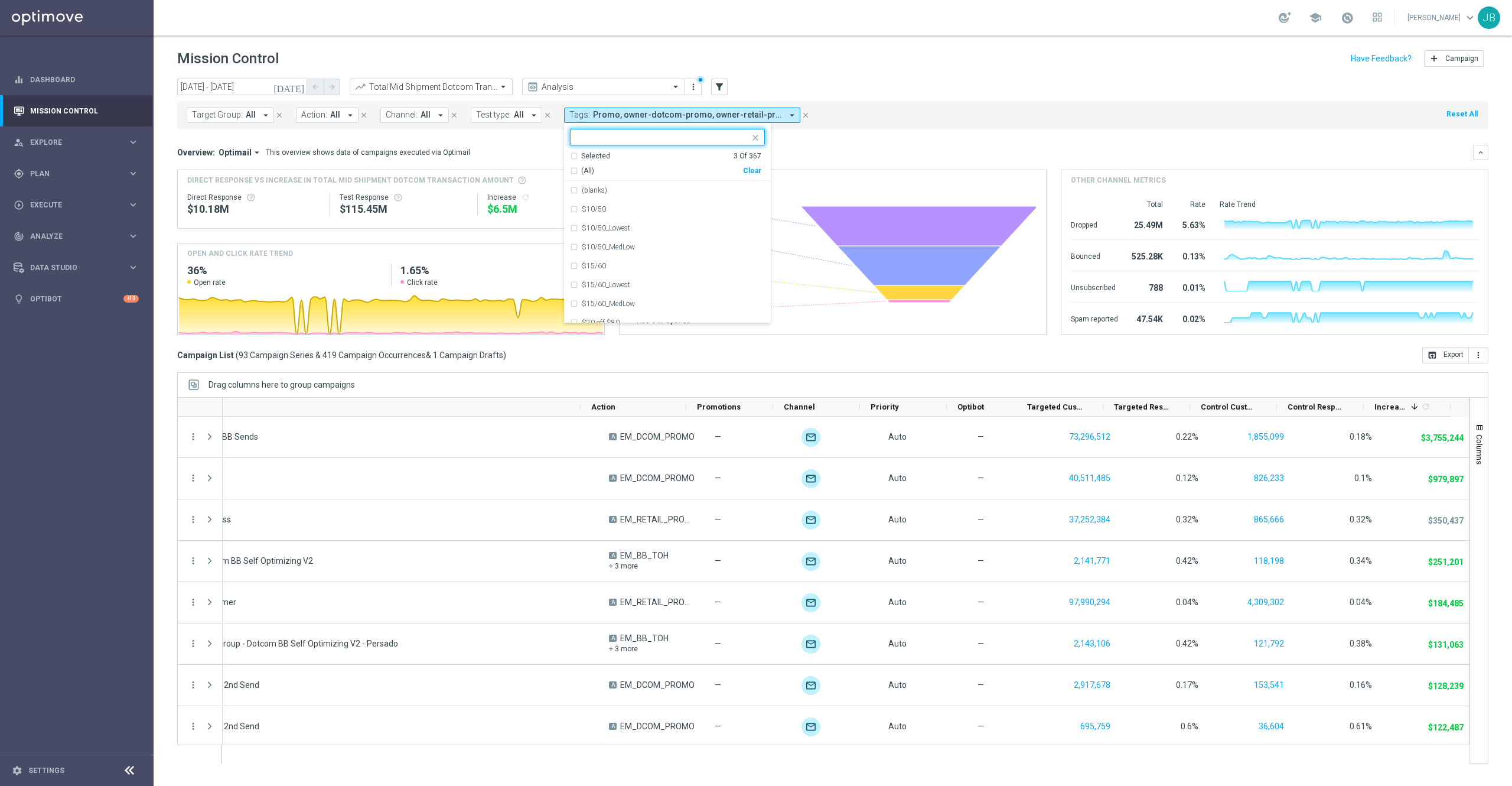
click at [572, 174] on div "(All)" at bounding box center [656, 171] width 173 height 10
click at [570, 171] on div "(All)" at bounding box center [656, 171] width 173 height 10
click at [572, 157] on div "Selected 0 Of 367" at bounding box center [665, 156] width 192 height 10
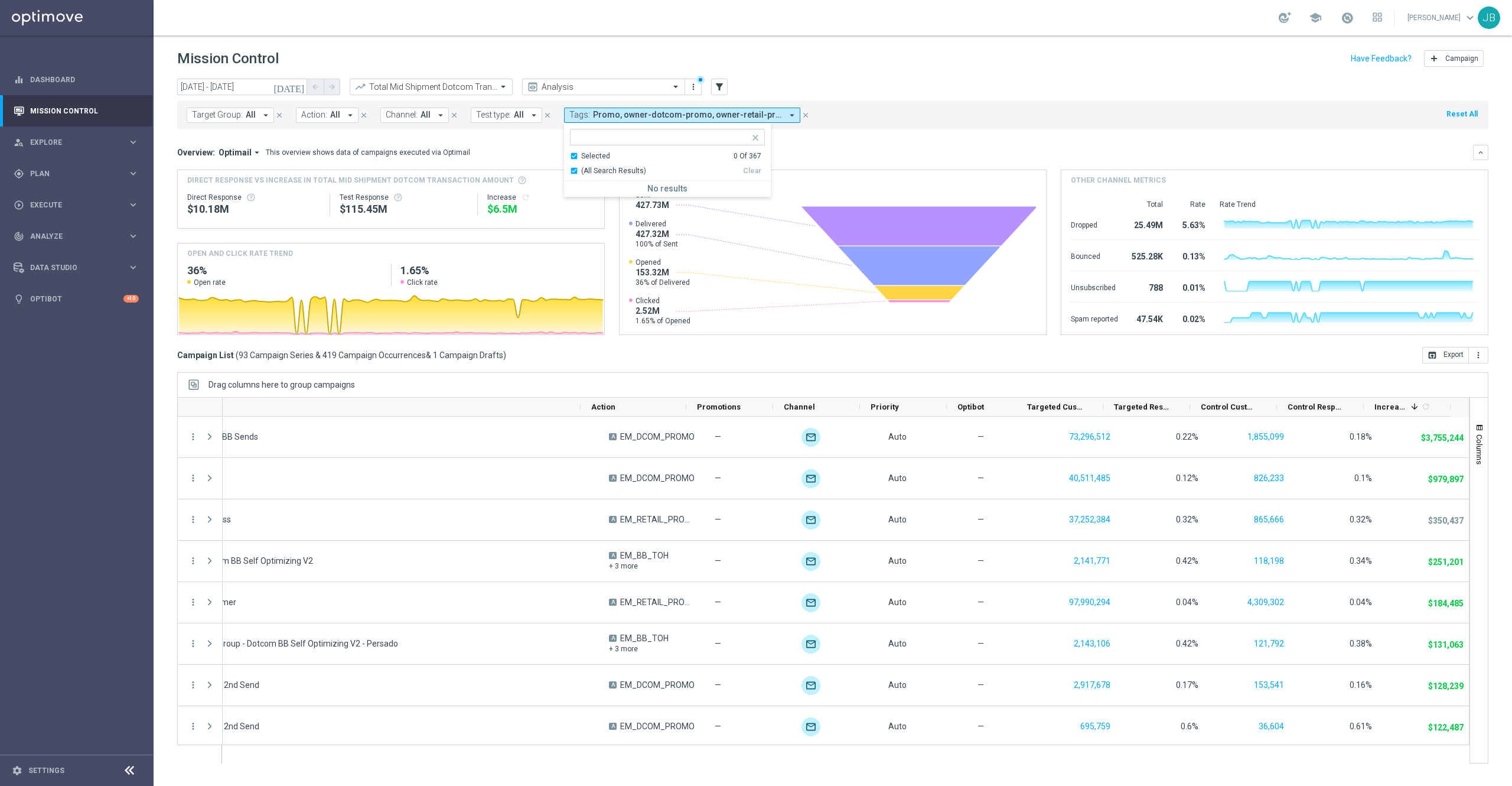
click at [951, 148] on div "Overview: Optimail arrow_drop_down This overview shows data of campaigns execut…" at bounding box center [825, 152] width 1295 height 11
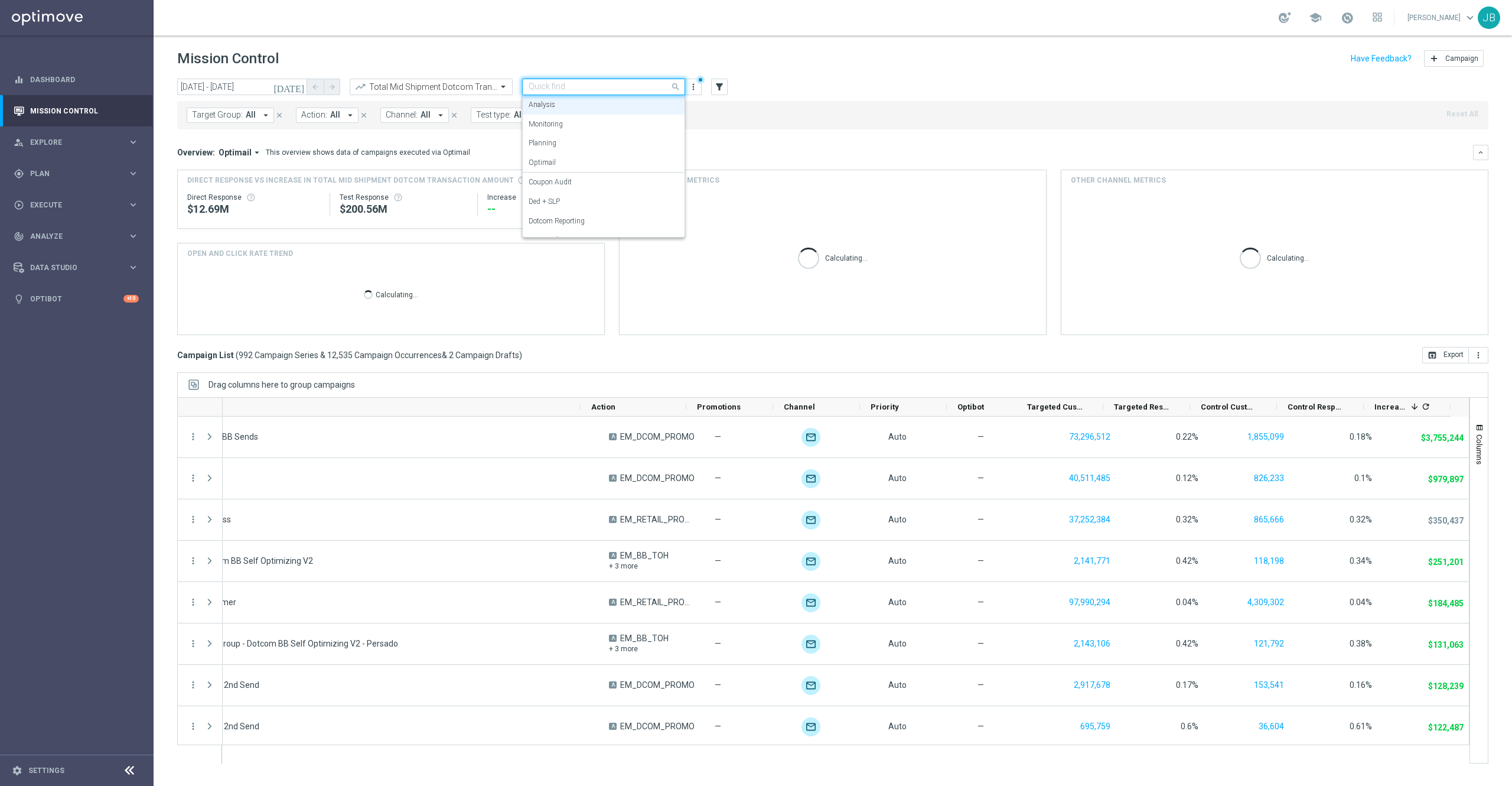
click at [662, 88] on div at bounding box center [603, 87] width 162 height 10
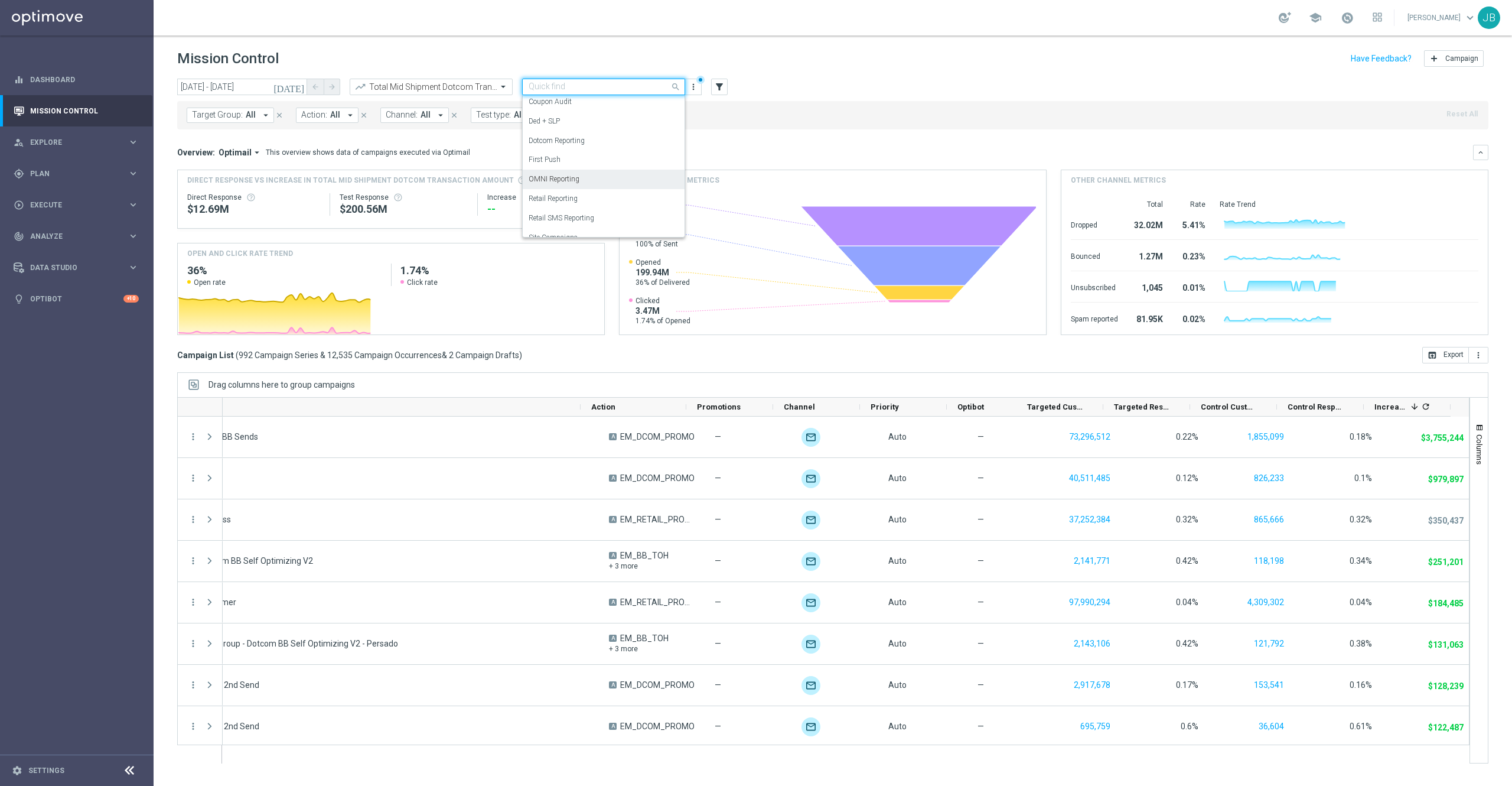
click at [574, 177] on label "OMNI Reporting" at bounding box center [553, 180] width 51 height 10
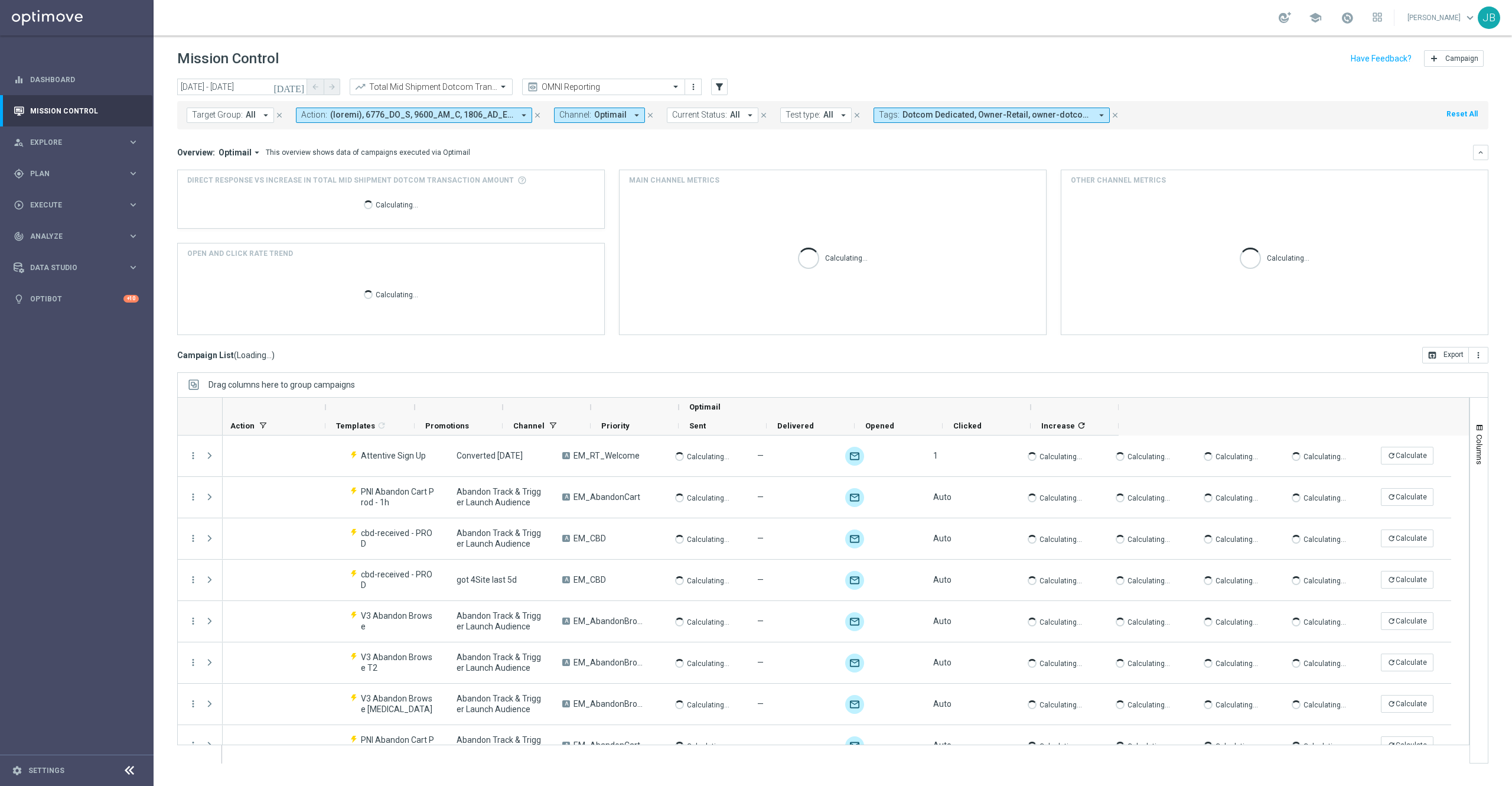
scroll to position [0, 0]
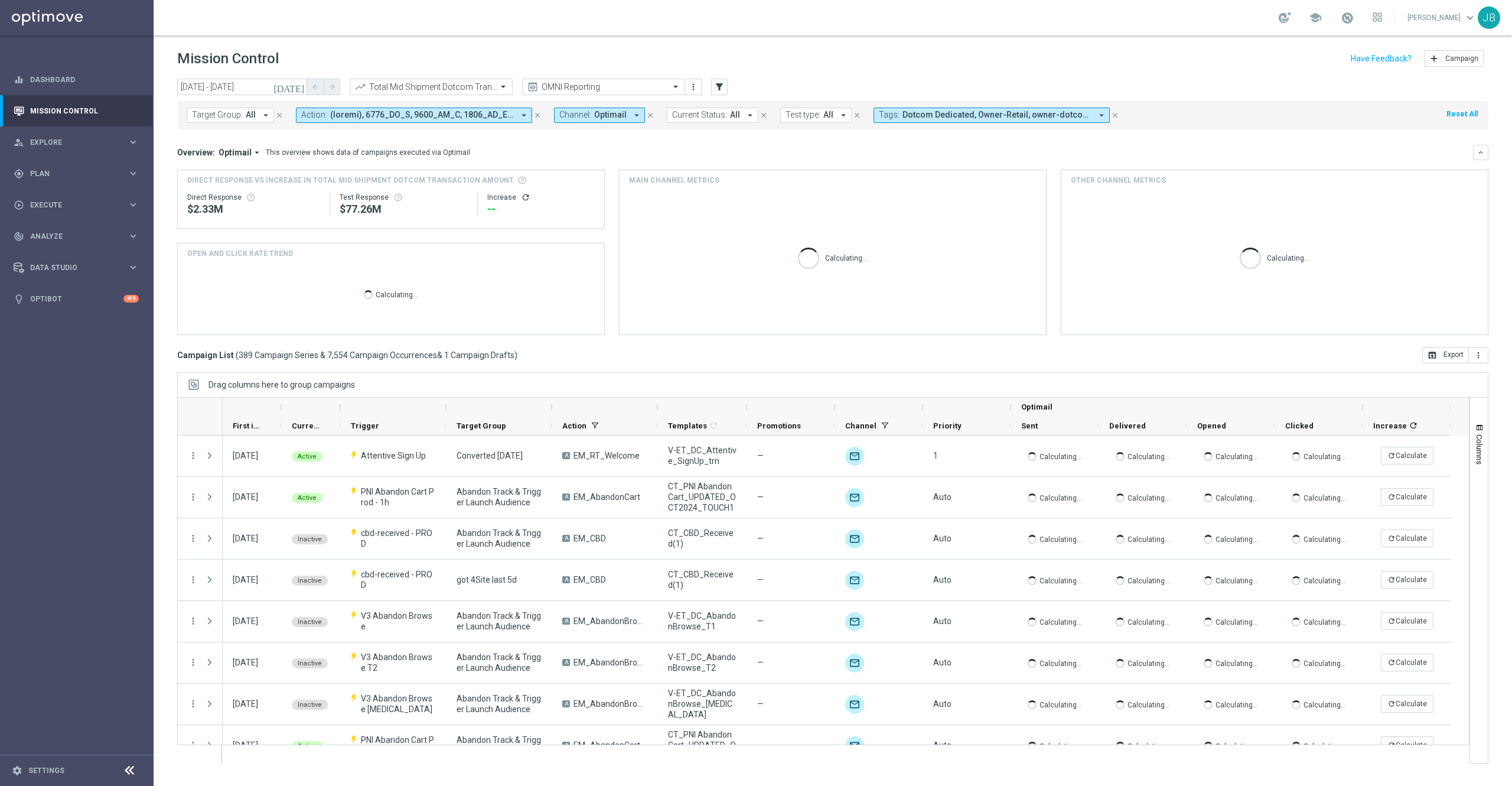
click at [537, 115] on icon "close" at bounding box center [538, 115] width 9 height 9
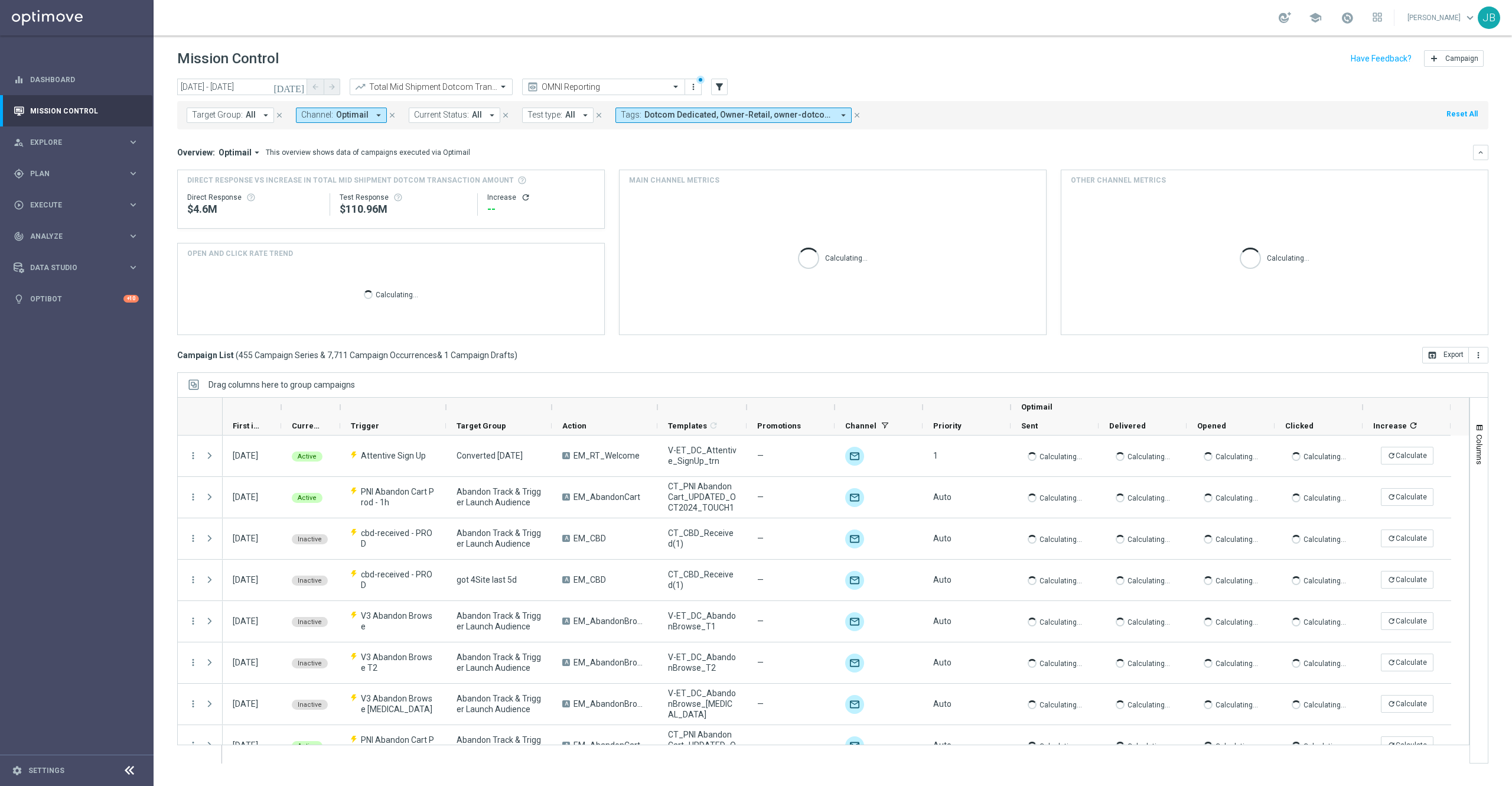
click at [390, 118] on icon "close" at bounding box center [392, 115] width 9 height 9
click at [585, 108] on button "Tags: Dotcom Dedicated, Owner-Retail, owner-dotcom-dedicated, owner-omni-dedica…" at bounding box center [621, 115] width 236 height 16
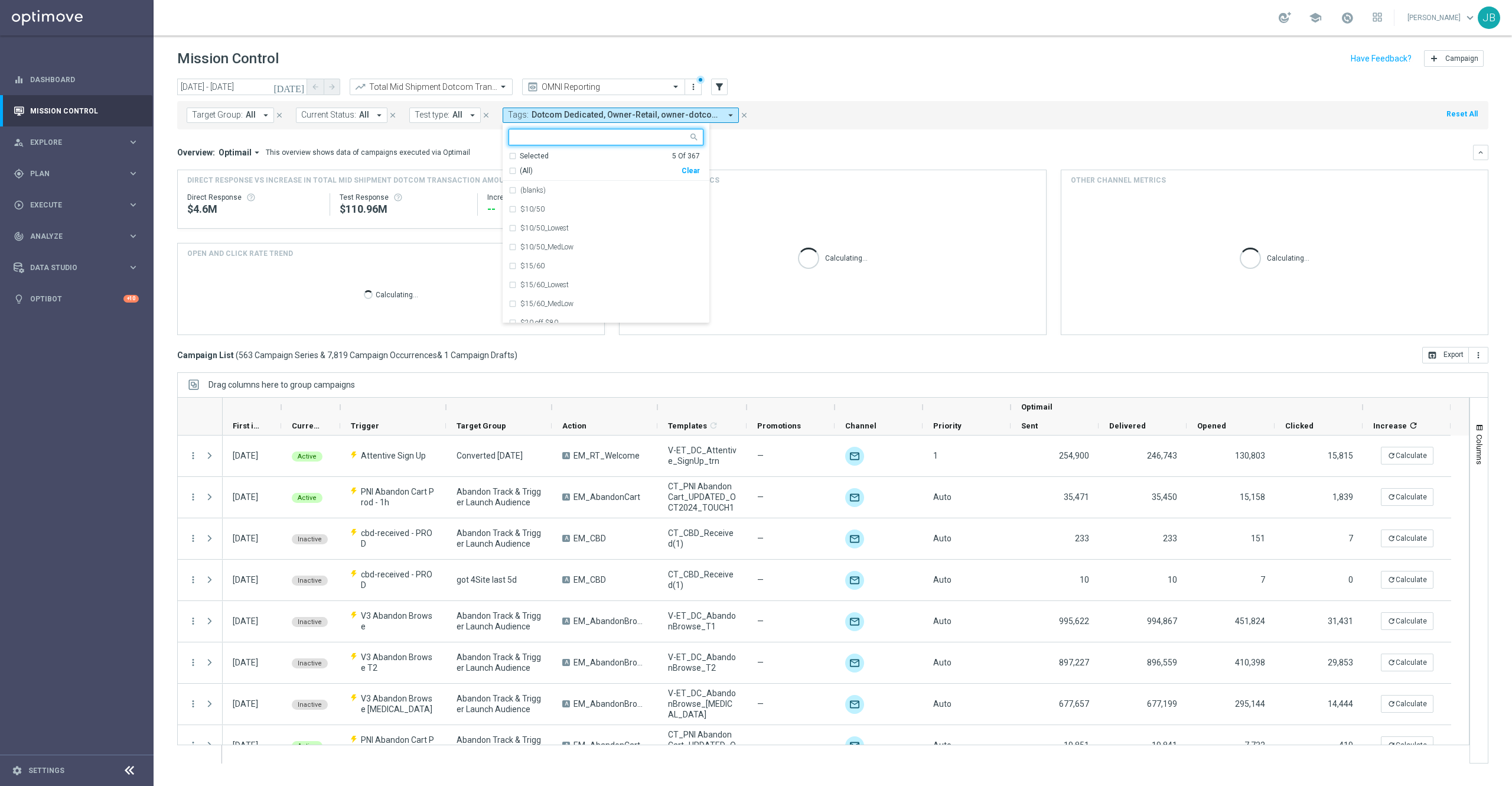
click at [0, 0] on div "Clear" at bounding box center [0, 0] width 0 height 0
click at [620, 141] on input "text" at bounding box center [601, 138] width 173 height 10
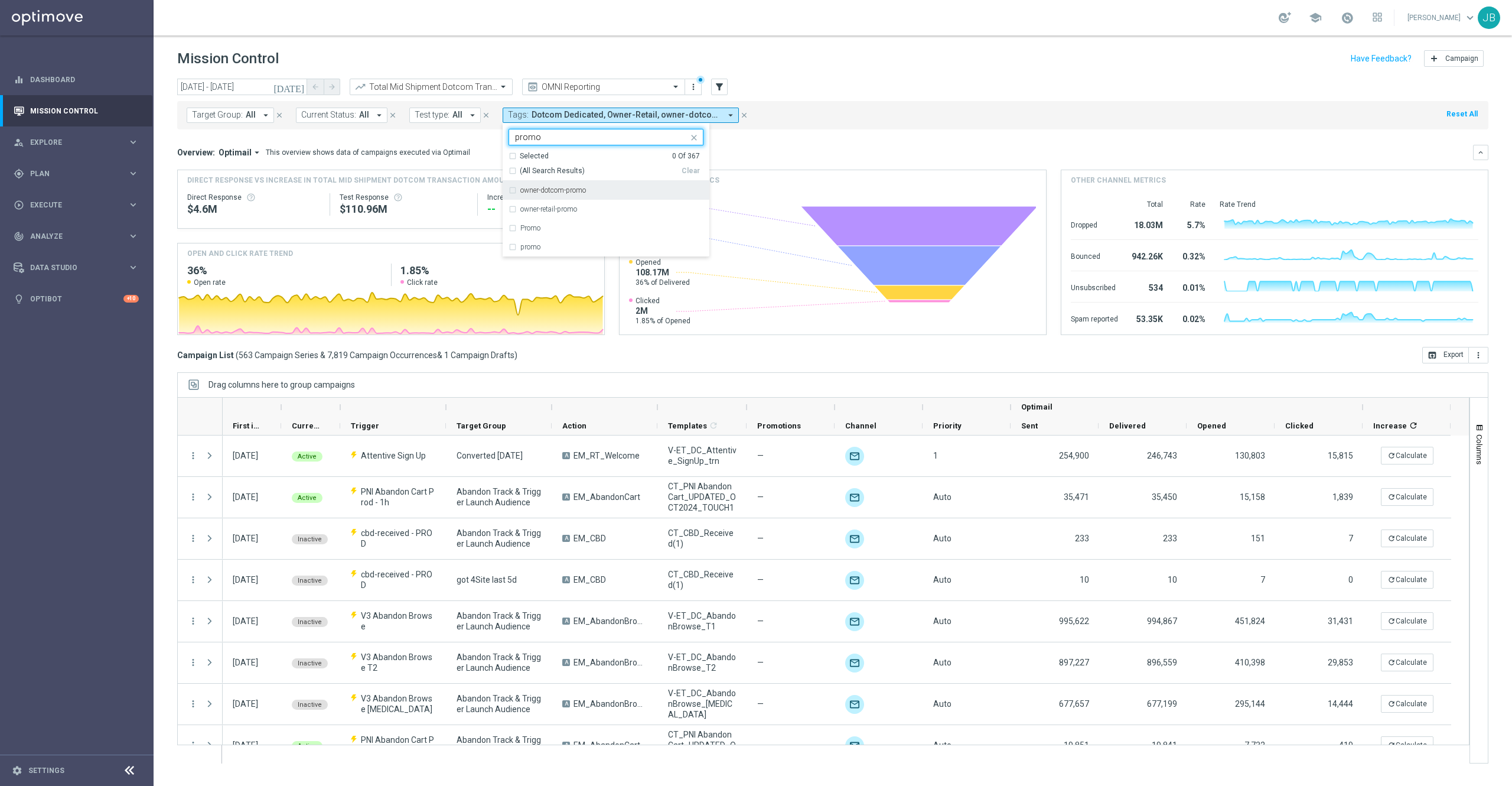
click at [510, 170] on div "(All Search Results)" at bounding box center [595, 171] width 173 height 10
type input "promo"
click at [859, 138] on mini-dashboard "Overview: Optimail arrow_drop_down This overview shows data of campaigns execut…" at bounding box center [833, 238] width 1311 height 217
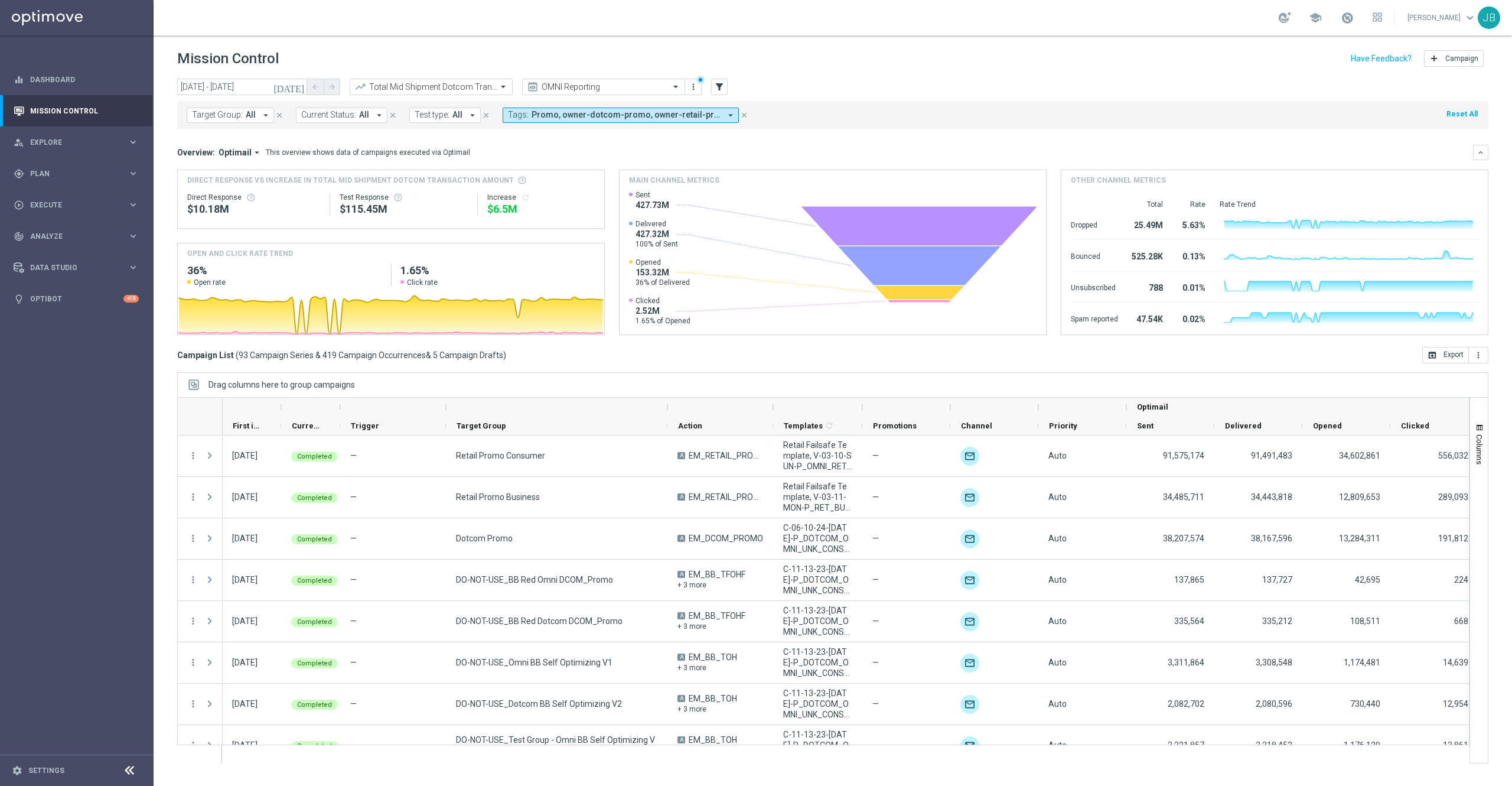
drag, startPoint x: 551, startPoint y: 408, endPoint x: 667, endPoint y: 403, distance: 116.1
click at [667, 403] on div at bounding box center [667, 407] width 5 height 19
click at [1432, 361] on button "open_in_browser Export" at bounding box center [1446, 355] width 47 height 16
click at [454, 89] on input "text" at bounding box center [419, 87] width 126 height 10
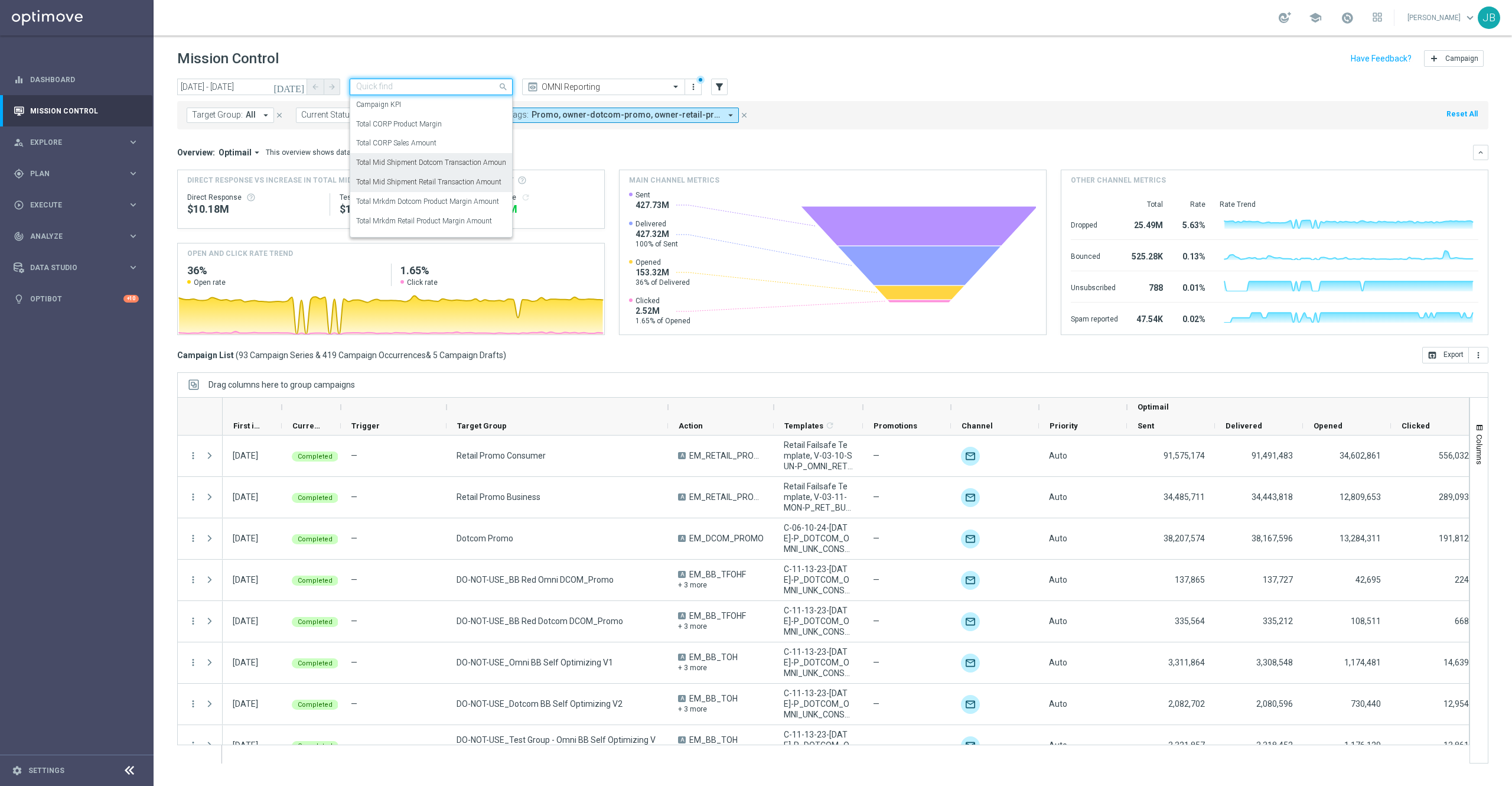
click at [430, 185] on label "Total Mid Shipment Retail Transaction Amount" at bounding box center [429, 182] width 145 height 10
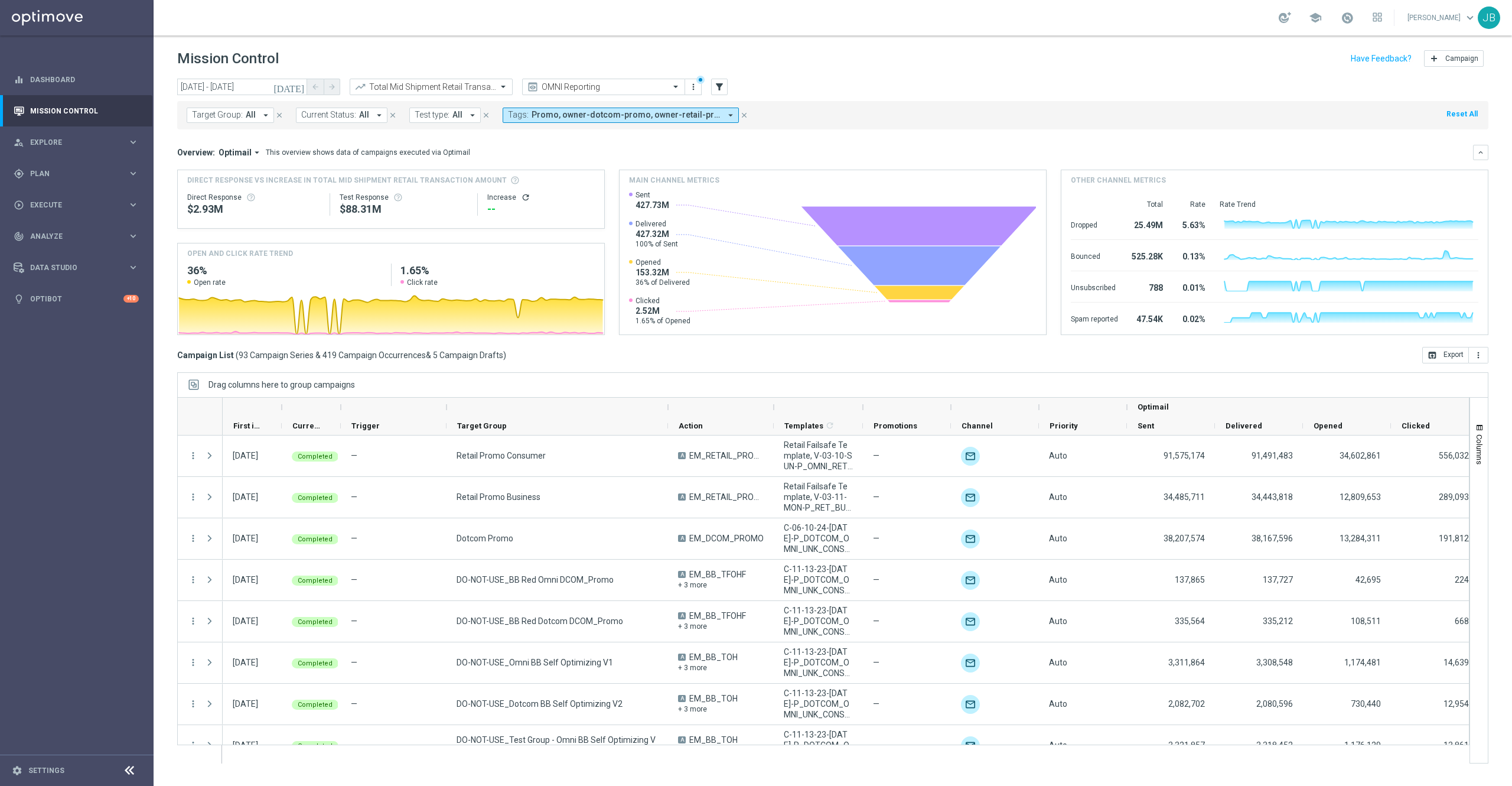
click at [525, 197] on icon "refresh" at bounding box center [525, 197] width 9 height 9
click at [1440, 356] on button "open_in_browser Export" at bounding box center [1446, 355] width 47 height 16
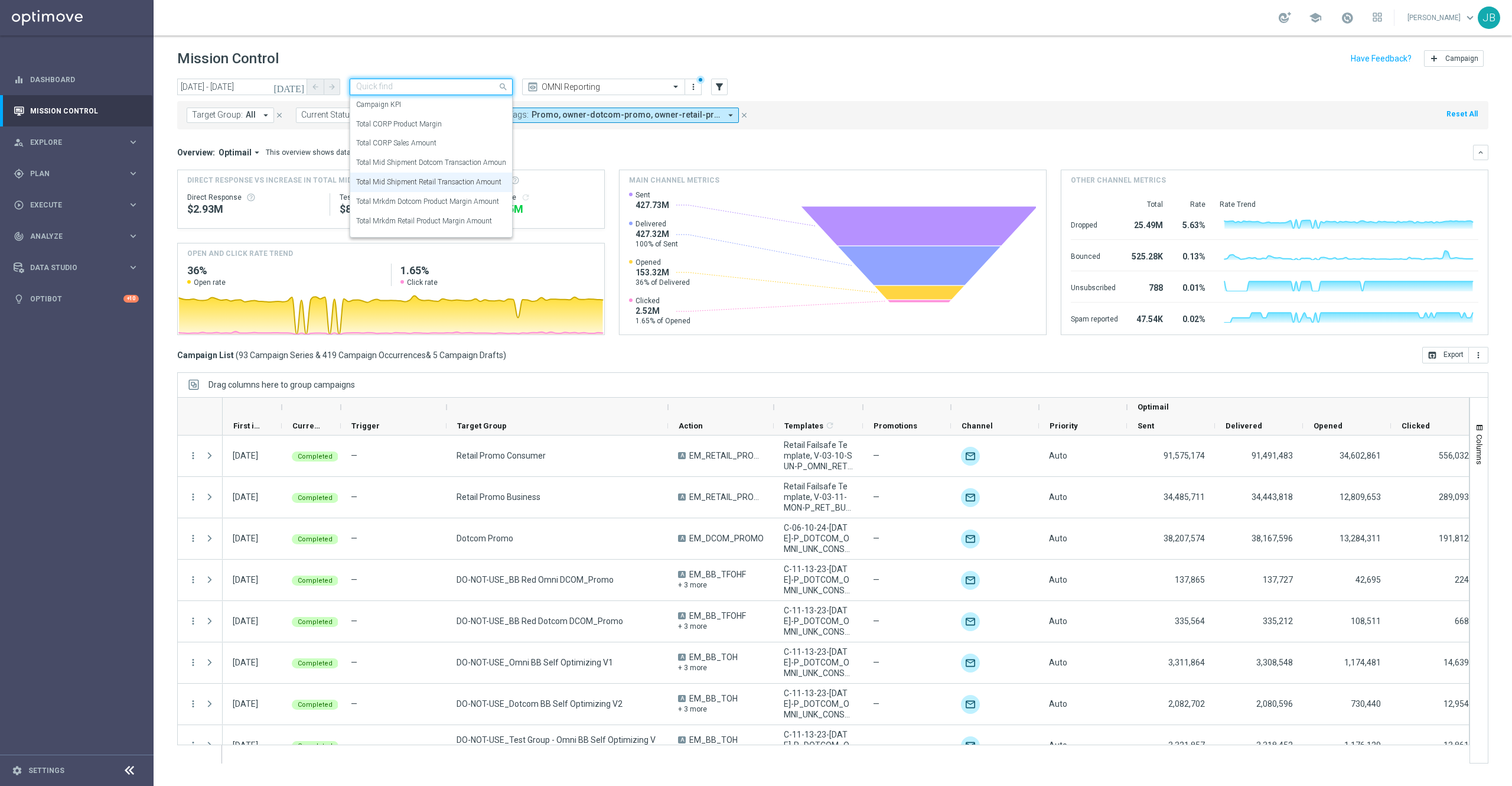
click at [484, 85] on div at bounding box center [431, 87] width 162 height 10
click at [437, 203] on label "Total Mrkdm Dotcom Product Margin Amount" at bounding box center [427, 202] width 143 height 10
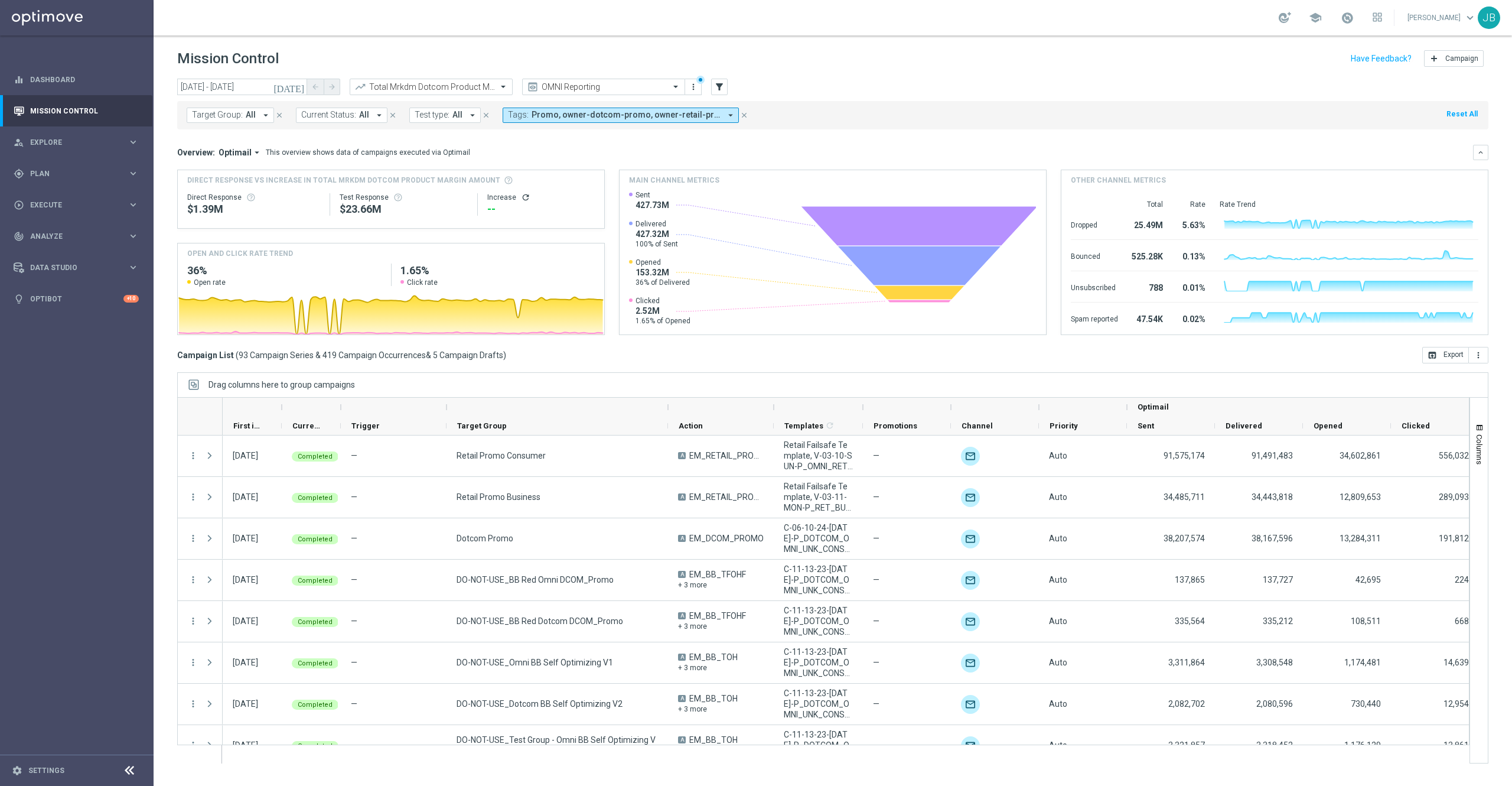
click at [526, 195] on icon "refresh" at bounding box center [525, 197] width 9 height 9
click at [1430, 349] on button "open_in_browser Export" at bounding box center [1446, 355] width 47 height 16
click at [448, 86] on input "text" at bounding box center [419, 87] width 126 height 10
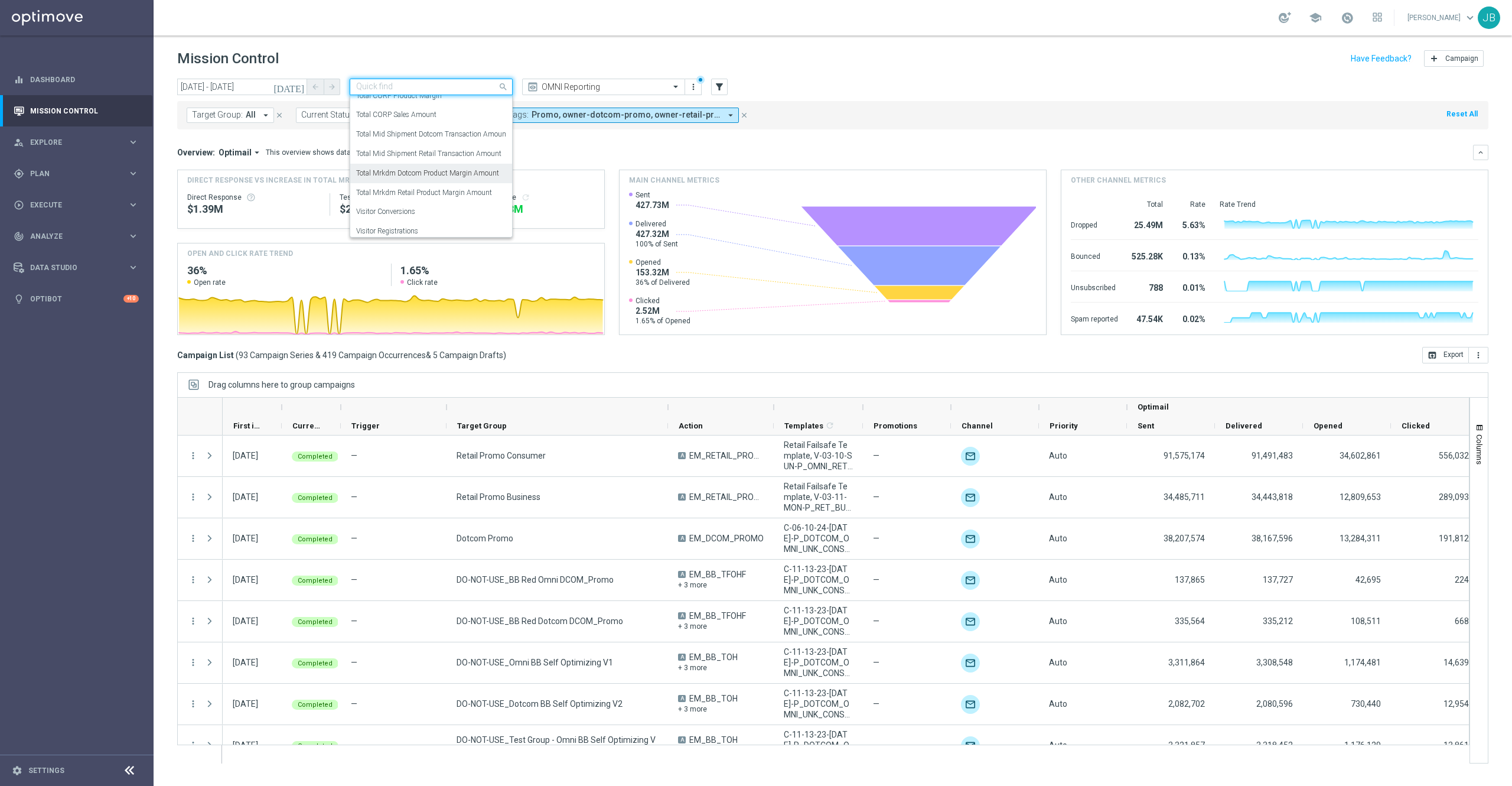
scroll to position [29, 0]
click at [430, 192] on label "Total Mrkdm Retail Product Margin Amount" at bounding box center [424, 192] width 136 height 10
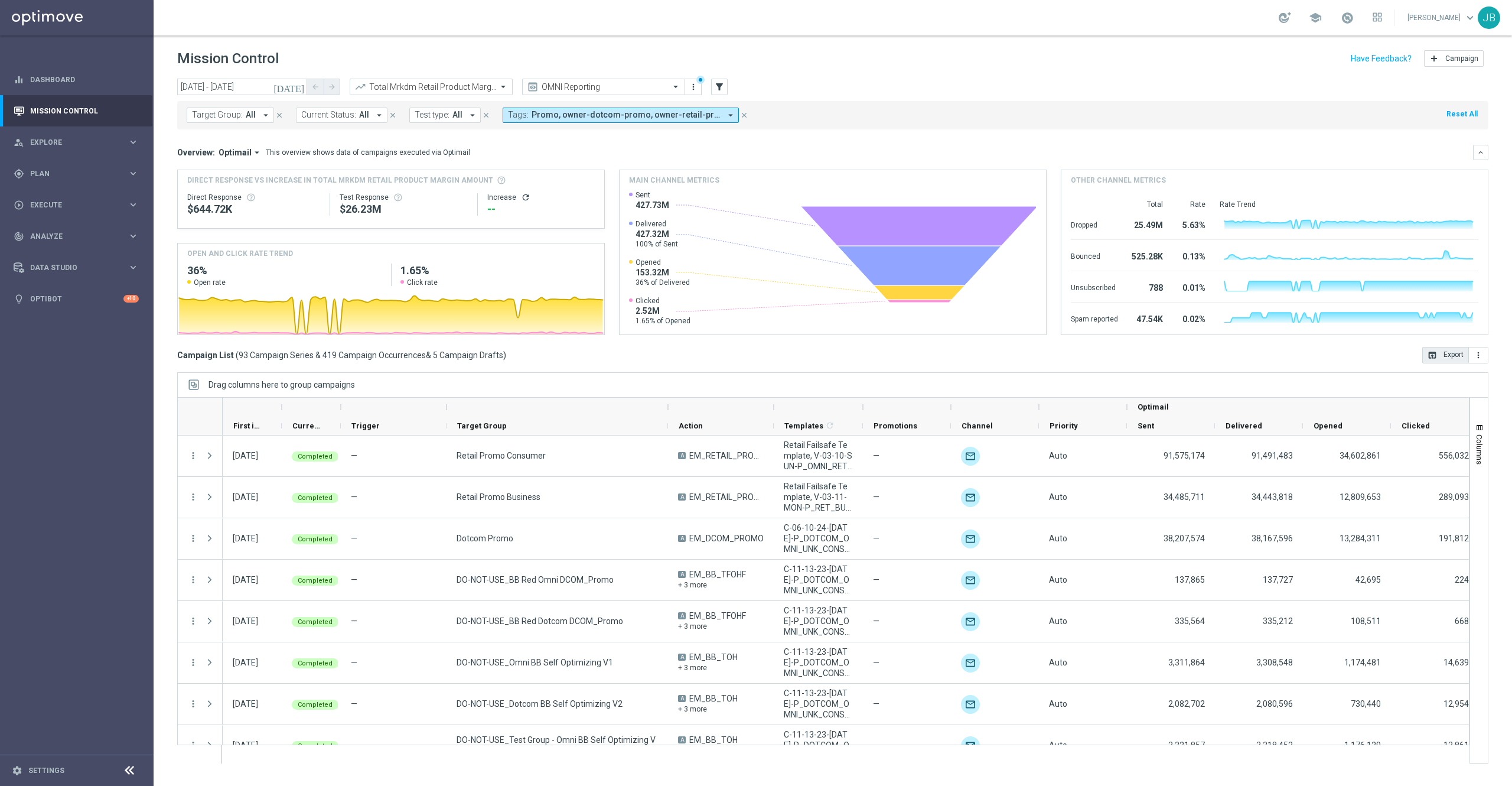
click at [1456, 356] on button "open_in_browser Export" at bounding box center [1446, 355] width 47 height 16
click at [521, 200] on icon "refresh" at bounding box center [525, 197] width 9 height 9
click at [1432, 358] on icon "open_in_browser" at bounding box center [1432, 355] width 9 height 9
click at [548, 113] on span "Promo, owner-dotcom-promo, owner-retail-promo, promo" at bounding box center [625, 115] width 189 height 10
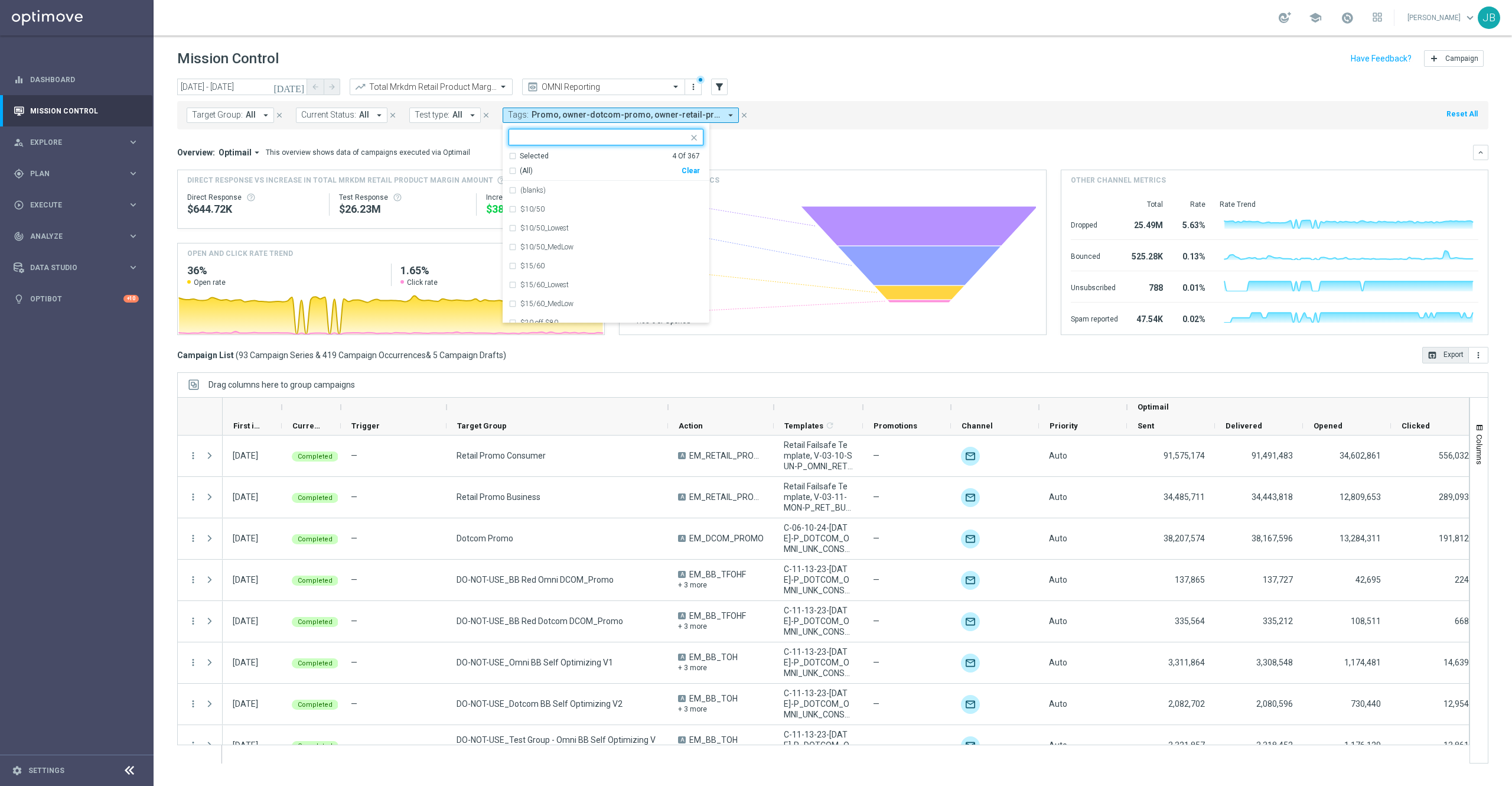
click at [565, 138] on input "text" at bounding box center [601, 138] width 173 height 10
click at [513, 169] on div "(All Search Results)" at bounding box center [595, 171] width 173 height 10
click at [540, 139] on input "slp" at bounding box center [601, 138] width 173 height 10
type input "s"
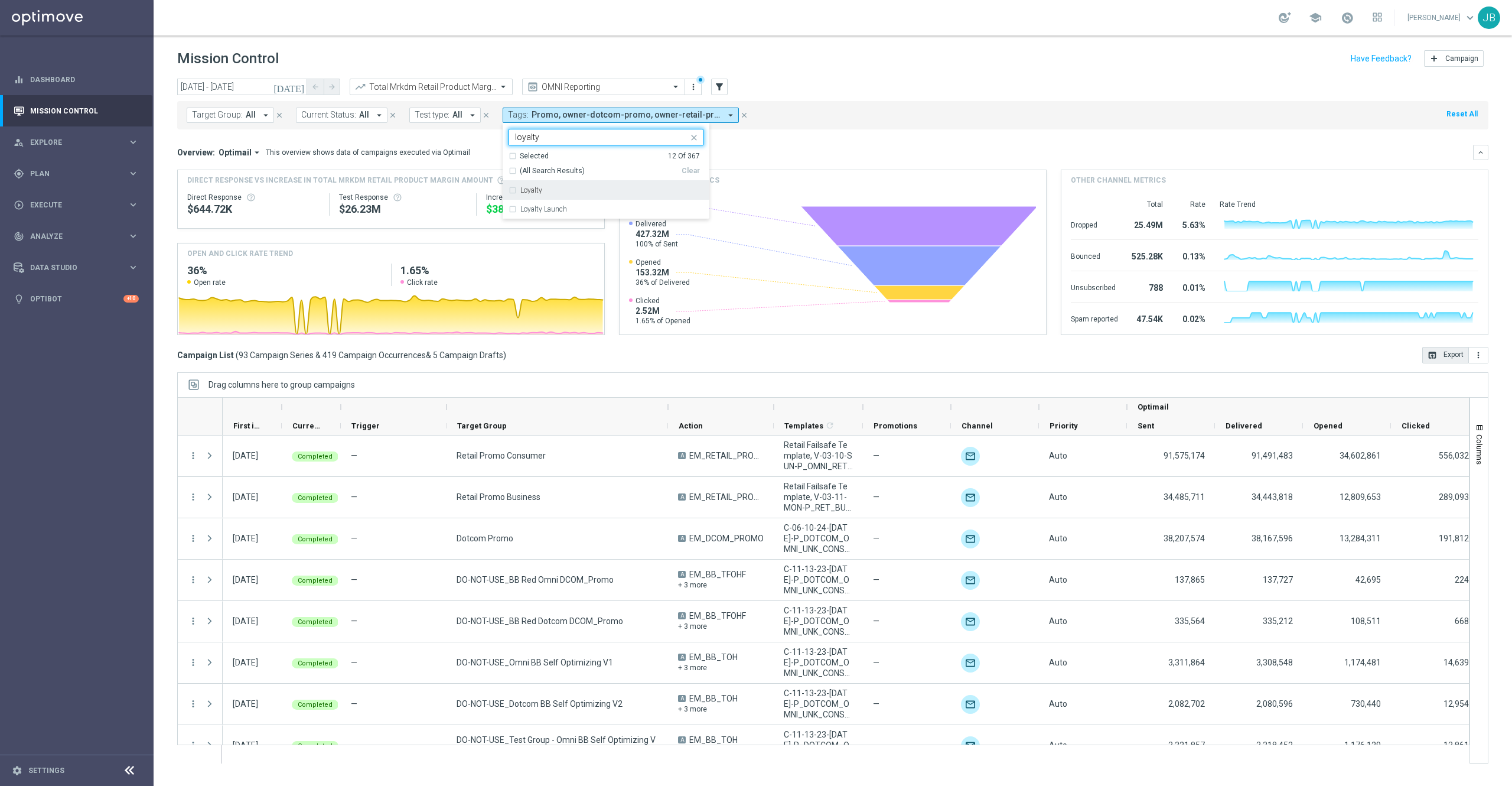
click at [513, 190] on div "Loyalty" at bounding box center [606, 190] width 195 height 19
click at [515, 212] on div "Loyalty Launch" at bounding box center [606, 209] width 195 height 19
click at [555, 137] on input "loyalty" at bounding box center [601, 138] width 173 height 10
type input "l"
click at [560, 190] on label "Easy Rewards" at bounding box center [542, 190] width 43 height 7
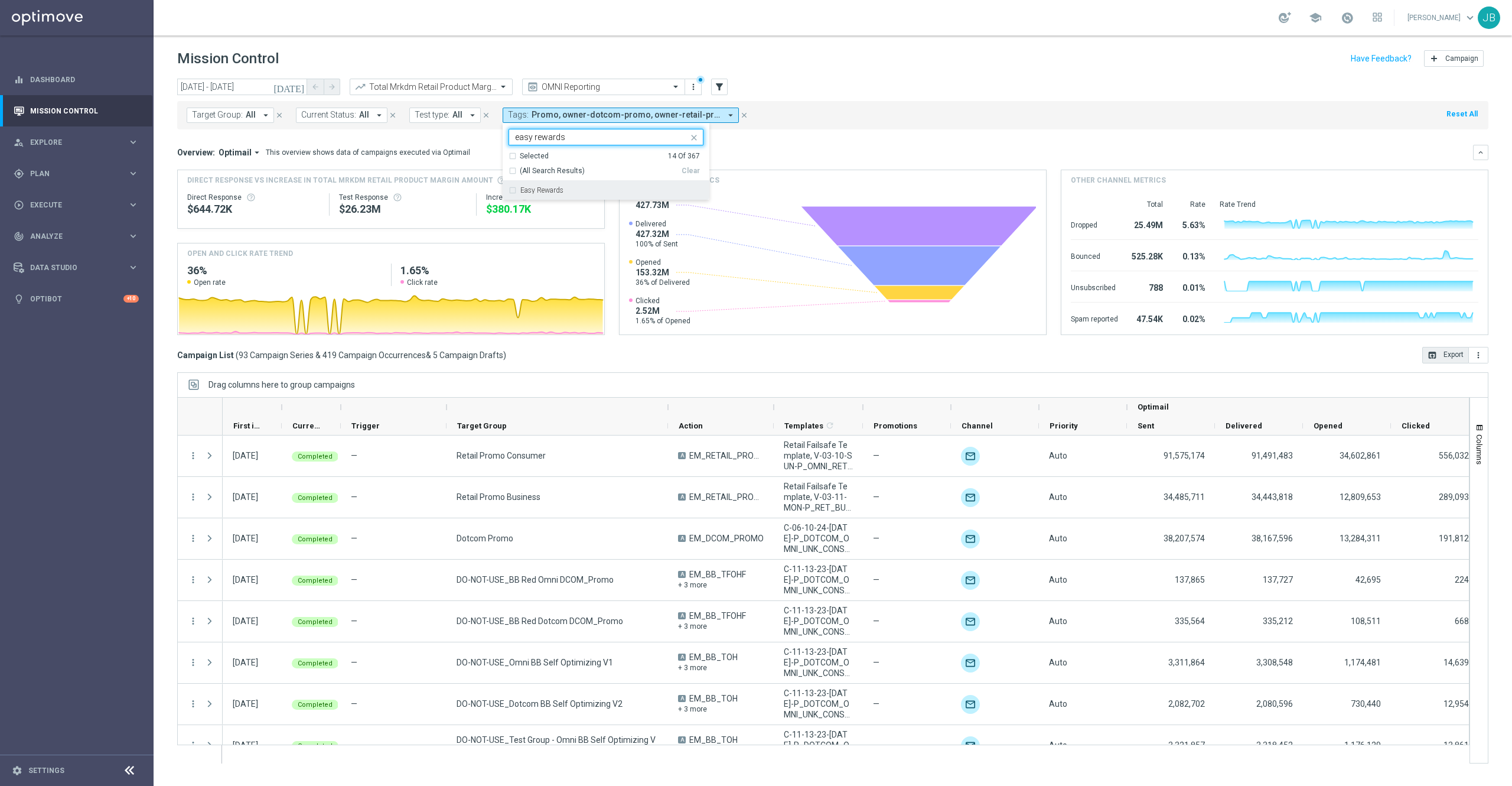
type input "easy rewards"
click at [813, 137] on mini-dashboard "Overview: Optimail arrow_drop_down This overview shows data of campaigns execut…" at bounding box center [833, 238] width 1311 height 217
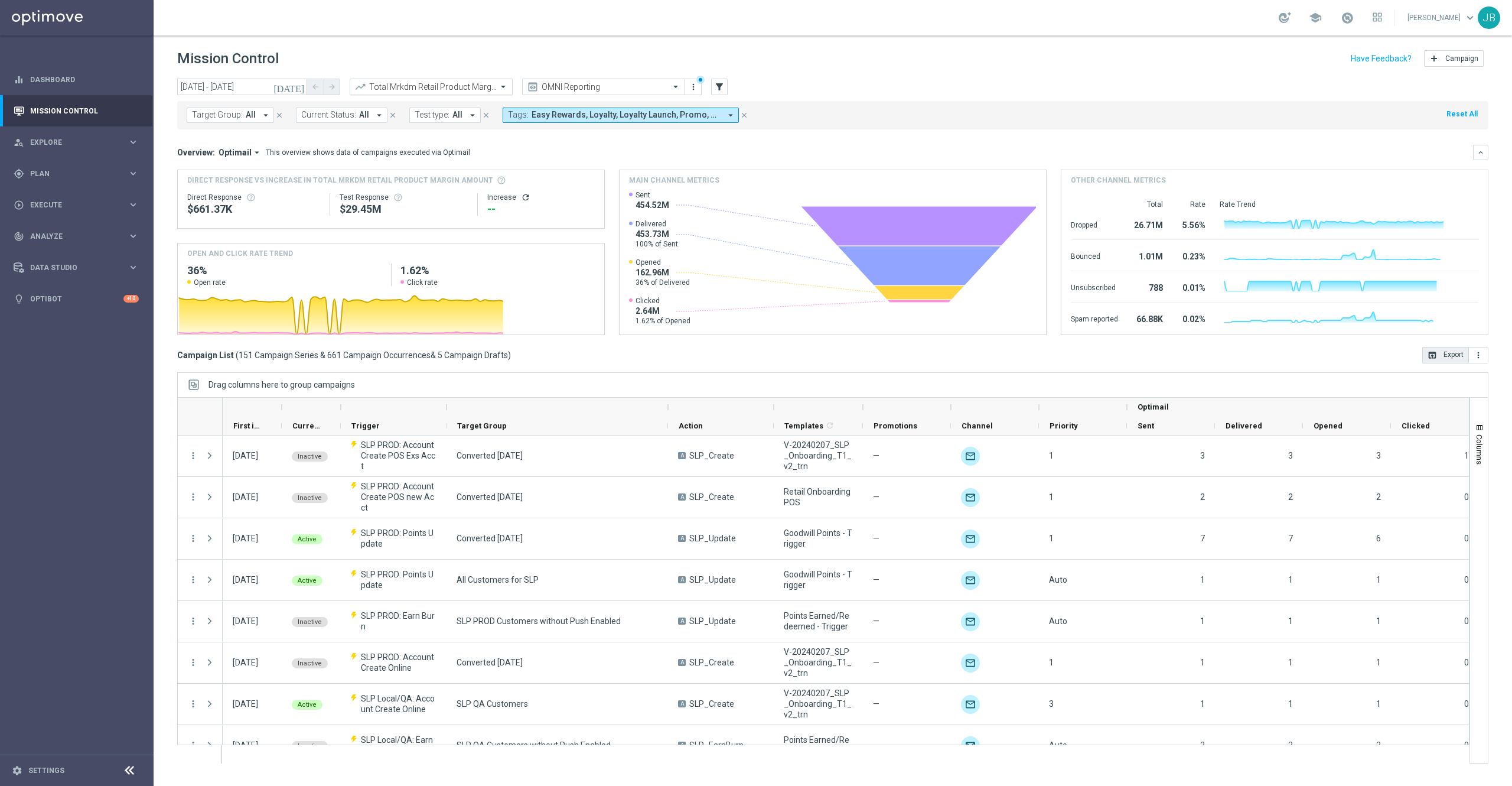
click at [398, 89] on input "text" at bounding box center [419, 87] width 126 height 10
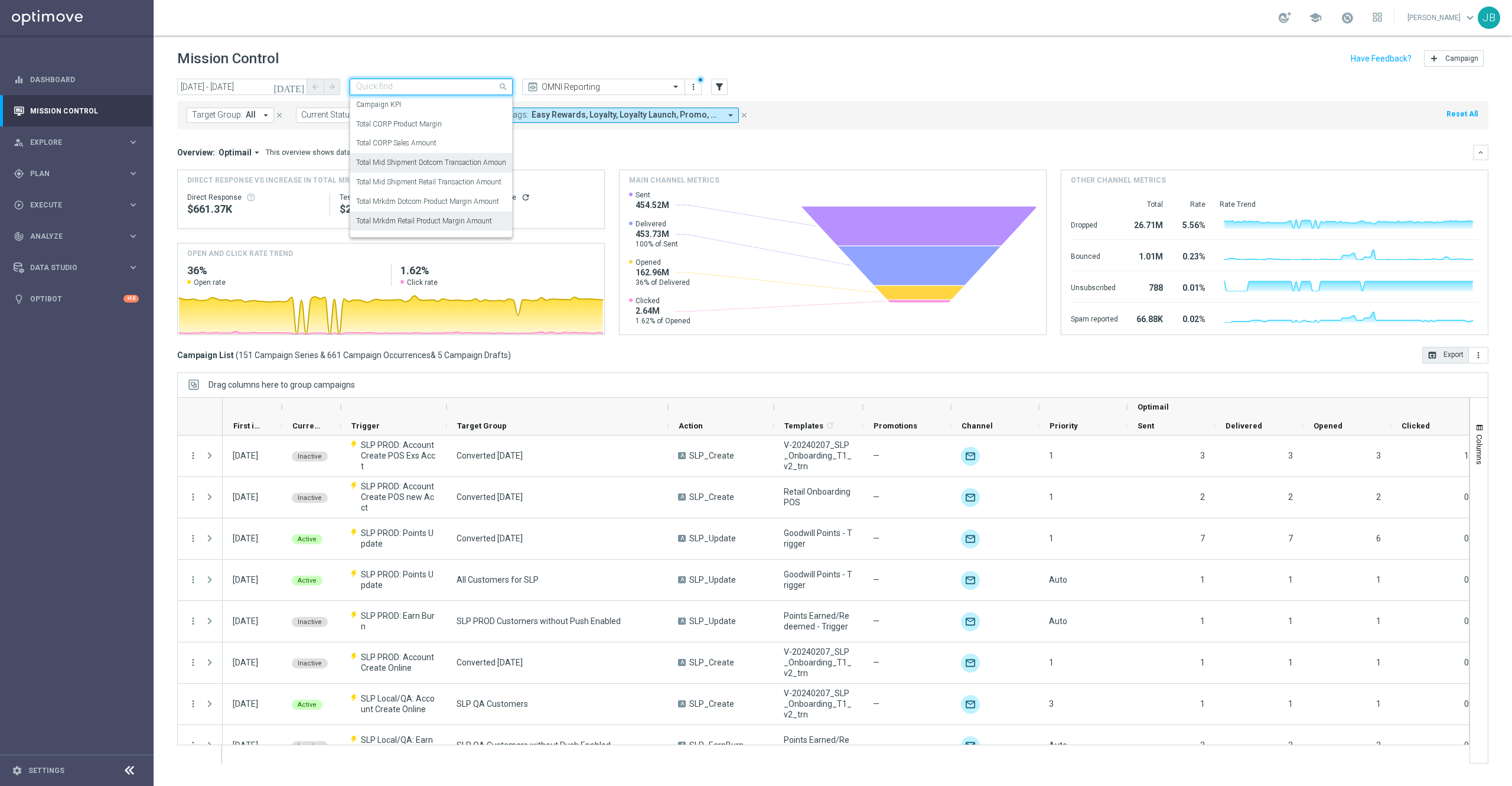
click at [422, 165] on label "Total Mid Shipment Dotcom Transaction Amount" at bounding box center [432, 162] width 152 height 10
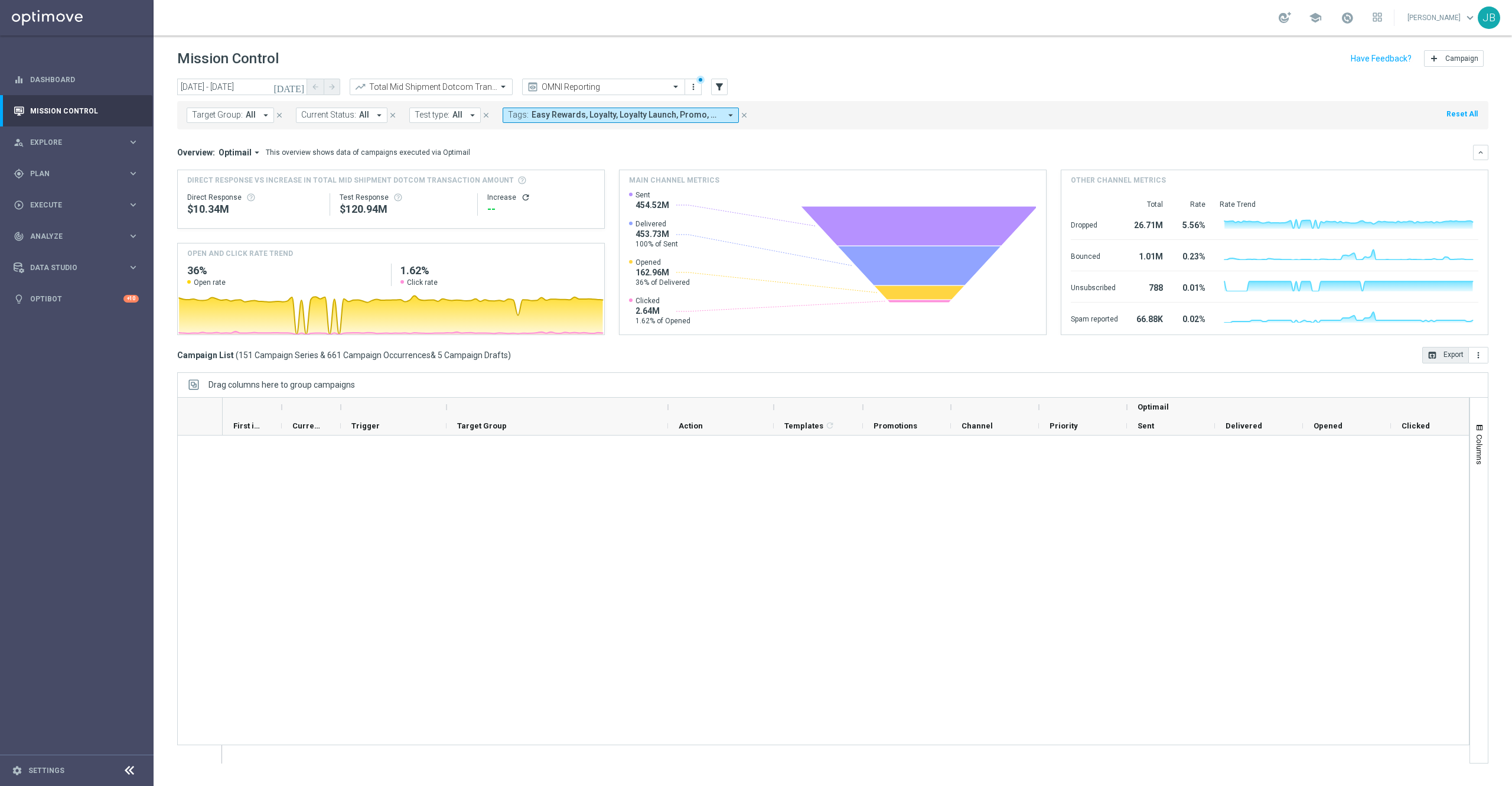
scroll to position [6143, 0]
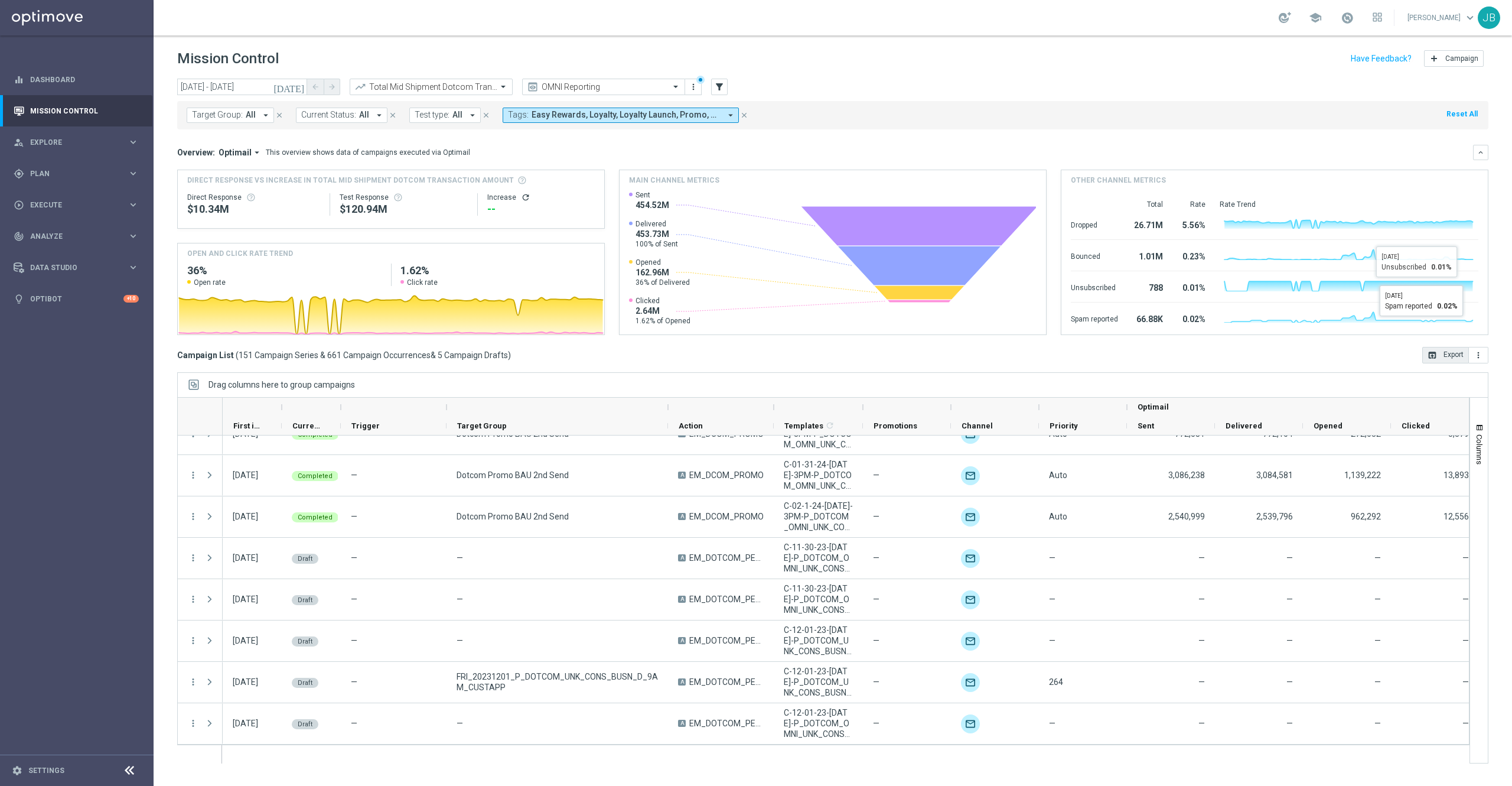
click at [1446, 351] on button "open_in_browser Export" at bounding box center [1446, 355] width 47 height 16
click at [521, 195] on icon "refresh" at bounding box center [525, 197] width 9 height 9
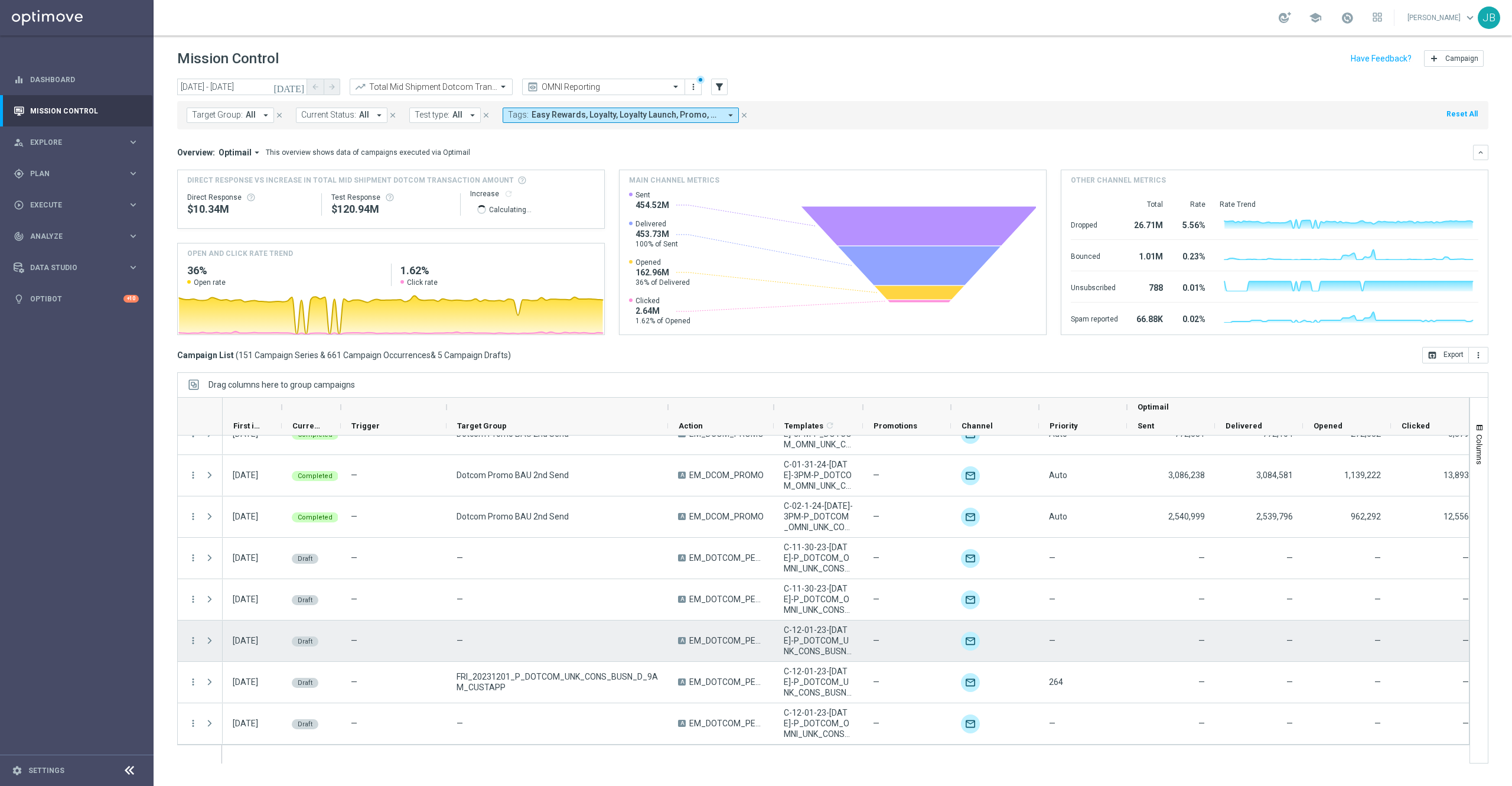
scroll to position [0, 116]
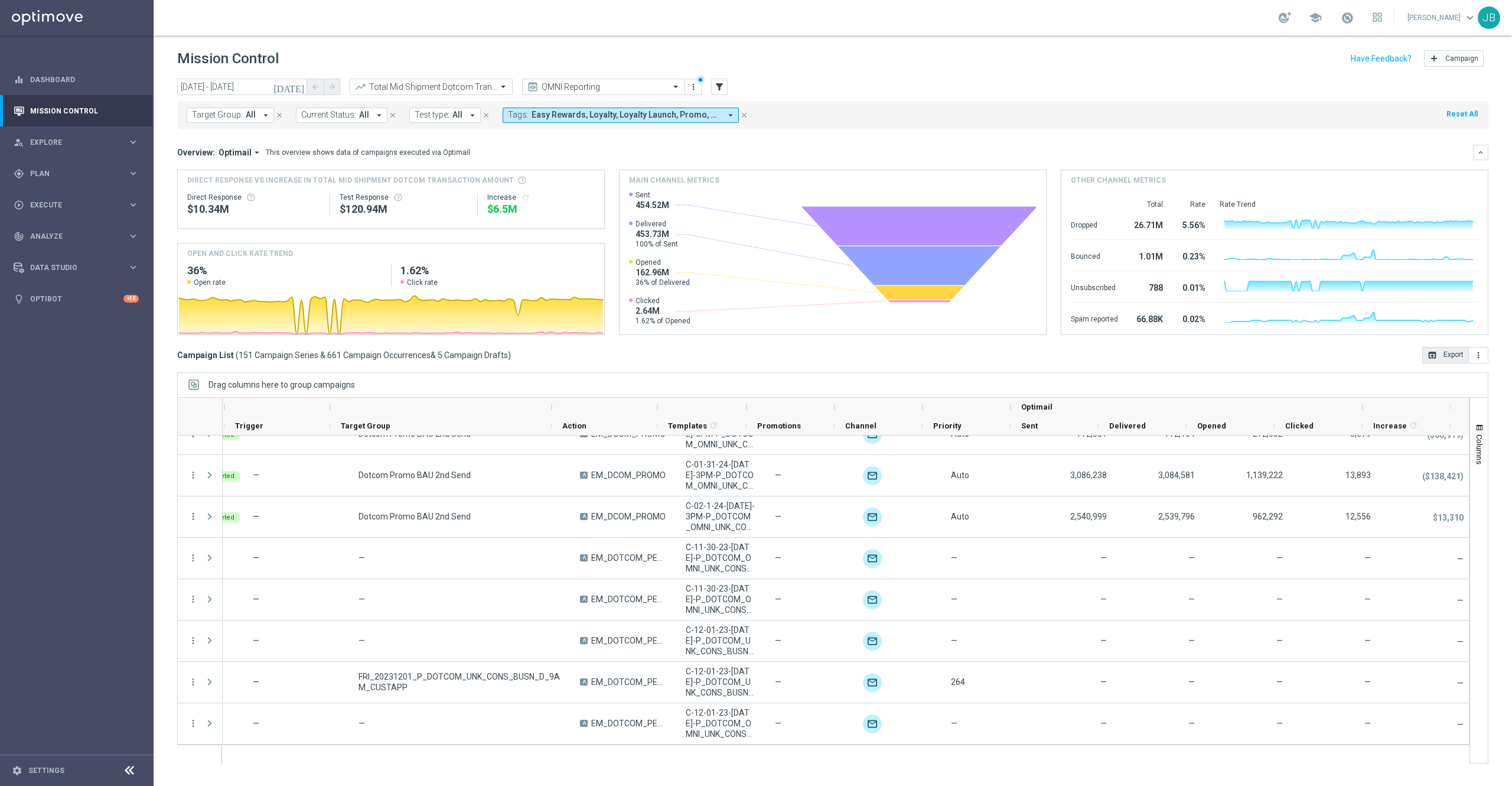
click at [1451, 357] on button "open_in_browser Export" at bounding box center [1446, 355] width 47 height 16
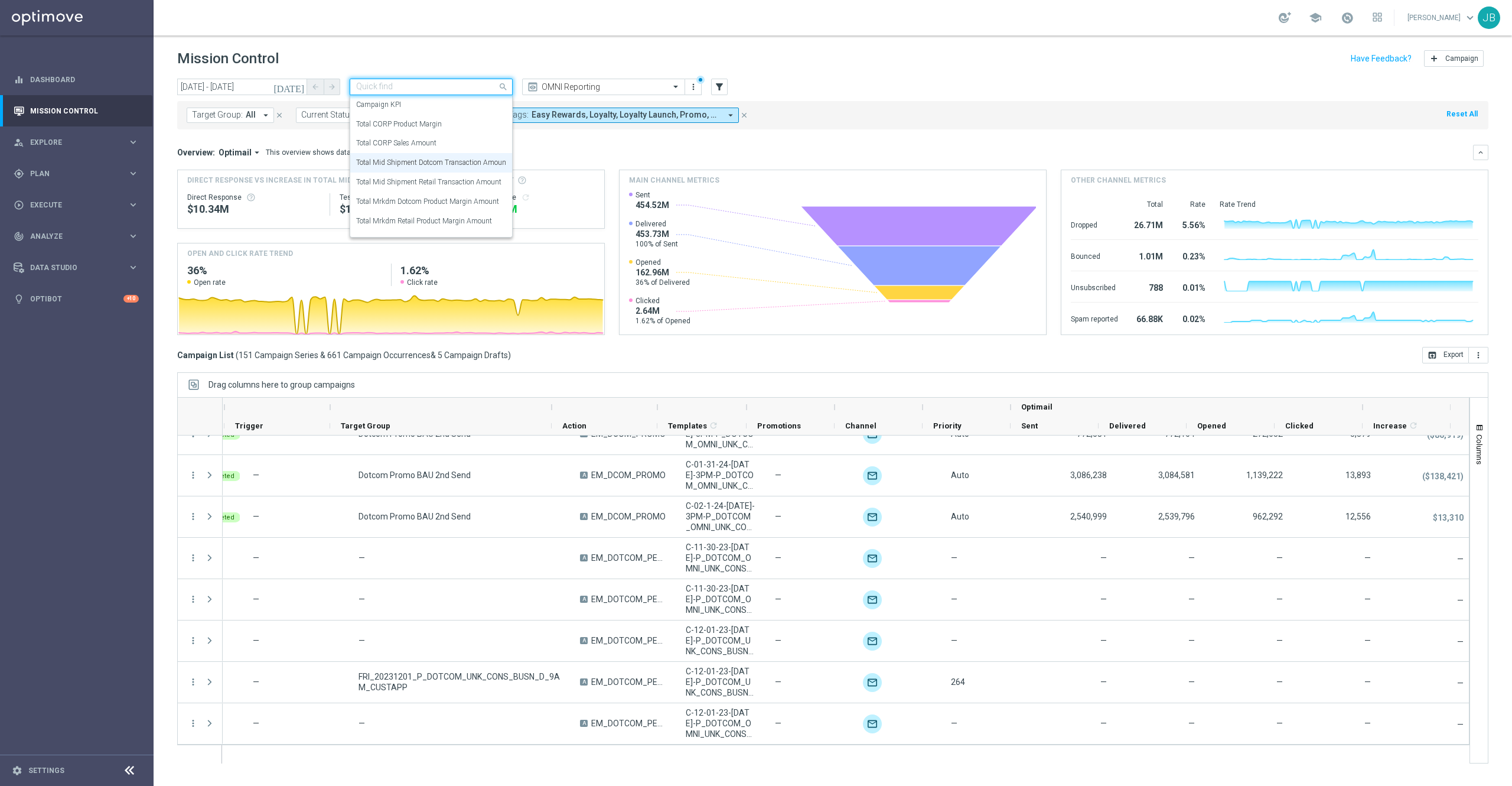
click at [447, 87] on input "text" at bounding box center [419, 87] width 126 height 10
click at [435, 206] on label "Total Mrkdm Dotcom Product Margin Amount" at bounding box center [427, 202] width 143 height 10
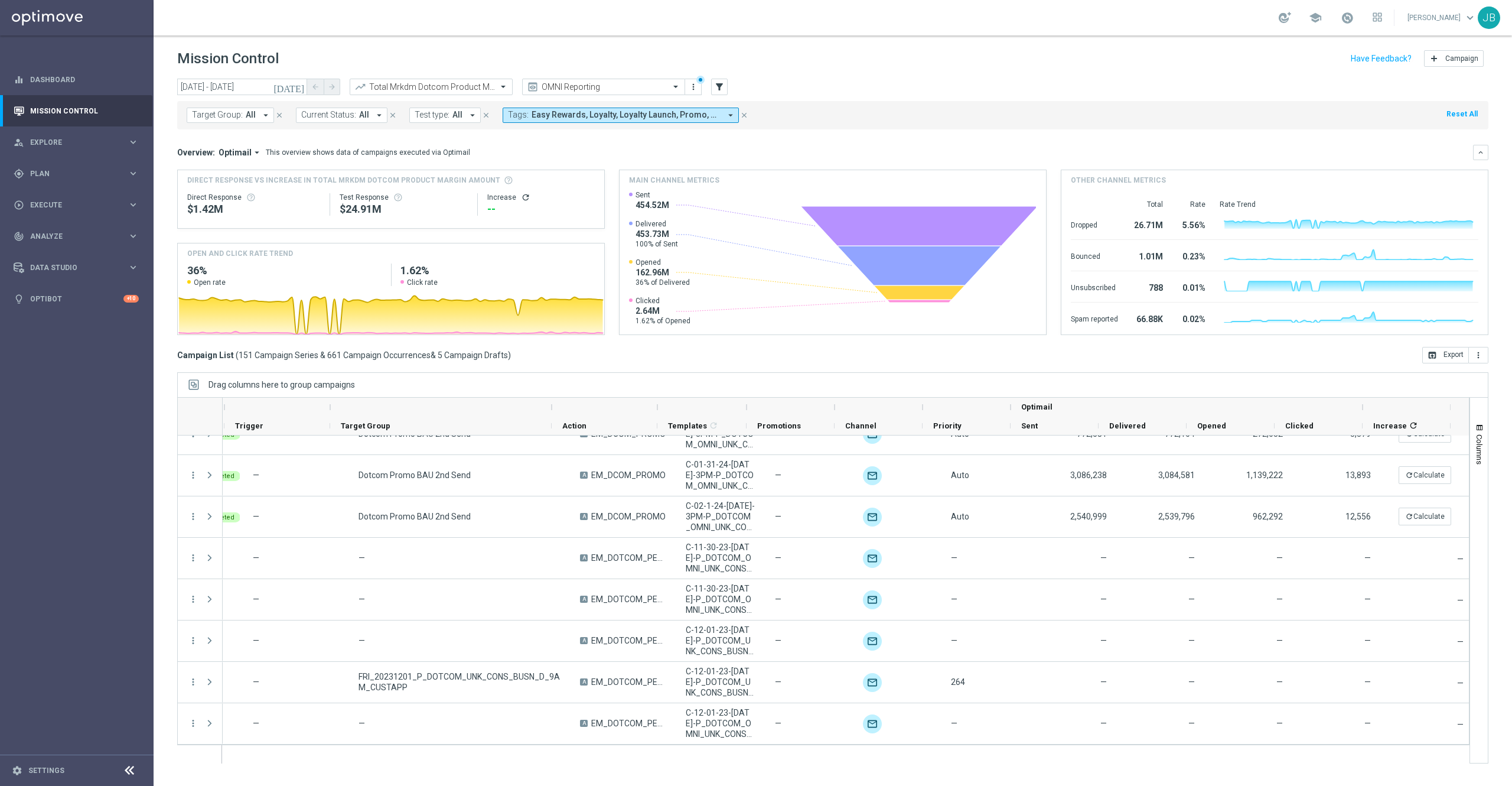
click at [522, 197] on icon "refresh" at bounding box center [525, 197] width 9 height 9
click at [1451, 354] on button "open_in_browser Export" at bounding box center [1446, 355] width 47 height 16
click at [402, 88] on input "text" at bounding box center [419, 87] width 126 height 10
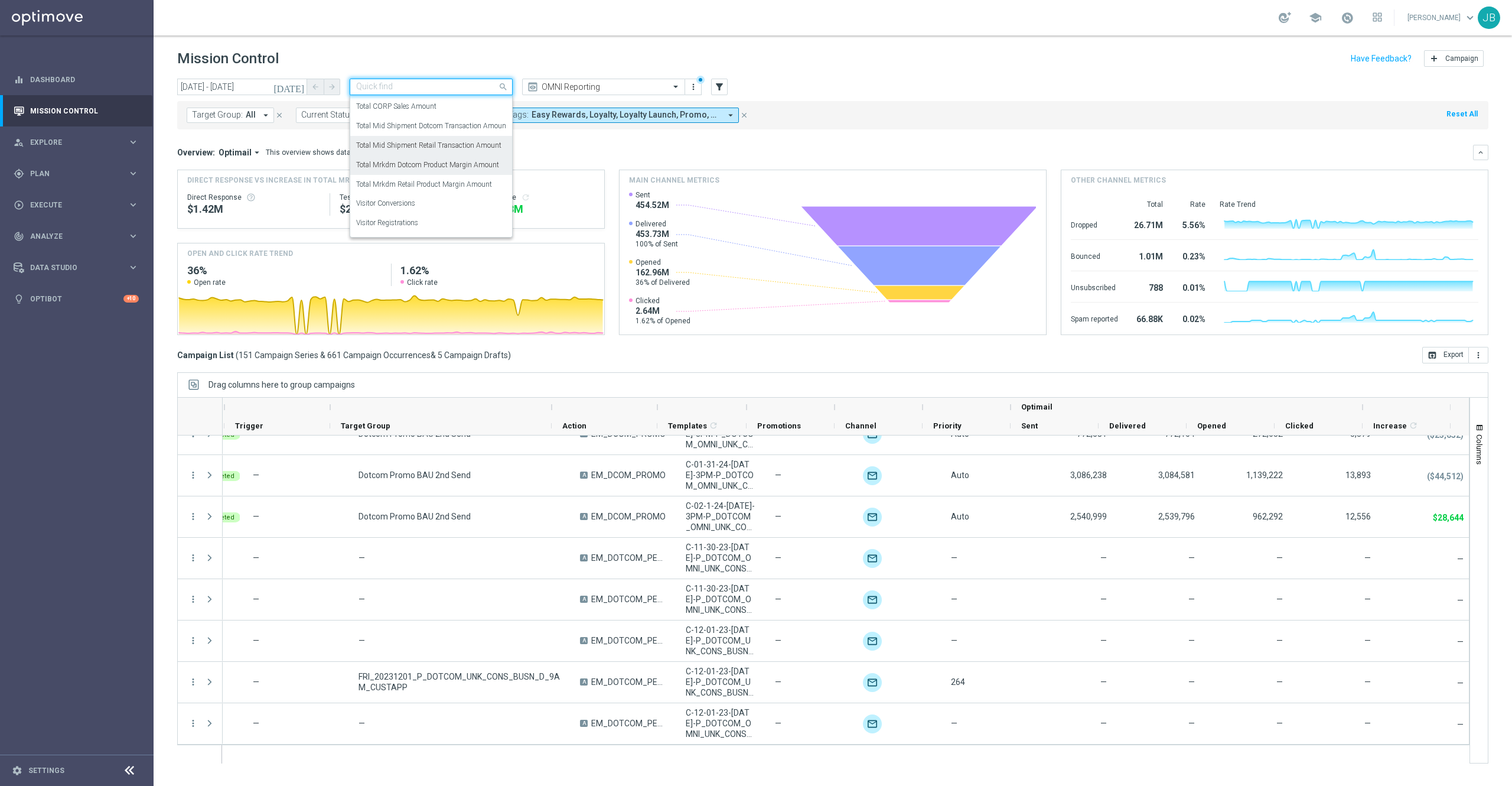
scroll to position [38, 0]
click at [434, 146] on label "Total Mid Shipment Retail Transaction Amount" at bounding box center [429, 145] width 145 height 10
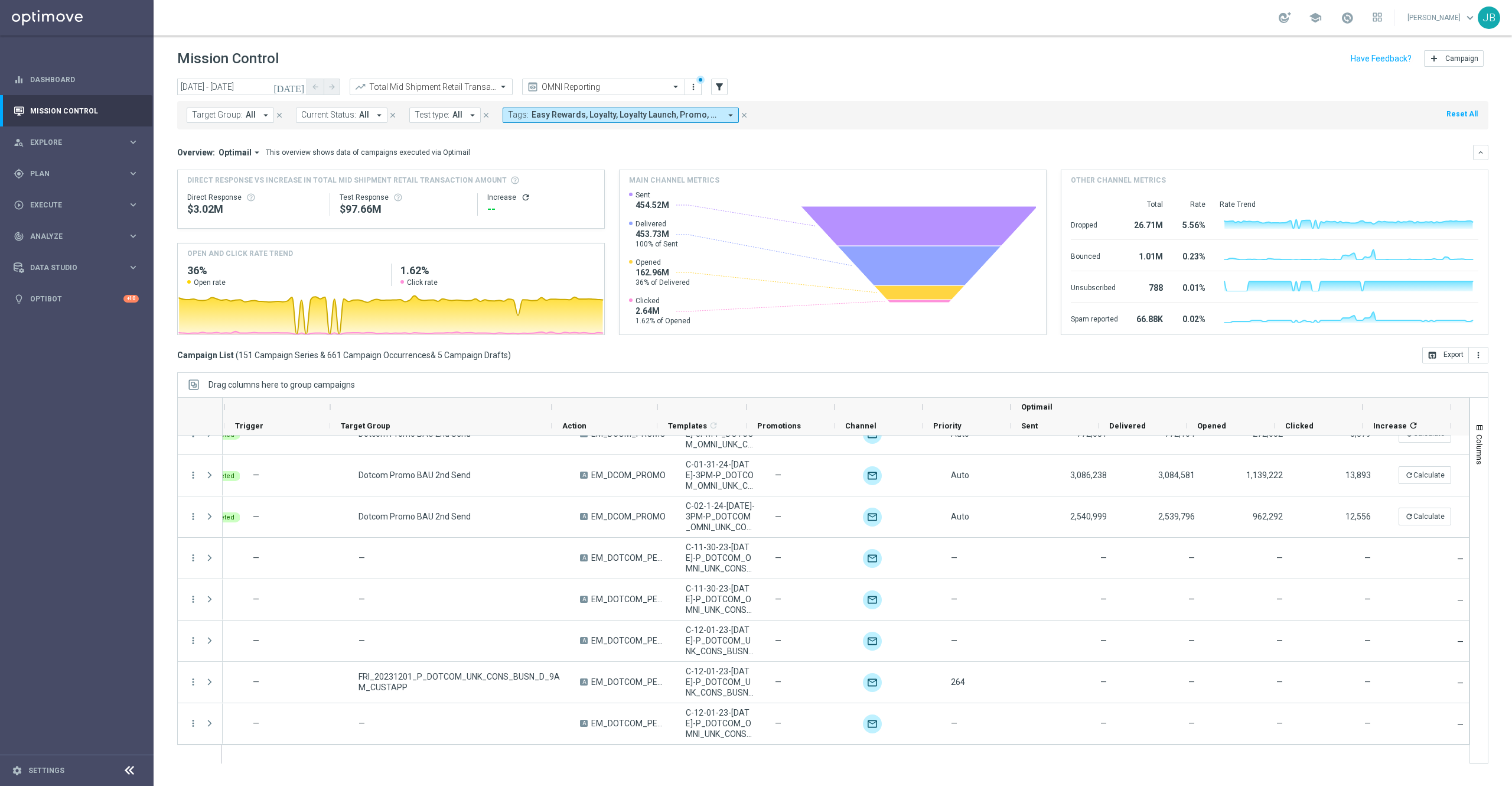
click at [523, 198] on icon "refresh" at bounding box center [525, 197] width 9 height 9
click at [1437, 356] on button "open_in_browser Export" at bounding box center [1446, 355] width 47 height 16
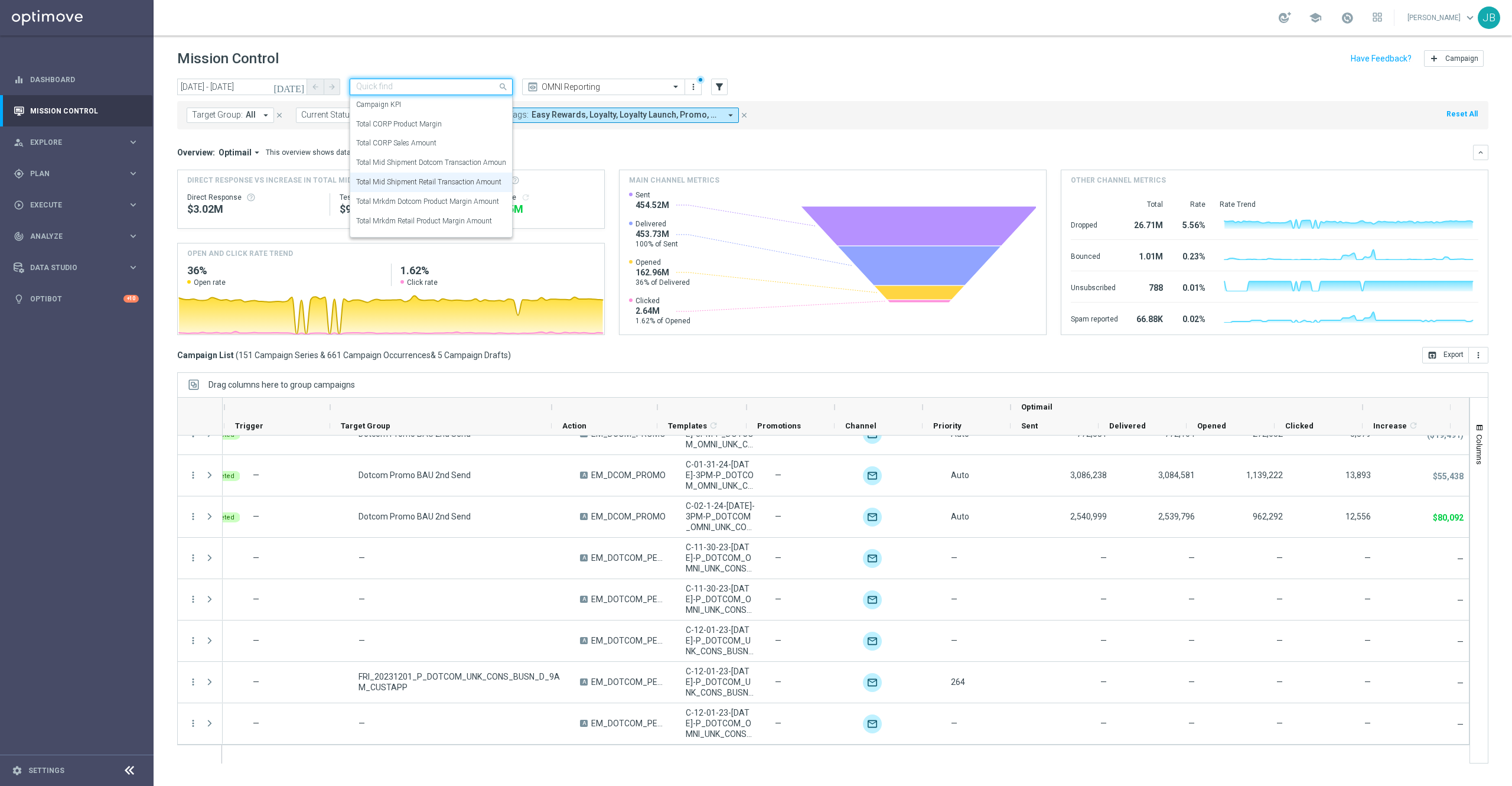
click at [461, 89] on input "text" at bounding box center [419, 87] width 126 height 10
click at [457, 216] on label "Total Mrkdm Retail Product Margin Amount" at bounding box center [424, 221] width 136 height 10
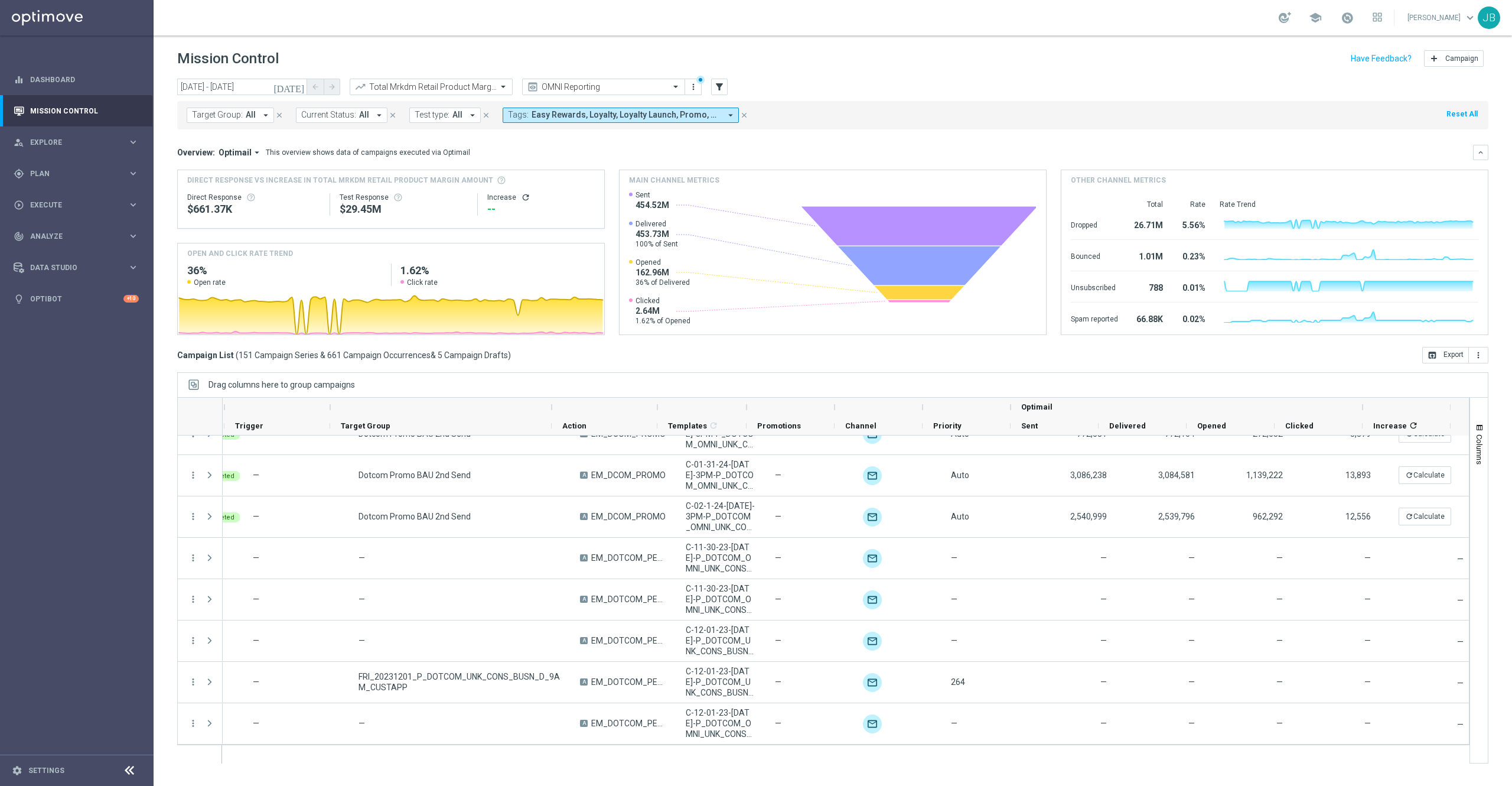
click at [521, 195] on icon "refresh" at bounding box center [525, 197] width 9 height 9
click at [1442, 356] on button "open_in_browser Export" at bounding box center [1446, 355] width 47 height 16
click at [669, 113] on span "Easy Rewards, Loyalty, Loyalty Launch, Promo, SLP Goodwill Points, SLP HVC, SLP…" at bounding box center [625, 115] width 189 height 10
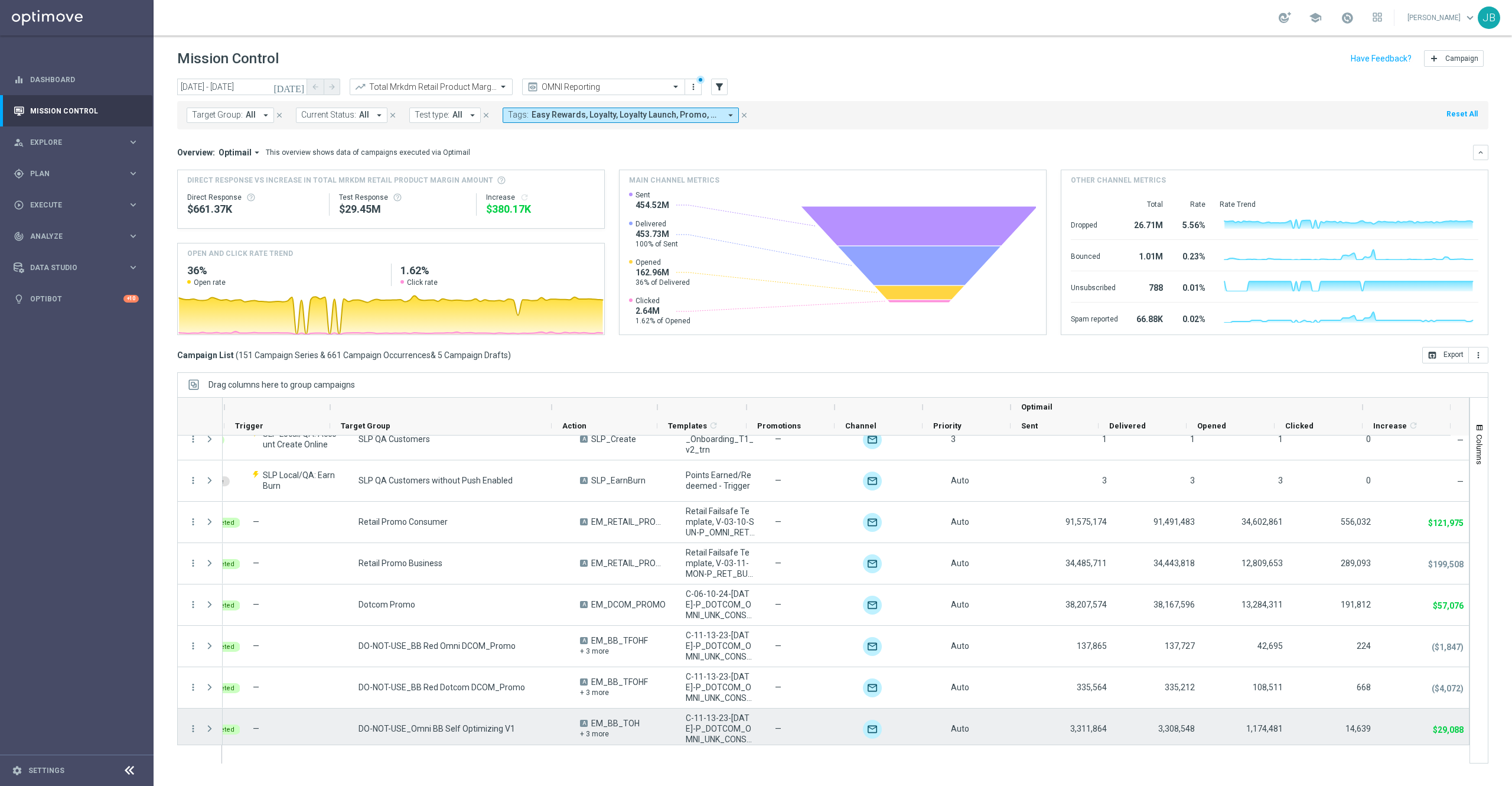
scroll to position [0, 0]
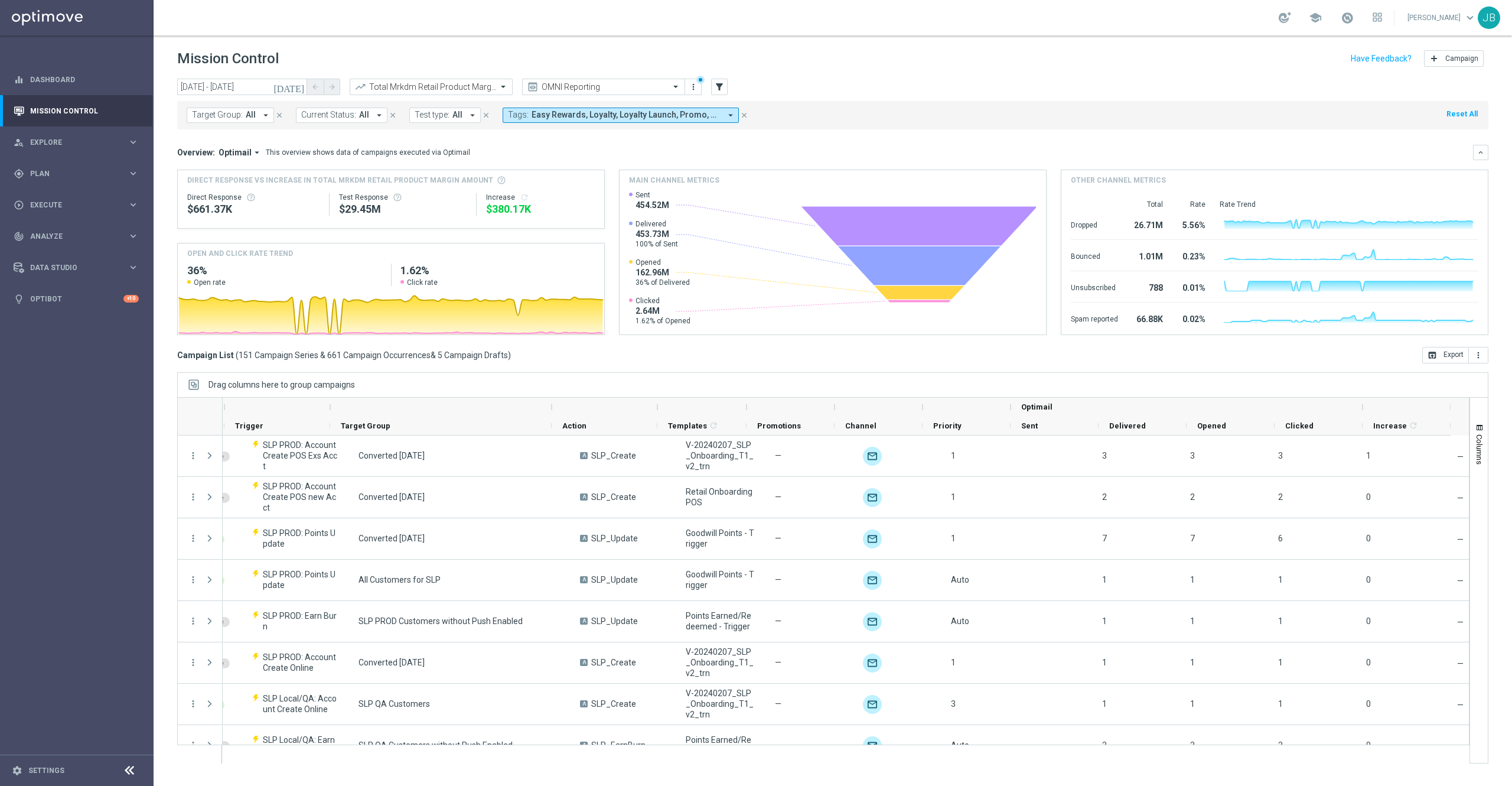
click at [665, 123] on button "Tags: Easy Rewards, Loyalty, Loyalty Launch, Promo, SLP Goodwill Points, SLP HV…" at bounding box center [621, 115] width 236 height 16
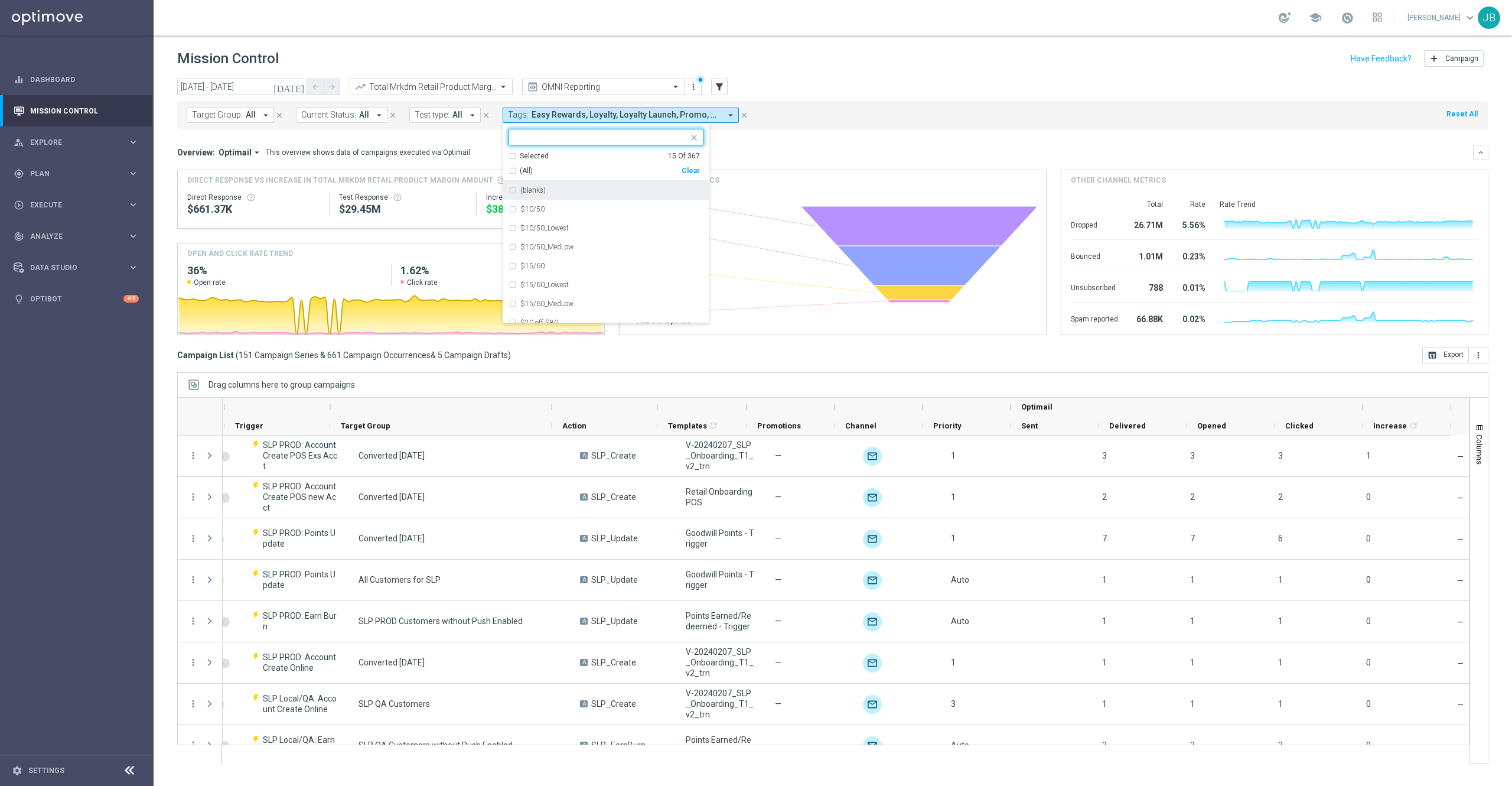
click at [509, 171] on div "(All)" at bounding box center [595, 171] width 173 height 10
click at [796, 134] on mini-dashboard "Overview: Optimail arrow_drop_down This overview shows data of campaigns execut…" at bounding box center [833, 238] width 1311 height 217
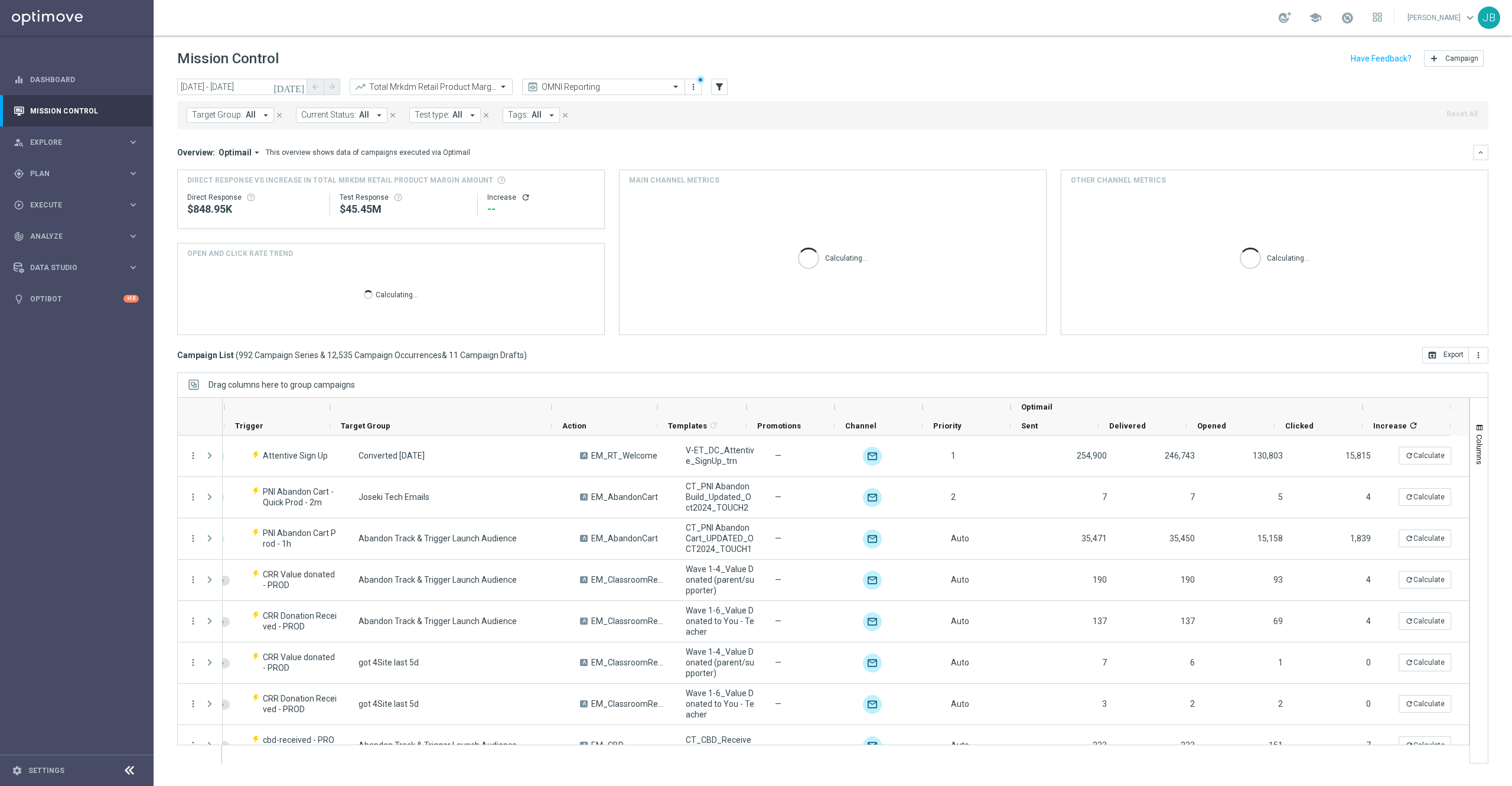
click at [541, 115] on button "Tags: All arrow_drop_down" at bounding box center [531, 115] width 57 height 16
click at [553, 138] on input "text" at bounding box center [601, 138] width 173 height 10
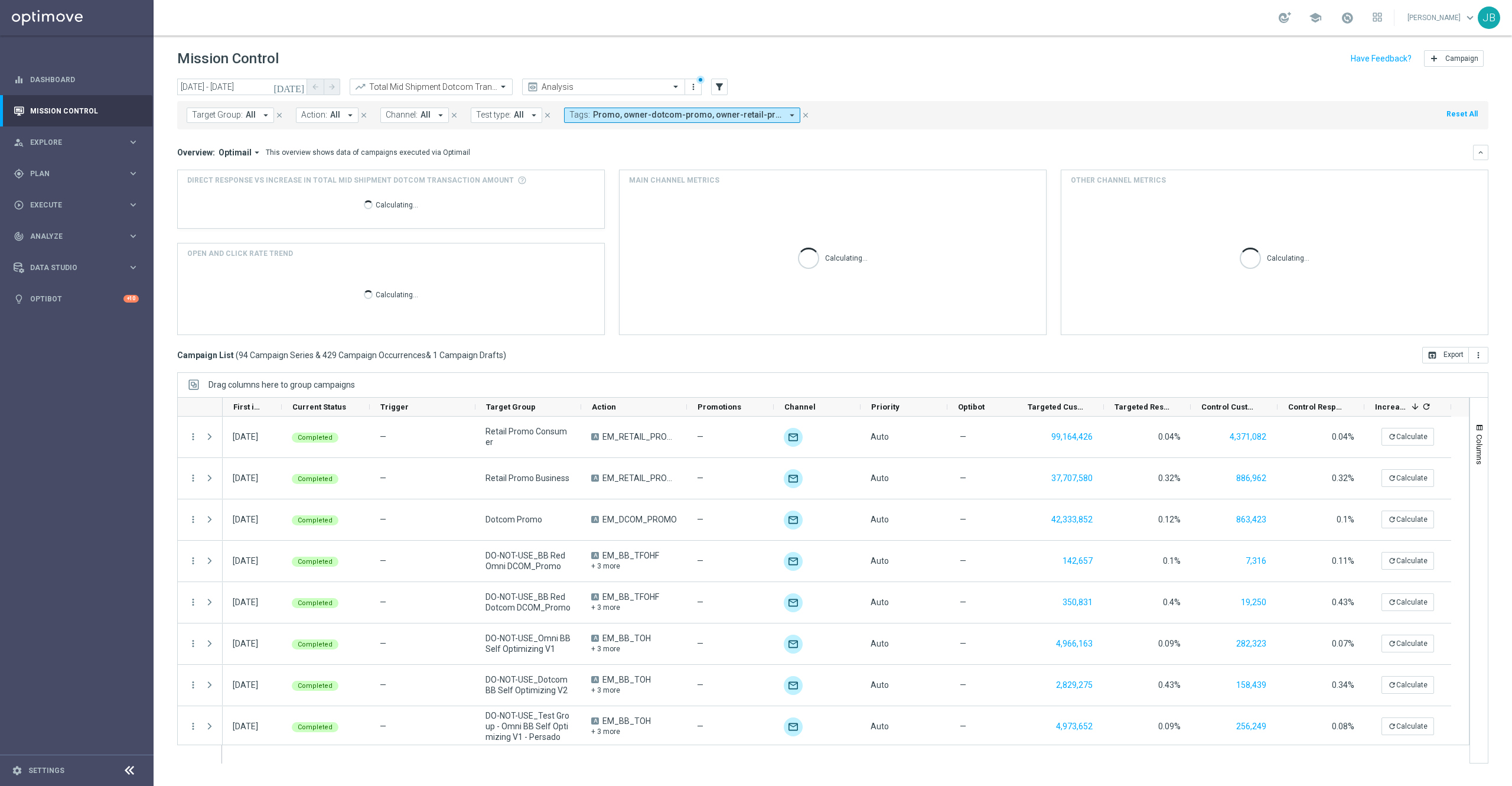
click at [296, 86] on icon "[DATE]" at bounding box center [289, 86] width 32 height 11
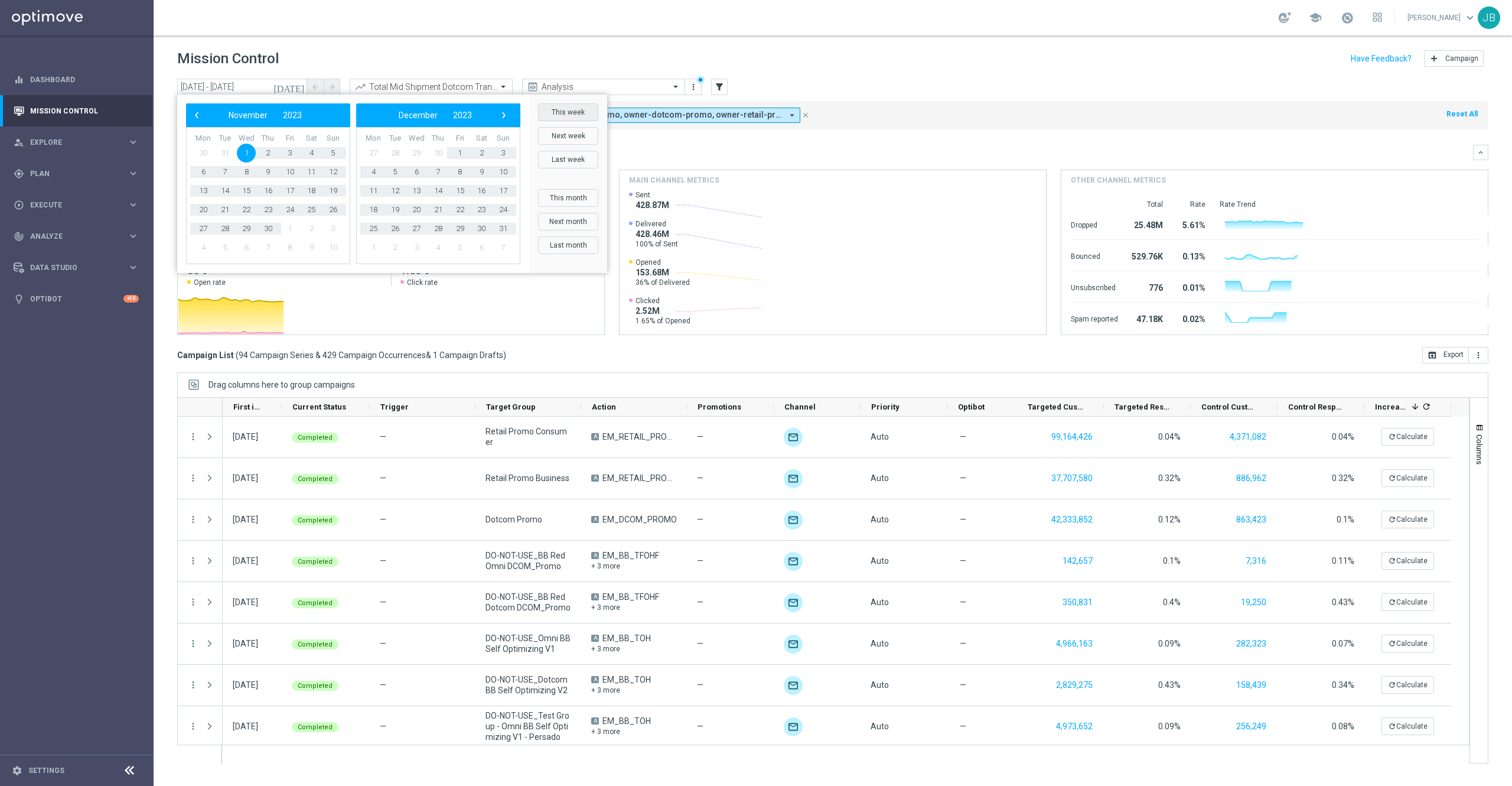
click at [572, 115] on button "This week" at bounding box center [568, 112] width 61 height 18
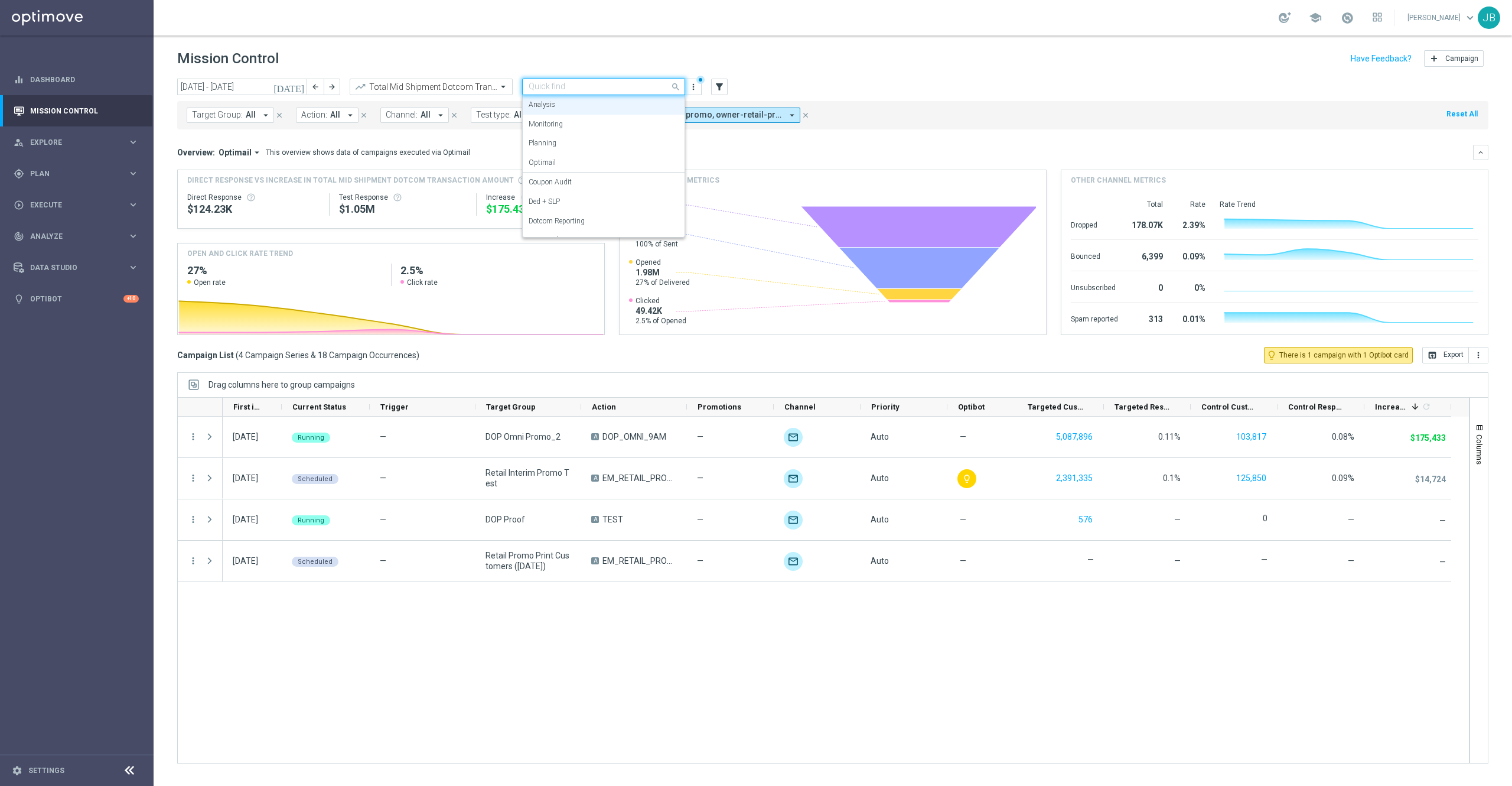
click at [633, 84] on input "text" at bounding box center [591, 87] width 126 height 10
click at [572, 155] on label "OMNI Reporting" at bounding box center [553, 155] width 51 height 10
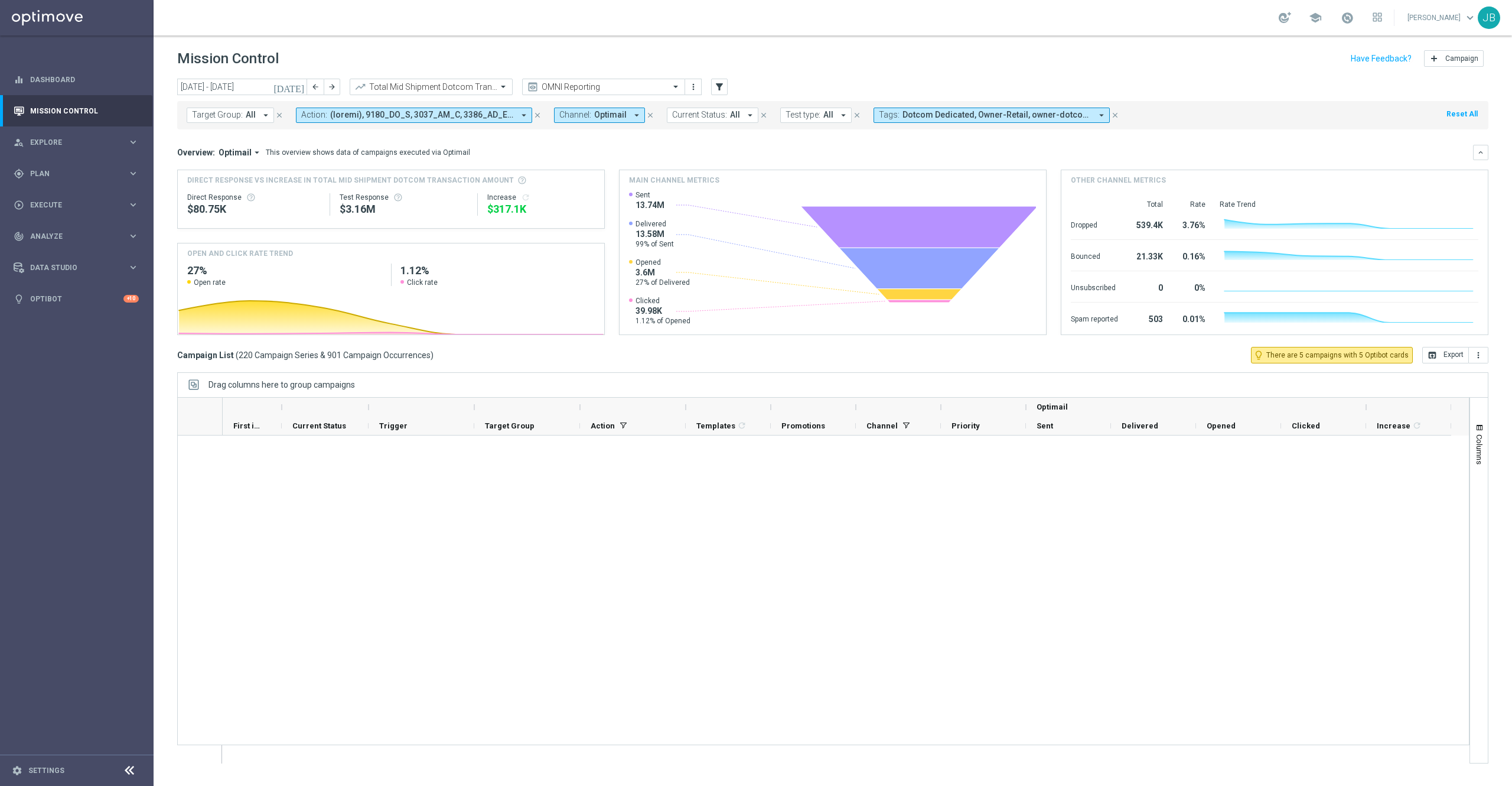
scroll to position [8791, 0]
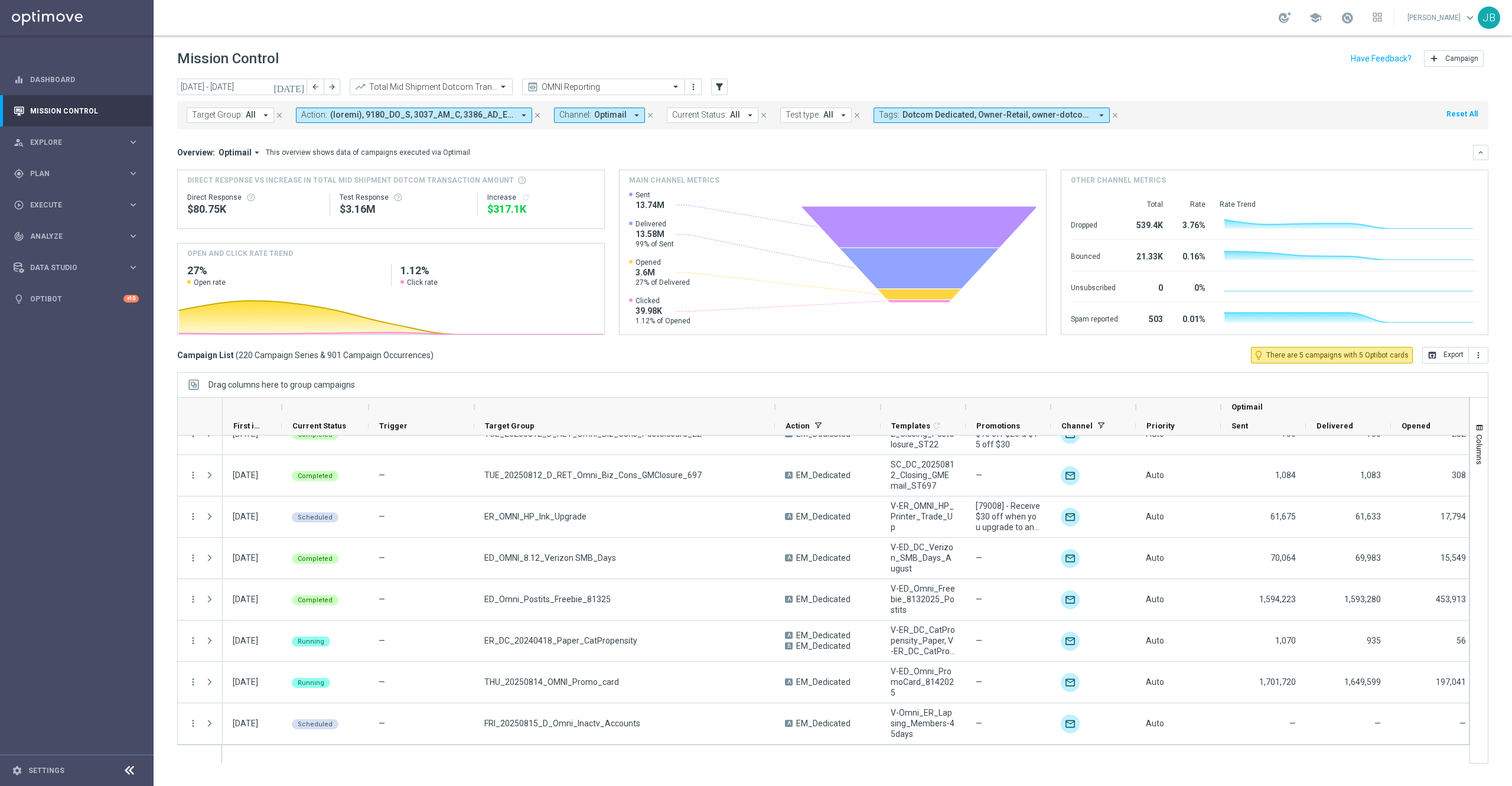
drag, startPoint x: 580, startPoint y: 406, endPoint x: 795, endPoint y: 416, distance: 215.2
click at [777, 416] on div at bounding box center [775, 407] width 5 height 19
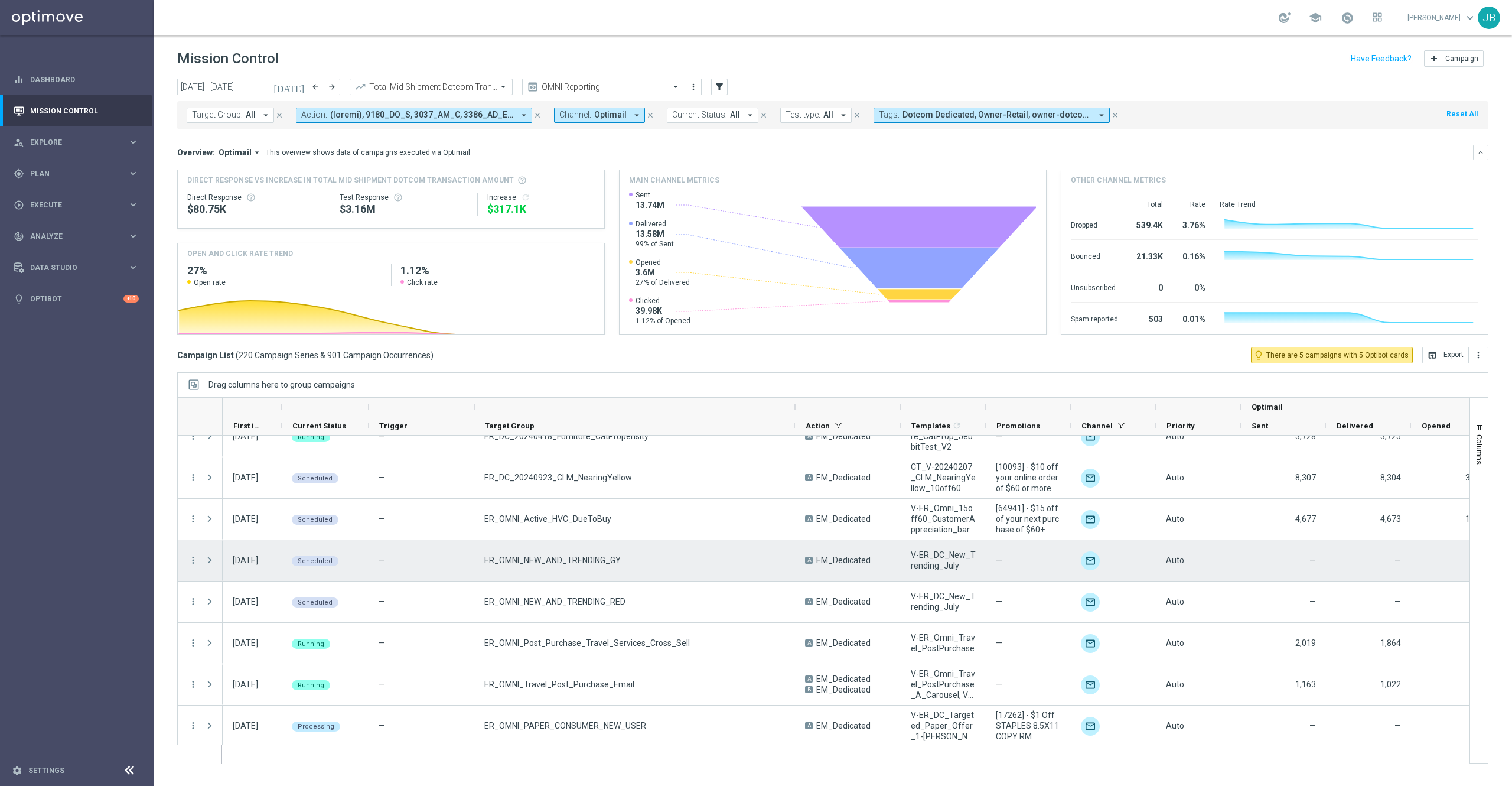
scroll to position [8030, 0]
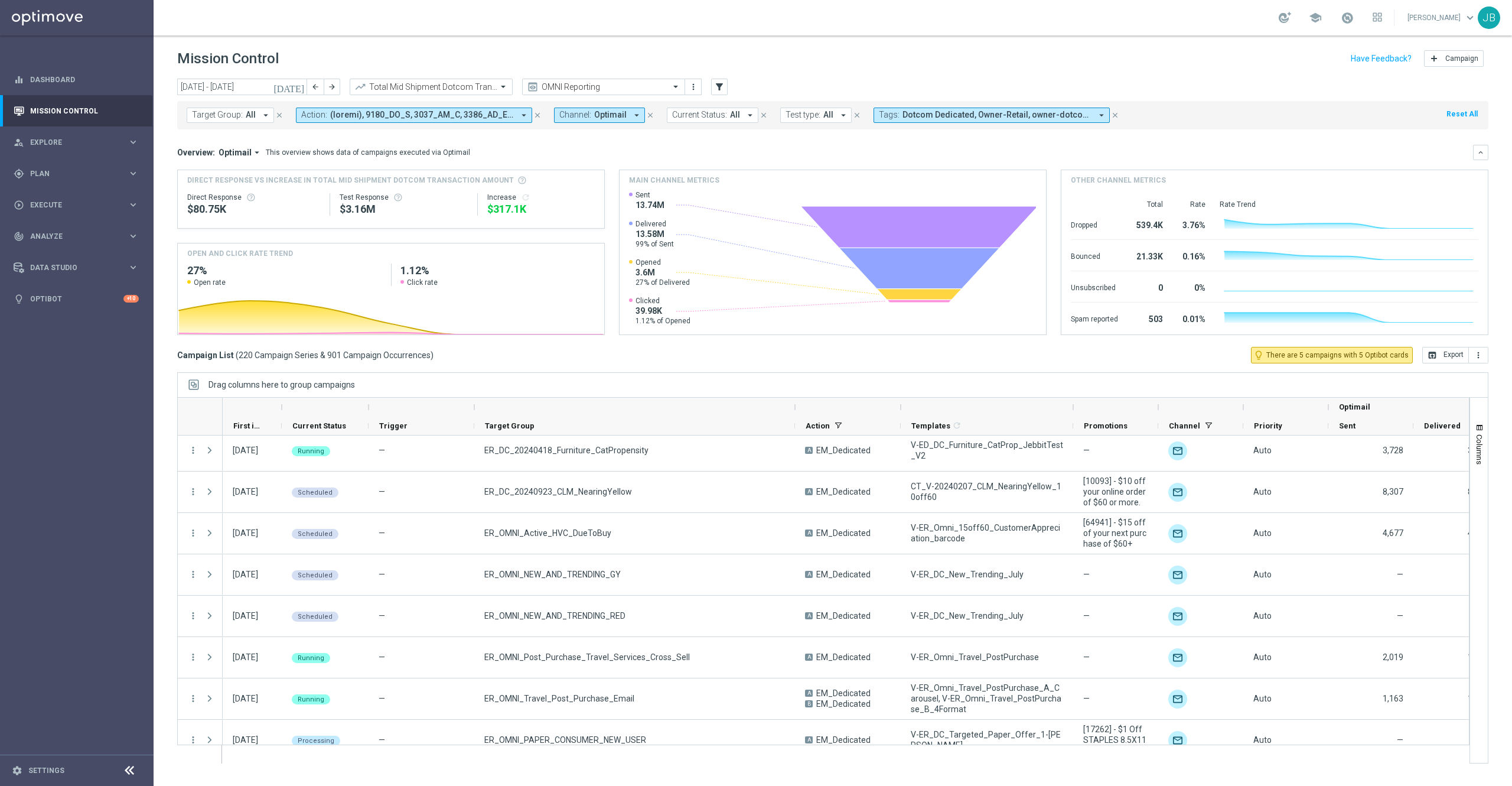
drag, startPoint x: 986, startPoint y: 408, endPoint x: 1088, endPoint y: 394, distance: 103.0
click at [1088, 394] on div "Drag columns here to group campaigns Drag here to set column labels Optimail" at bounding box center [833, 567] width 1311 height 391
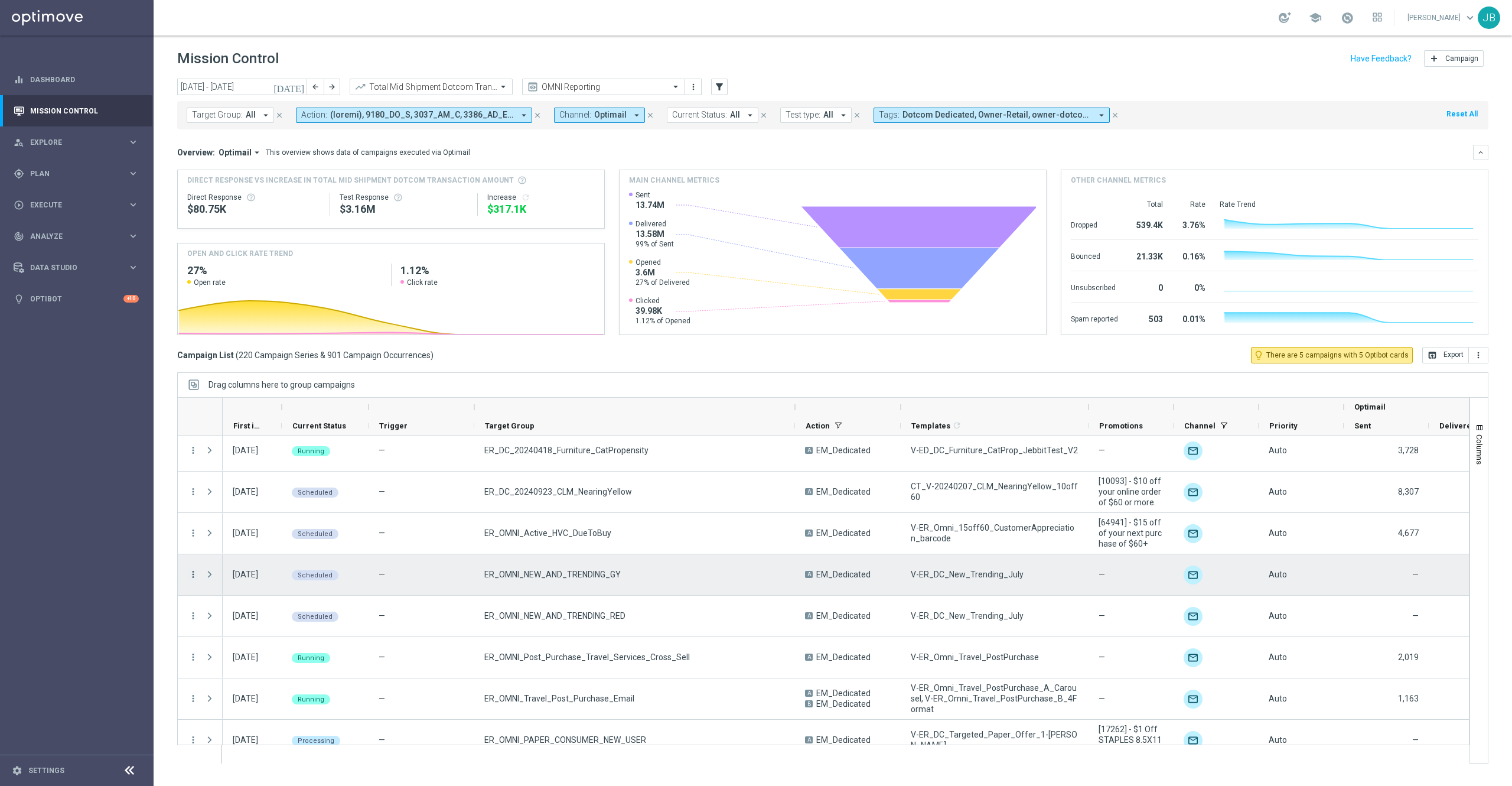
click at [189, 579] on icon "more_vert" at bounding box center [193, 574] width 11 height 11
click at [239, 689] on div "Edit" at bounding box center [271, 687] width 110 height 9
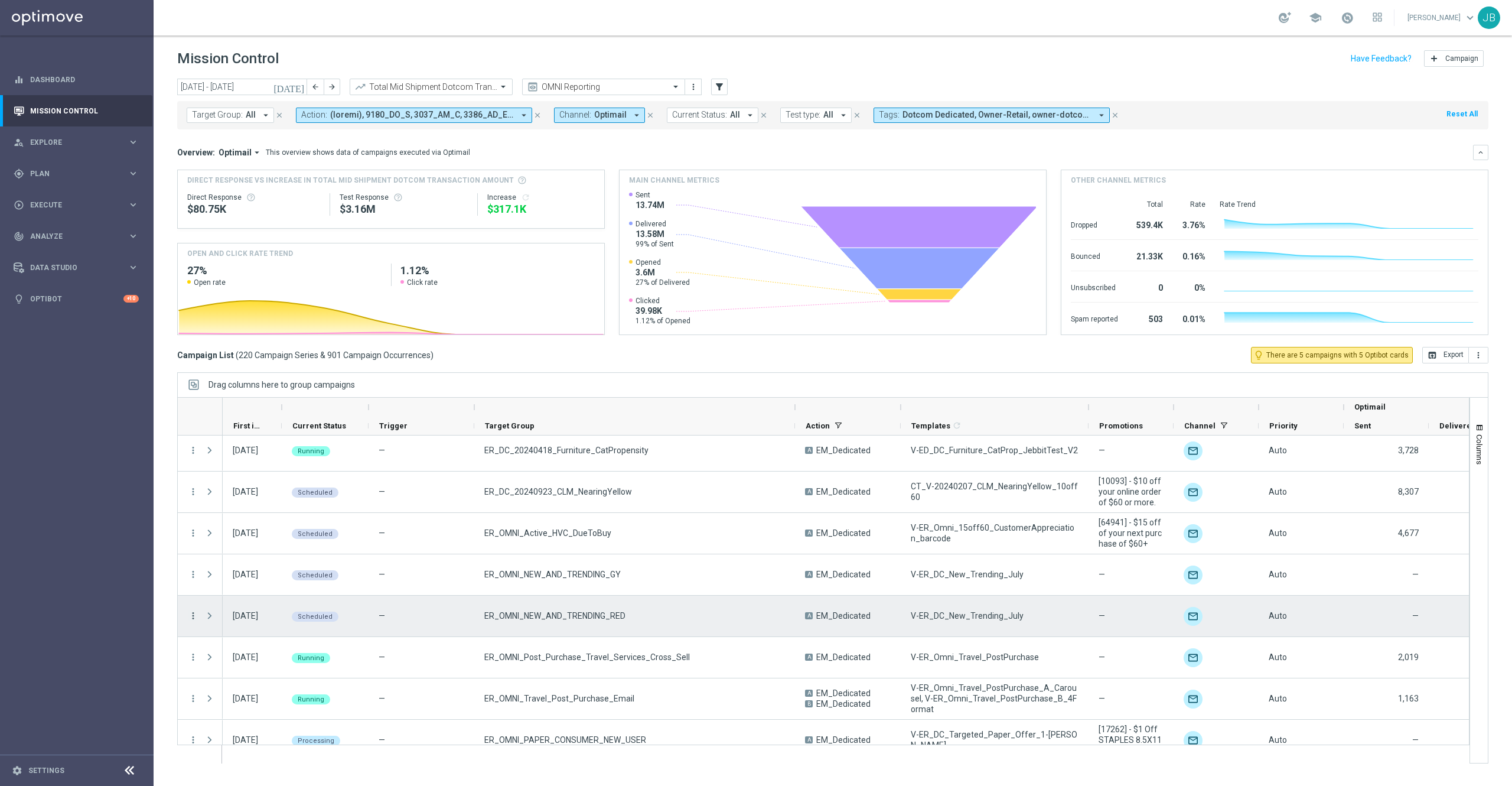
click at [195, 614] on icon "more_vert" at bounding box center [193, 616] width 11 height 11
click at [246, 721] on div "edit Edit" at bounding box center [265, 728] width 133 height 16
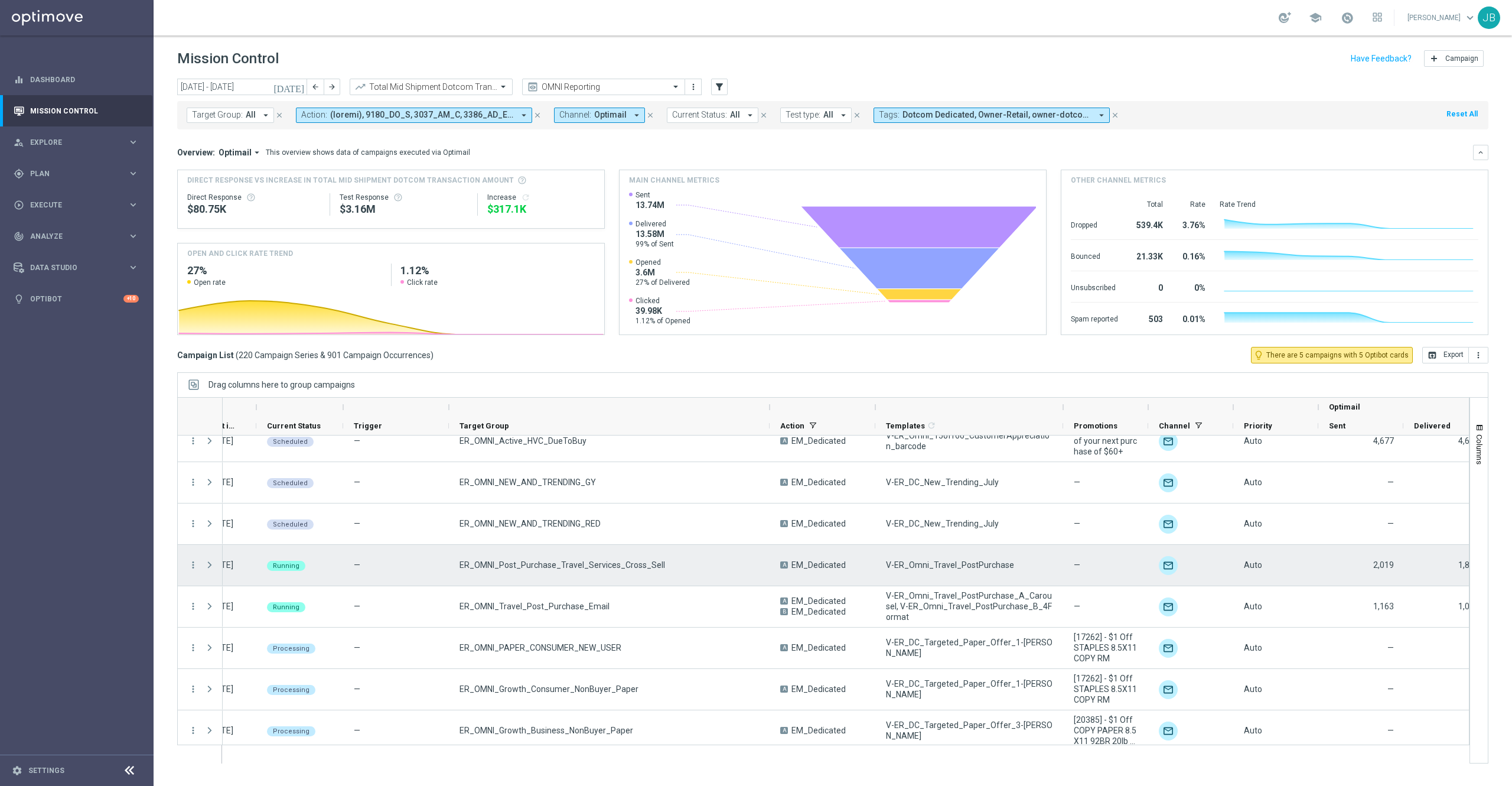
scroll to position [8122, 0]
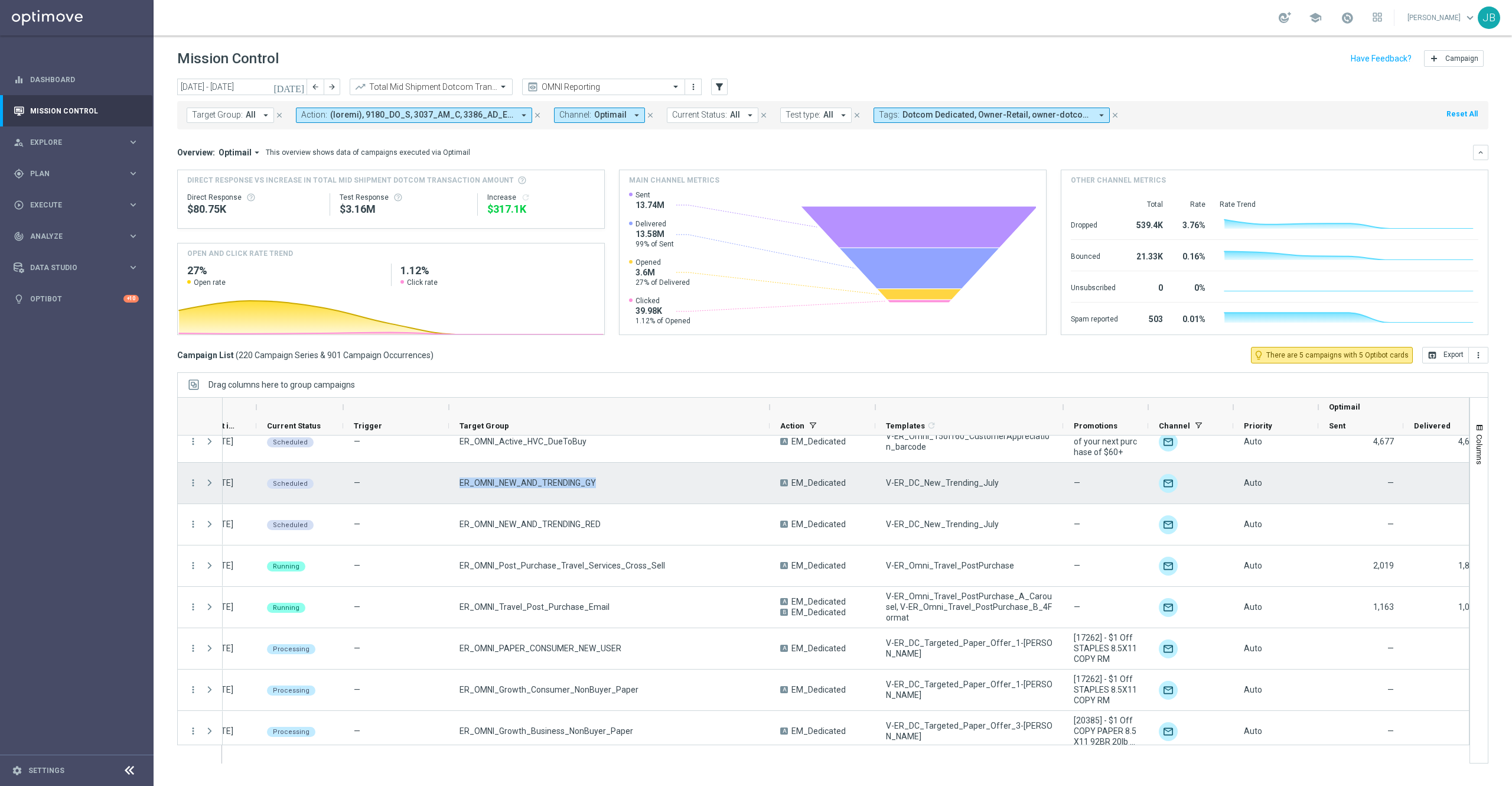
drag, startPoint x: 599, startPoint y: 491, endPoint x: 454, endPoint y: 494, distance: 145.0
click at [454, 494] on div "ER_OMNI_NEW_AND_TRENDING_GY" at bounding box center [610, 482] width 320 height 41
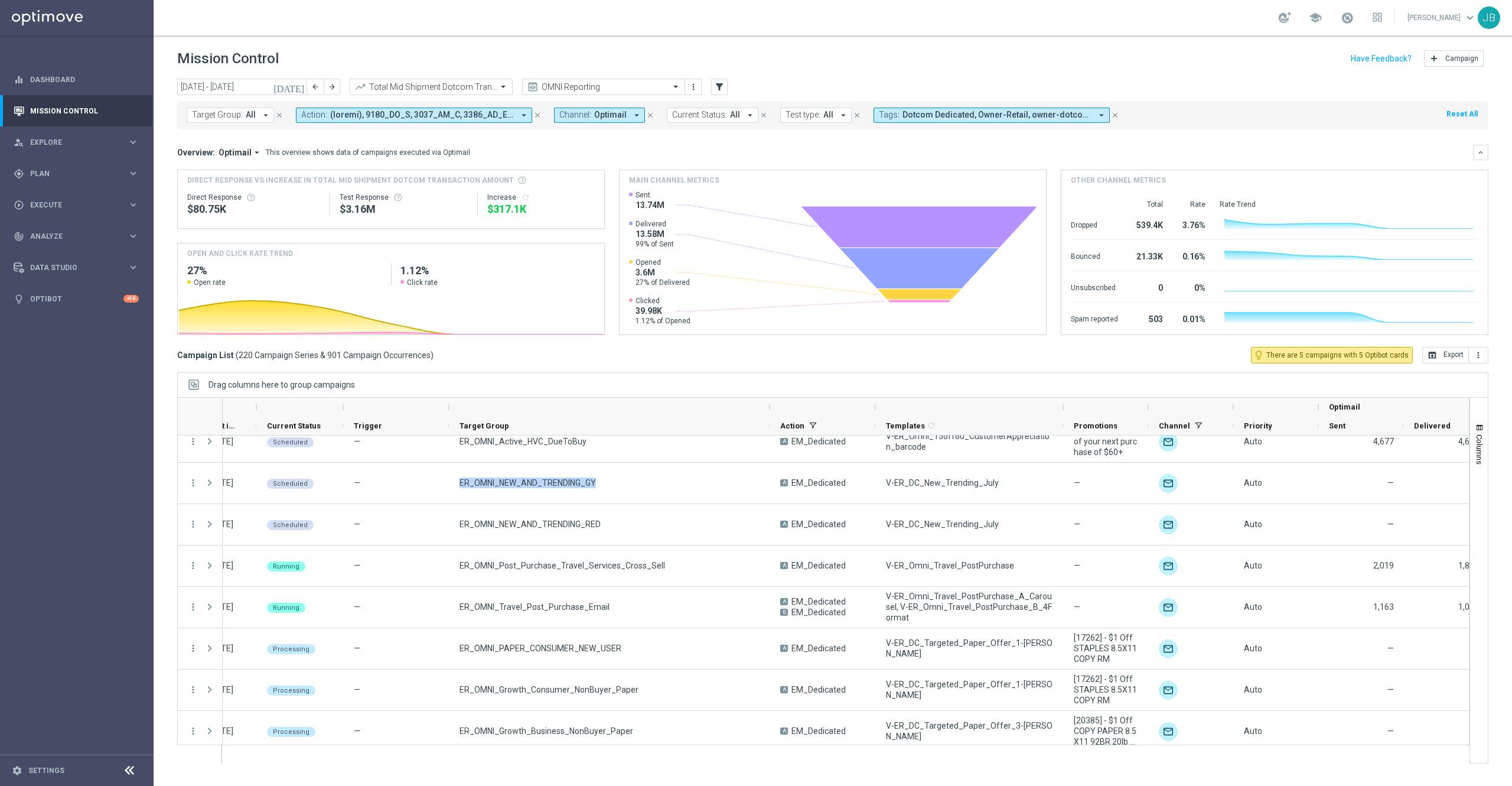
click at [296, 88] on icon "[DATE]" at bounding box center [289, 86] width 32 height 11
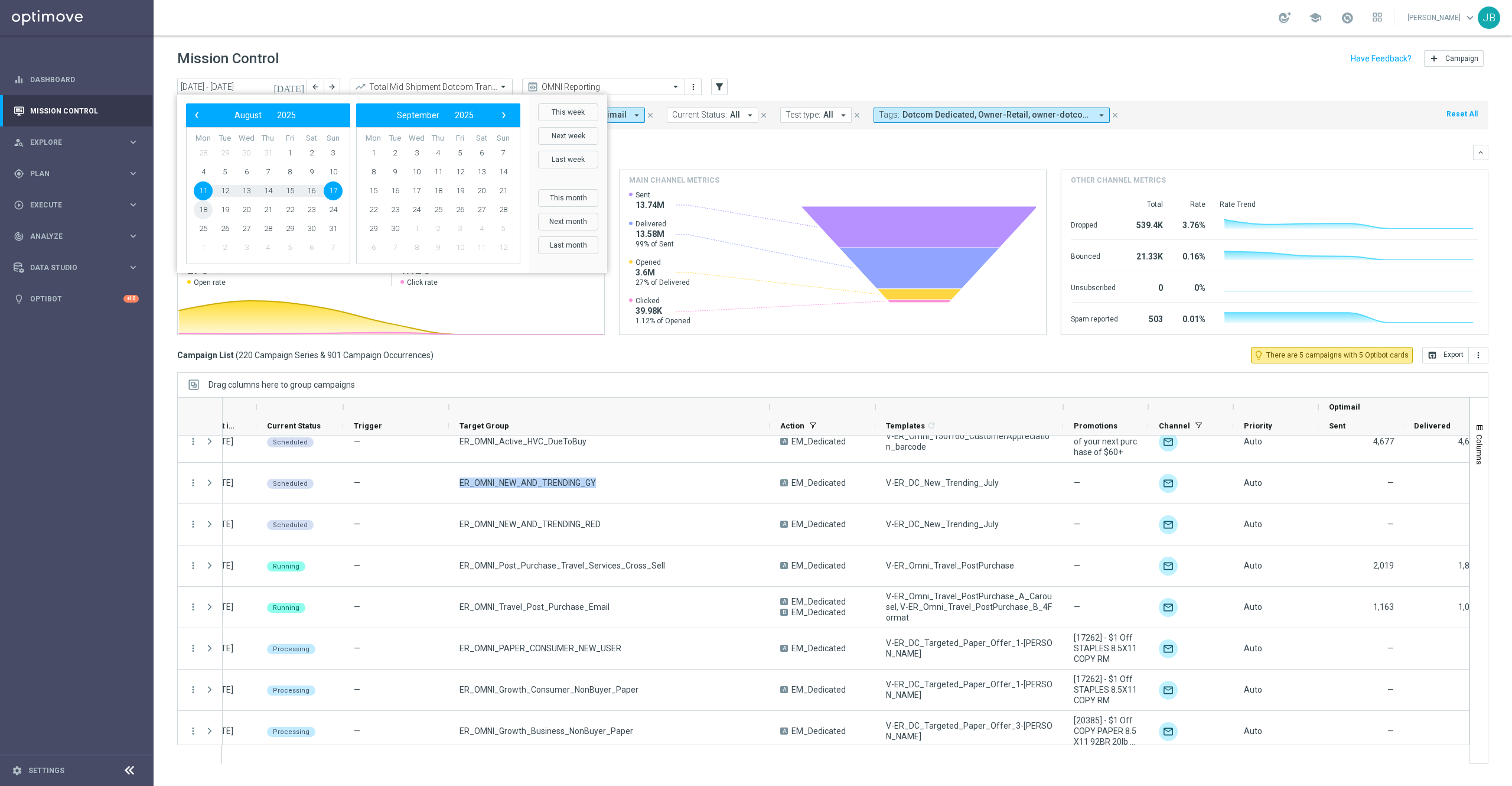
click at [204, 210] on span "18" at bounding box center [203, 210] width 19 height 19
click at [333, 212] on span "24" at bounding box center [333, 210] width 19 height 19
type input "18 Aug 2025 - 24 Aug 2025"
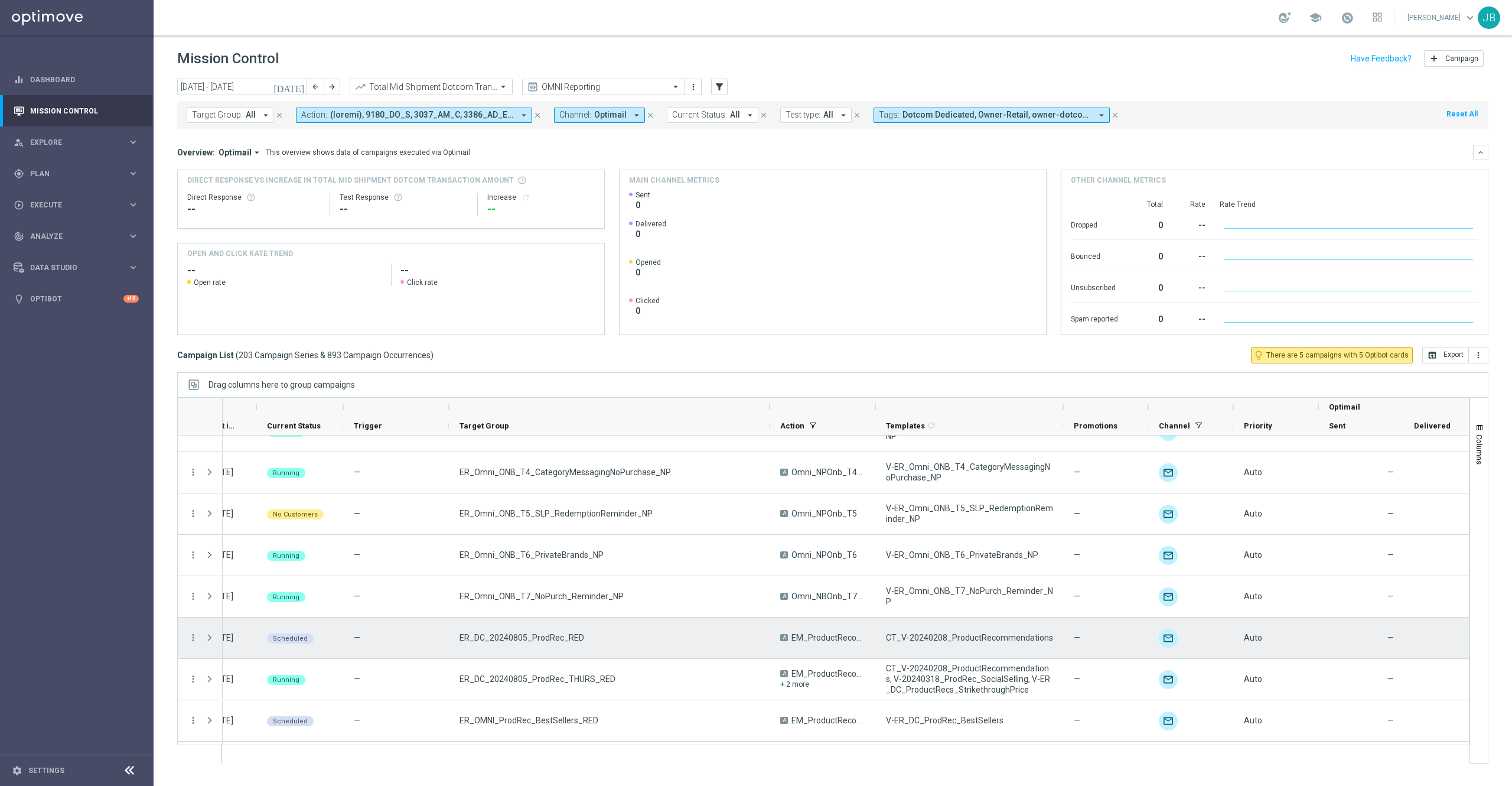
scroll to position [6931, 0]
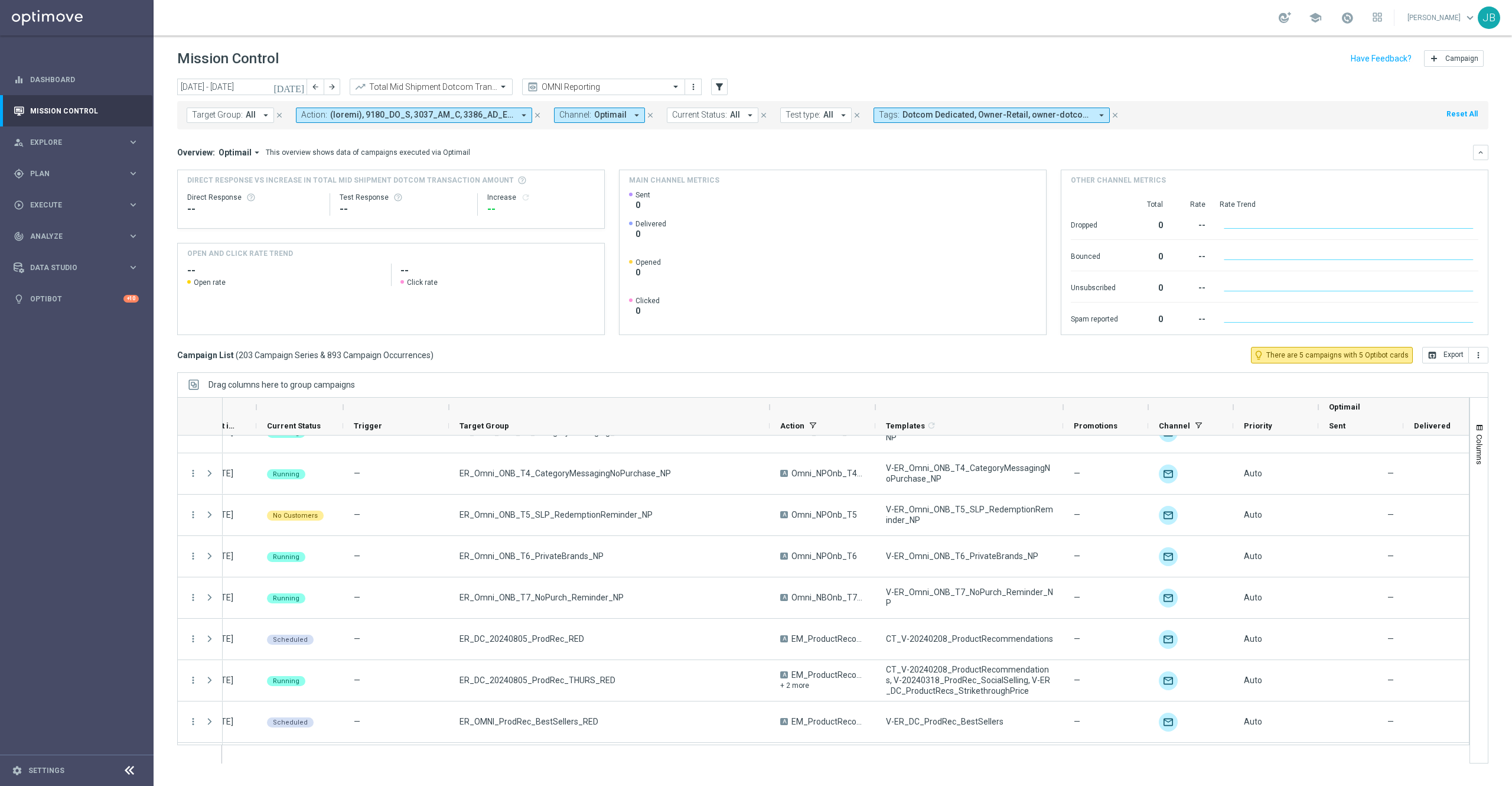
click at [251, 111] on span "All" at bounding box center [251, 115] width 10 height 10
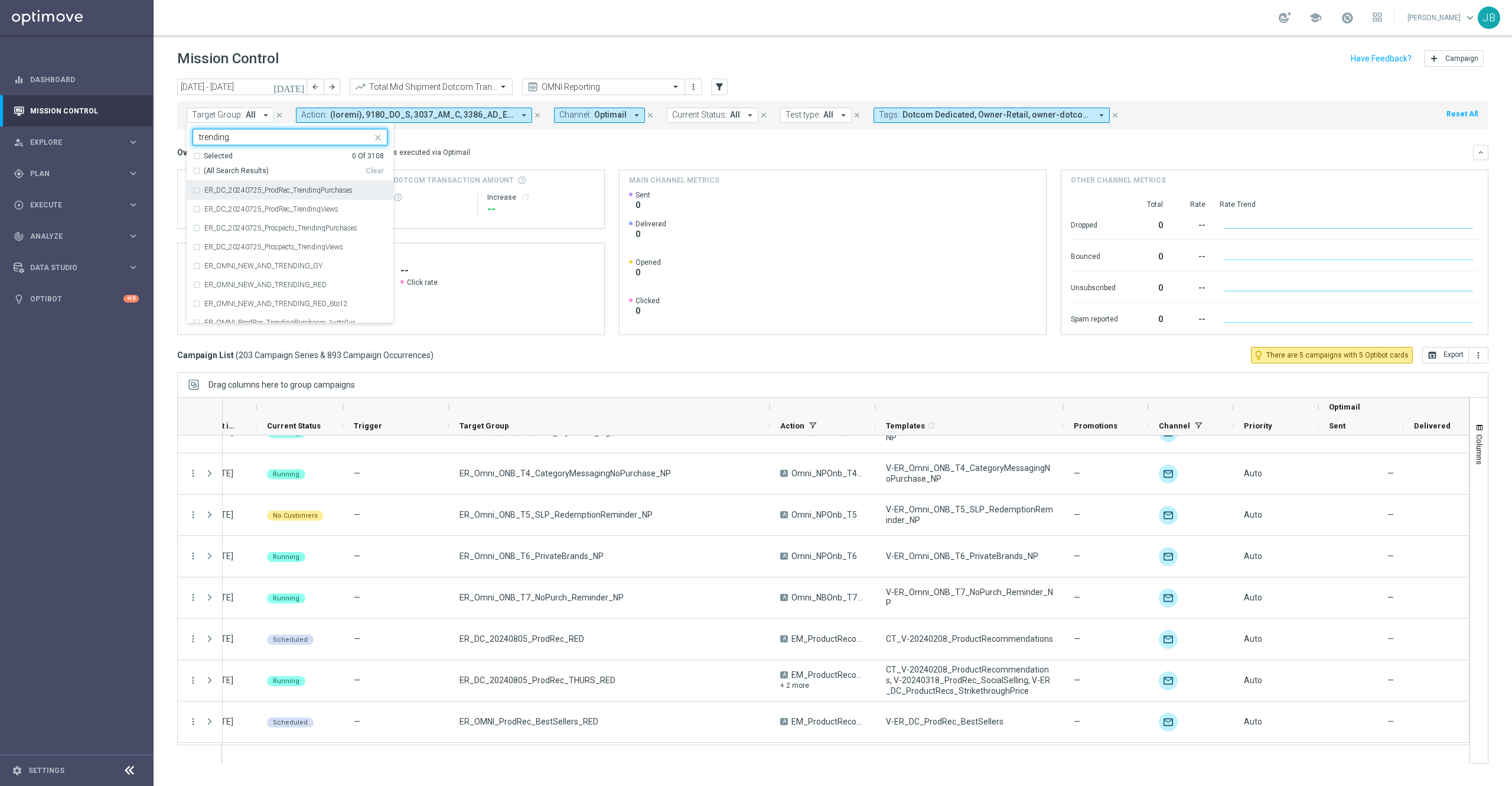
click at [197, 169] on div "(All Search Results)" at bounding box center [278, 171] width 173 height 10
type input "trending"
click at [479, 157] on div "Overview: Optimail arrow_drop_down This overview shows data of campaigns execut…" at bounding box center [825, 152] width 1295 height 11
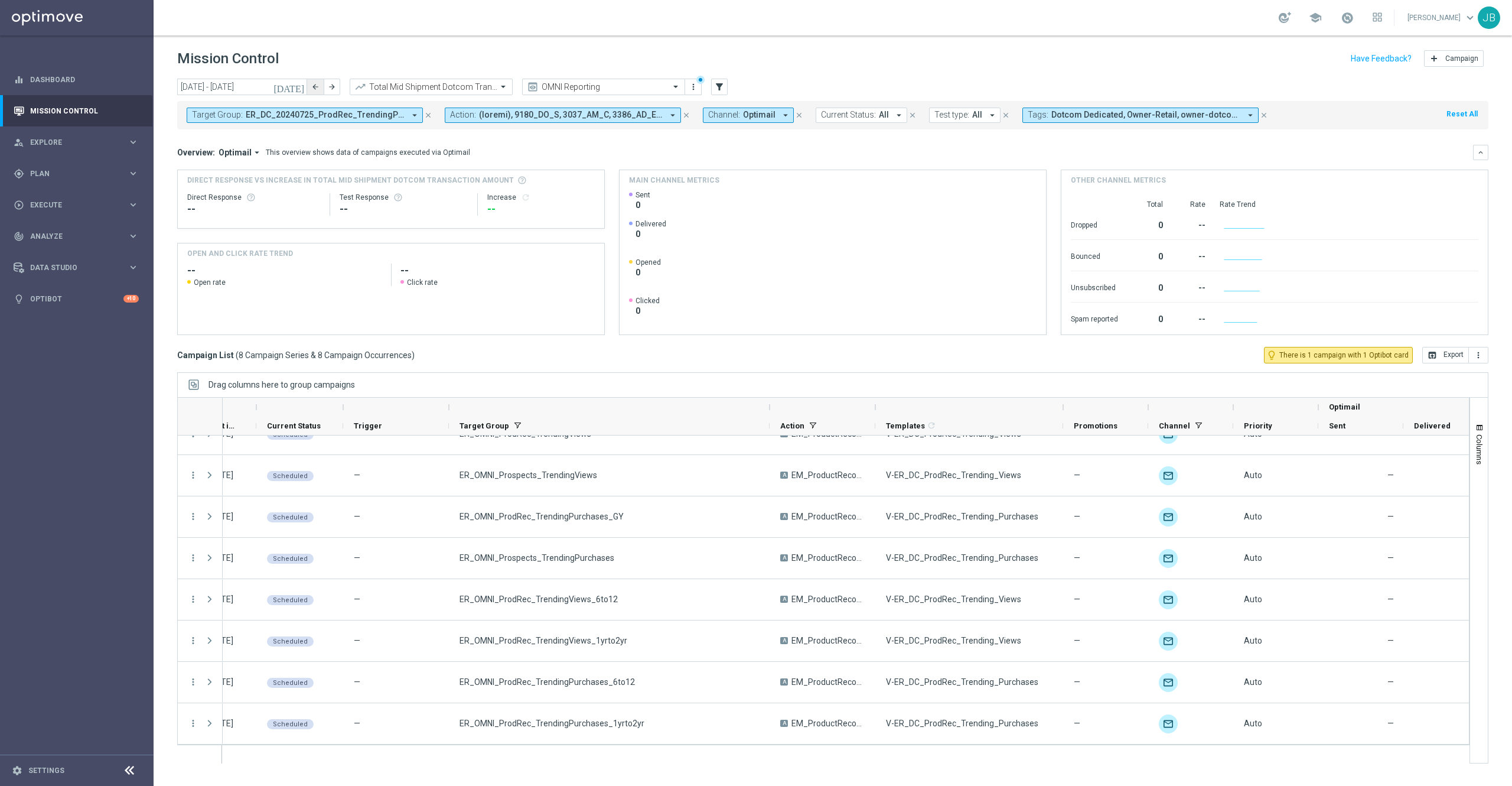
scroll to position [22, 0]
click at [296, 85] on icon "[DATE]" at bounding box center [289, 86] width 32 height 11
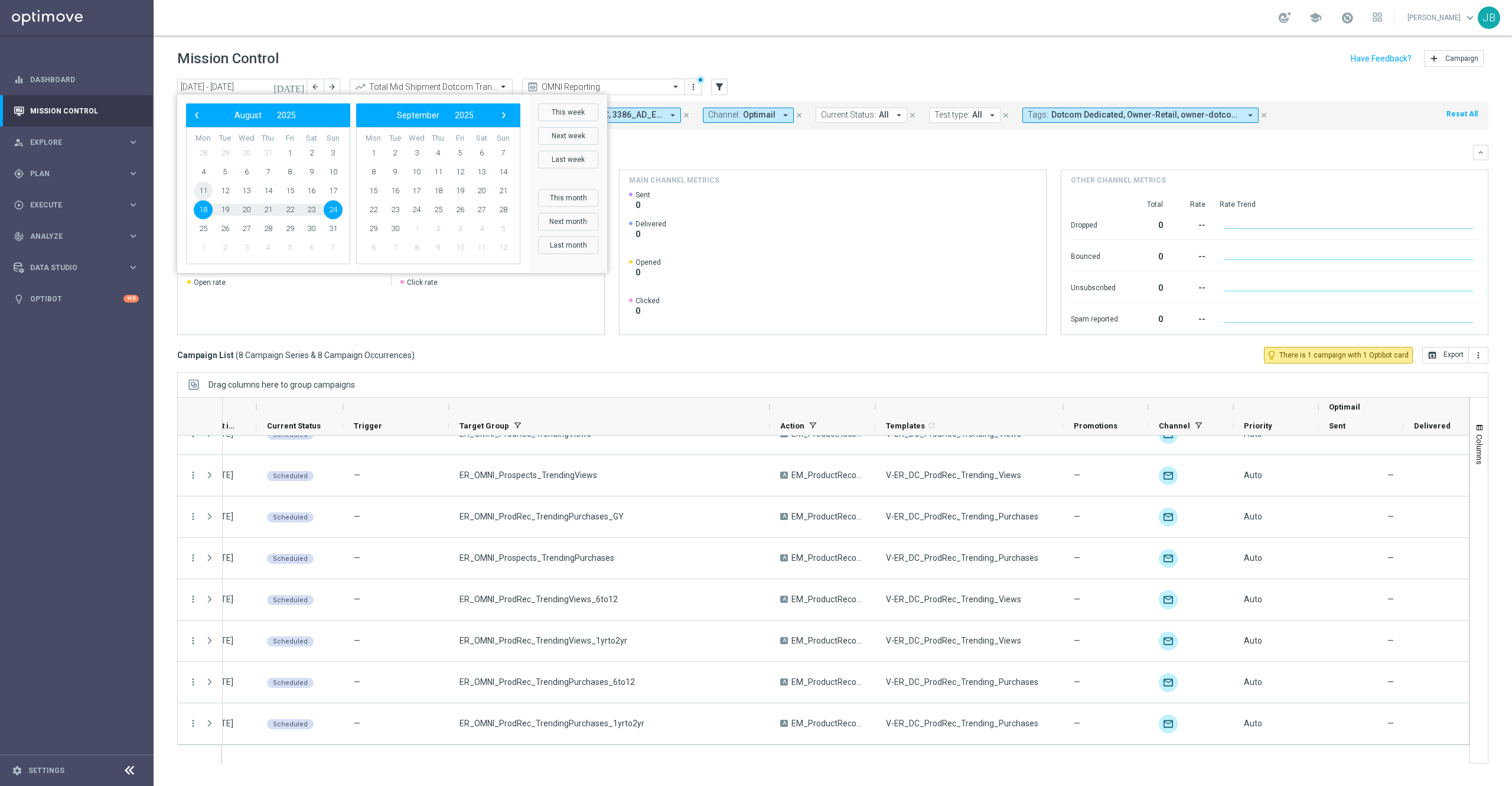
click at [201, 192] on span "11" at bounding box center [203, 191] width 19 height 19
click at [333, 234] on span "31" at bounding box center [333, 229] width 19 height 19
type input "[DATE] - [DATE]"
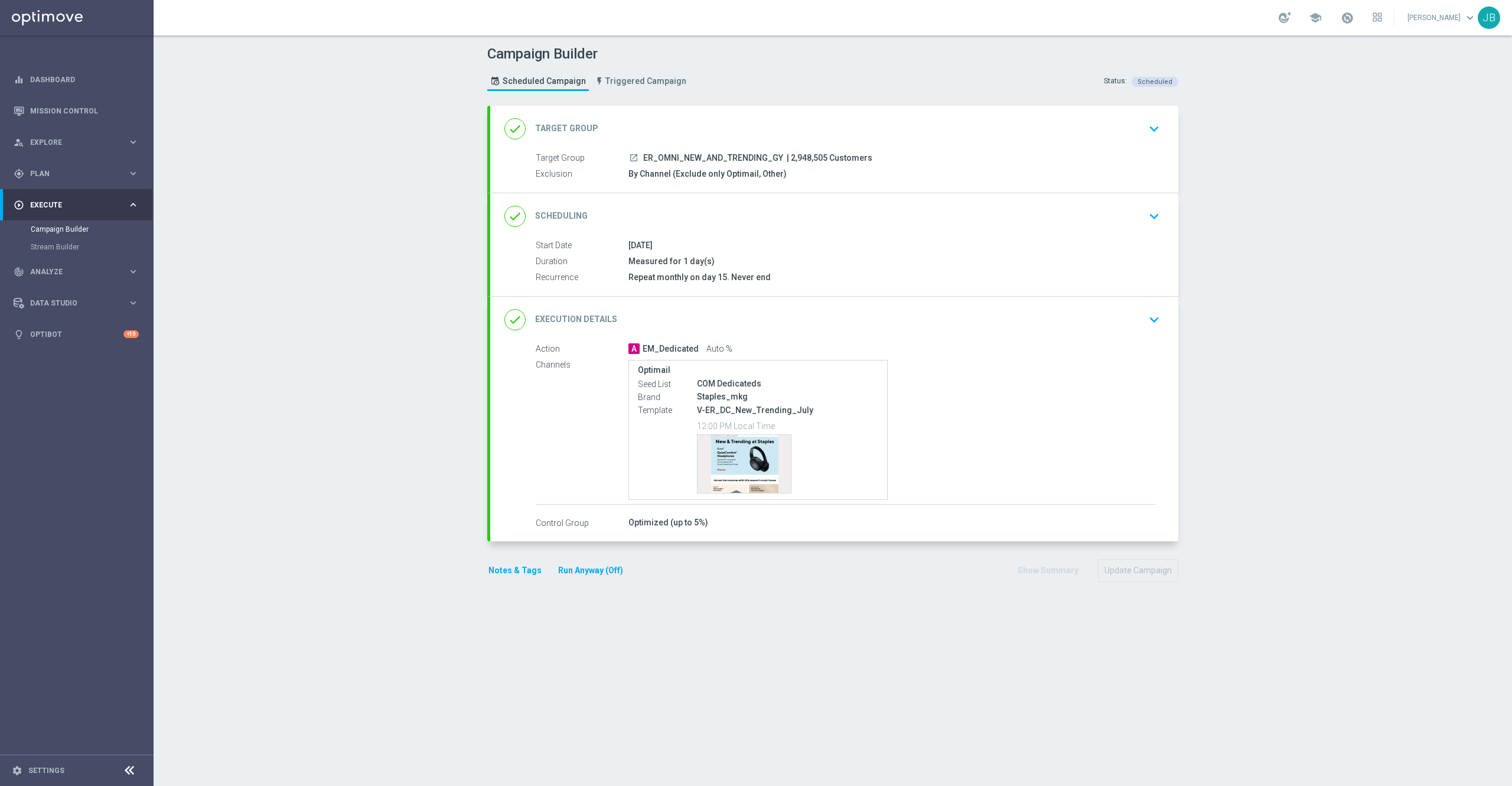
click at [593, 320] on h2 "Execution Details" at bounding box center [575, 319] width 82 height 11
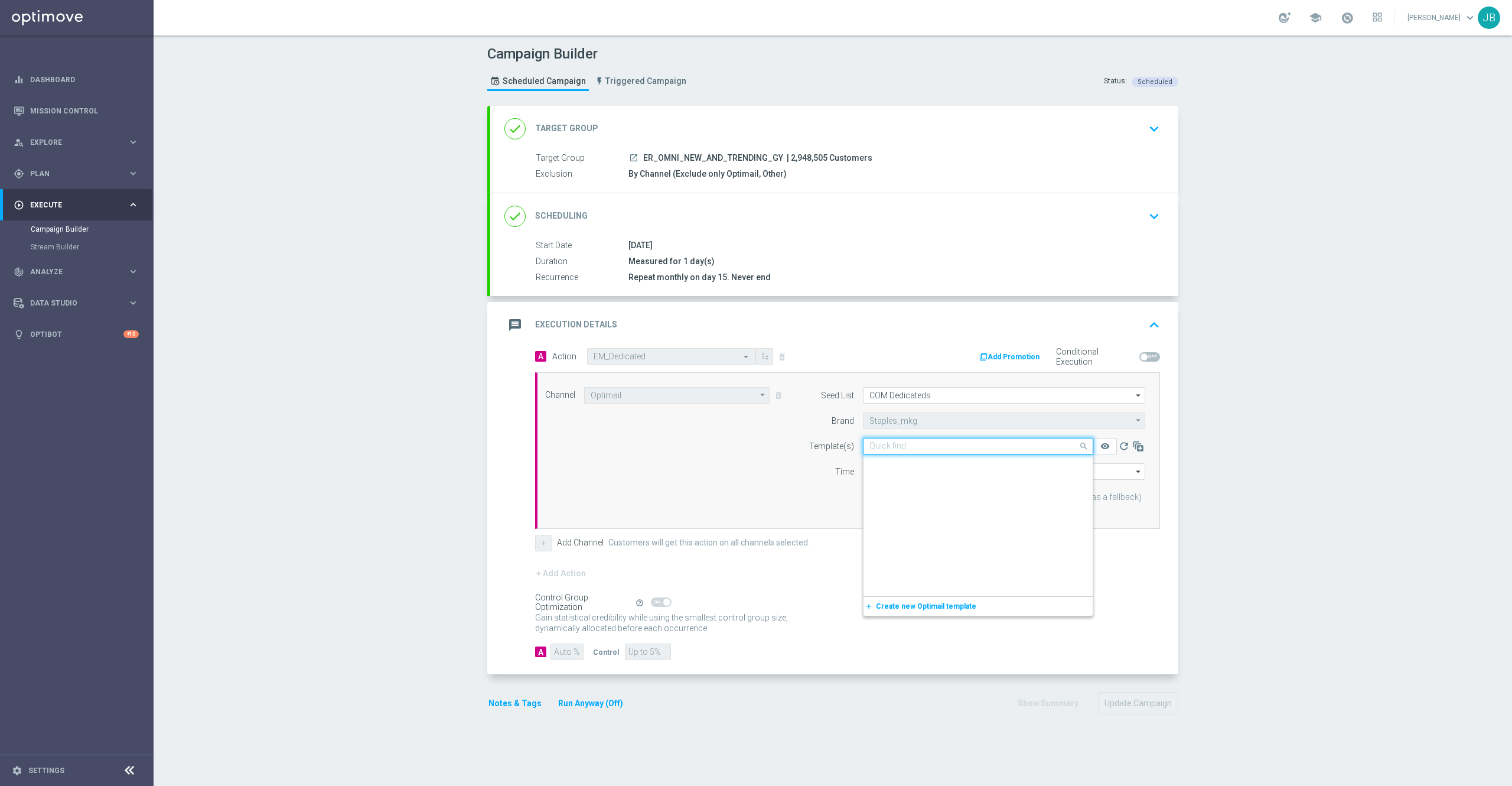
click at [924, 446] on input "text" at bounding box center [966, 446] width 194 height 10
paste input "V-ER_DC_New_Trending_August"
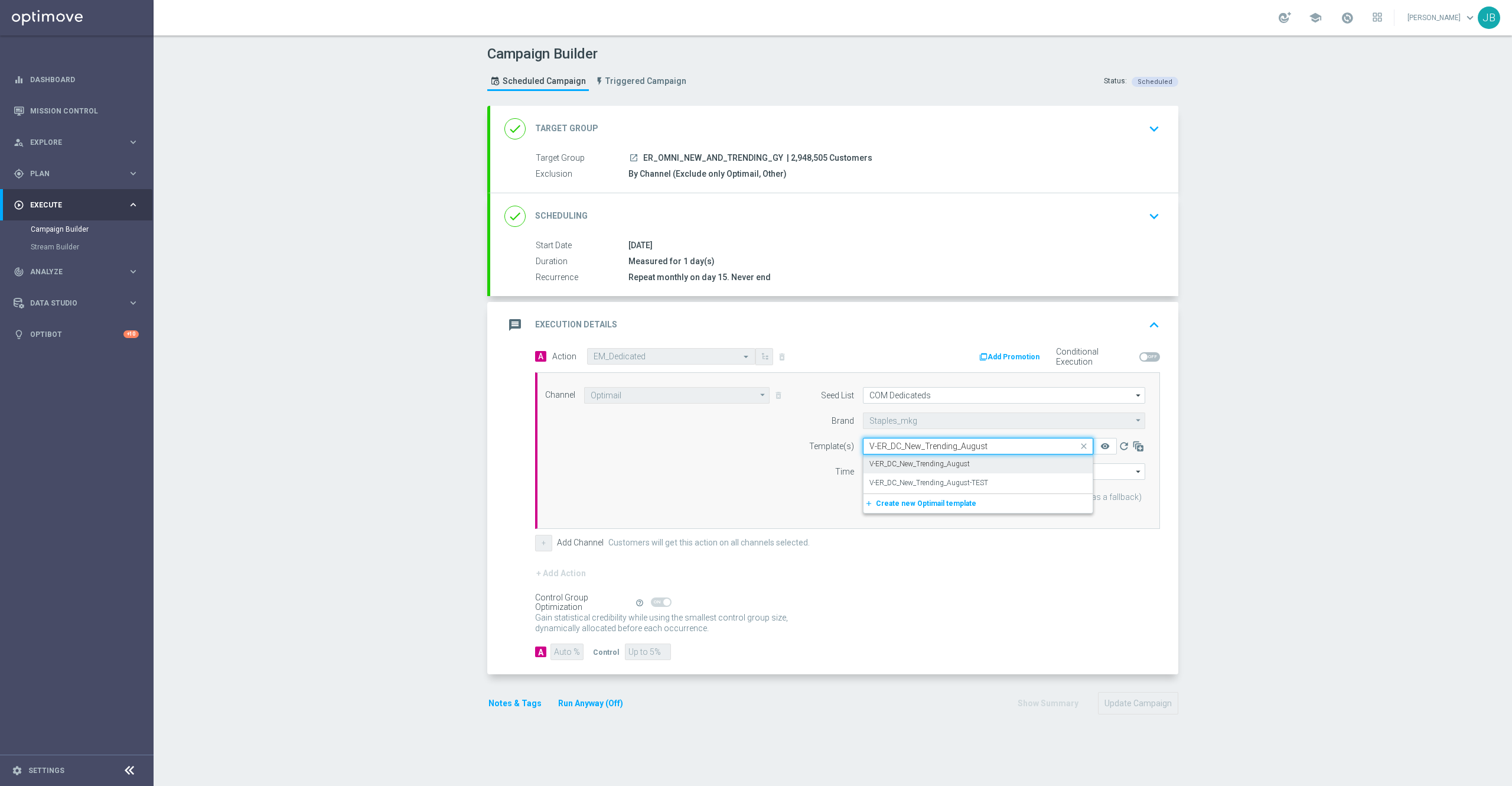
click at [937, 463] on label "V-ER_DC_New_Trending_August" at bounding box center [919, 464] width 100 height 10
type input "V-ER_DC_New_Trending_August"
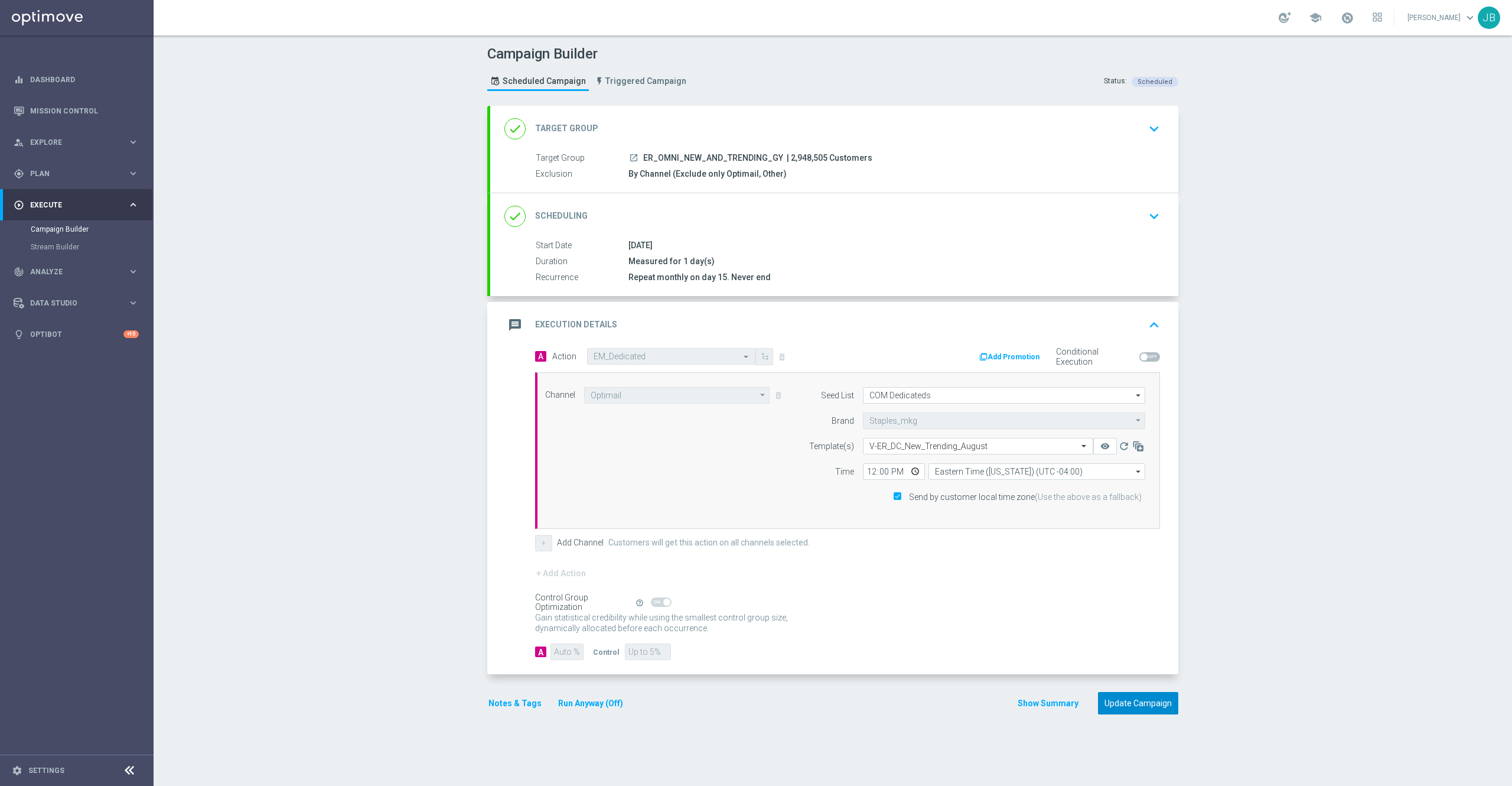
click at [1137, 707] on button "Update Campaign" at bounding box center [1137, 703] width 80 height 23
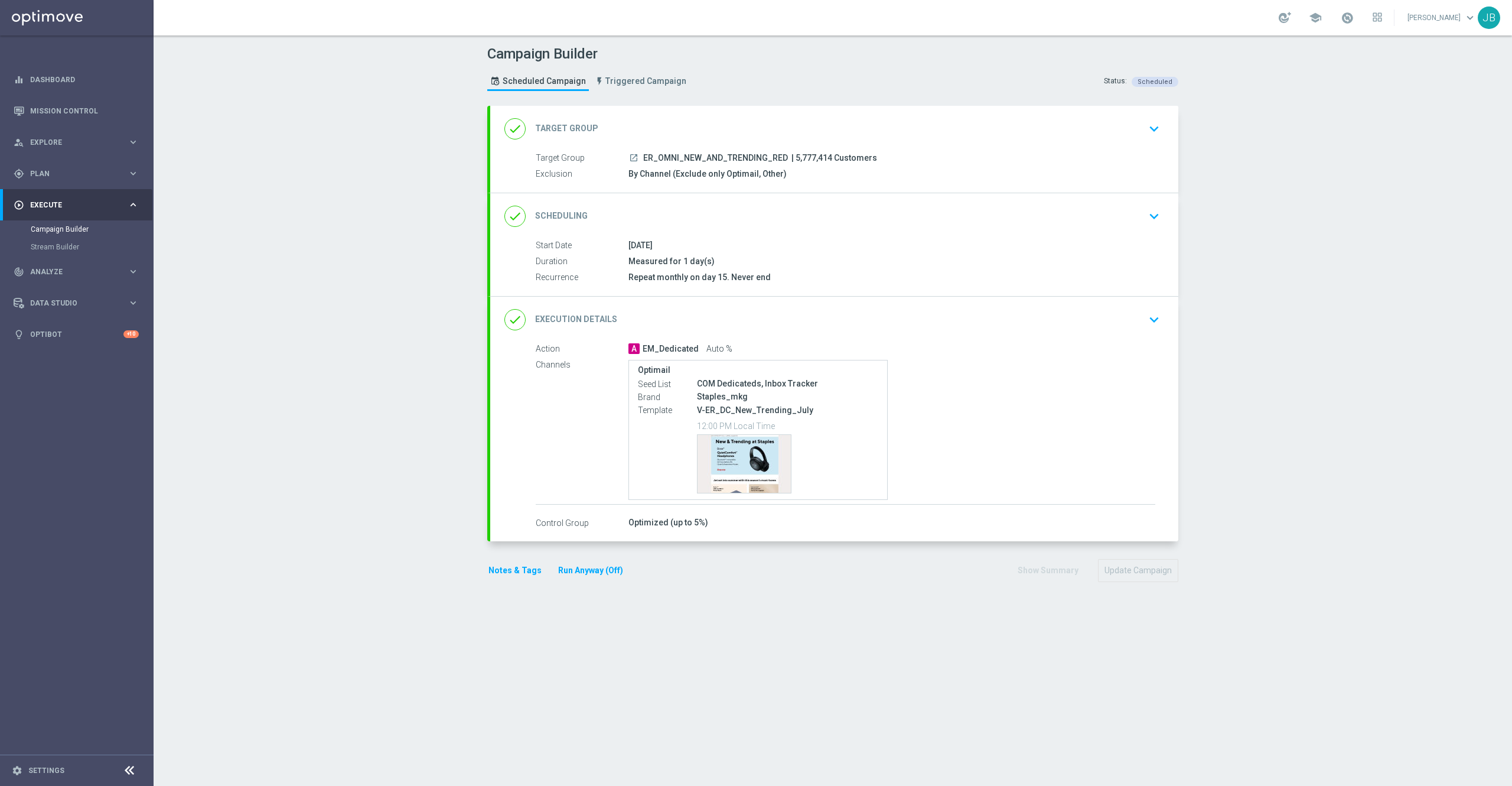
click at [556, 313] on div "done Execution Details" at bounding box center [561, 320] width 113 height 21
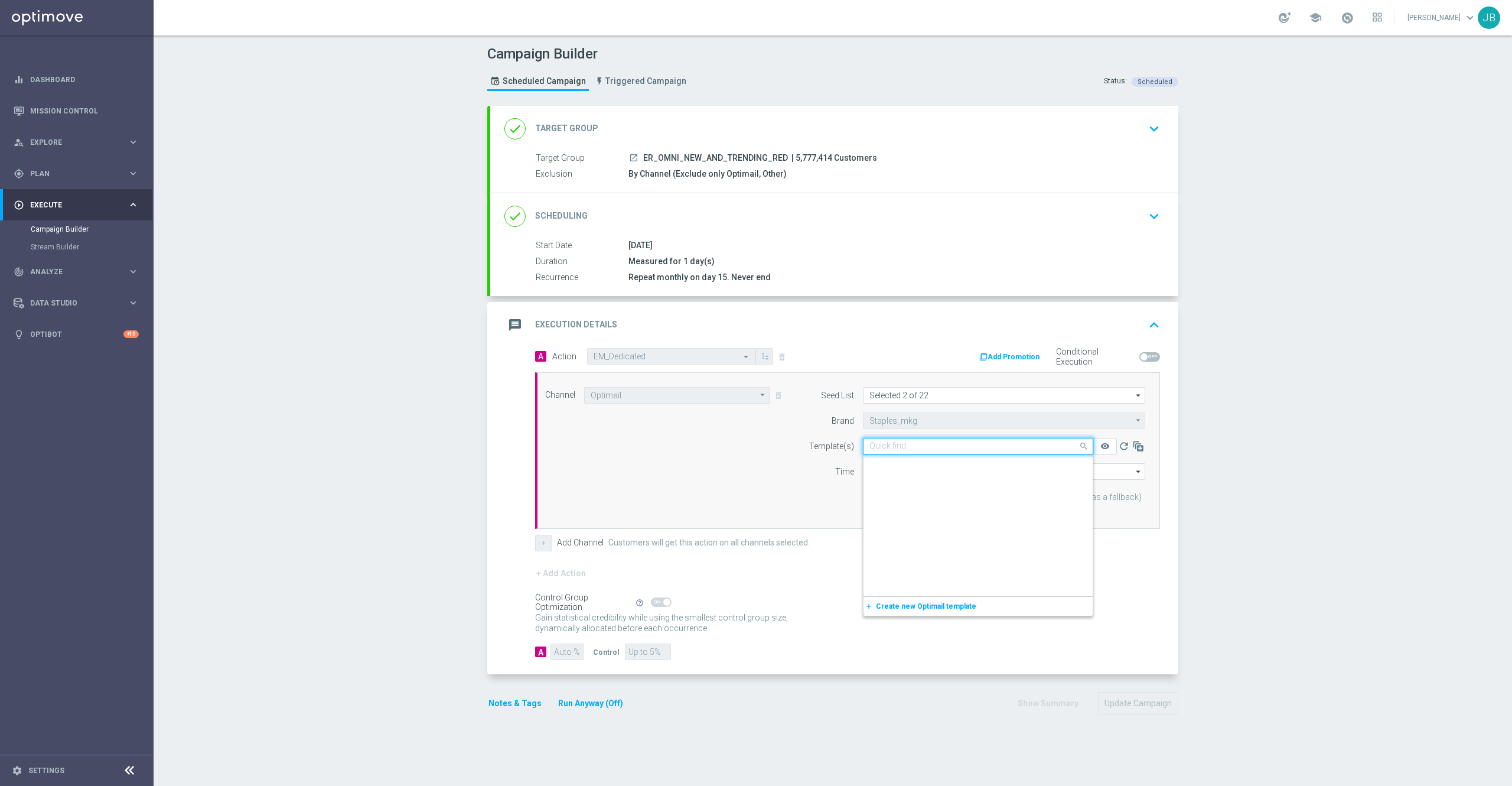
click at [886, 442] on input "text" at bounding box center [966, 446] width 194 height 10
paste input "V-ER_DC_New_Trending_August"
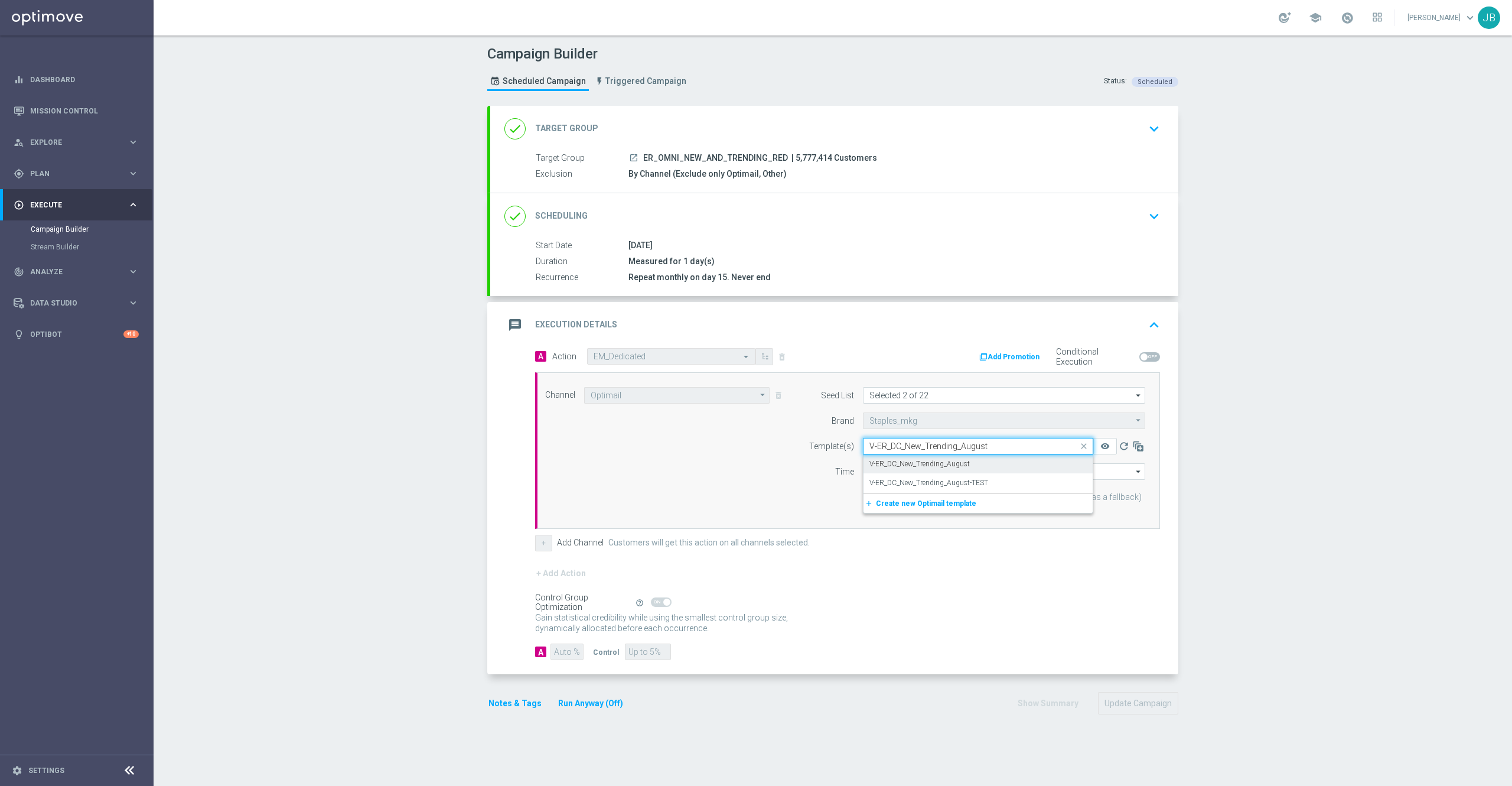
click at [911, 463] on label "V-ER_DC_New_Trending_August" at bounding box center [919, 464] width 100 height 10
type input "V-ER_DC_New_Trending_August"
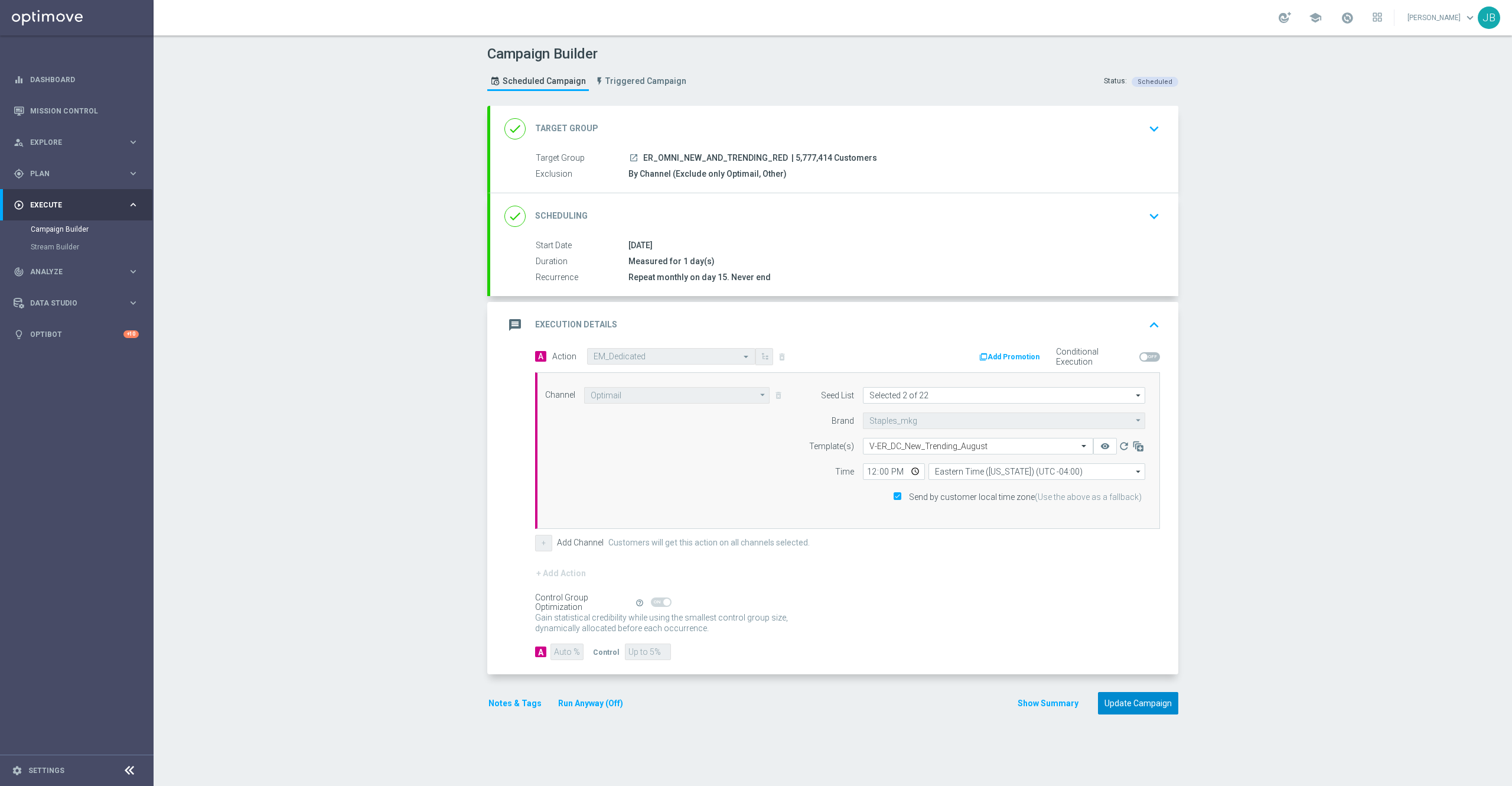
click at [1153, 700] on button "Update Campaign" at bounding box center [1137, 703] width 80 height 23
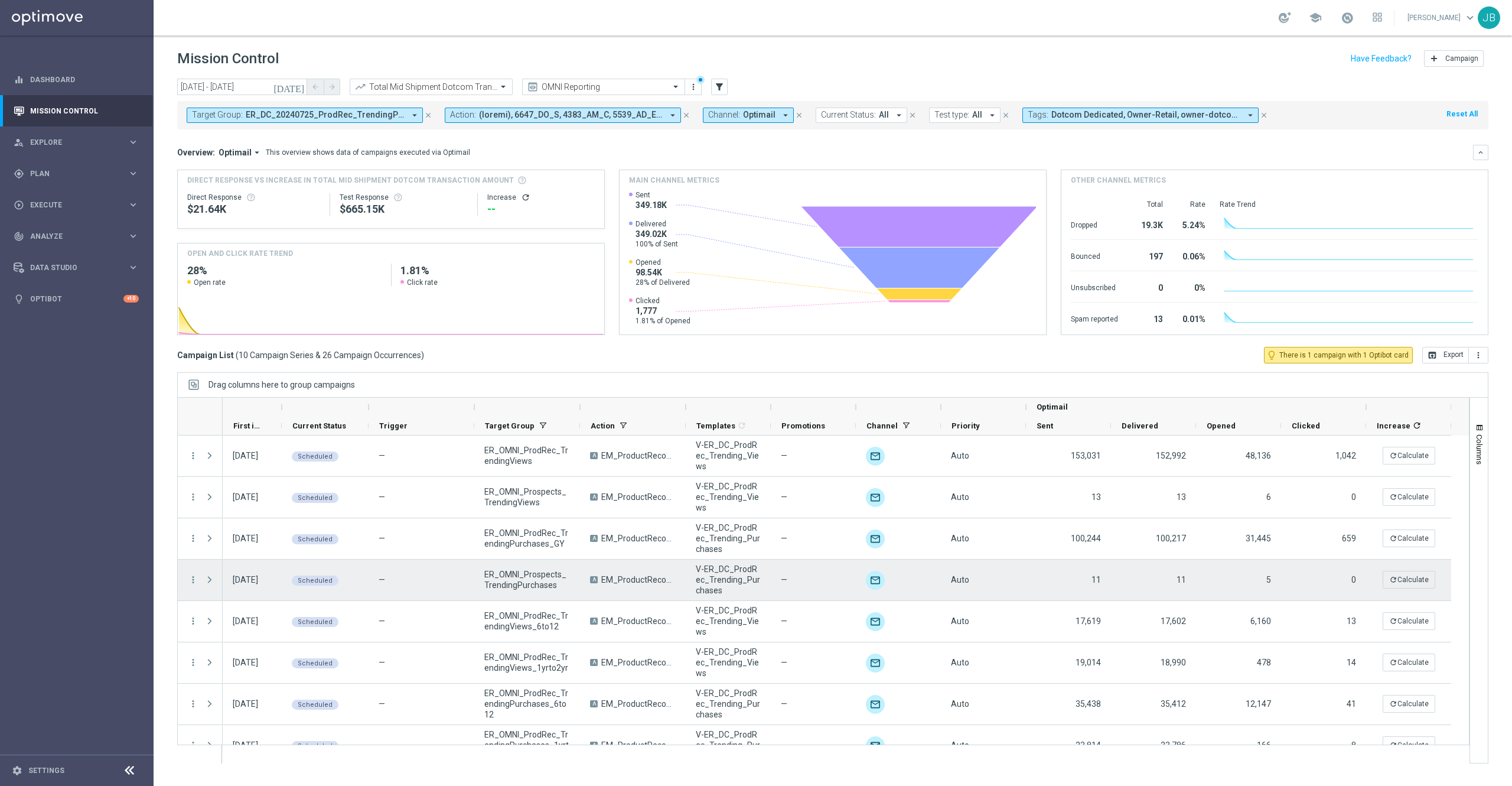
scroll to position [105, 0]
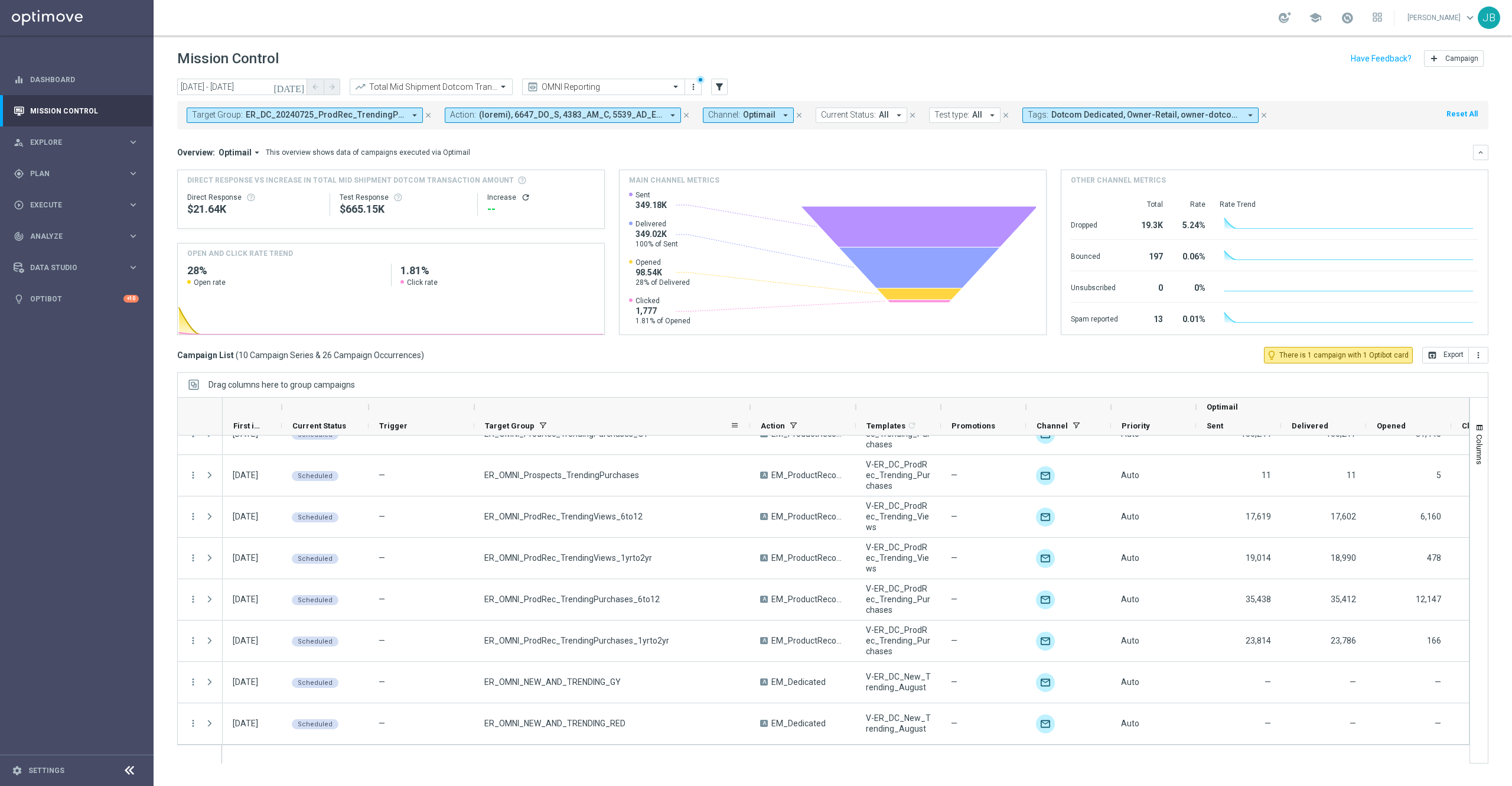
drag, startPoint x: 578, startPoint y: 410, endPoint x: 748, endPoint y: 417, distance: 170.1
click at [748, 417] on div "Optimail First in Range" at bounding box center [922, 416] width 1399 height 38
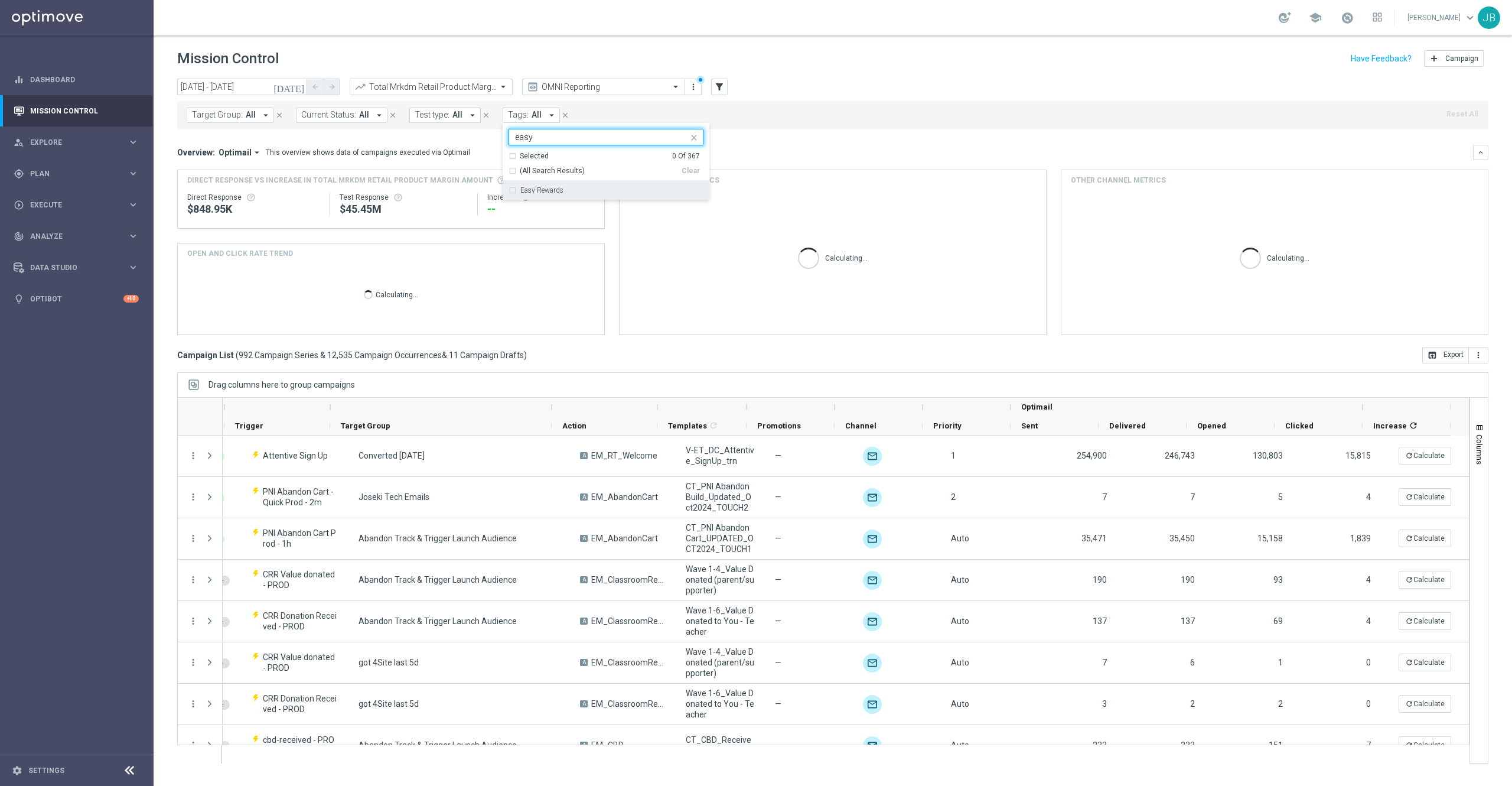
click at [563, 199] on div "Easy Rewards" at bounding box center [606, 190] width 195 height 19
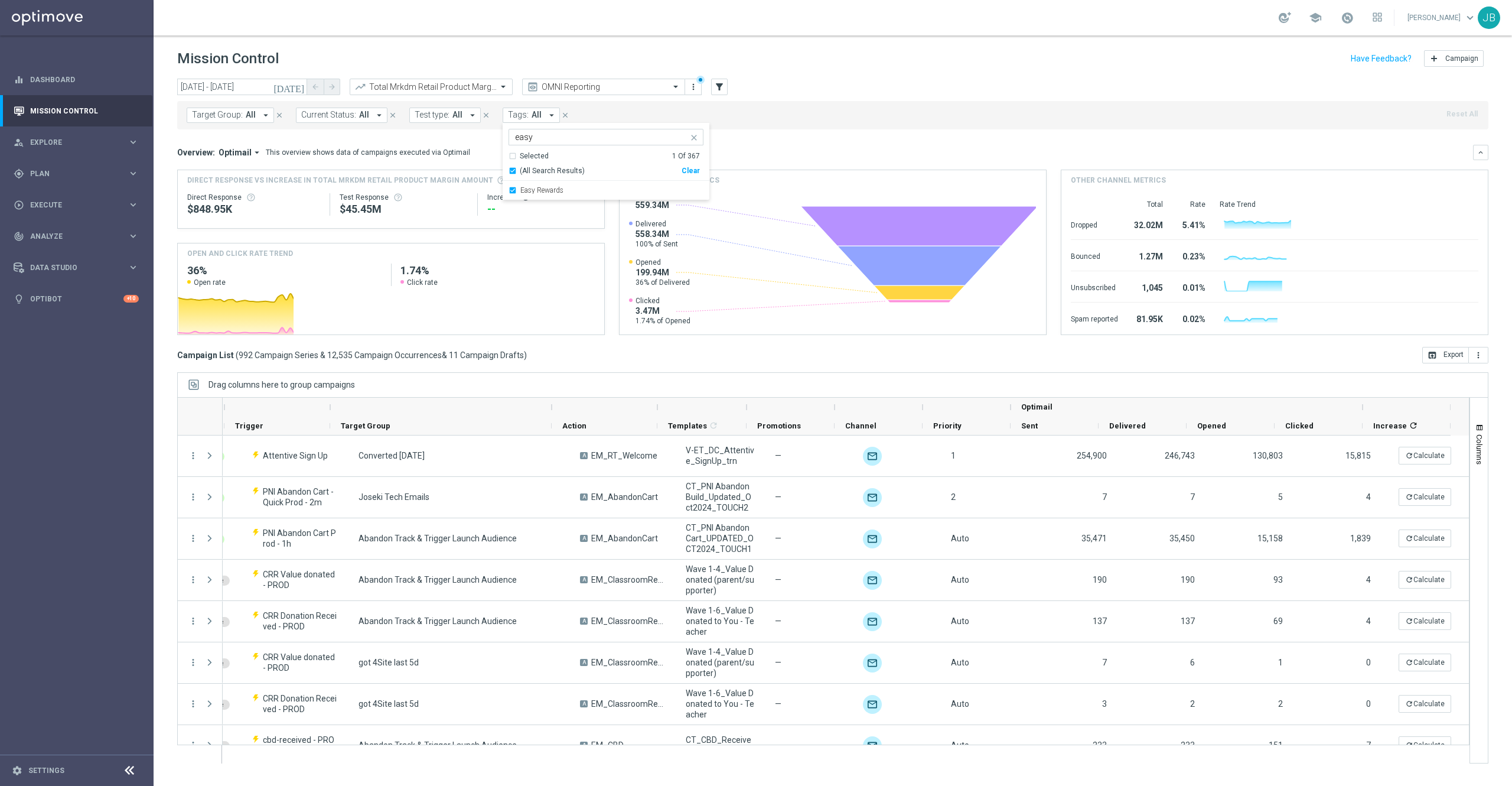
click at [543, 138] on input "easy" at bounding box center [601, 138] width 173 height 10
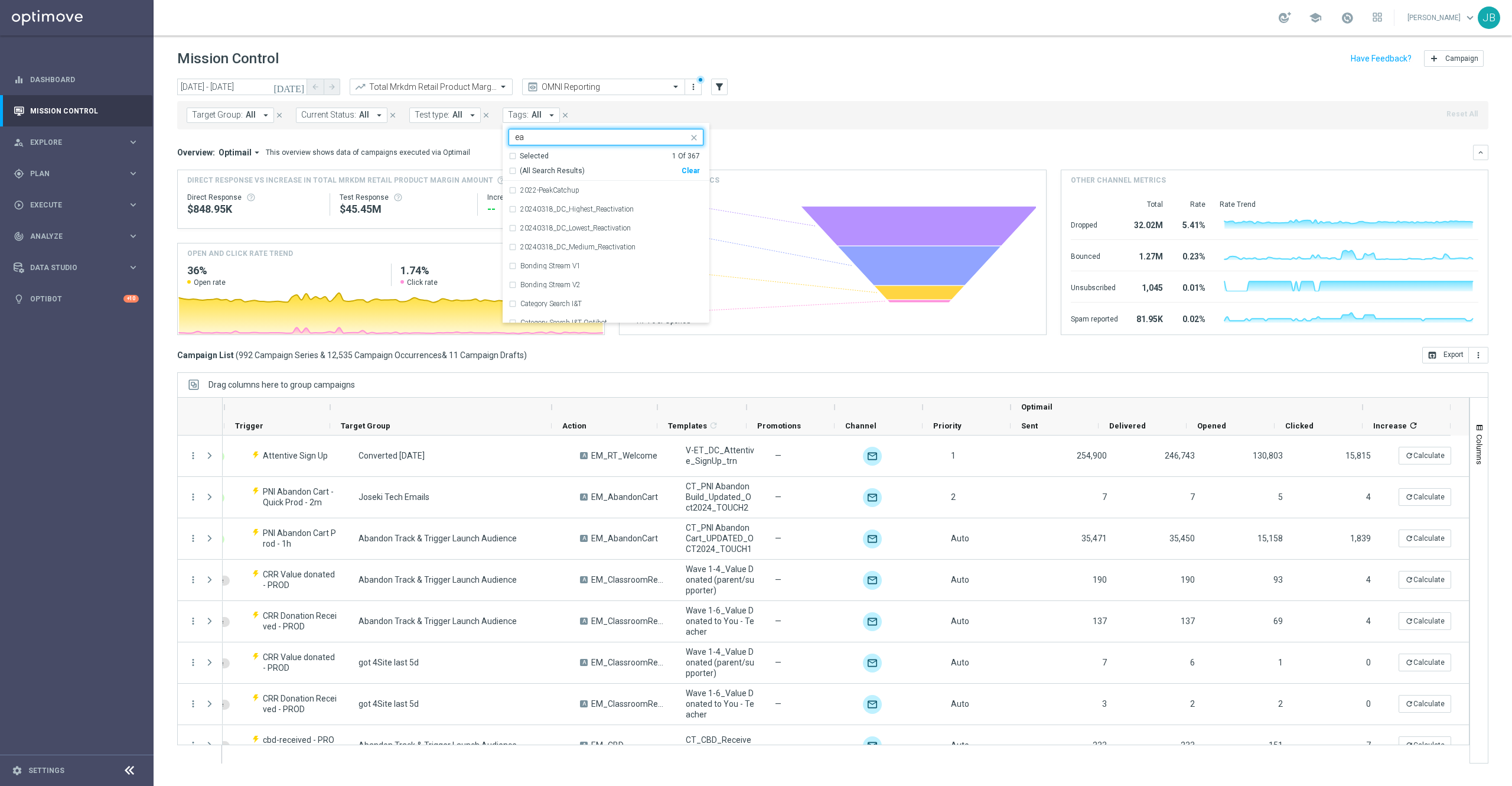
type input "e"
click at [553, 205] on div "Loyalty Launch" at bounding box center [606, 209] width 195 height 19
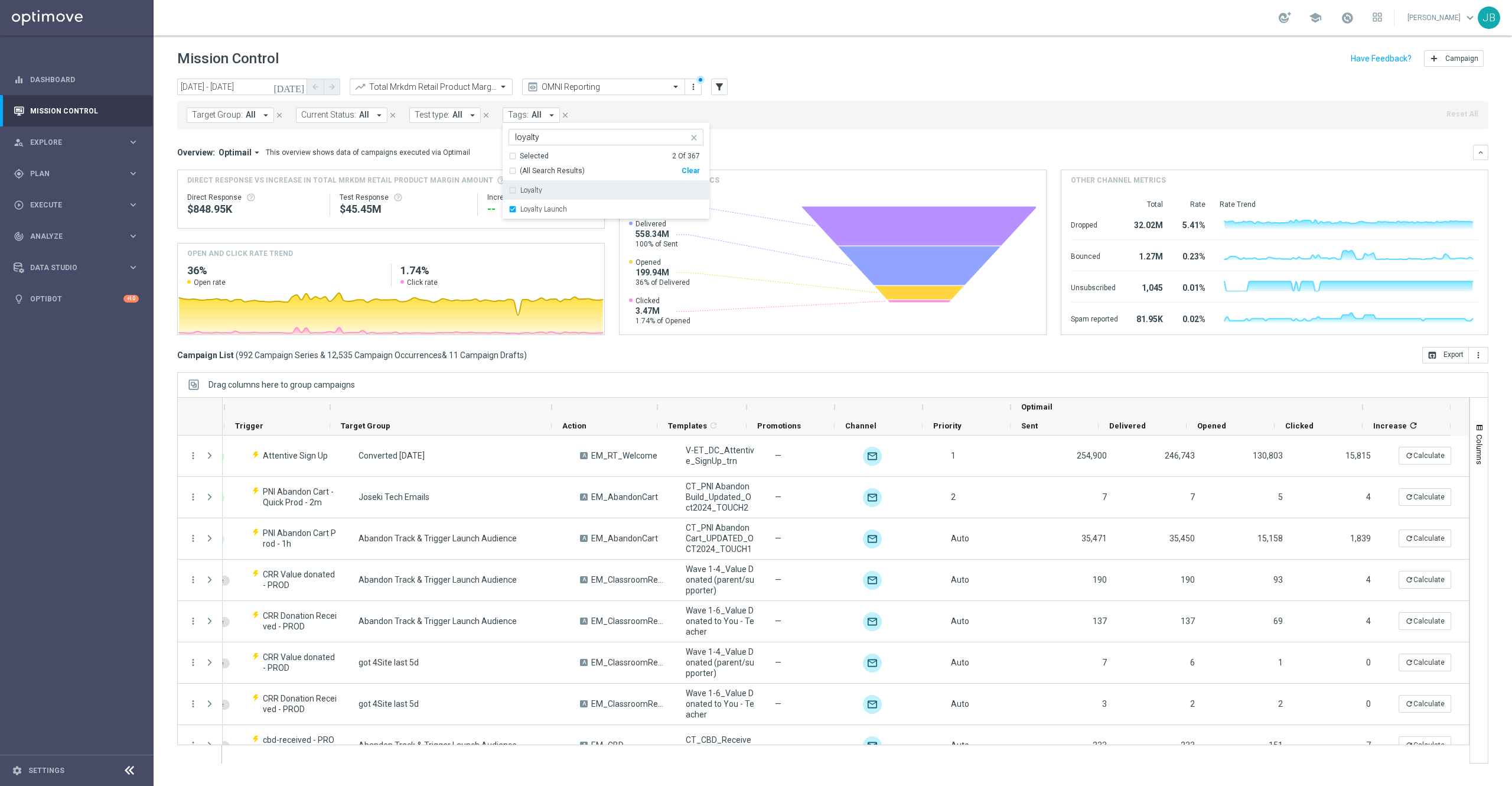
click at [553, 136] on input "loyalty" at bounding box center [601, 138] width 173 height 10
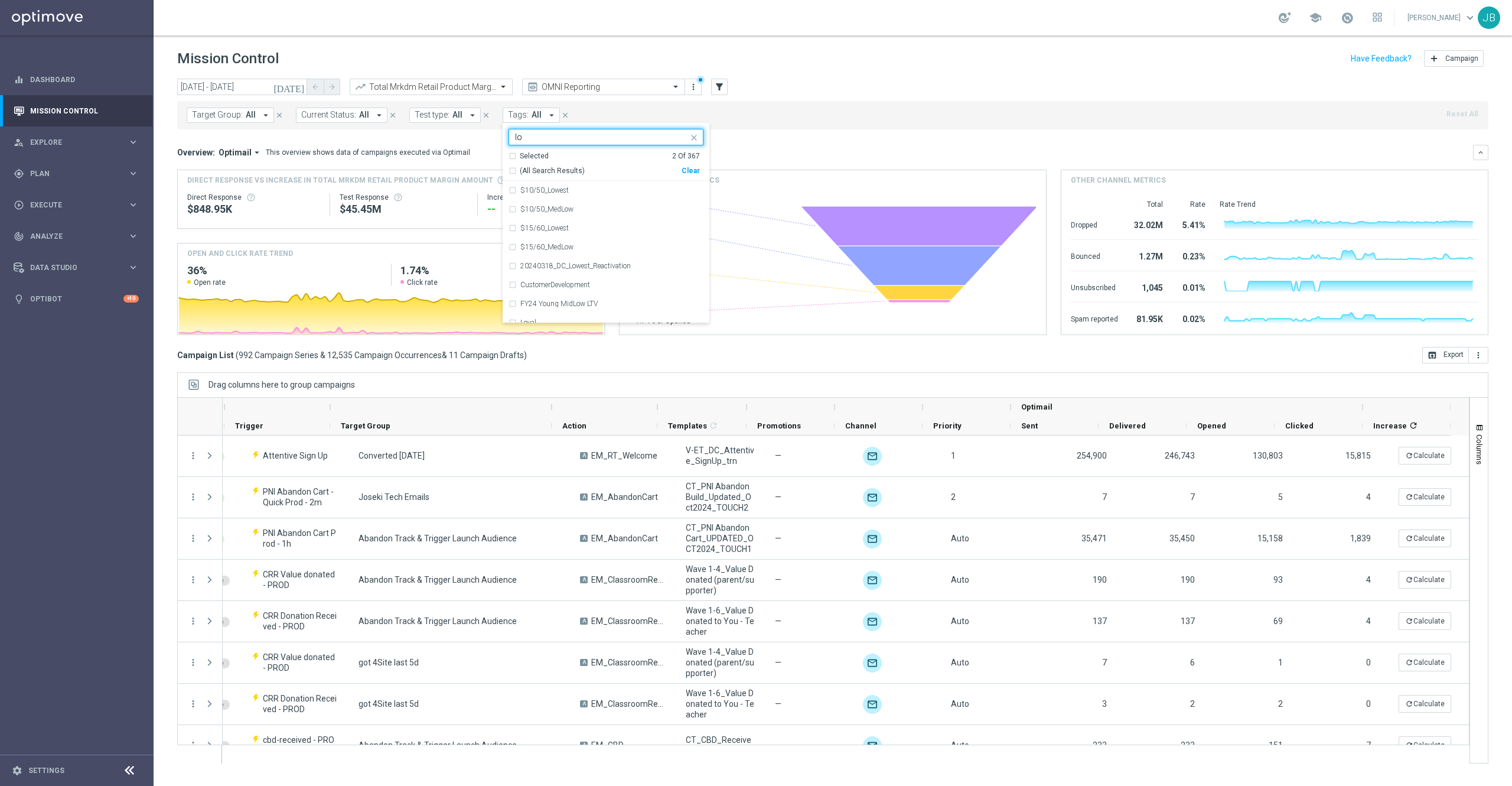
type input "l"
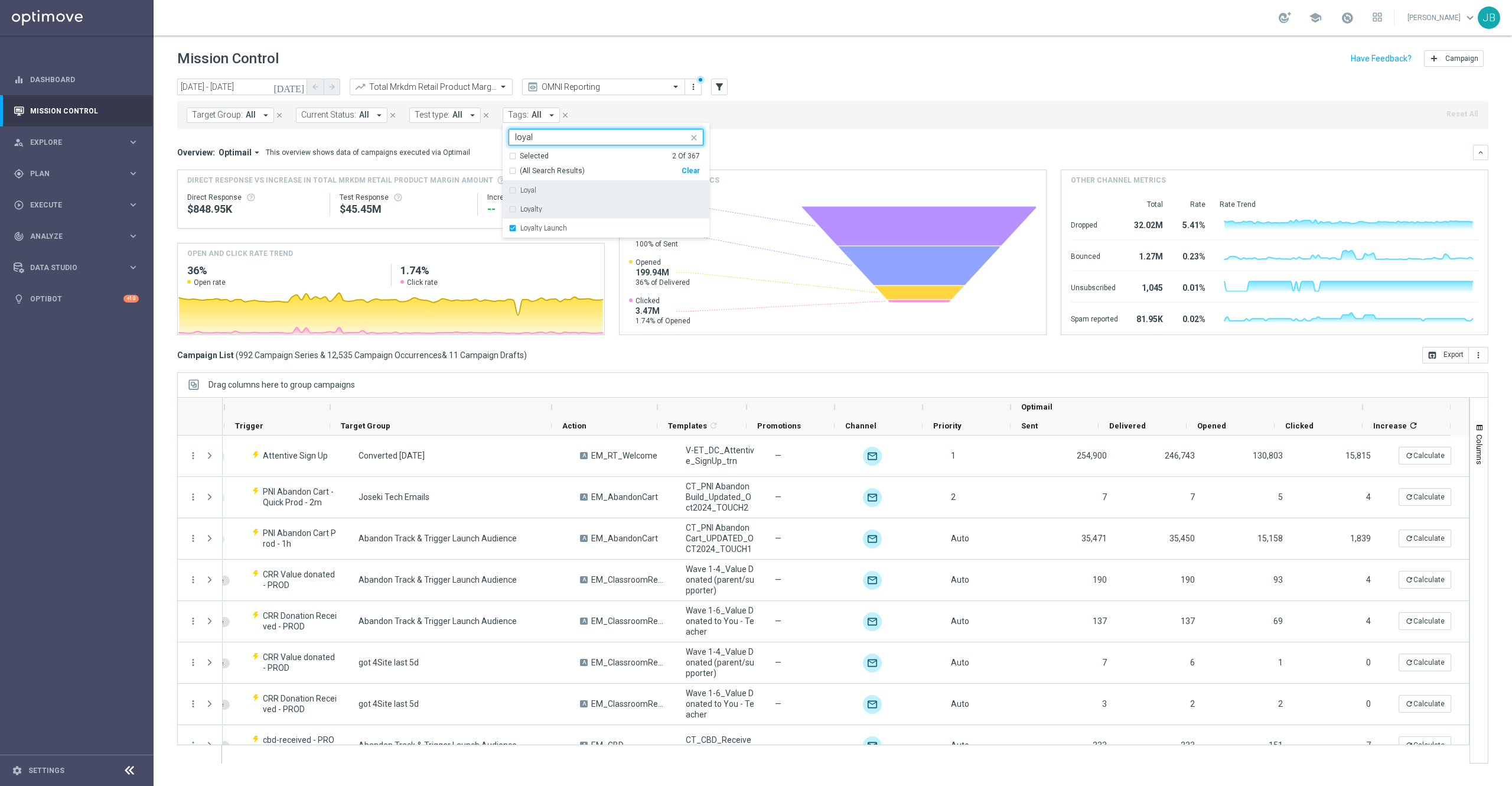
click at [530, 190] on label "Loyal" at bounding box center [528, 190] width 16 height 7
click at [541, 210] on label "Loyalty" at bounding box center [531, 210] width 22 height 7
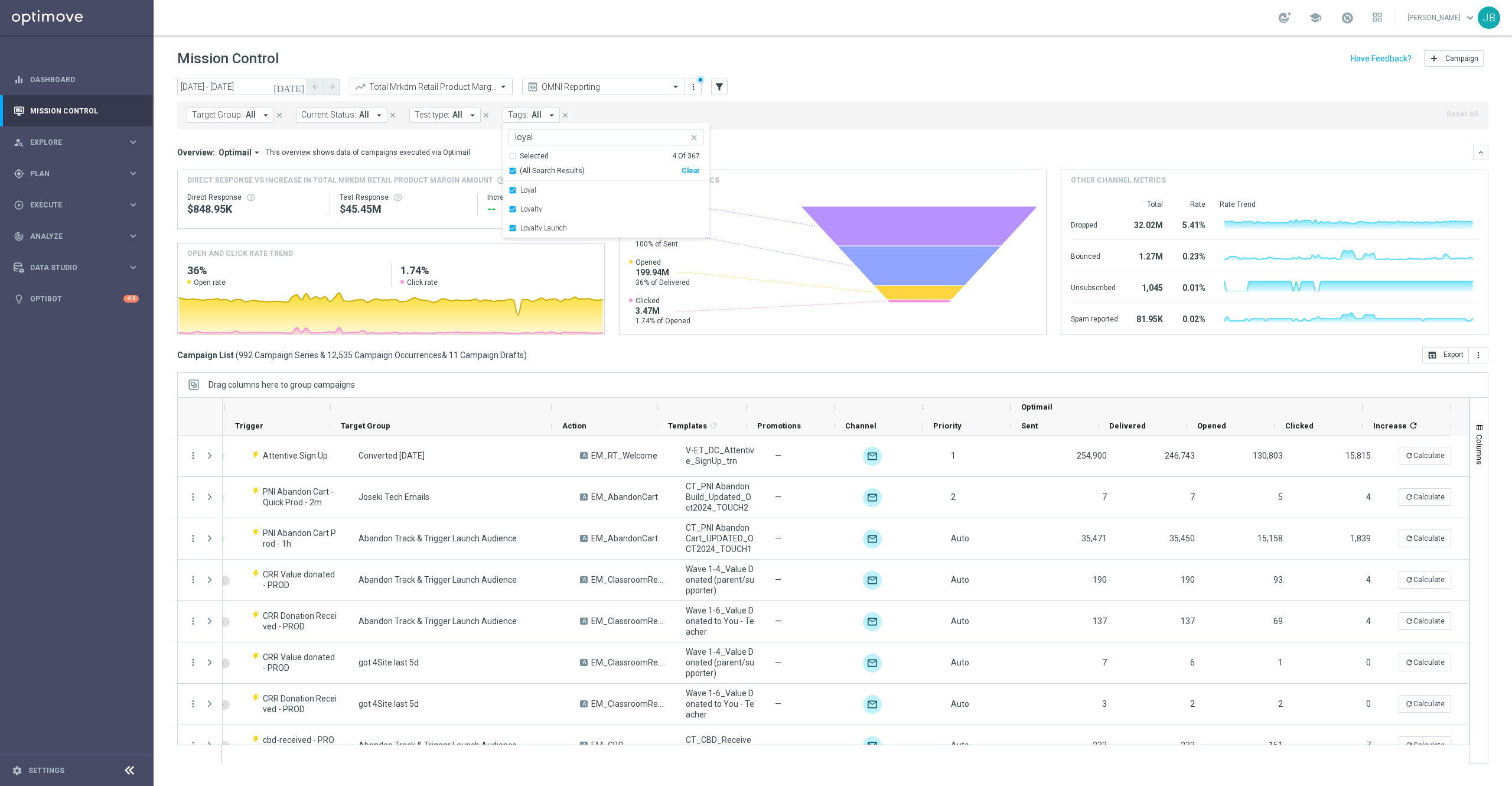
click at [553, 139] on input "loyal" at bounding box center [601, 138] width 173 height 10
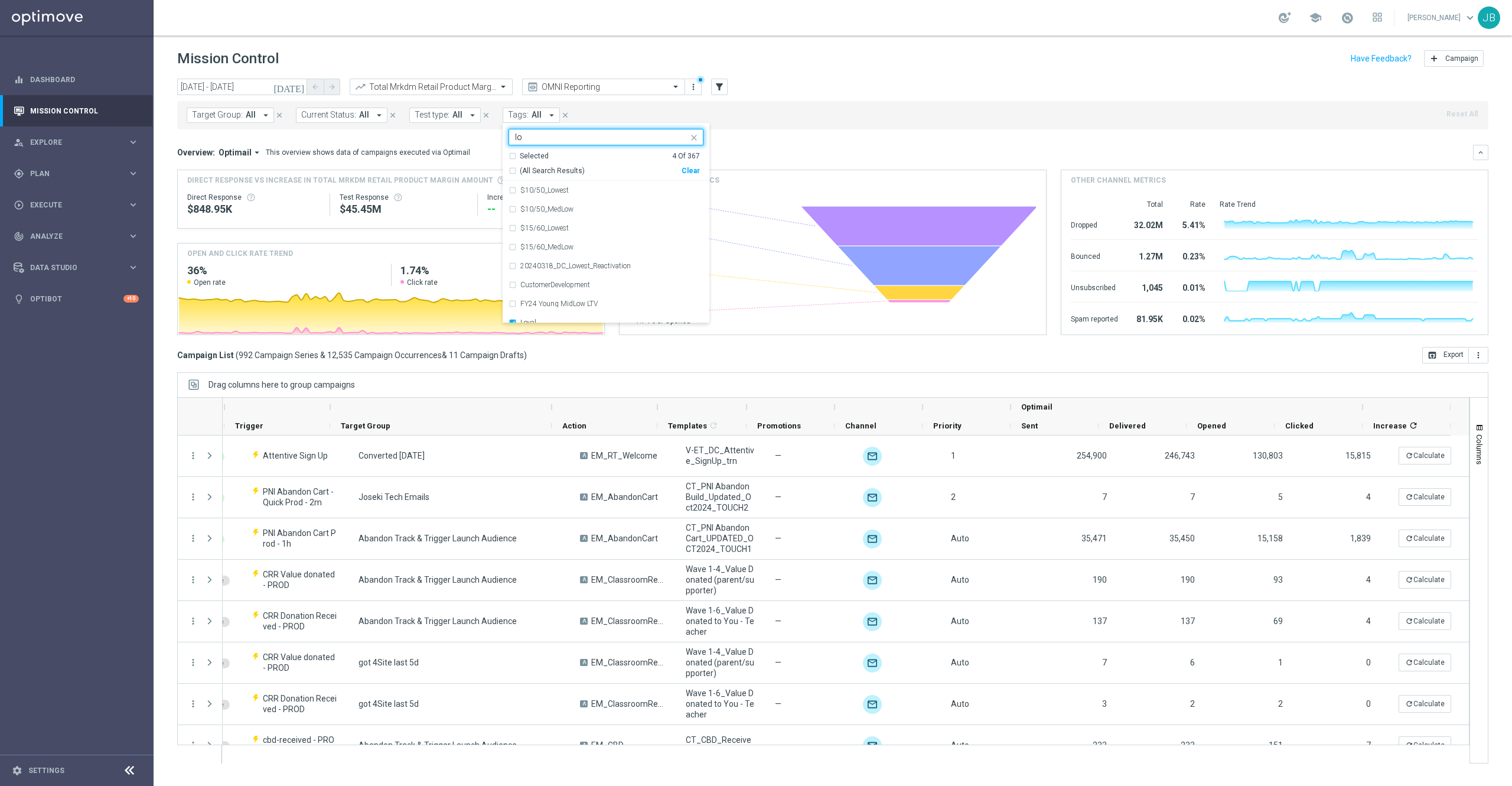
type input "l"
click at [517, 190] on div "SLP Goodwill Points" at bounding box center [606, 190] width 195 height 19
type input "slp"
click at [513, 170] on div "(All Search Results)" at bounding box center [595, 171] width 173 height 10
click at [797, 151] on div "Overview: Optimail arrow_drop_down This overview shows data of campaigns execut…" at bounding box center [825, 152] width 1295 height 11
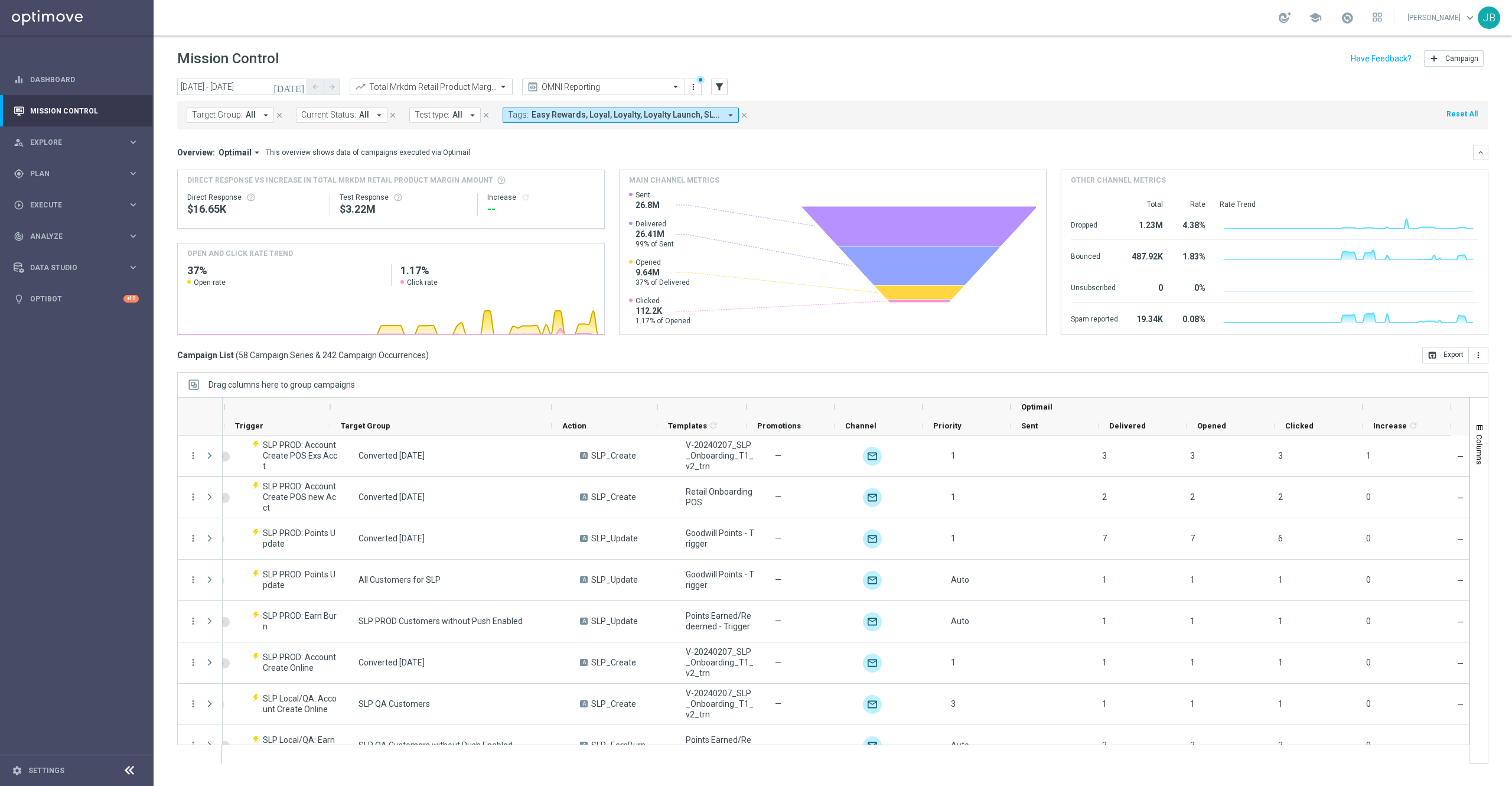
click at [517, 197] on div "Increase refresh" at bounding box center [541, 197] width 108 height 9
click at [640, 151] on div "Overview: Optimail arrow_drop_down This overview shows data of campaigns execut…" at bounding box center [825, 152] width 1295 height 11
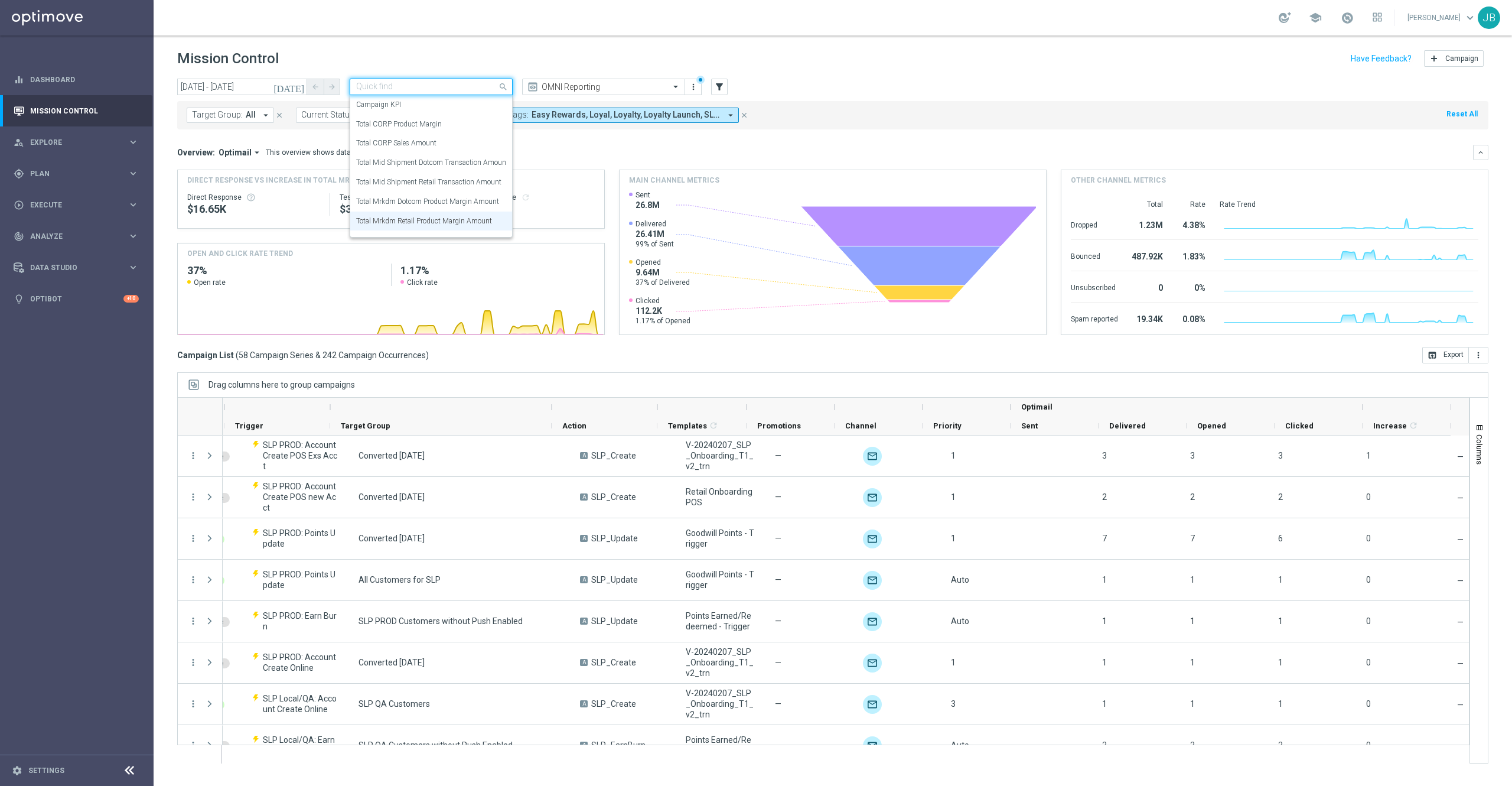
click at [439, 82] on input "text" at bounding box center [419, 87] width 126 height 10
drag, startPoint x: 440, startPoint y: 199, endPoint x: 417, endPoint y: 165, distance: 41.0
click at [417, 165] on div "Campaign KPI Total CORP Product Margin Total CORP Sales Amount Total Mid Shipme…" at bounding box center [431, 166] width 162 height 142
click at [417, 165] on label "Total Mid Shipment Dotcom Transaction Amount" at bounding box center [432, 162] width 152 height 10
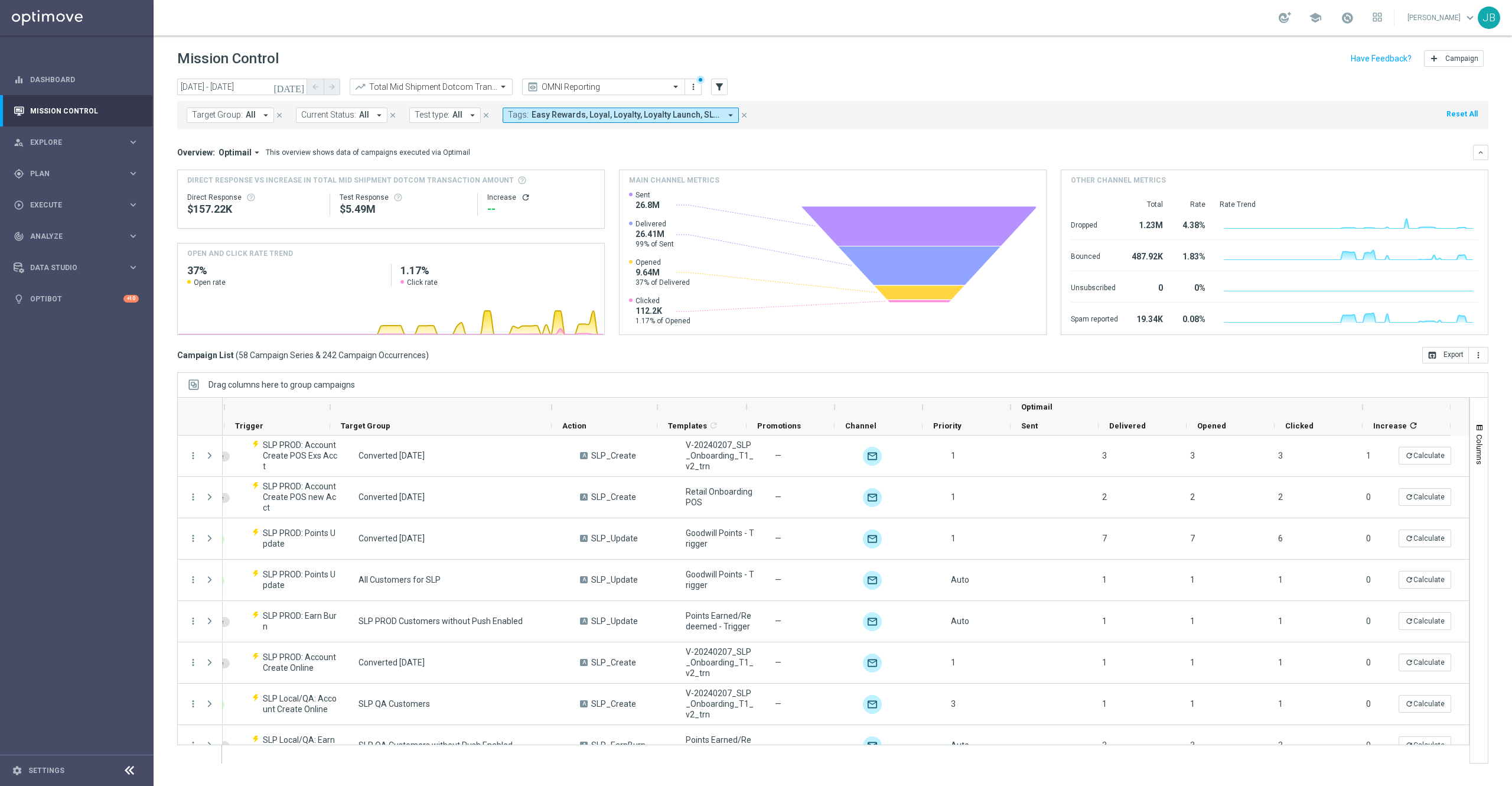
click at [524, 202] on div "--" at bounding box center [541, 210] width 108 height 14
click at [523, 199] on icon "refresh" at bounding box center [525, 197] width 9 height 9
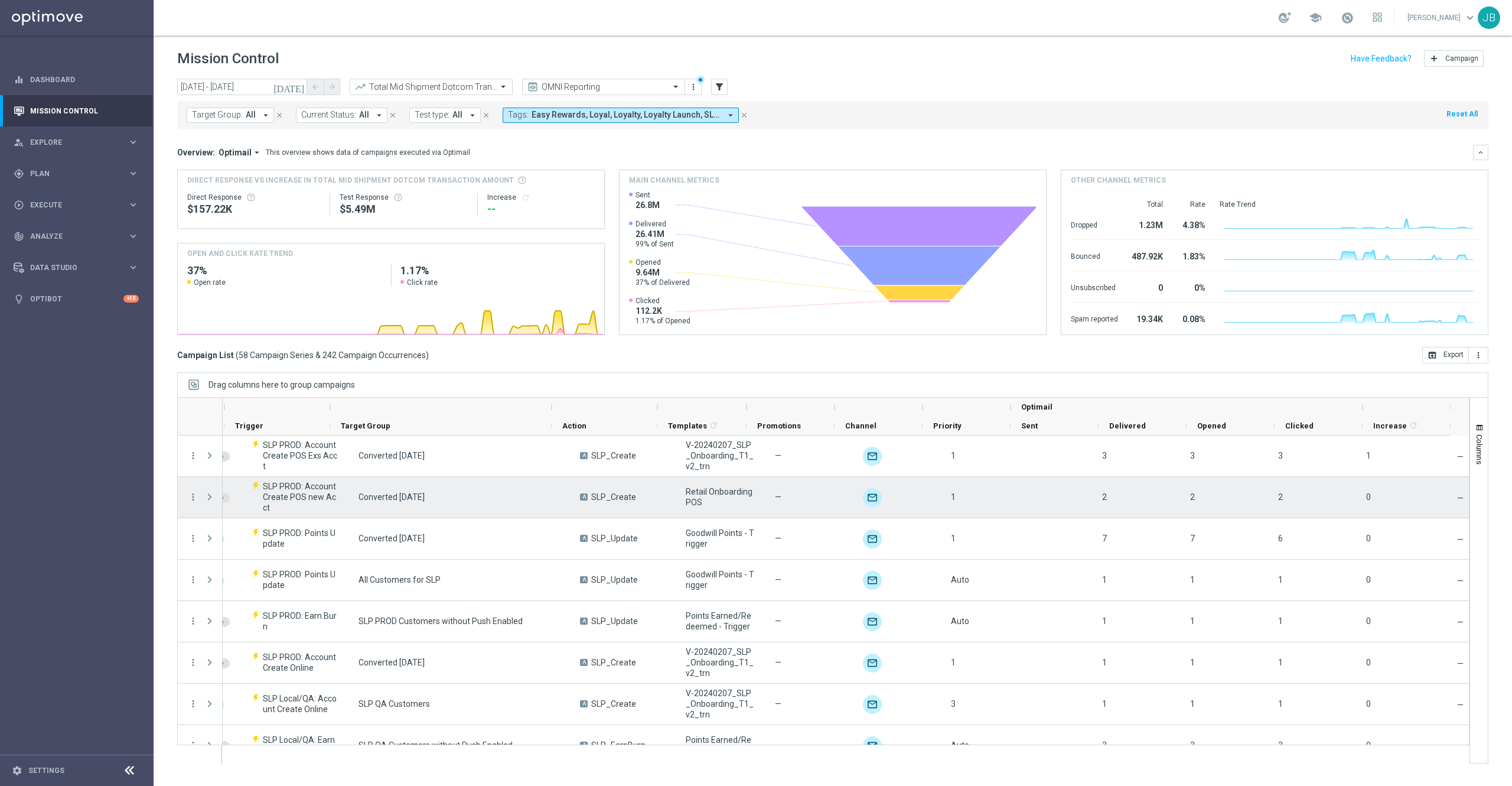
click at [1051, 477] on div "2" at bounding box center [1073, 497] width 88 height 41
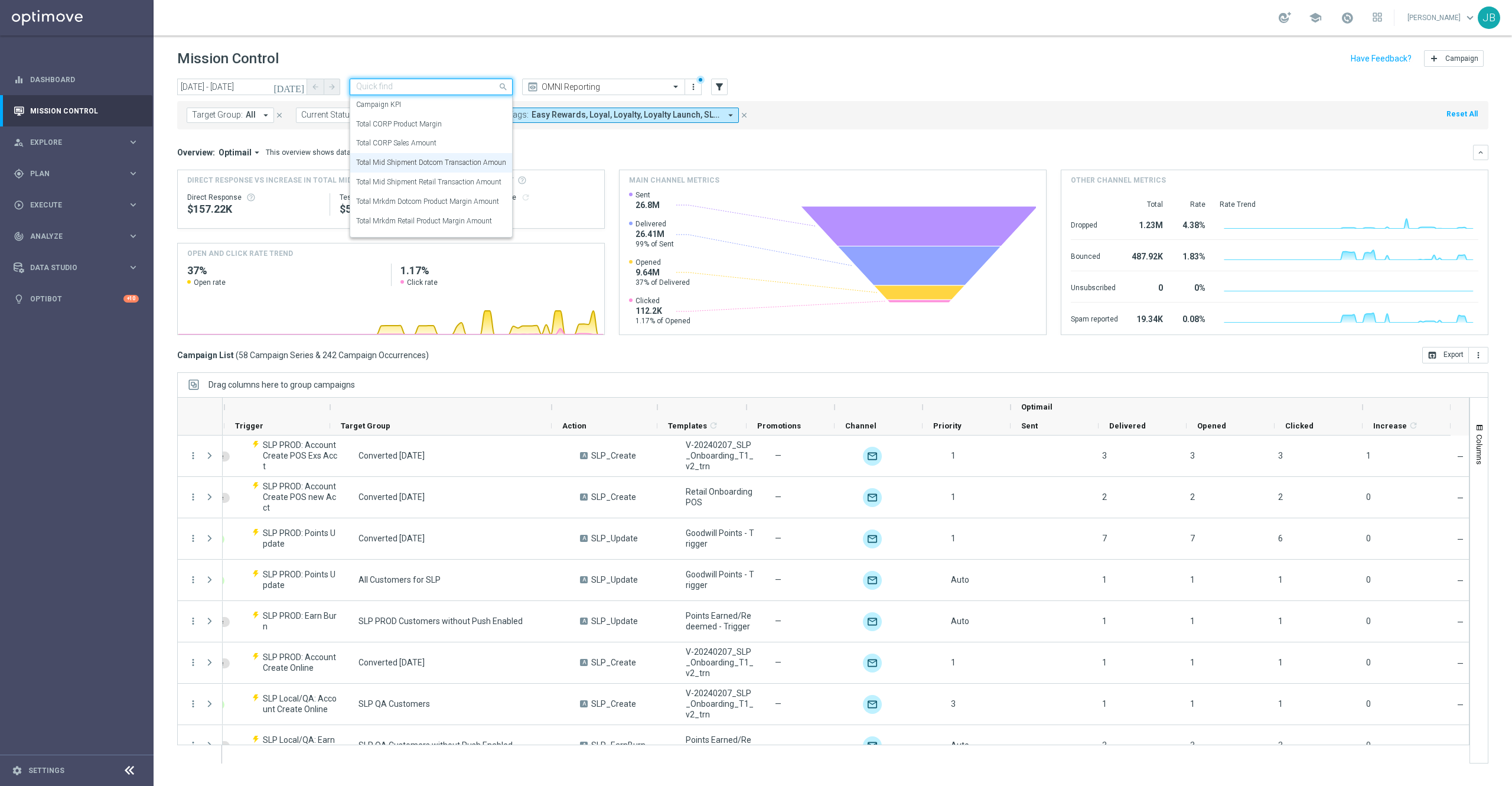
click at [459, 86] on input "text" at bounding box center [419, 87] width 126 height 10
click at [440, 181] on label "Total Mid Shipment Retail Transaction Amount" at bounding box center [429, 182] width 145 height 10
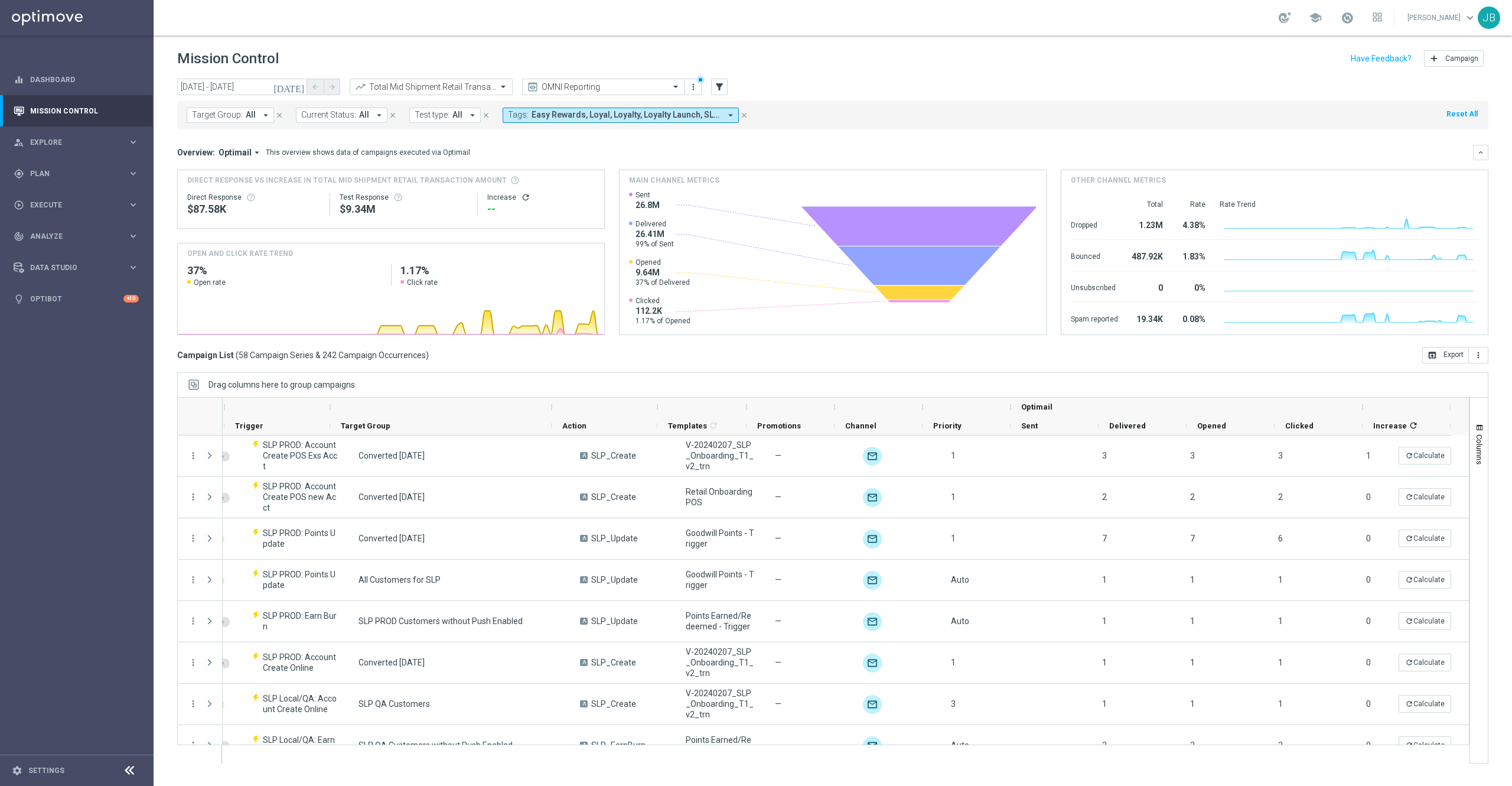
click at [525, 199] on icon "refresh" at bounding box center [525, 197] width 9 height 9
click at [437, 85] on input "text" at bounding box center [419, 87] width 126 height 10
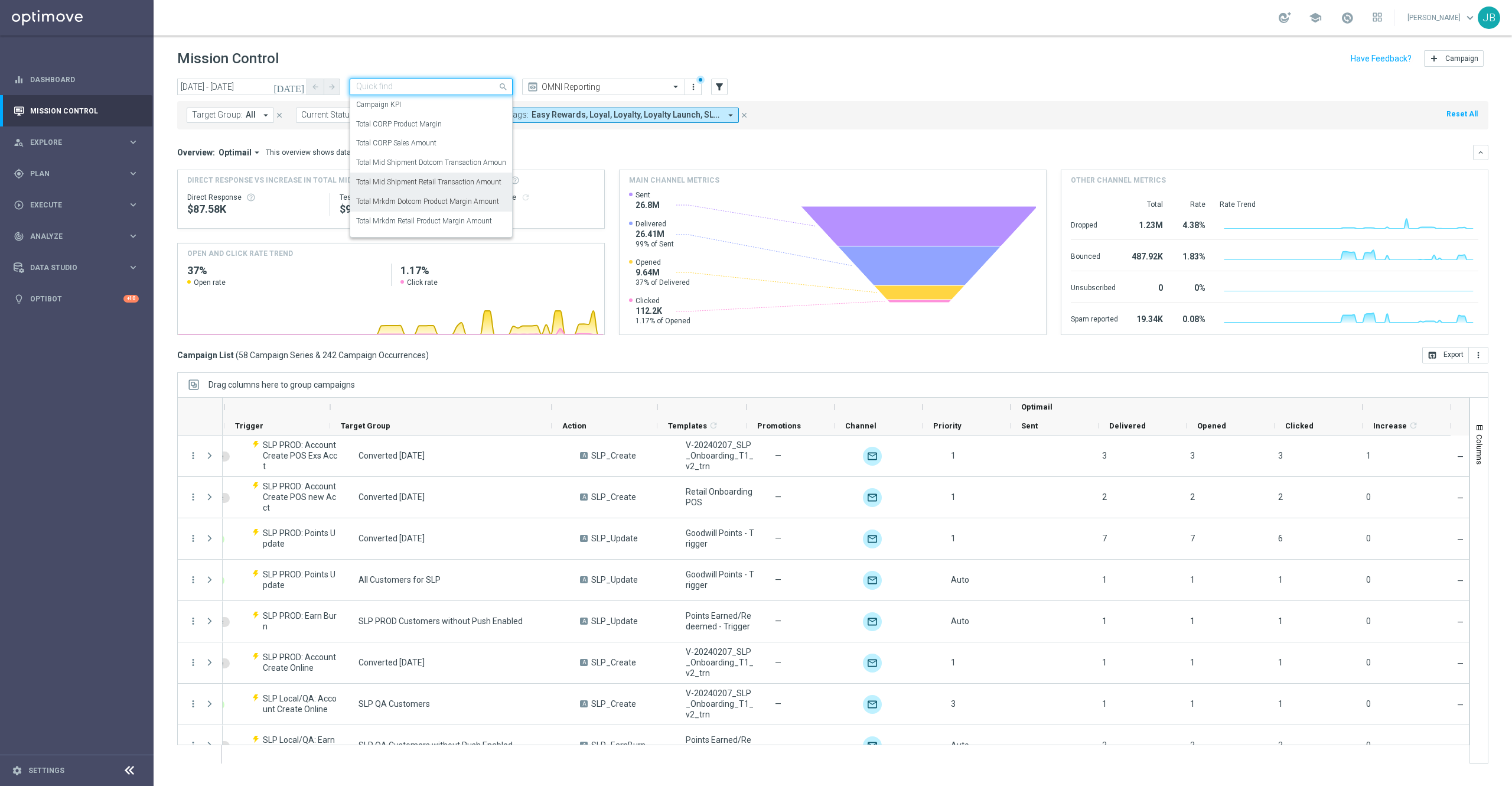
click at [439, 200] on label "Total Mrkdm Dotcom Product Margin Amount" at bounding box center [427, 202] width 143 height 10
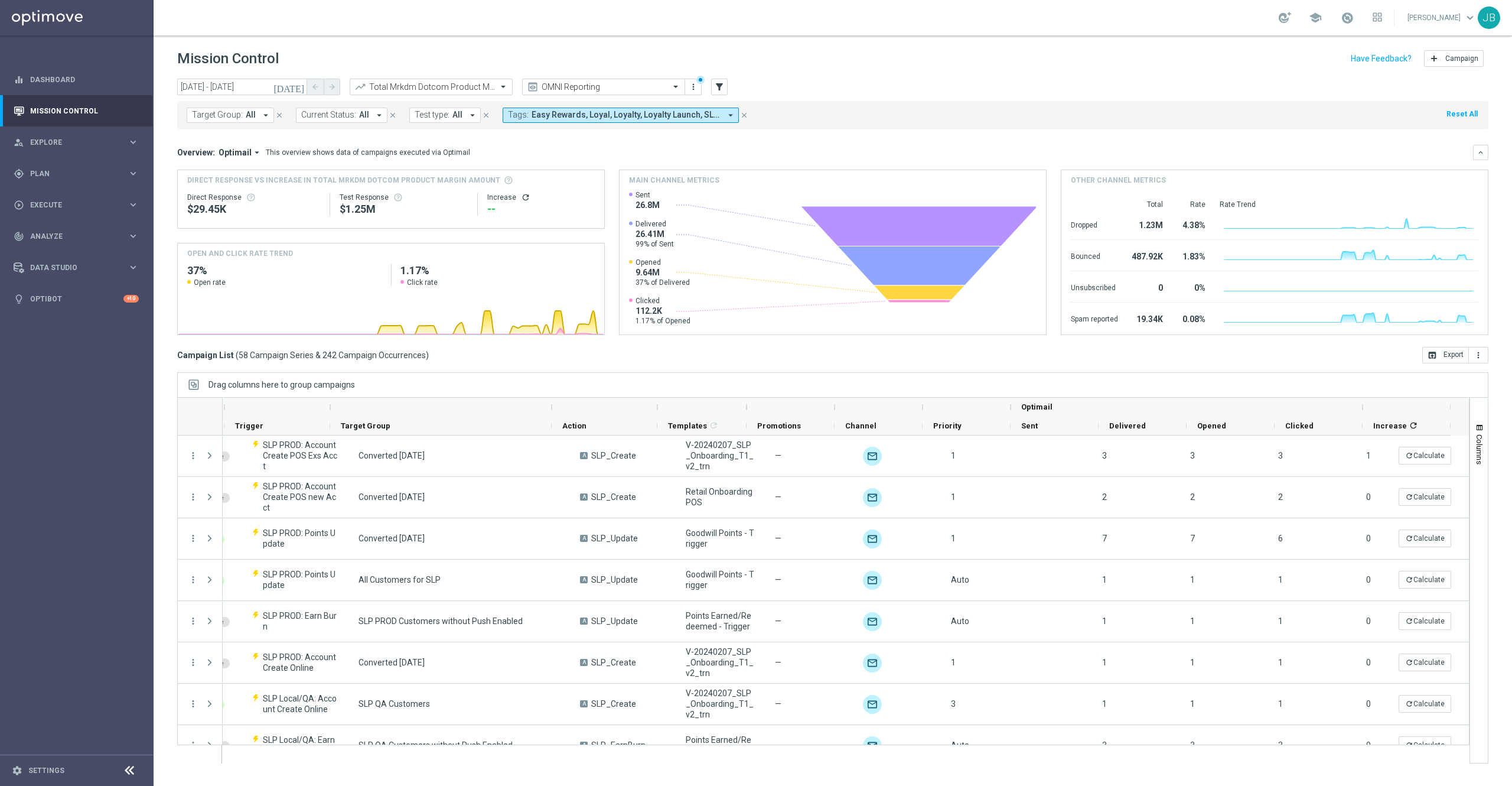
click at [523, 195] on icon "refresh" at bounding box center [525, 197] width 9 height 9
click at [452, 89] on input "text" at bounding box center [419, 87] width 126 height 10
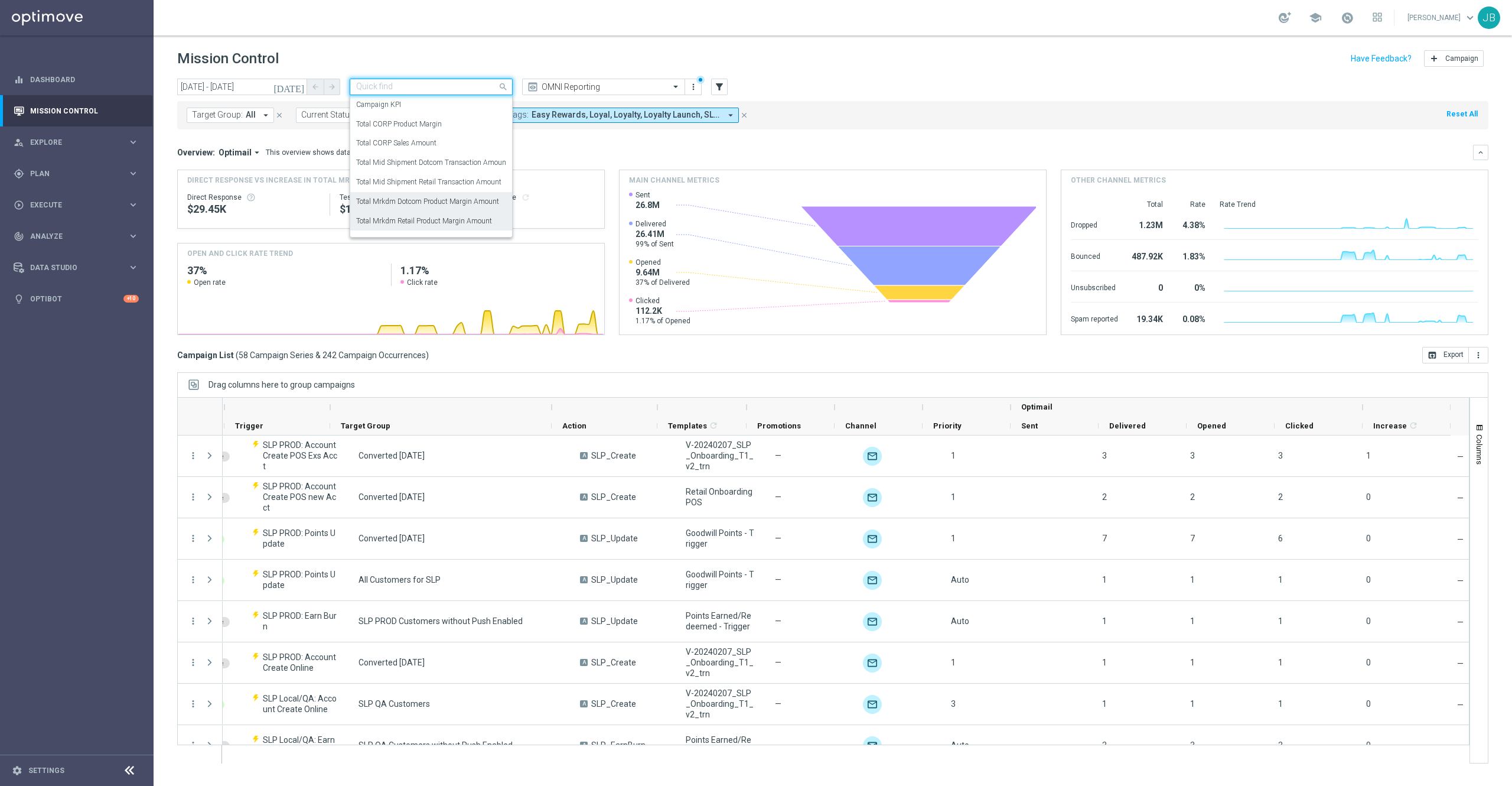
click at [447, 221] on label "Total Mrkdm Retail Product Margin Amount" at bounding box center [424, 221] width 136 height 10
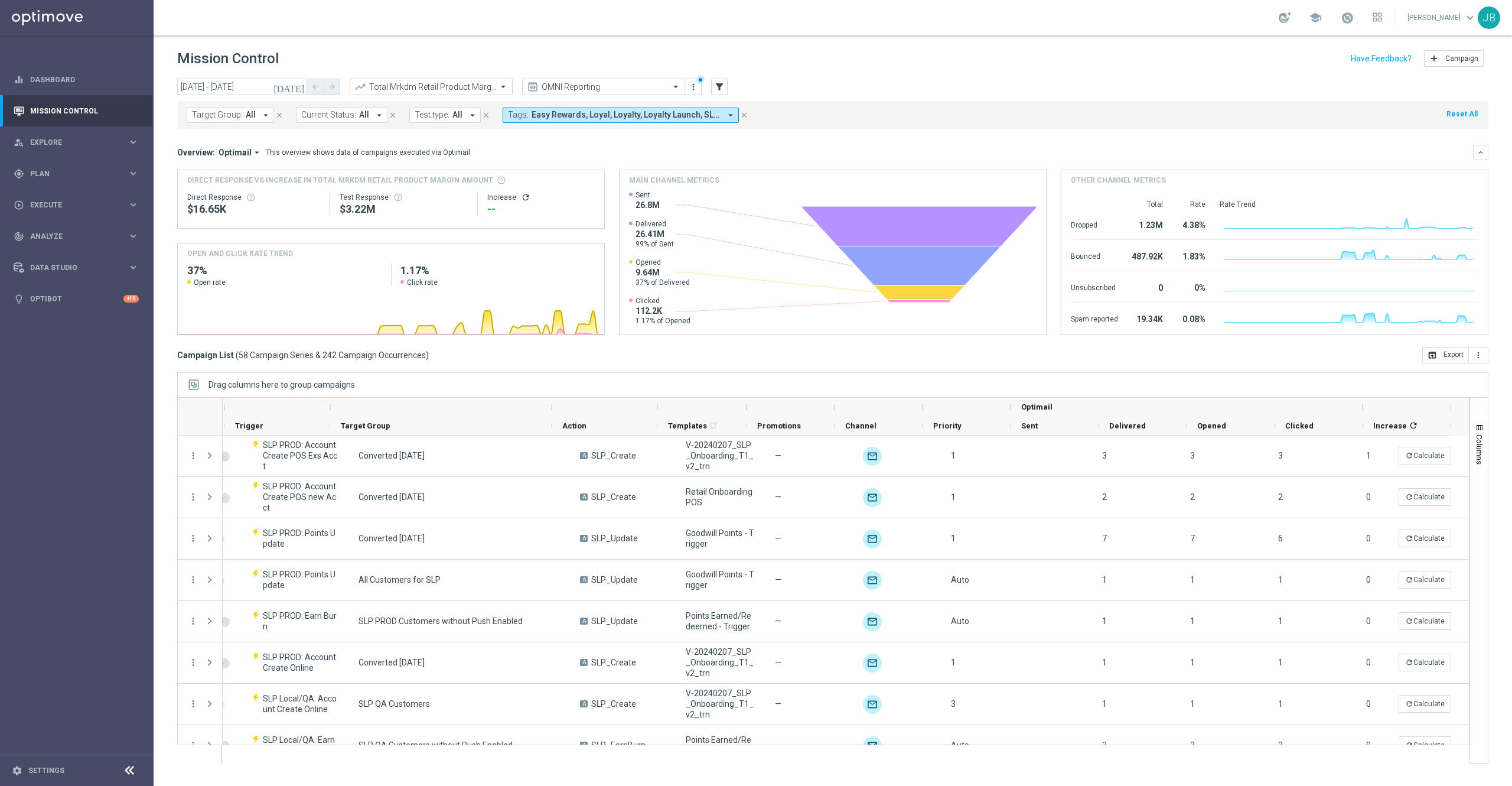
click at [527, 199] on icon "refresh" at bounding box center [525, 197] width 9 height 9
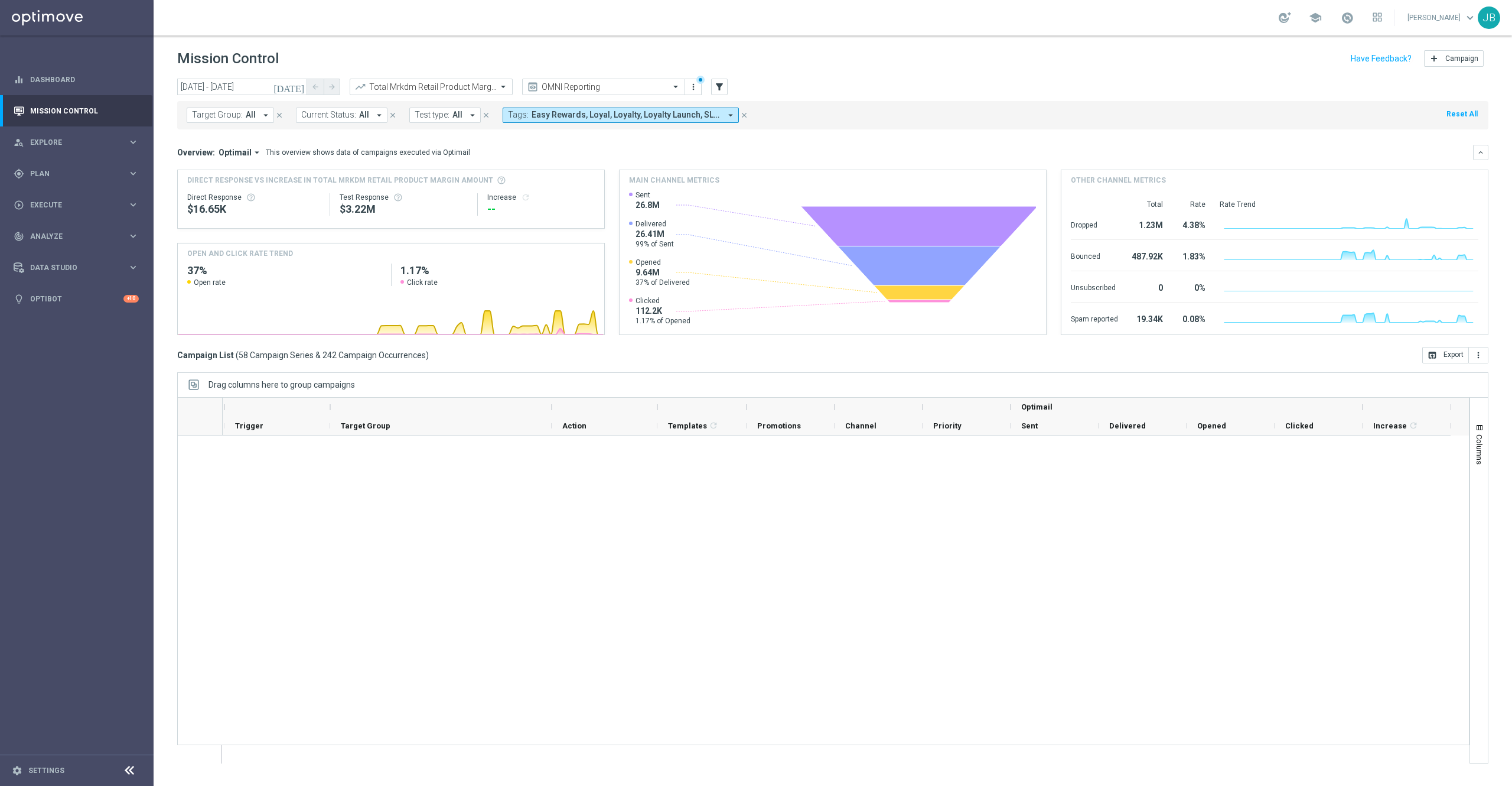
scroll to position [2090, 0]
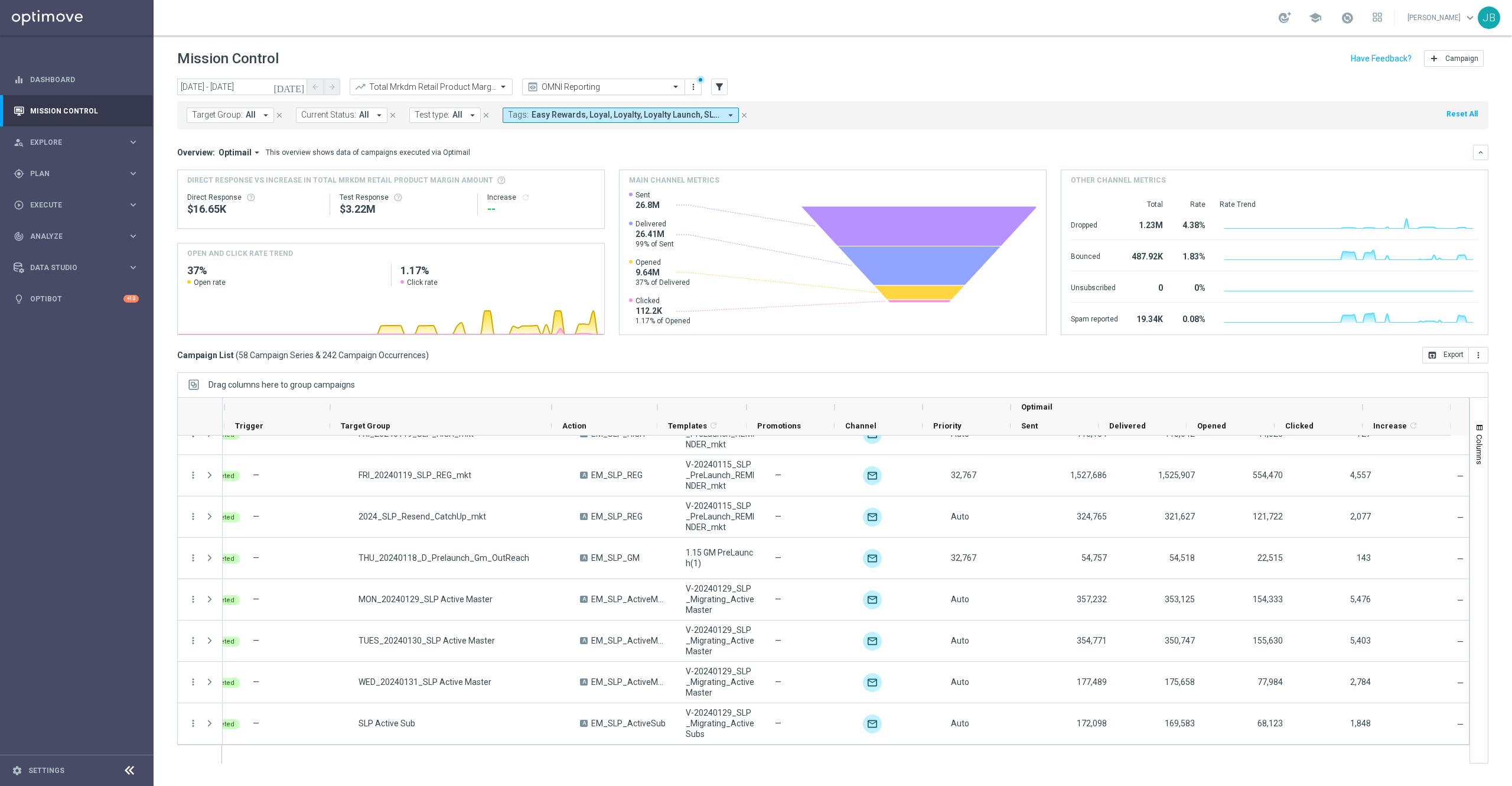
click at [642, 92] on input "text" at bounding box center [591, 87] width 126 height 10
click at [889, 129] on div "Target Group: All arrow_drop_down close Current Status: All arrow_drop_down clo…" at bounding box center [833, 115] width 1311 height 29
click at [645, 116] on span "Easy Rewards, Loyal, Loyalty, Loyalty Launch, SLP Goodwill Points, SLP HVC, SLP…" at bounding box center [625, 115] width 189 height 10
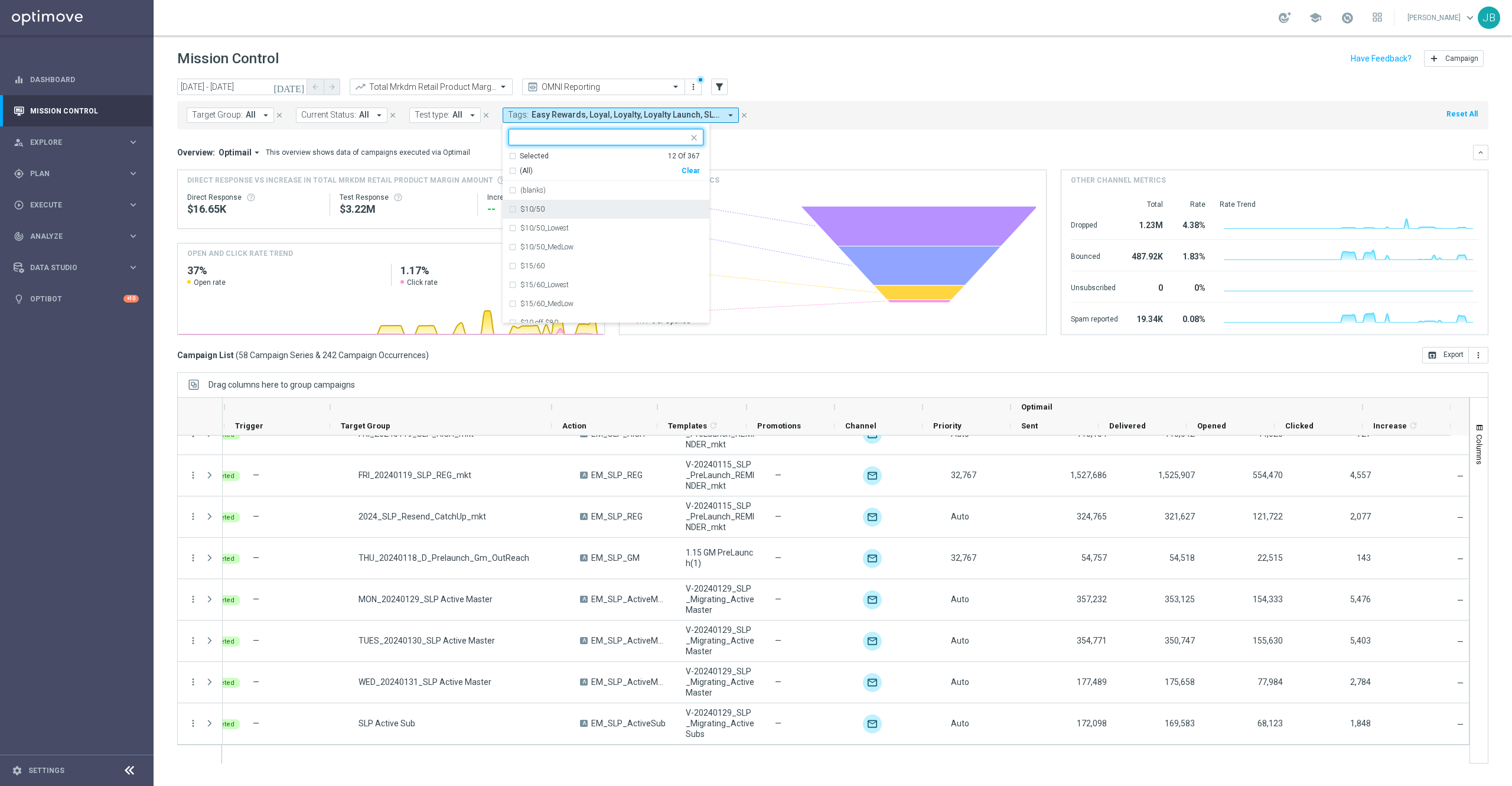
click at [0, 0] on div "Clear" at bounding box center [0, 0] width 0 height 0
click at [586, 137] on input "text" at bounding box center [601, 138] width 173 height 10
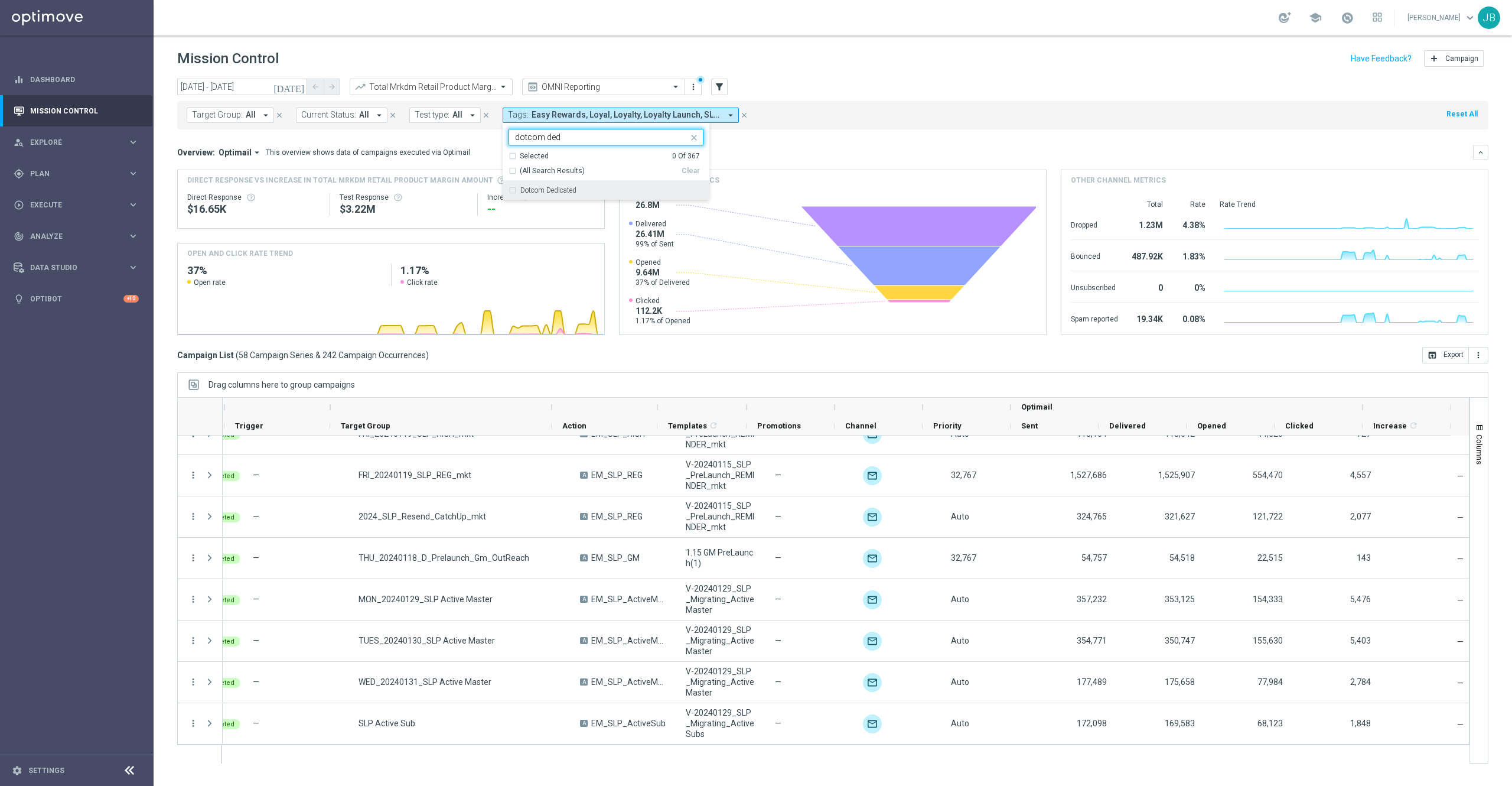
click at [556, 195] on div "Dotcom Dedicated" at bounding box center [606, 190] width 195 height 19
click at [565, 139] on input "dotcom ded" at bounding box center [601, 138] width 173 height 10
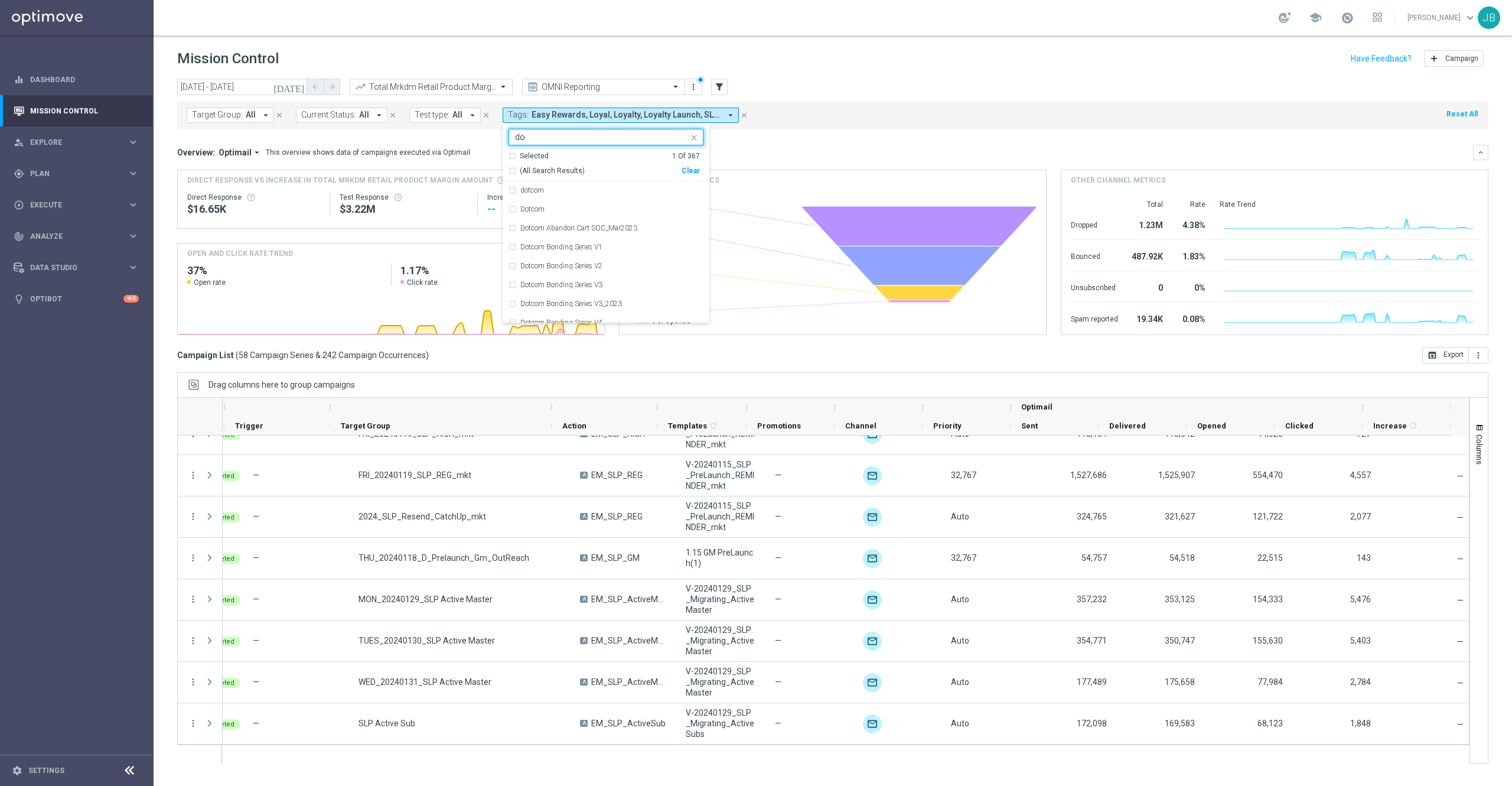
type input "d"
click at [582, 210] on label "owner-dotcom-dedicated" at bounding box center [558, 210] width 75 height 7
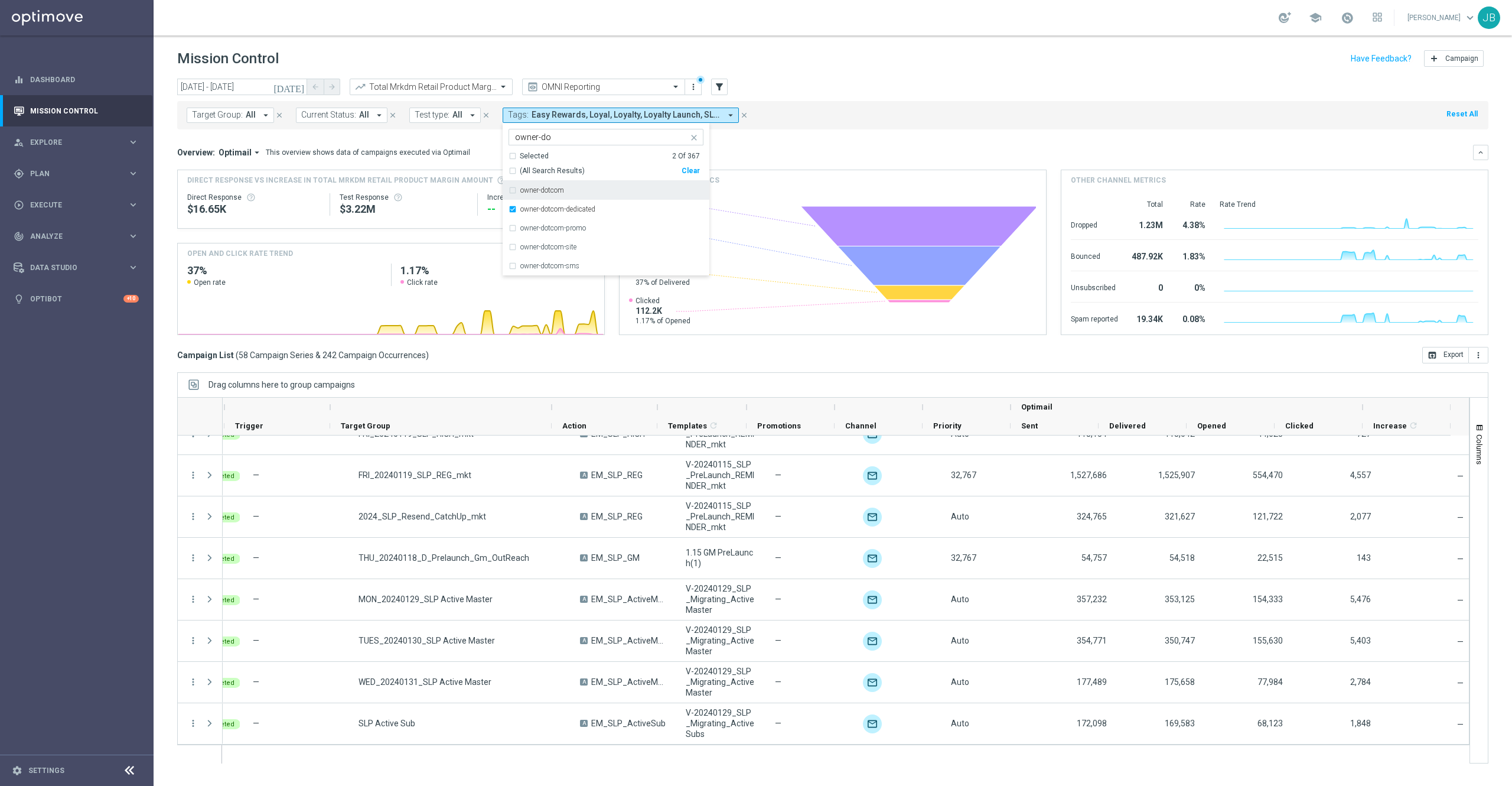
click at [563, 137] on input "owner-do" at bounding box center [601, 138] width 173 height 10
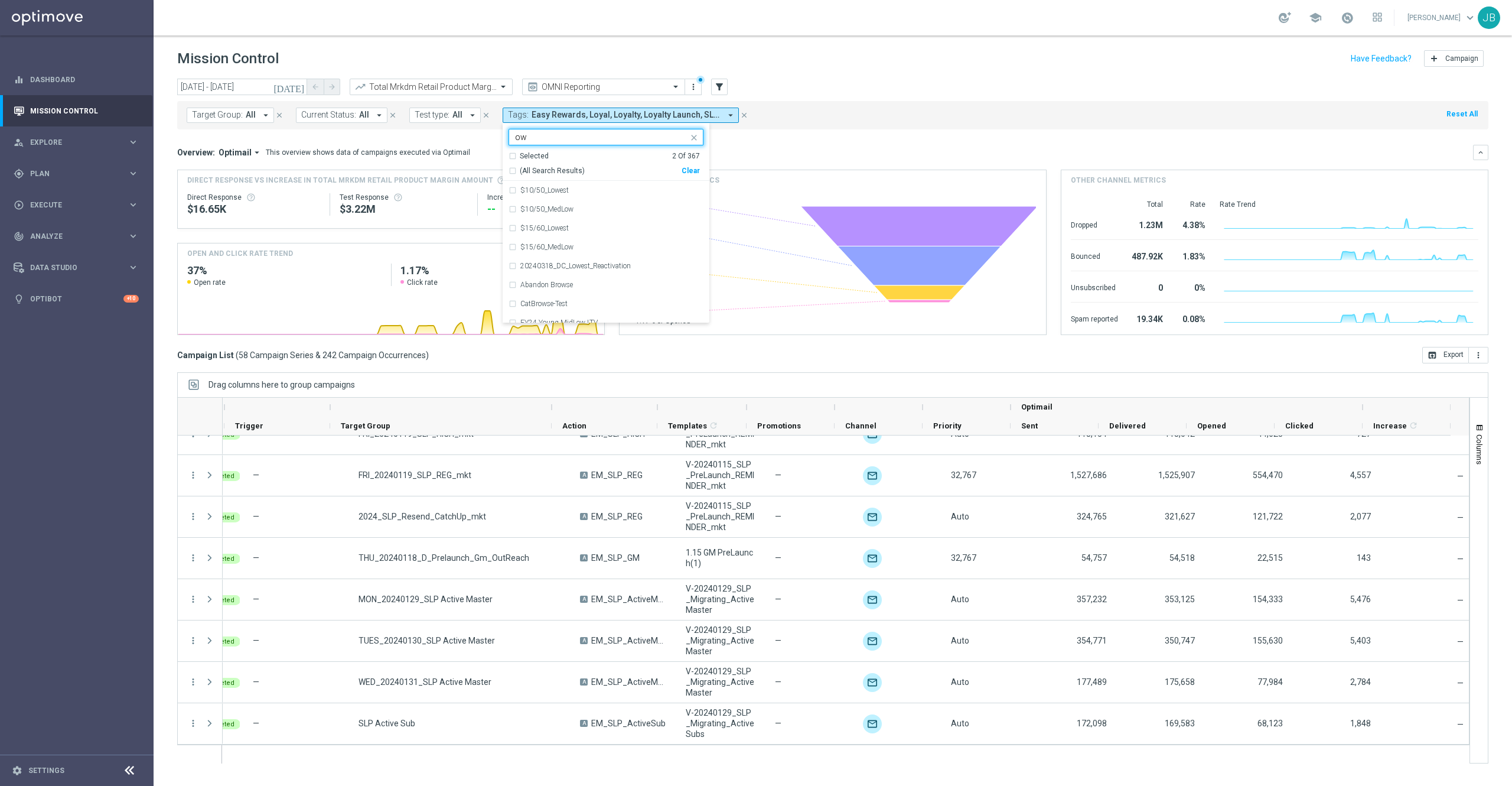
type input "o"
click at [555, 272] on div "owner-retail" at bounding box center [606, 275] width 195 height 19
click at [561, 294] on div "Owner-Retail" at bounding box center [612, 294] width 183 height 7
click at [556, 135] on input "owner" at bounding box center [601, 138] width 173 height 10
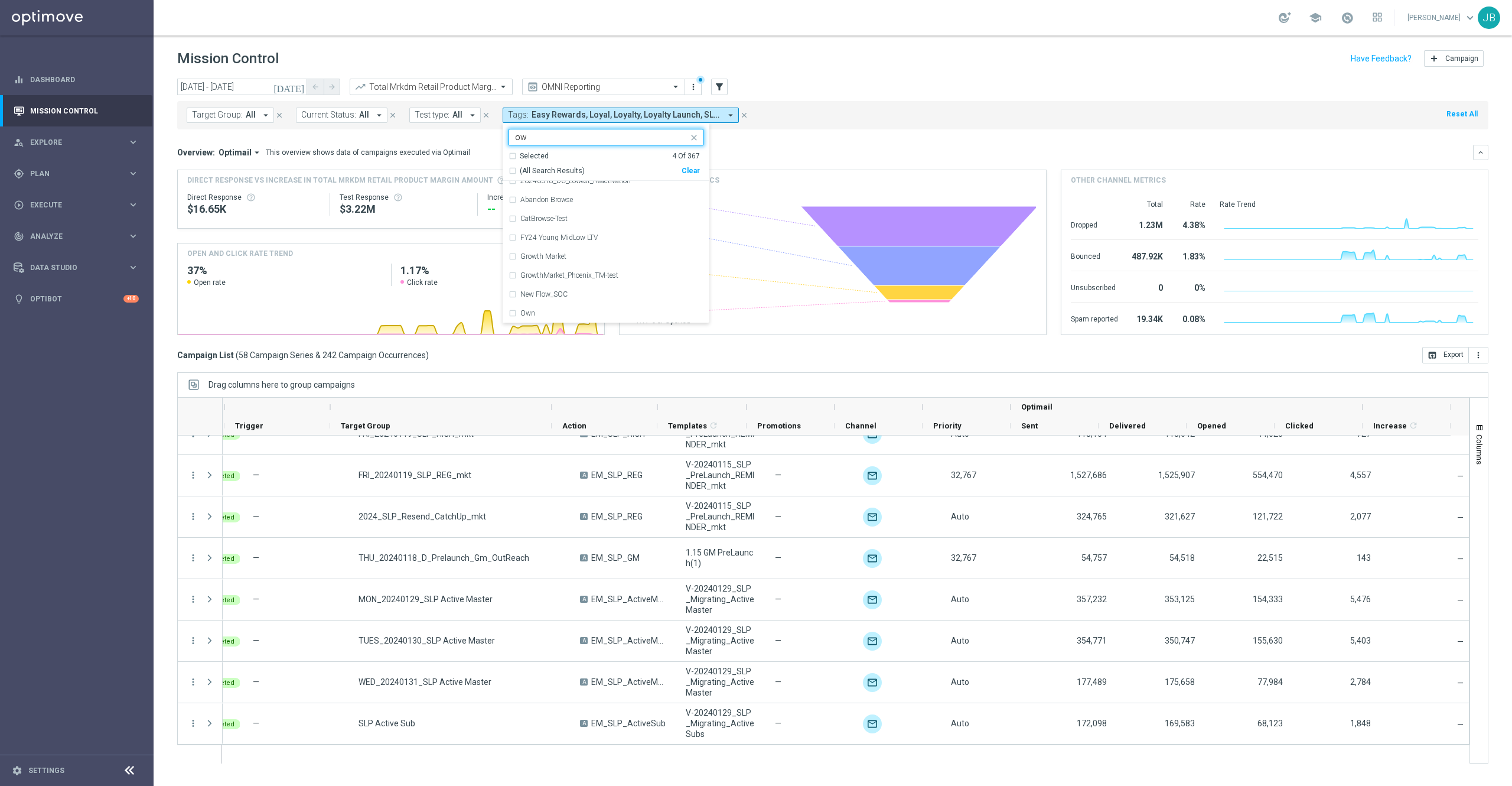
type input "o"
type input "dedicated"
click at [835, 150] on div "Overview: Optimail arrow_drop_down This overview shows data of campaigns execut…" at bounding box center [825, 152] width 1295 height 11
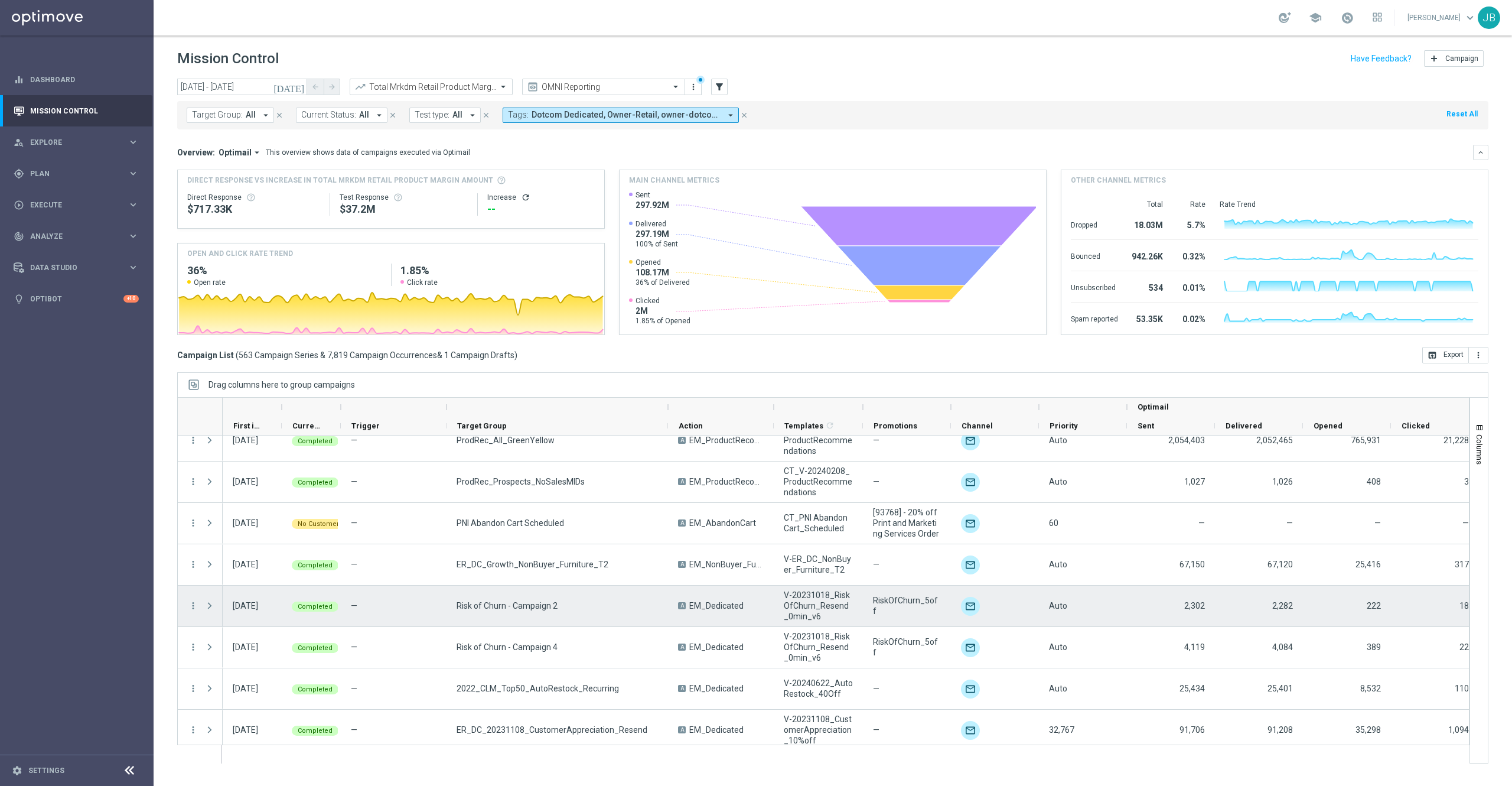
scroll to position [6774, 0]
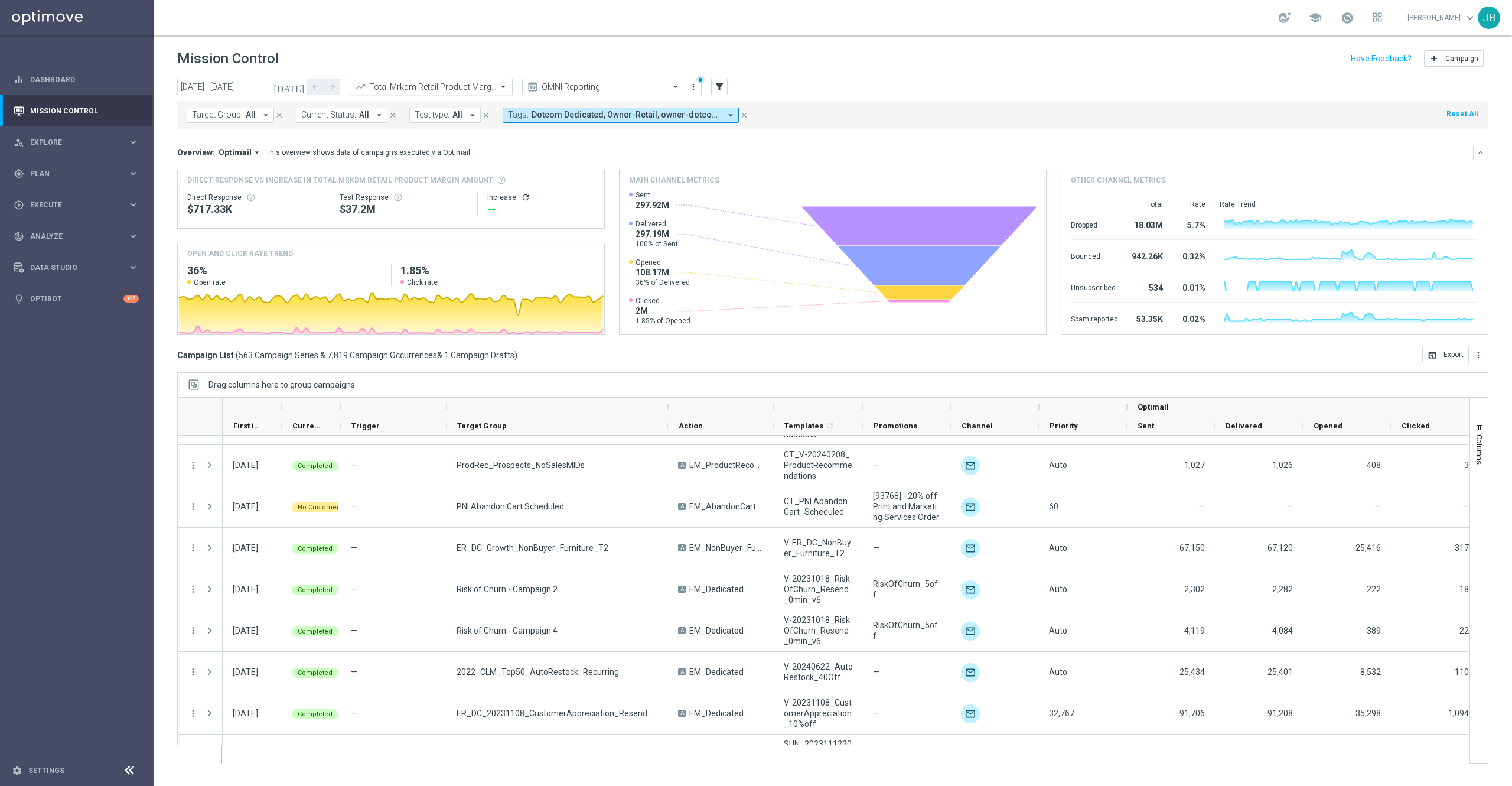
click at [477, 80] on div "Total Mrkdm Retail Product Margin Amount" at bounding box center [431, 86] width 163 height 16
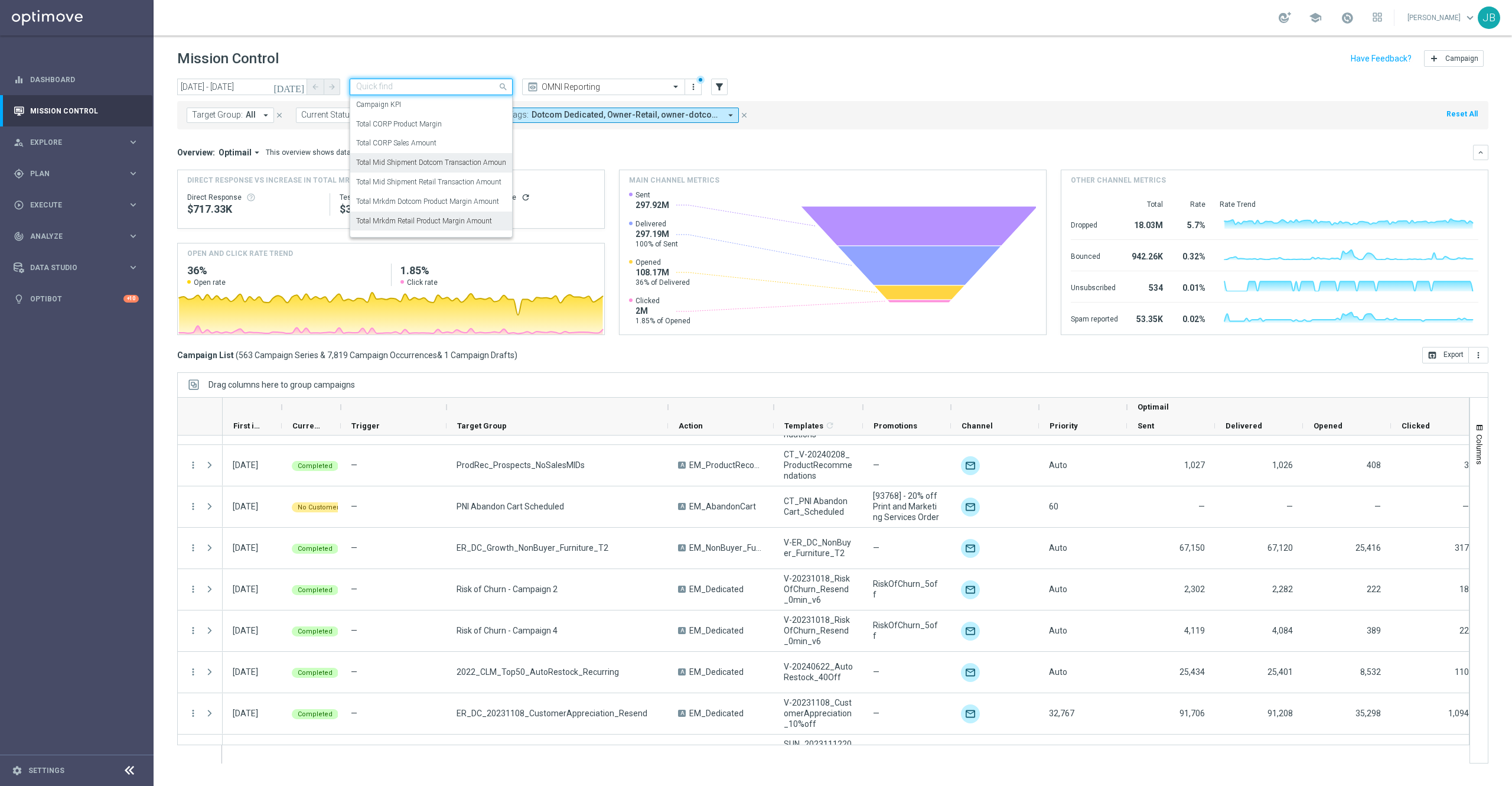
click at [430, 165] on label "Total Mid Shipment Dotcom Transaction Amount" at bounding box center [432, 162] width 152 height 10
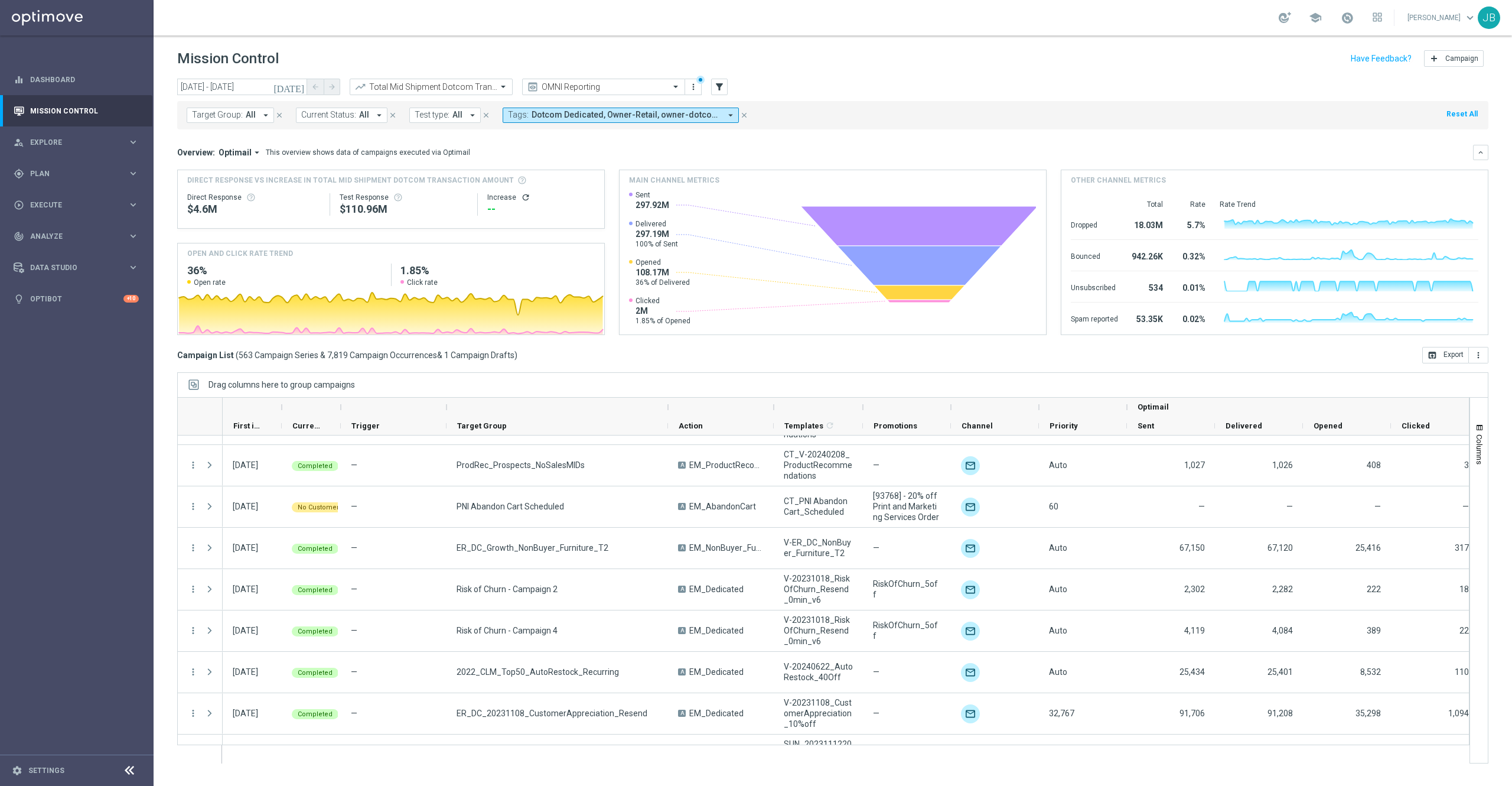
click at [517, 194] on div "Increase refresh" at bounding box center [541, 197] width 108 height 9
click at [528, 201] on div "Increase refresh" at bounding box center [541, 197] width 108 height 9
click at [523, 199] on icon "refresh" at bounding box center [525, 197] width 9 height 9
click at [555, 143] on mini-dashboard "Overview: Optimail arrow_drop_down This overview shows data of campaigns execut…" at bounding box center [833, 238] width 1311 height 217
click at [560, 145] on div "Overview: Optimail arrow_drop_down This overview shows data of campaigns execut…" at bounding box center [833, 152] width 1311 height 16
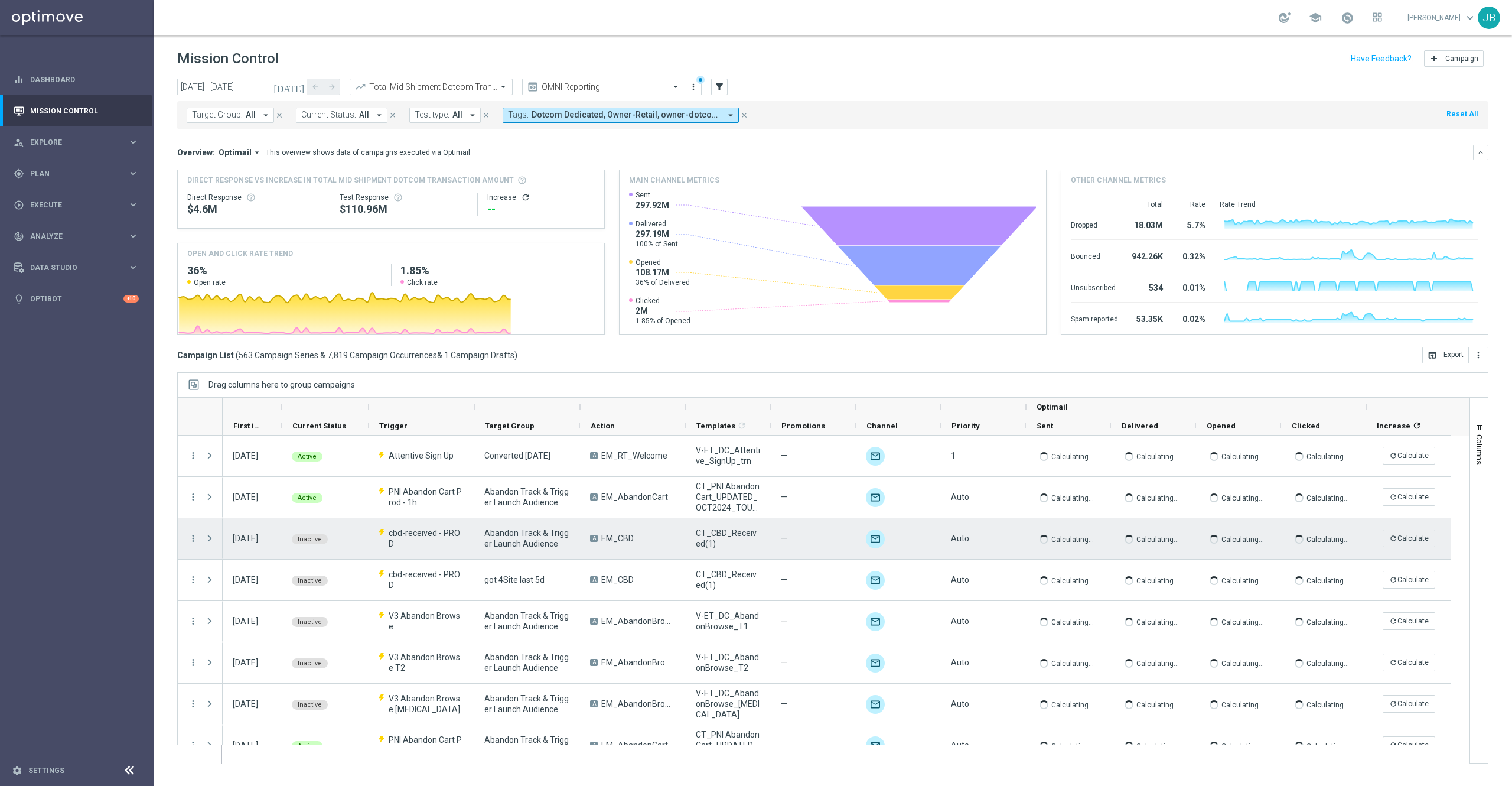
click at [523, 192] on icon "refresh" at bounding box center [525, 197] width 9 height 9
